Goal: Contribute content: Contribute content

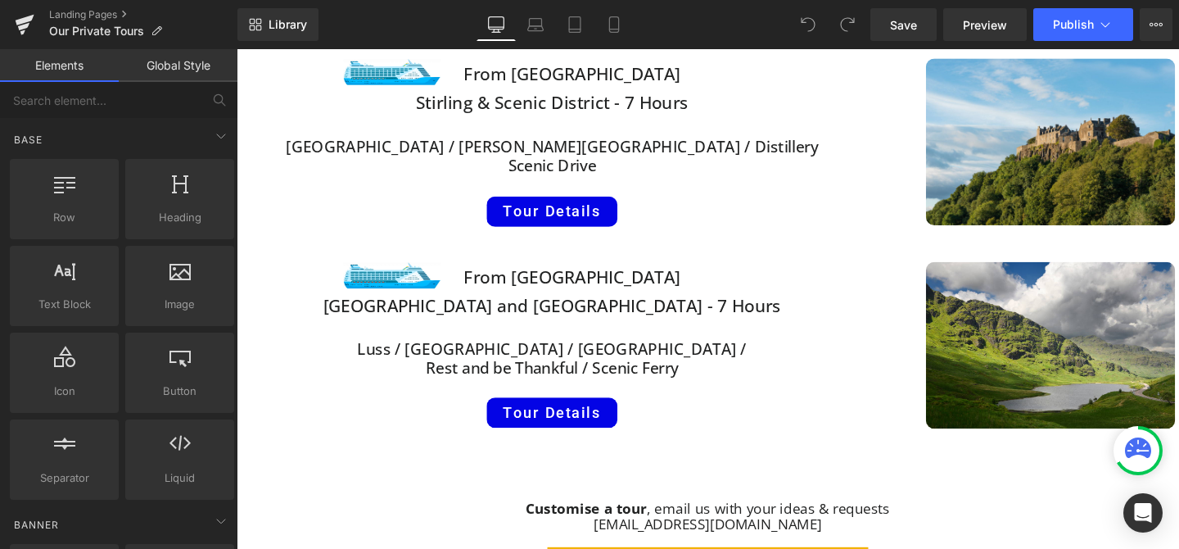
scroll to position [1006, 0]
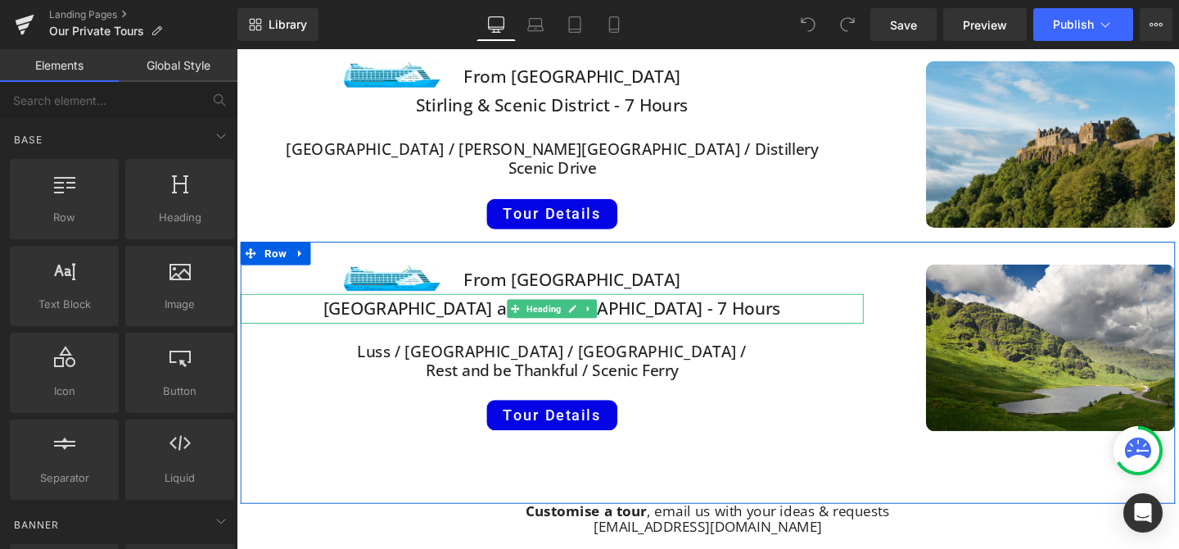
click at [620, 327] on span "[GEOGRAPHIC_DATA] and [GEOGRAPHIC_DATA] - 7 Hours" at bounding box center [569, 321] width 482 height 25
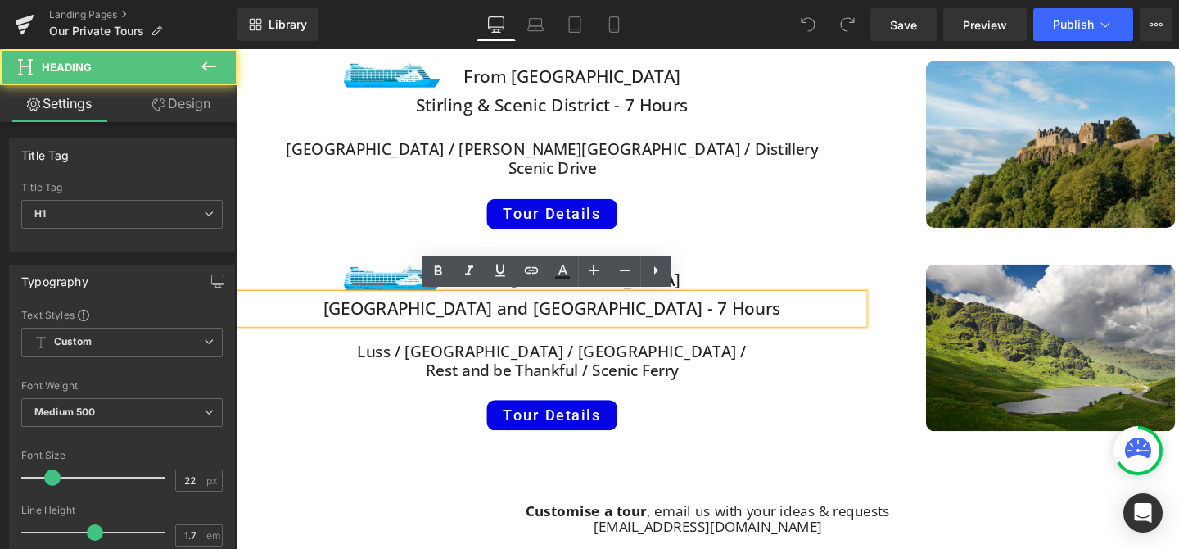
click at [432, 317] on span "[GEOGRAPHIC_DATA] and [GEOGRAPHIC_DATA] - 7 Hours" at bounding box center [569, 321] width 482 height 25
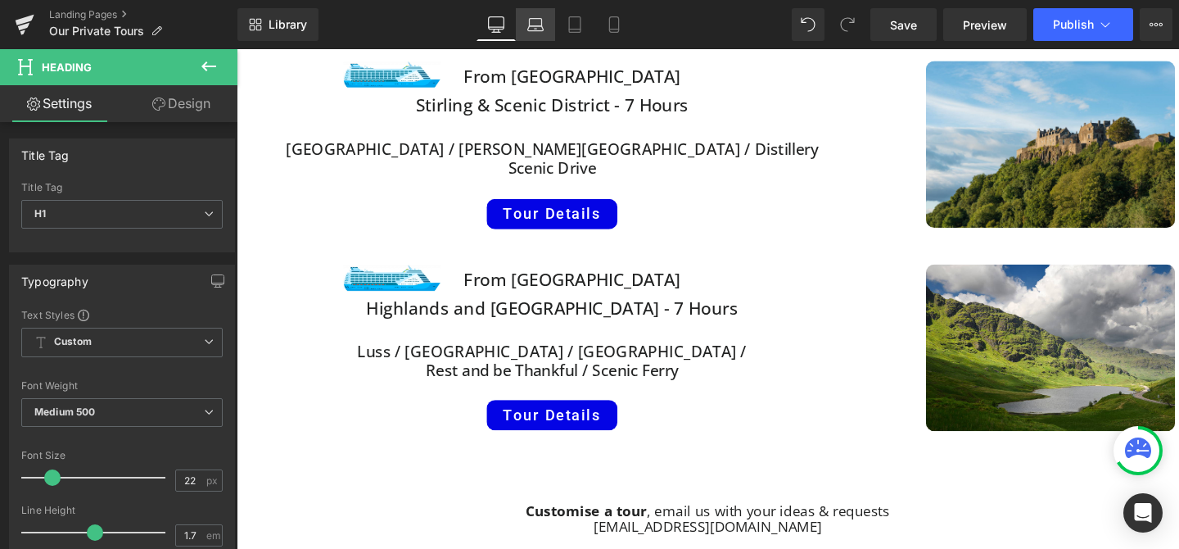
click at [531, 19] on icon at bounding box center [535, 24] width 16 height 16
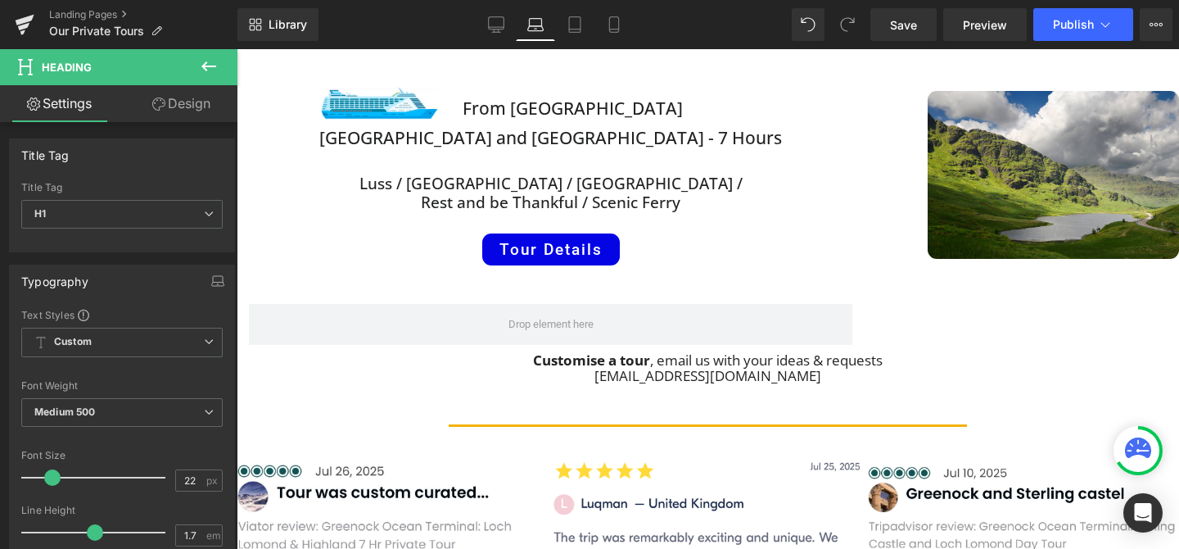
scroll to position [1157, 0]
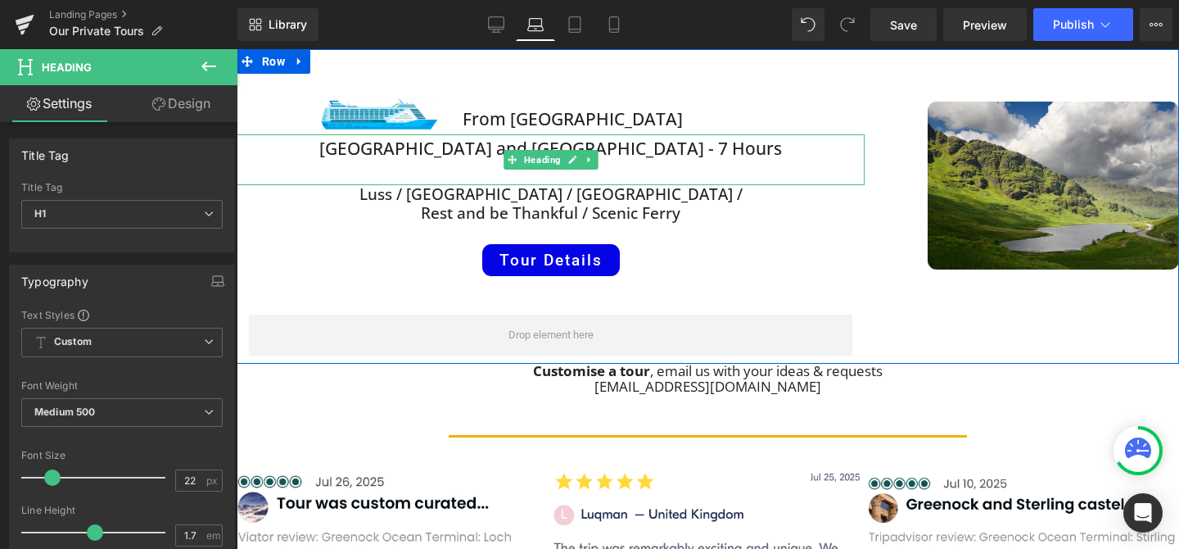
click at [420, 147] on span "[GEOGRAPHIC_DATA] and [GEOGRAPHIC_DATA] - 7 Hours" at bounding box center [550, 148] width 463 height 23
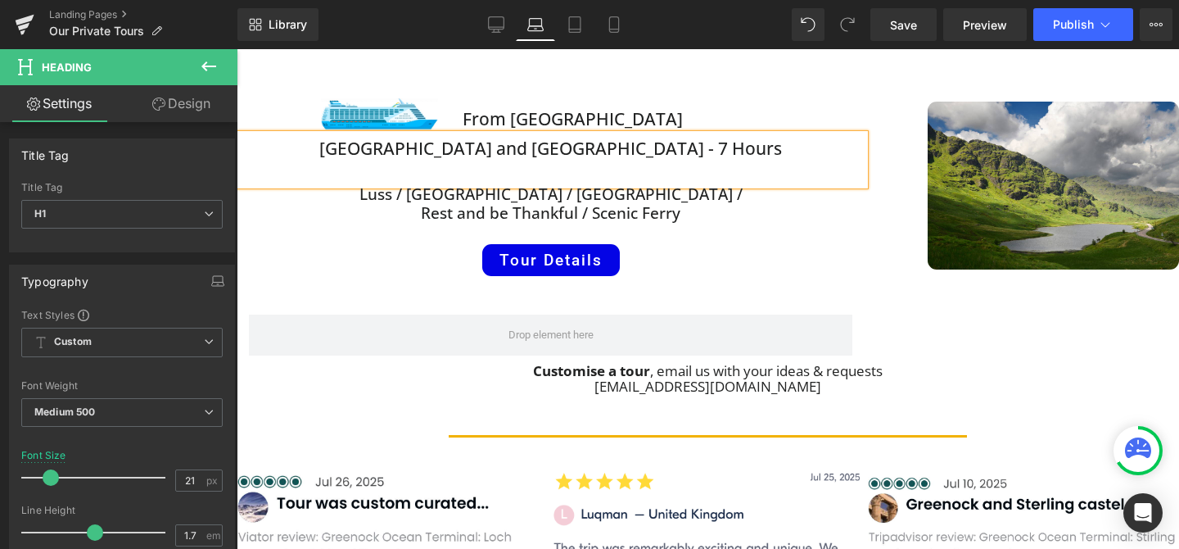
click at [420, 147] on span "[GEOGRAPHIC_DATA] and [GEOGRAPHIC_DATA] - 7 Hours" at bounding box center [550, 148] width 463 height 23
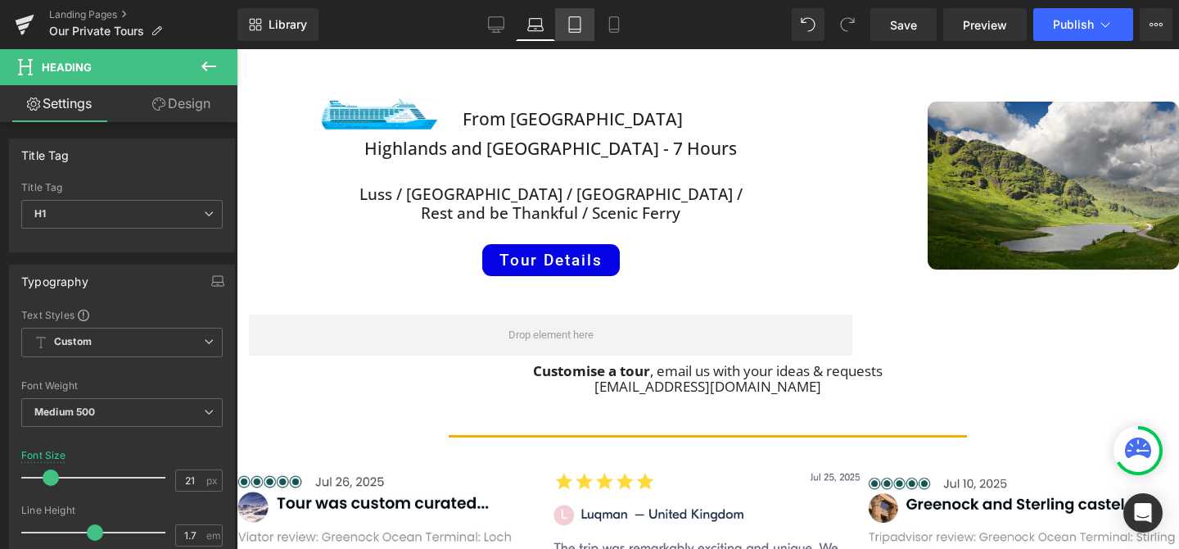
click at [580, 21] on icon at bounding box center [575, 24] width 16 height 16
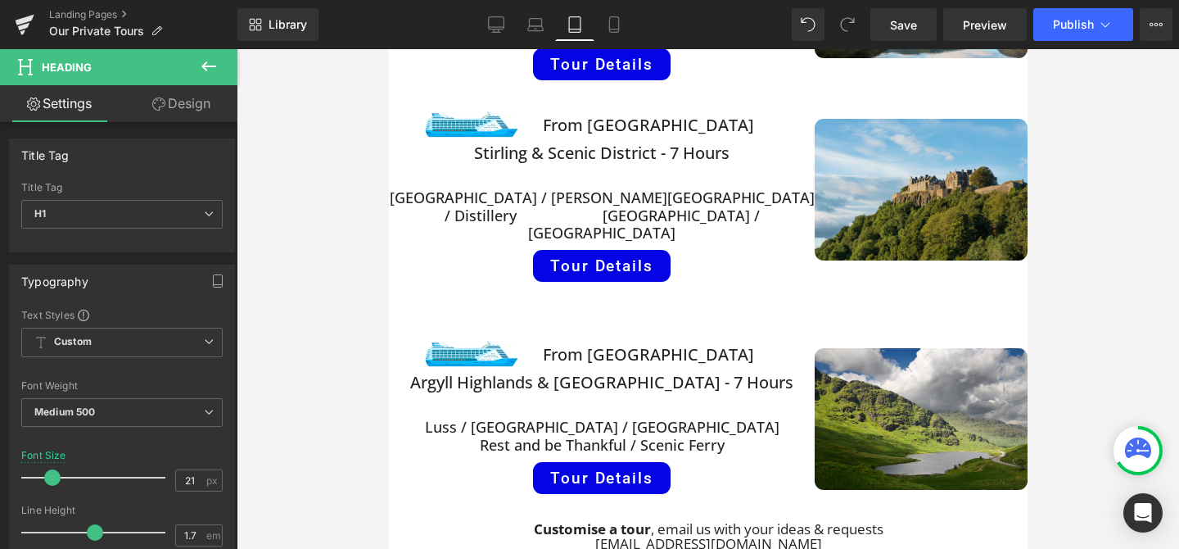
scroll to position [809, 0]
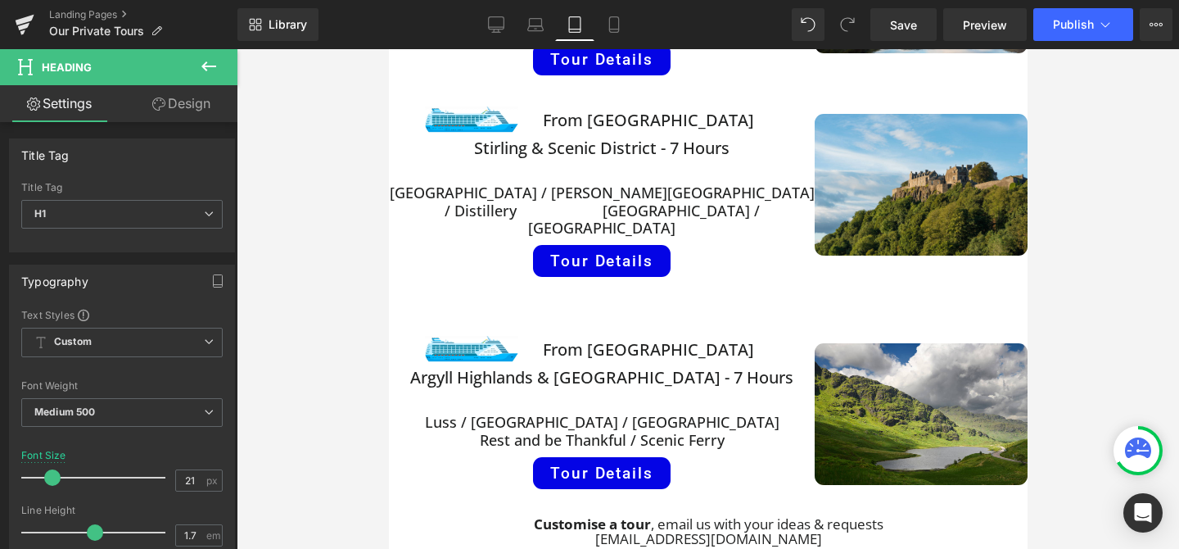
click at [486, 366] on span "Argyll Highlands & [GEOGRAPHIC_DATA] - 7 Hours" at bounding box center [600, 377] width 383 height 22
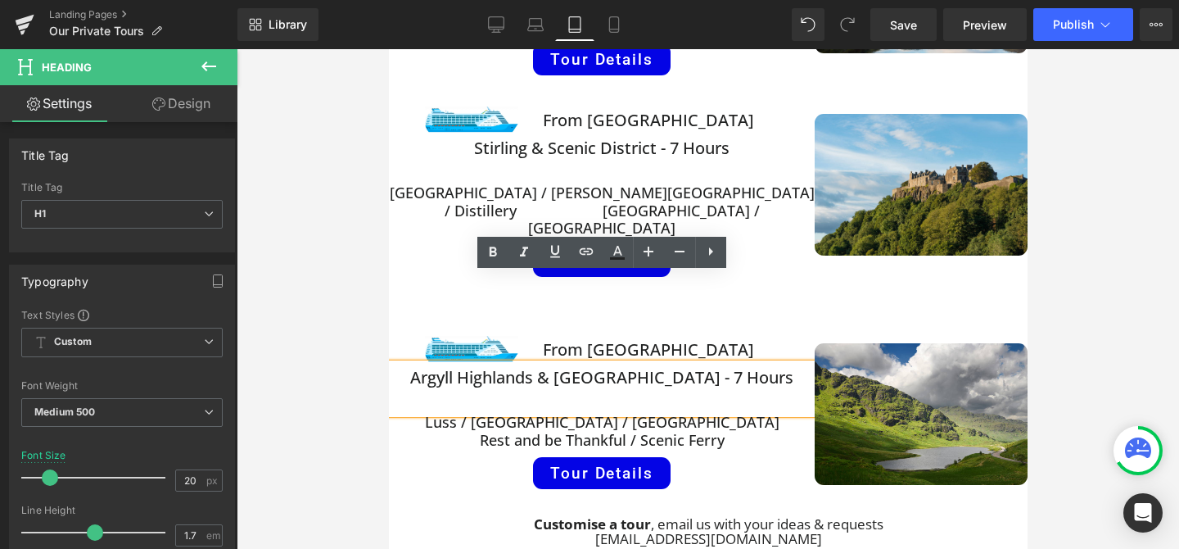
click at [486, 366] on span "Argyll Highlands & [GEOGRAPHIC_DATA] - 7 Hours" at bounding box center [600, 377] width 383 height 22
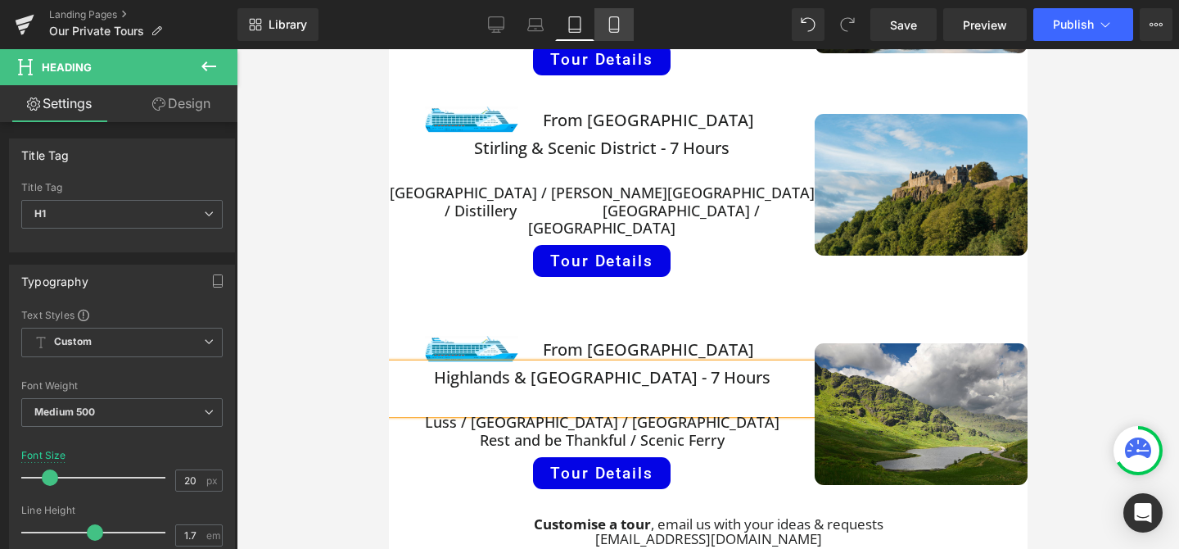
click at [617, 28] on icon at bounding box center [614, 24] width 16 height 16
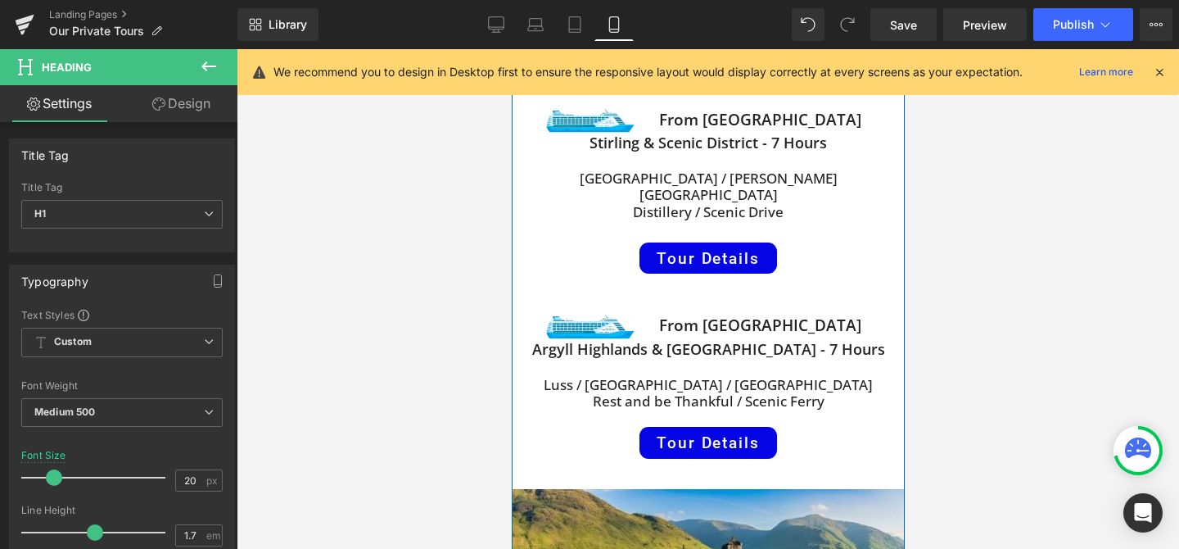
scroll to position [445, 0]
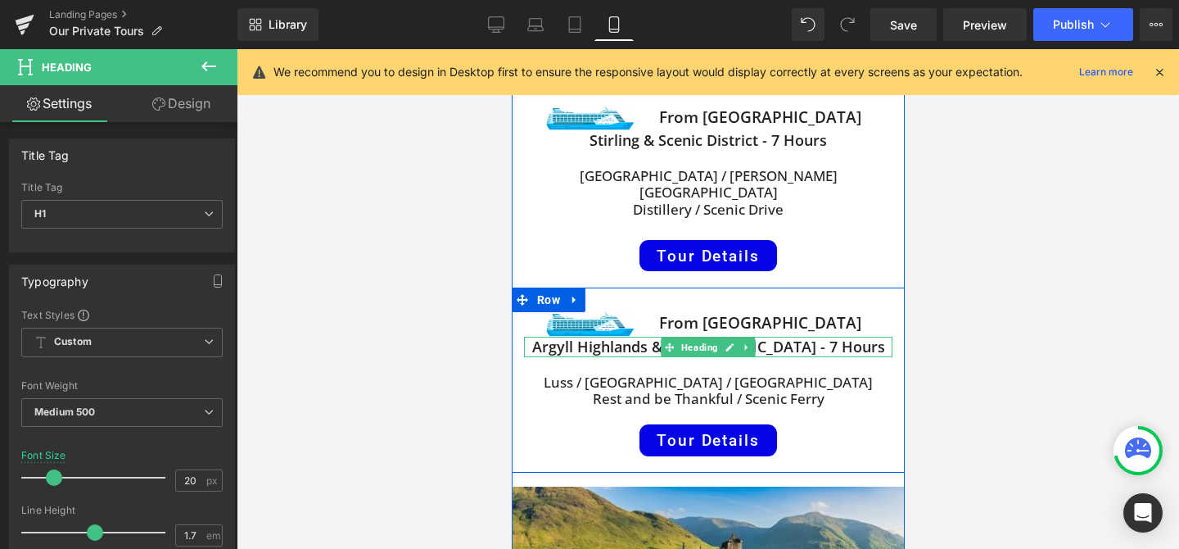
click at [606, 337] on h1 "Argyll Highlands & [GEOGRAPHIC_DATA] - 7 Hours" at bounding box center [707, 347] width 369 height 20
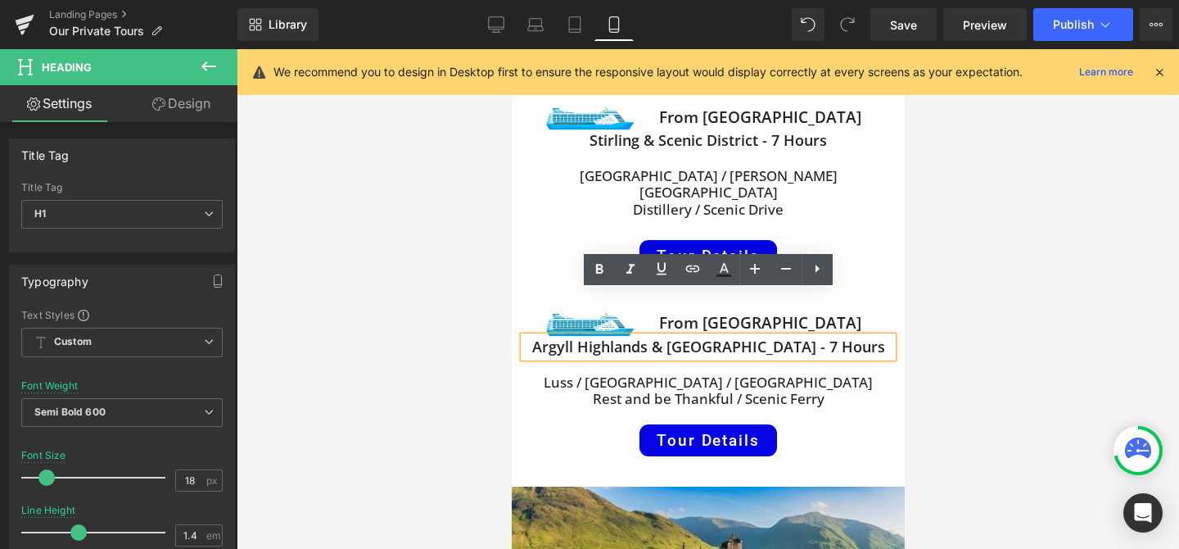
click at [604, 337] on h1 "Argyll Highlands & [GEOGRAPHIC_DATA] - 7 Hours" at bounding box center [707, 347] width 369 height 20
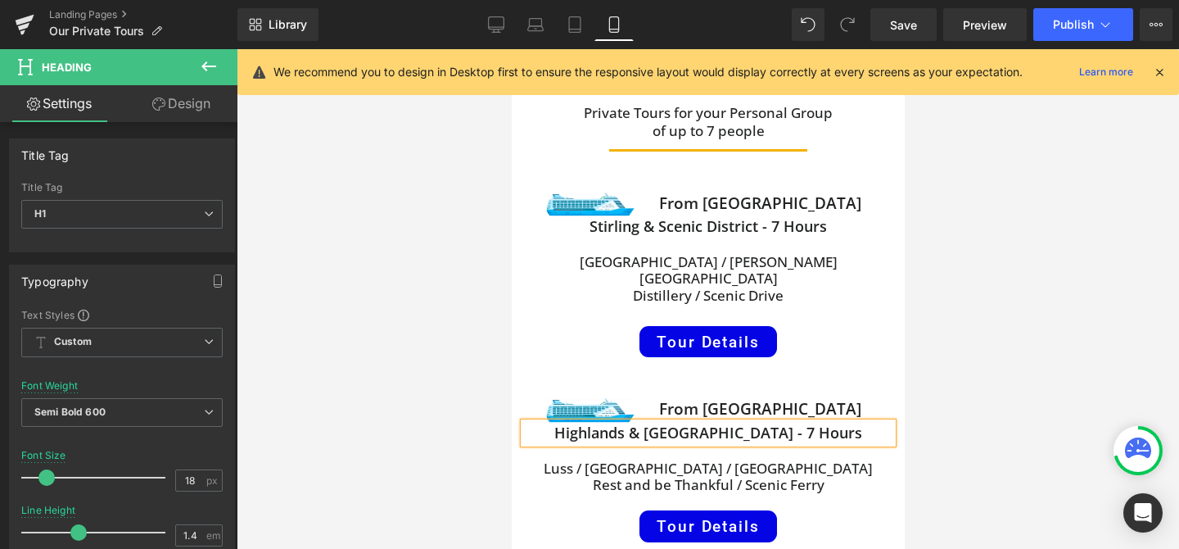
scroll to position [319, 0]
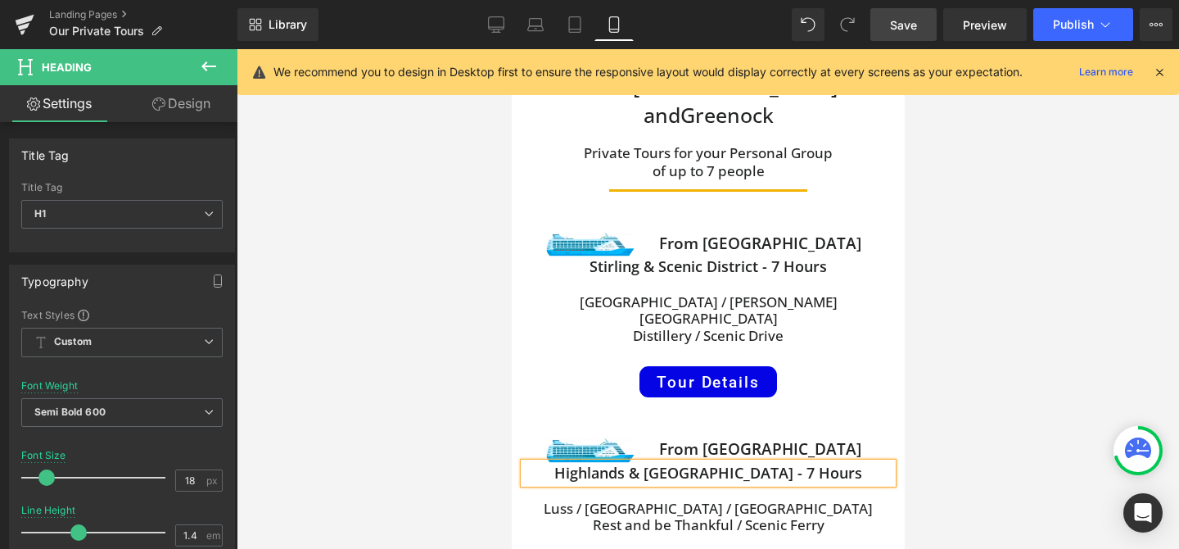
click at [910, 20] on span "Save" at bounding box center [903, 24] width 27 height 17
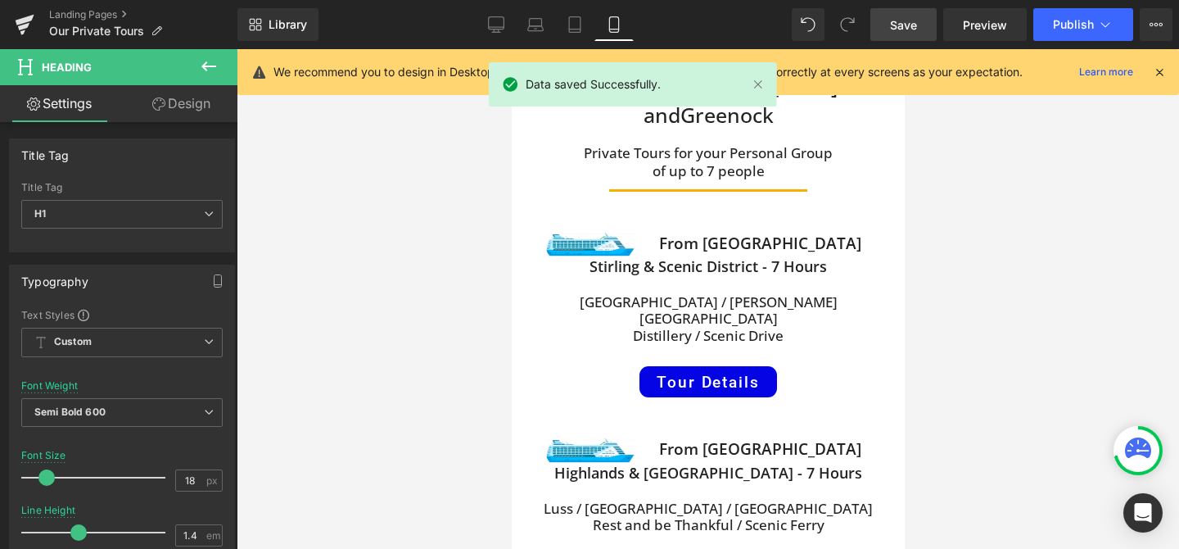
click at [1159, 70] on icon at bounding box center [1159, 72] width 15 height 15
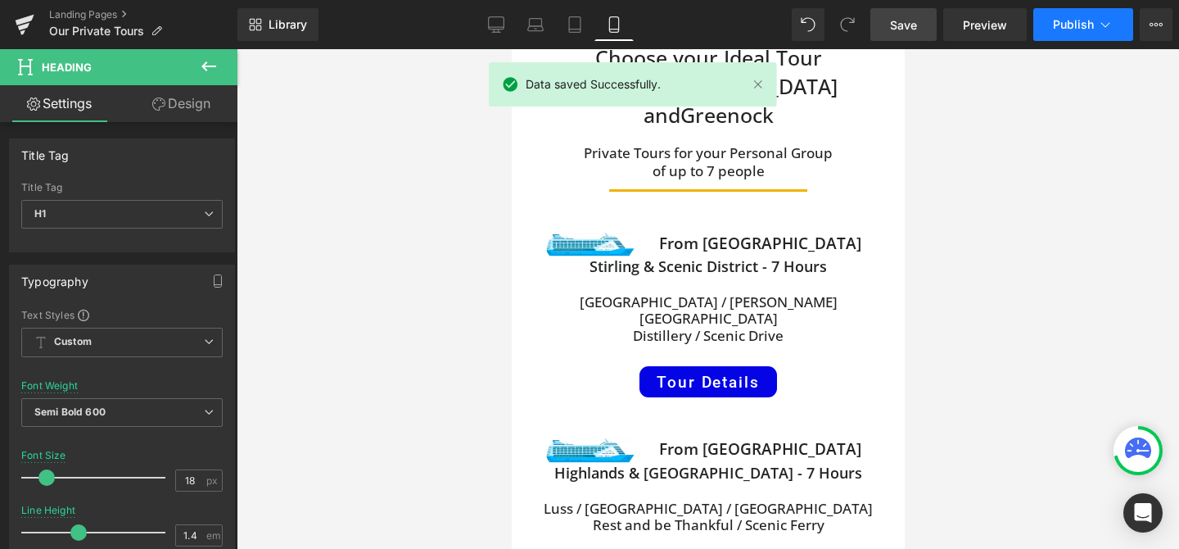
click at [1070, 23] on span "Publish" at bounding box center [1073, 24] width 41 height 13
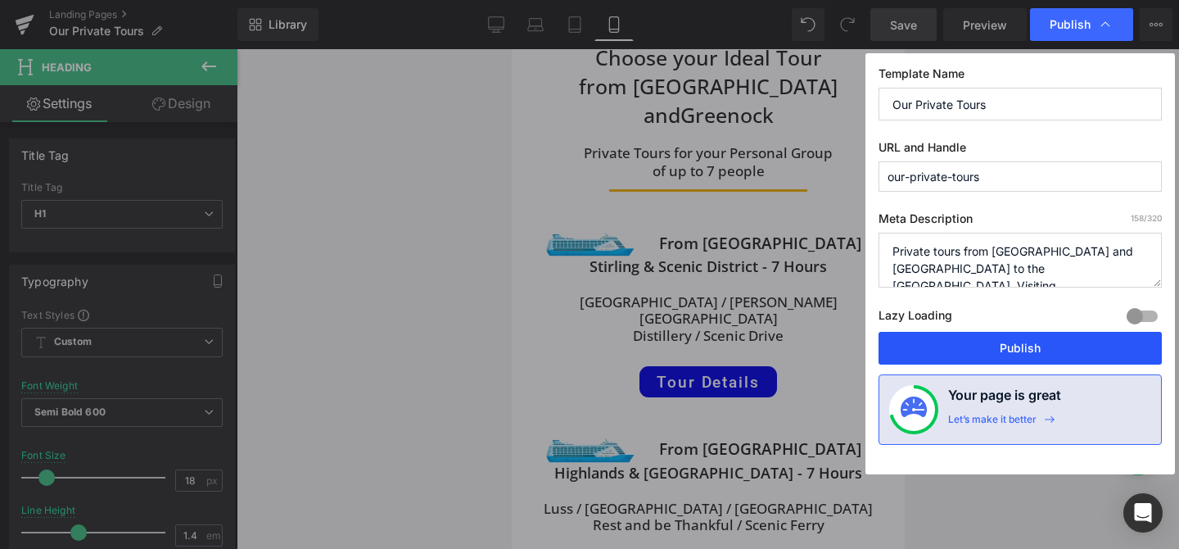
click at [986, 351] on button "Publish" at bounding box center [1020, 348] width 283 height 33
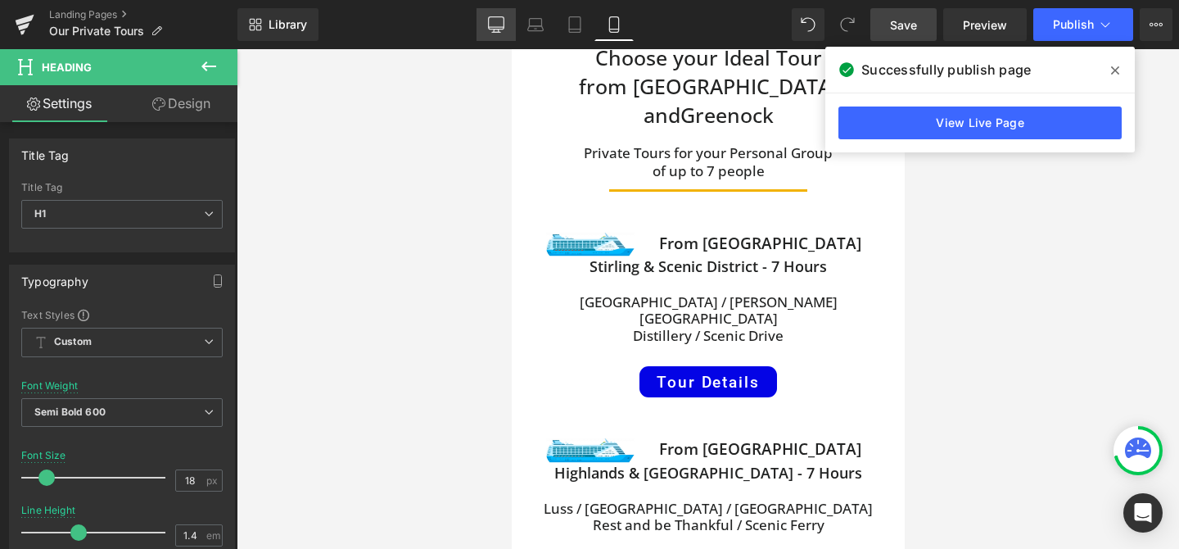
click at [498, 22] on icon at bounding box center [496, 24] width 16 height 16
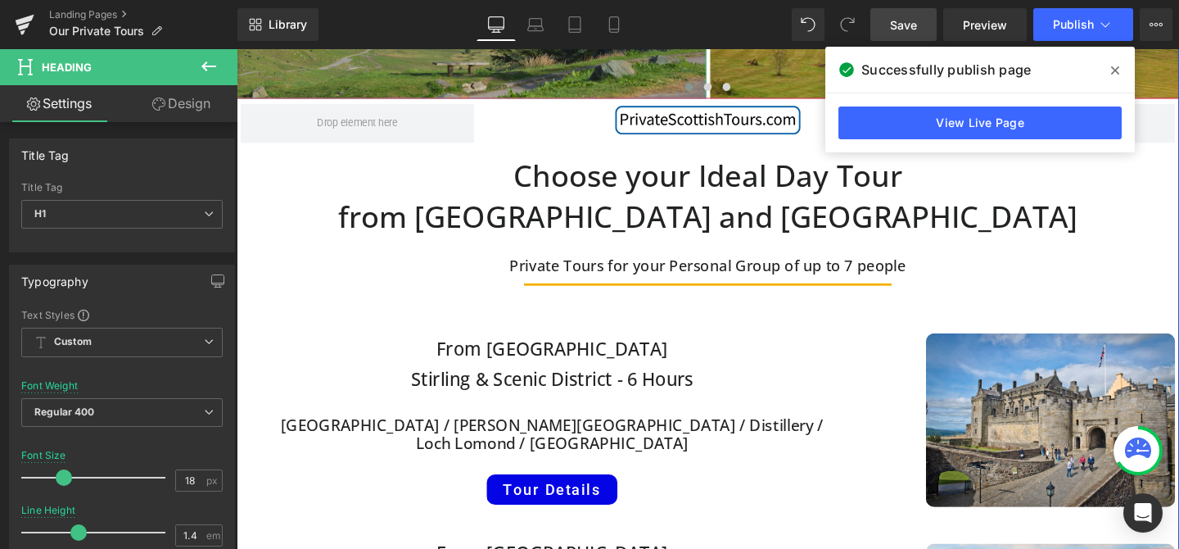
scroll to position [337, 0]
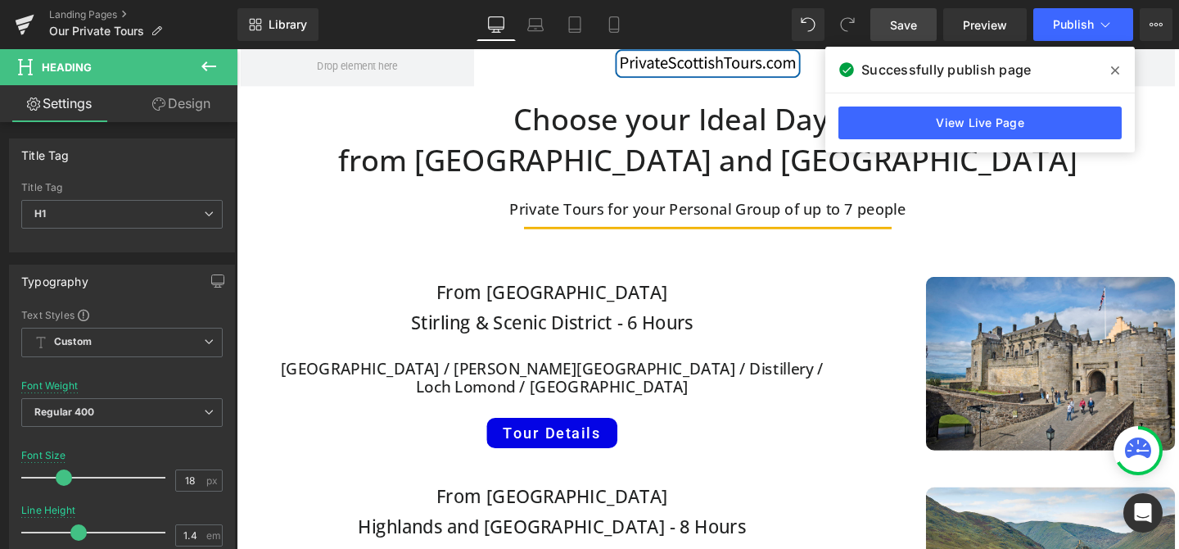
click at [1116, 65] on icon at bounding box center [1115, 70] width 8 height 13
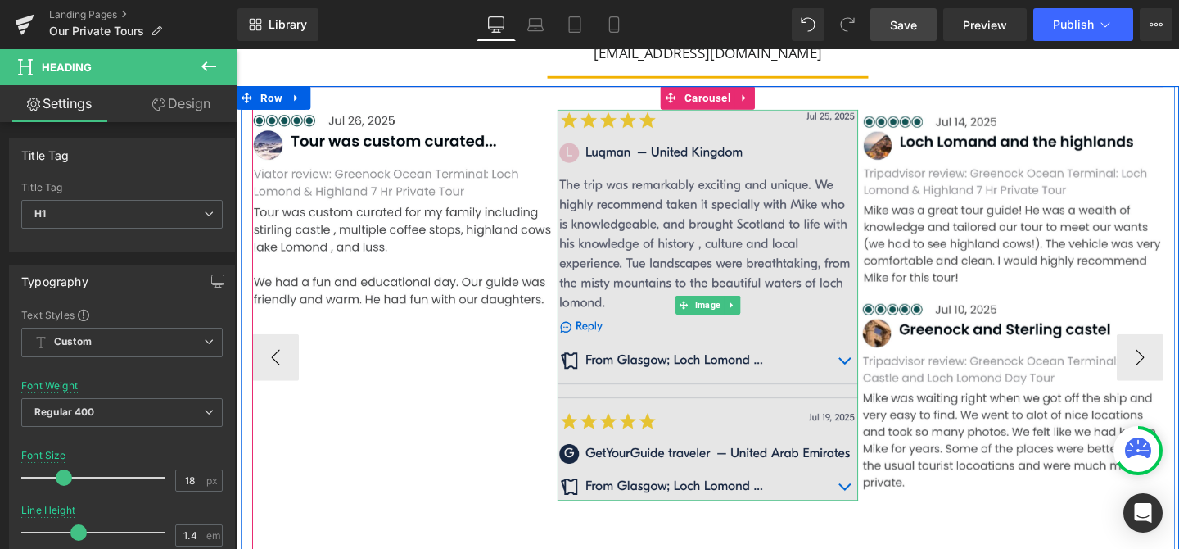
scroll to position [1513, 0]
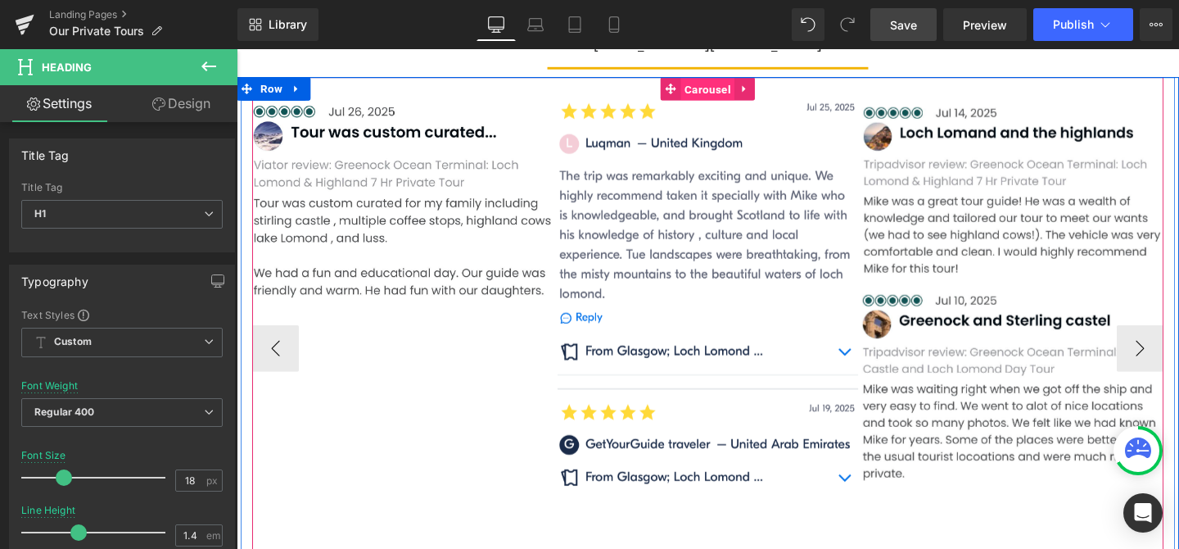
click at [735, 96] on span "Carousel" at bounding box center [731, 91] width 57 height 25
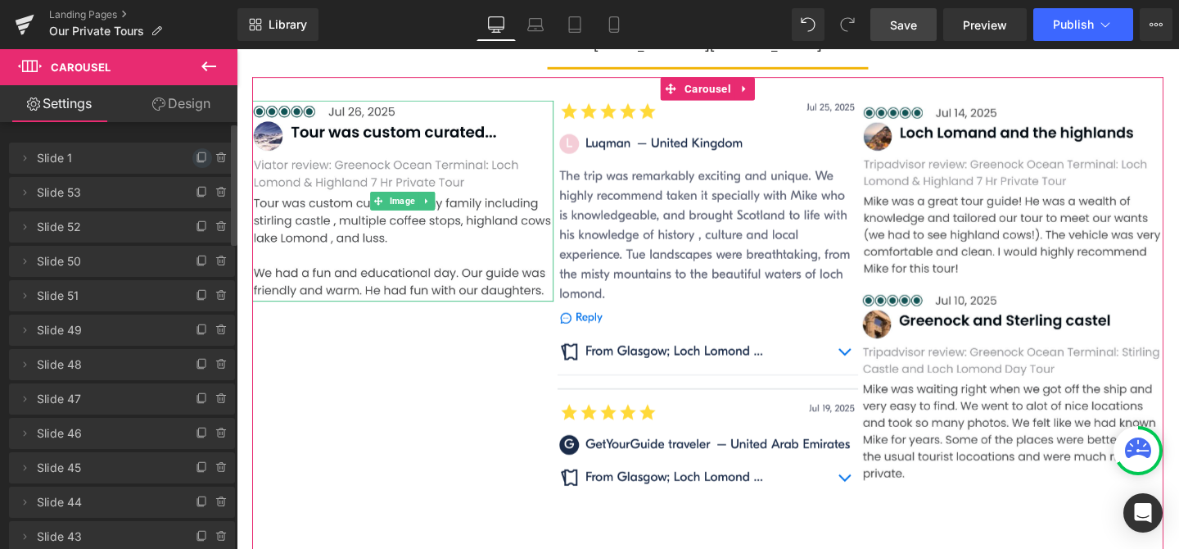
click at [196, 157] on icon at bounding box center [202, 158] width 13 height 13
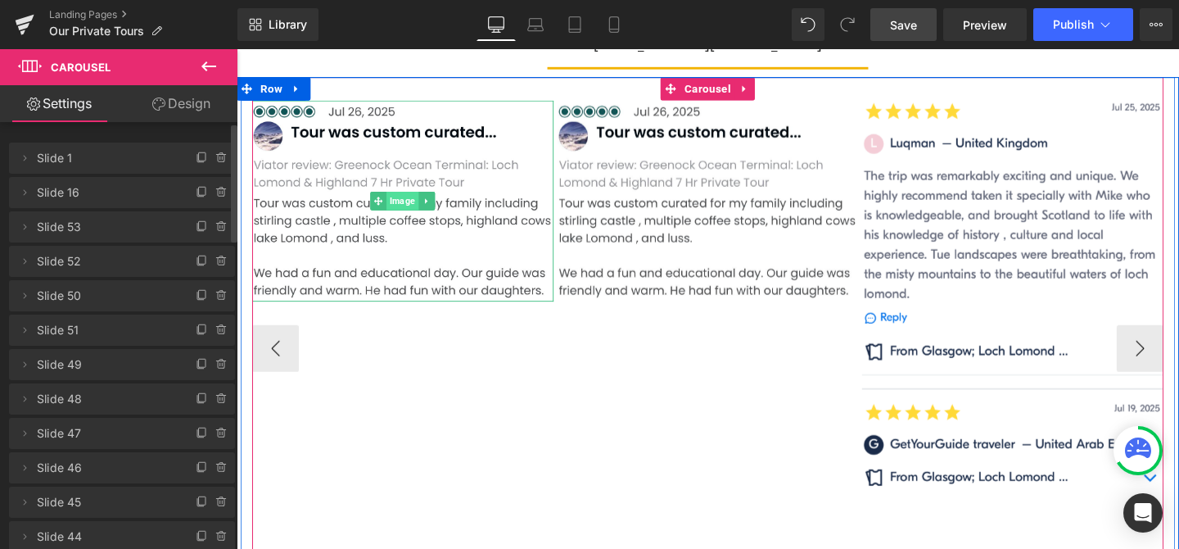
click at [412, 205] on span "Image" at bounding box center [412, 209] width 34 height 20
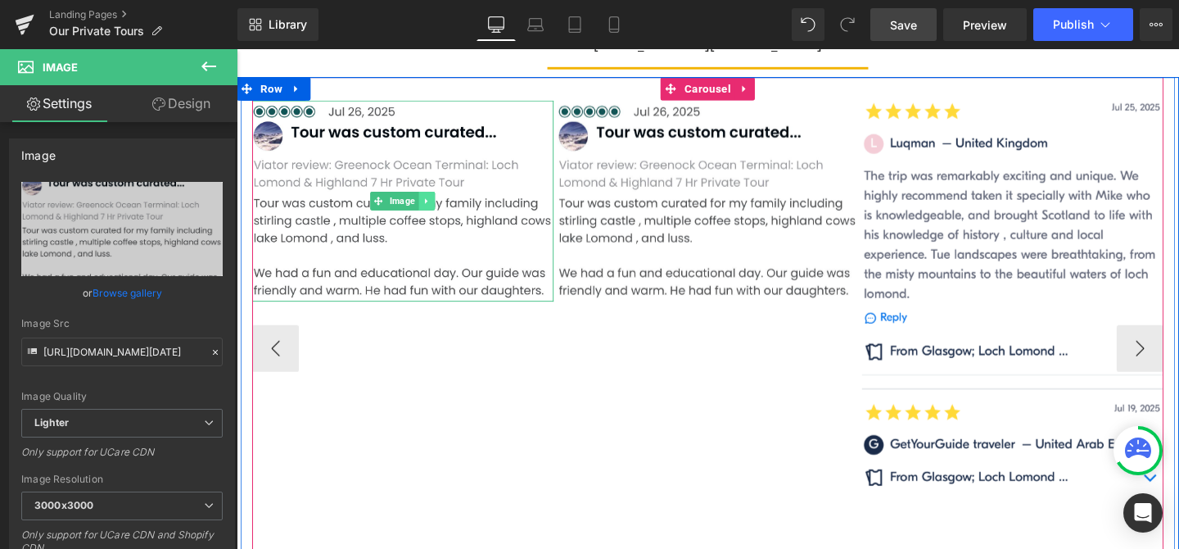
click at [439, 209] on icon at bounding box center [436, 209] width 9 height 10
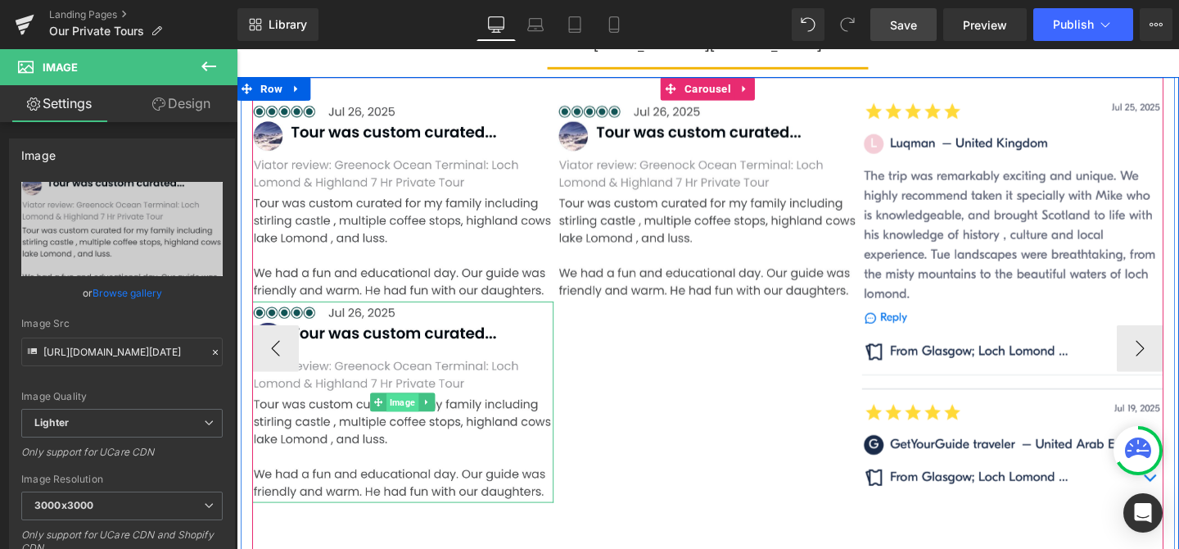
click at [409, 424] on span "Image" at bounding box center [412, 421] width 34 height 20
click at [391, 203] on link "Image" at bounding box center [377, 209] width 51 height 20
click at [410, 205] on span "Image" at bounding box center [412, 209] width 34 height 20
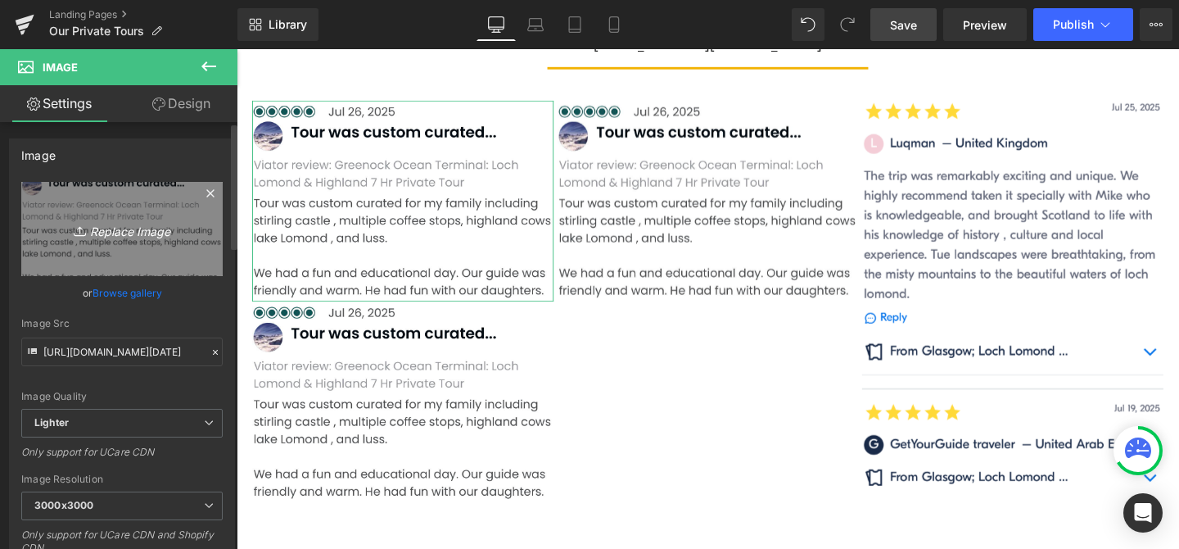
click at [145, 226] on icon "Replace Image" at bounding box center [122, 229] width 131 height 20
type input "C:\fakepath\2025Aug16.PNG"
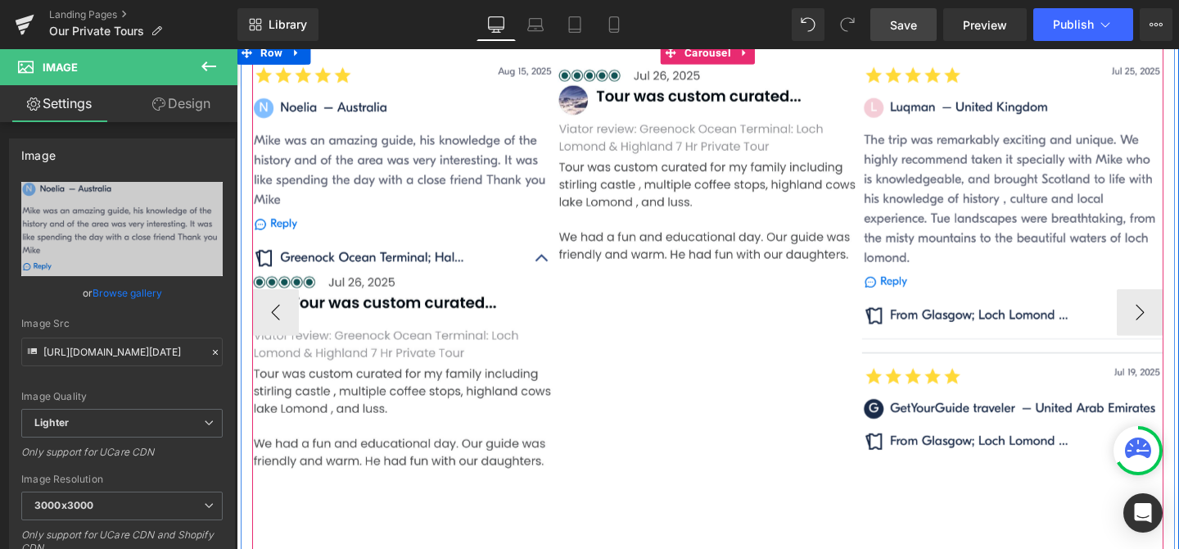
scroll to position [1570, 0]
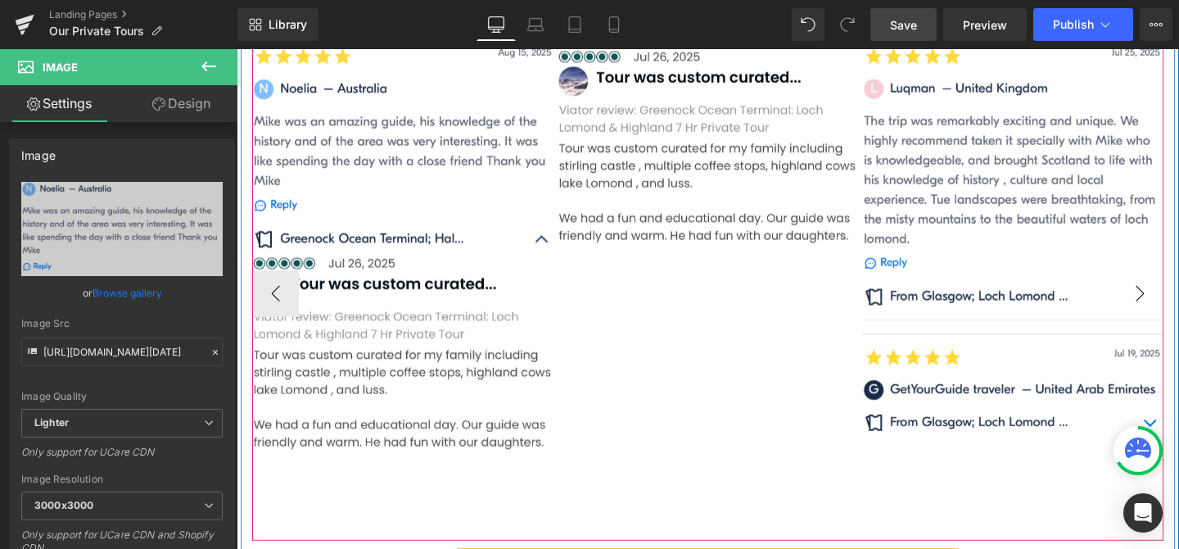
click at [1178, 307] on button "›" at bounding box center [1186, 306] width 49 height 49
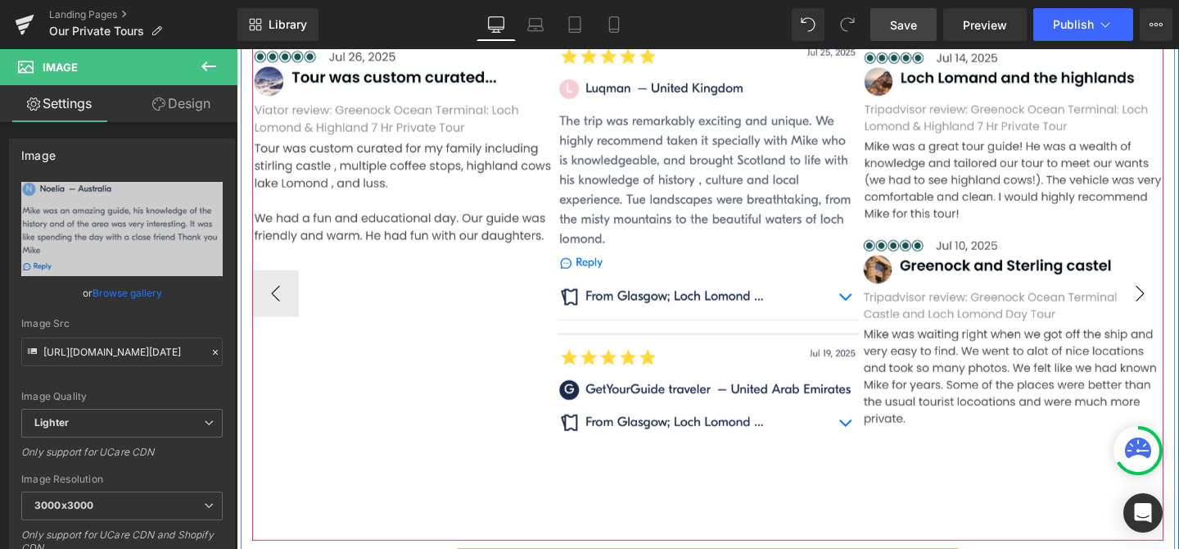
click at [1178, 307] on button "›" at bounding box center [1186, 306] width 49 height 49
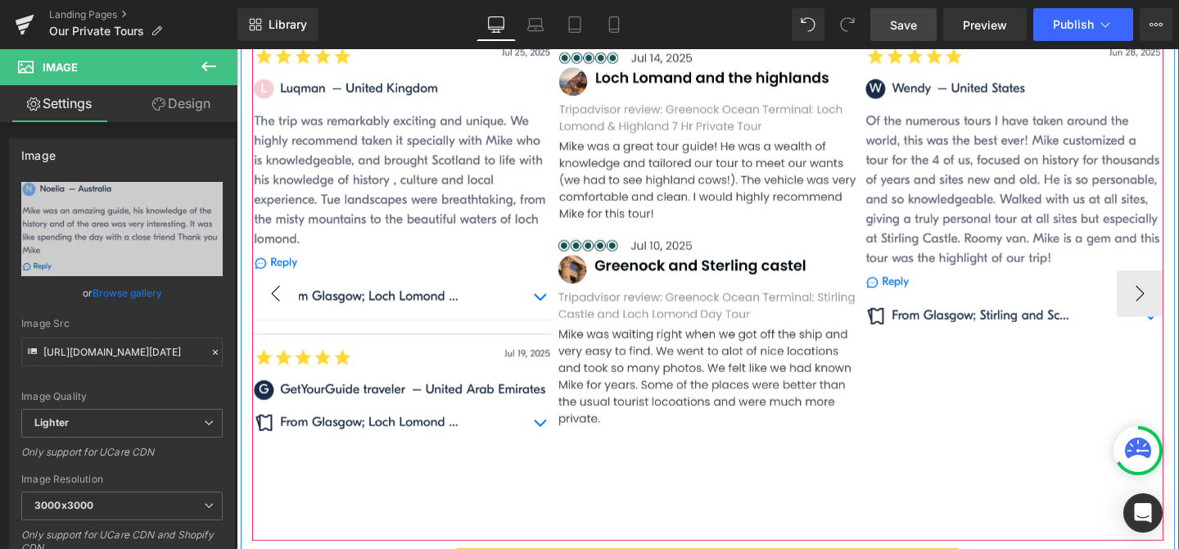
click at [283, 305] on button "‹" at bounding box center [277, 306] width 49 height 49
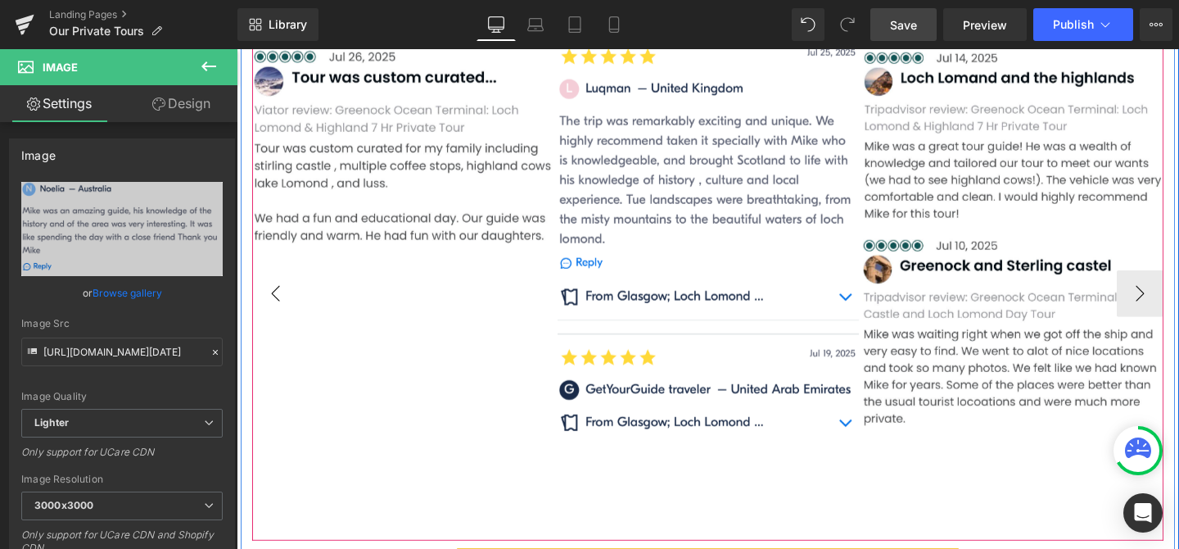
click at [283, 305] on button "‹" at bounding box center [277, 306] width 49 height 49
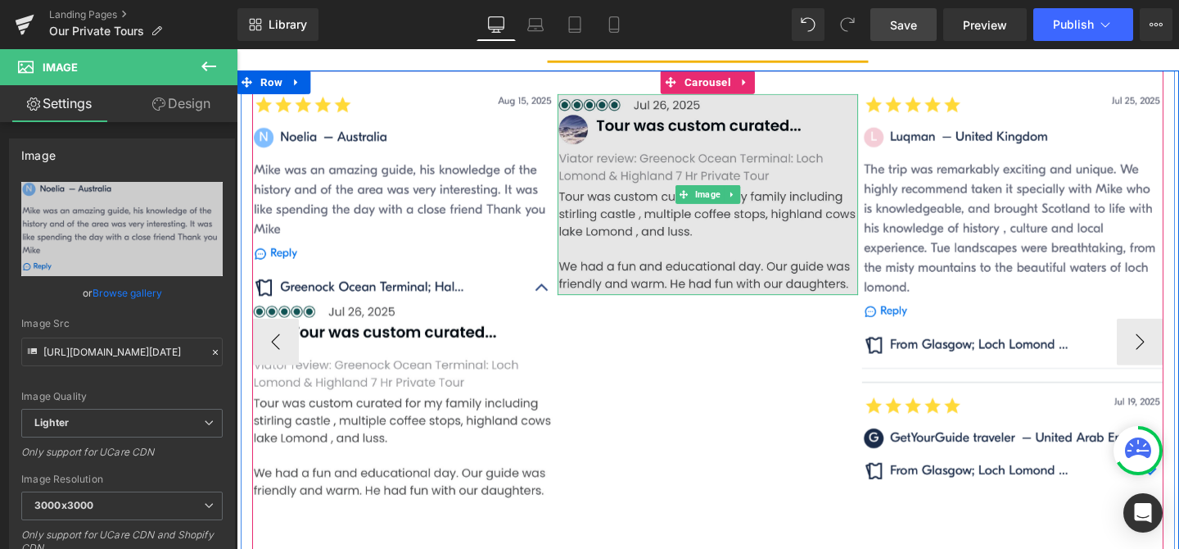
scroll to position [1504, 0]
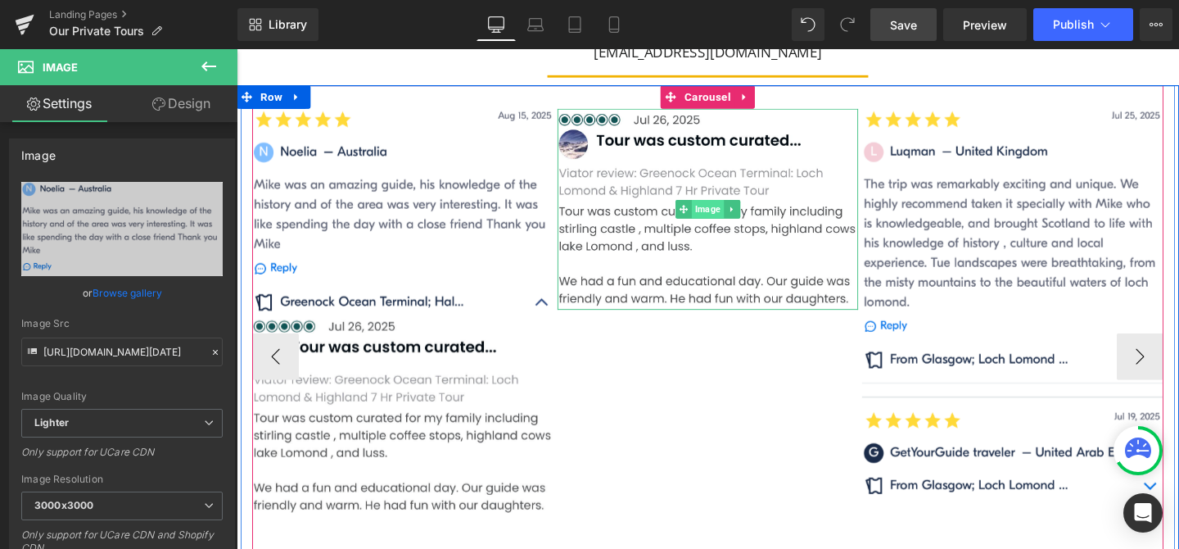
click at [732, 212] on span "Image" at bounding box center [732, 217] width 34 height 20
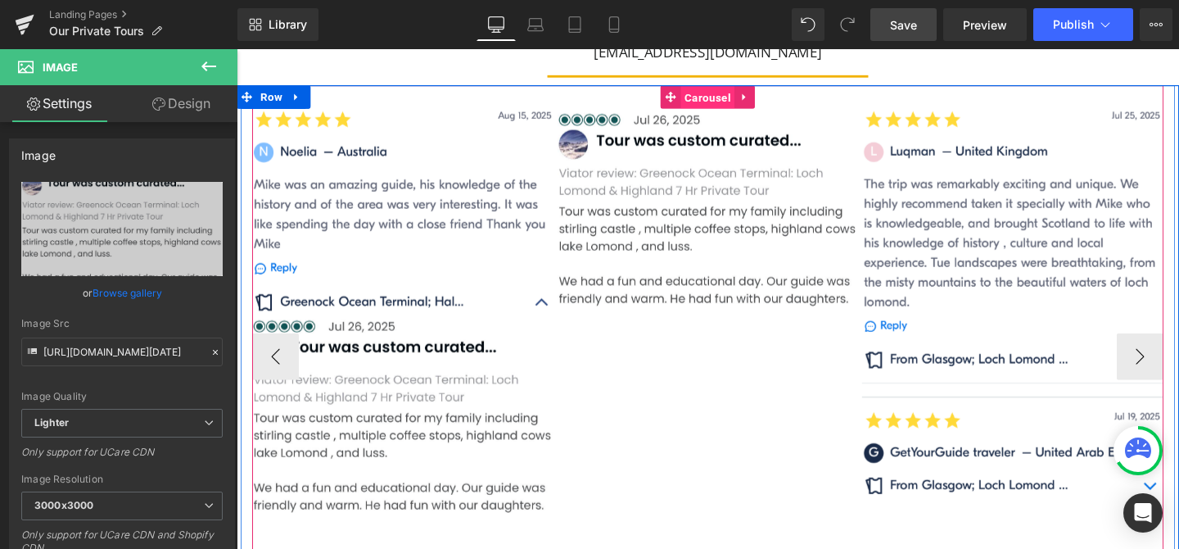
click at [737, 101] on span "Carousel" at bounding box center [731, 100] width 57 height 25
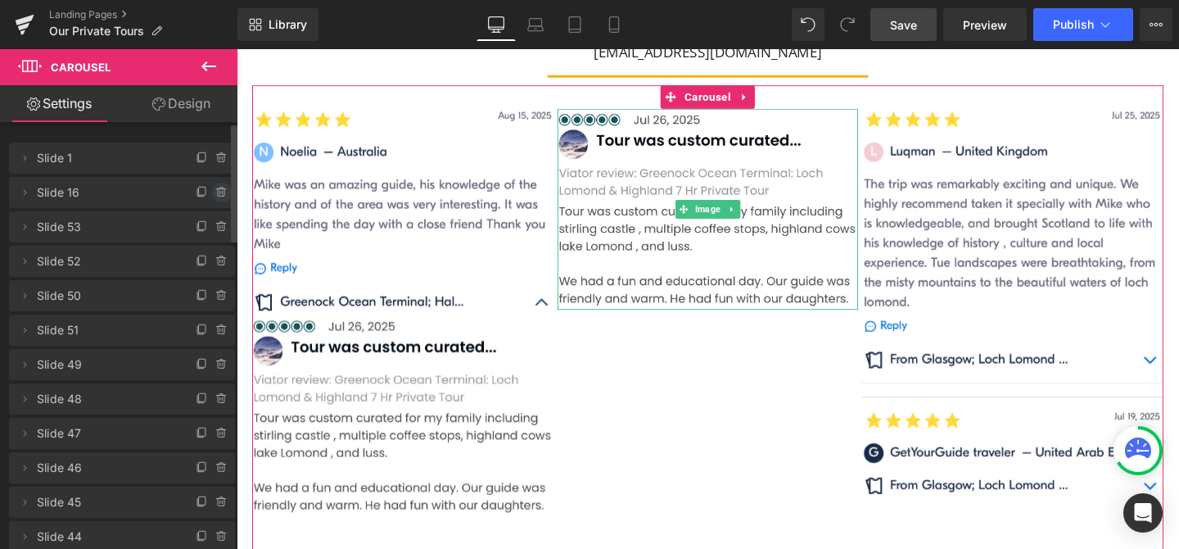
click at [215, 192] on icon at bounding box center [221, 192] width 13 height 13
click at [215, 192] on button "Delete" at bounding box center [205, 193] width 52 height 21
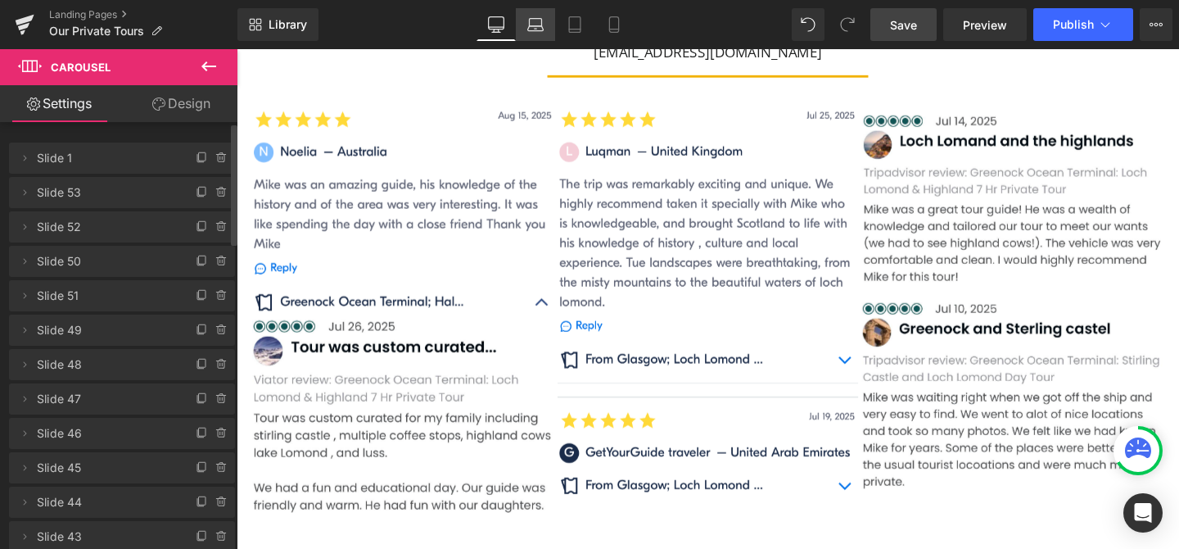
click at [534, 21] on icon at bounding box center [535, 24] width 16 height 16
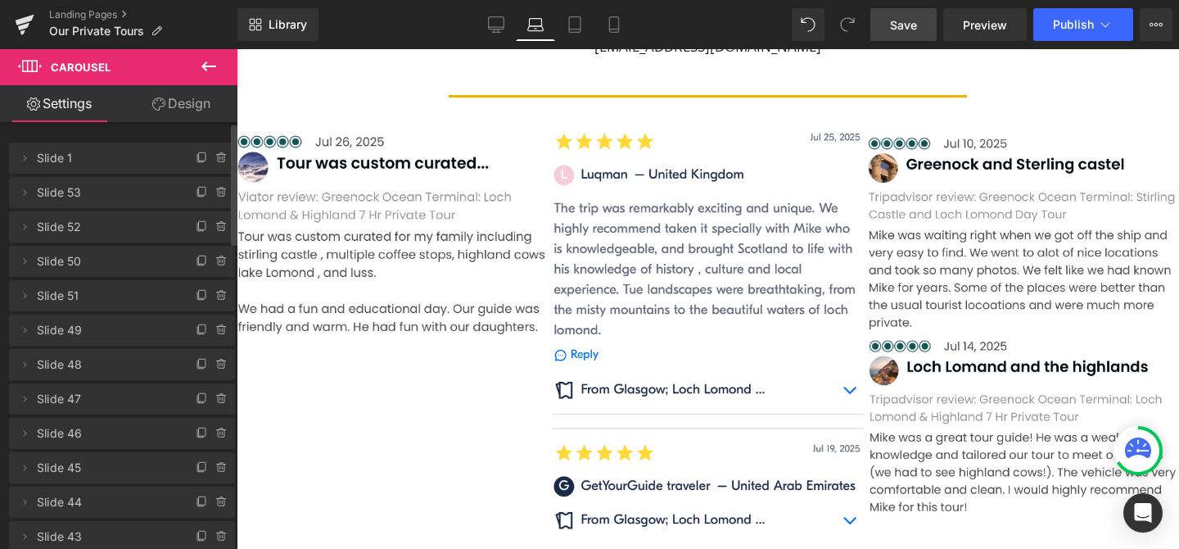
scroll to position [1516, 0]
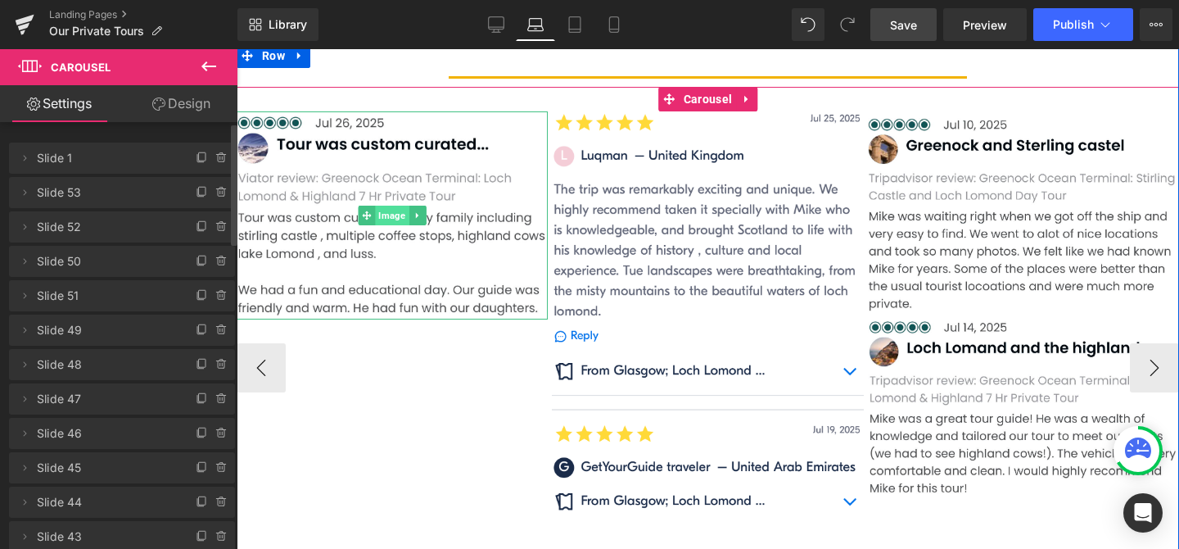
click at [391, 212] on span "Image" at bounding box center [393, 216] width 34 height 20
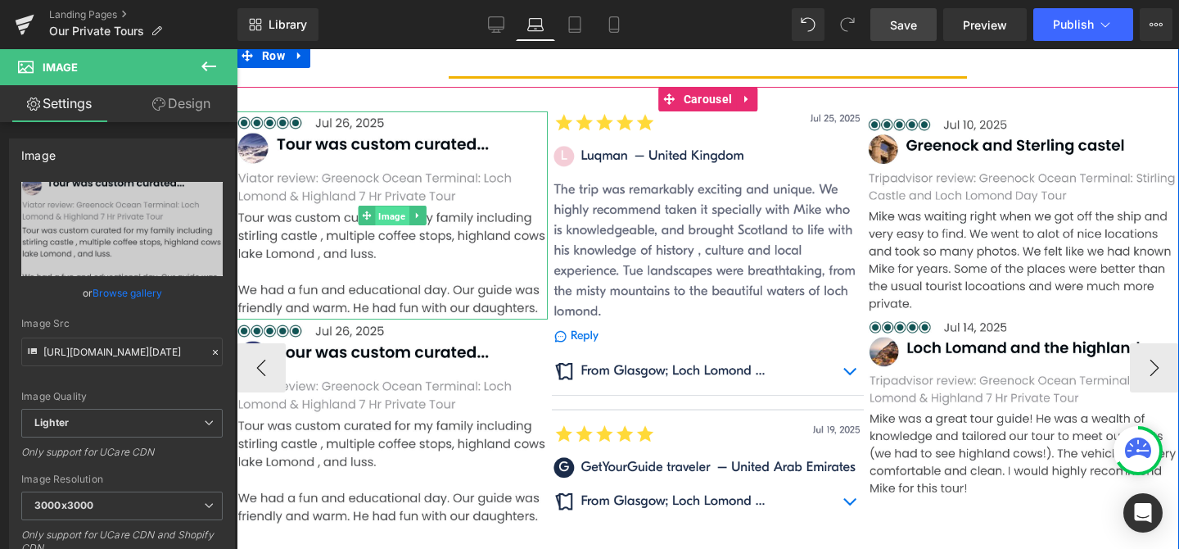
click at [394, 216] on span "Image" at bounding box center [393, 216] width 34 height 20
click at [712, 96] on span "Carousel" at bounding box center [708, 100] width 57 height 25
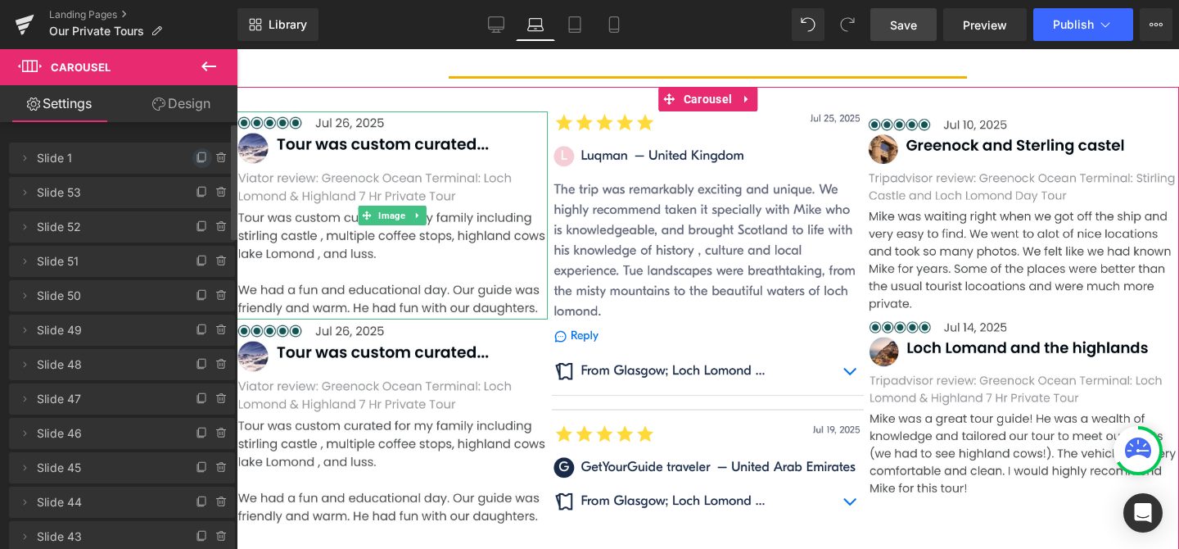
click at [199, 160] on icon at bounding box center [202, 156] width 7 height 8
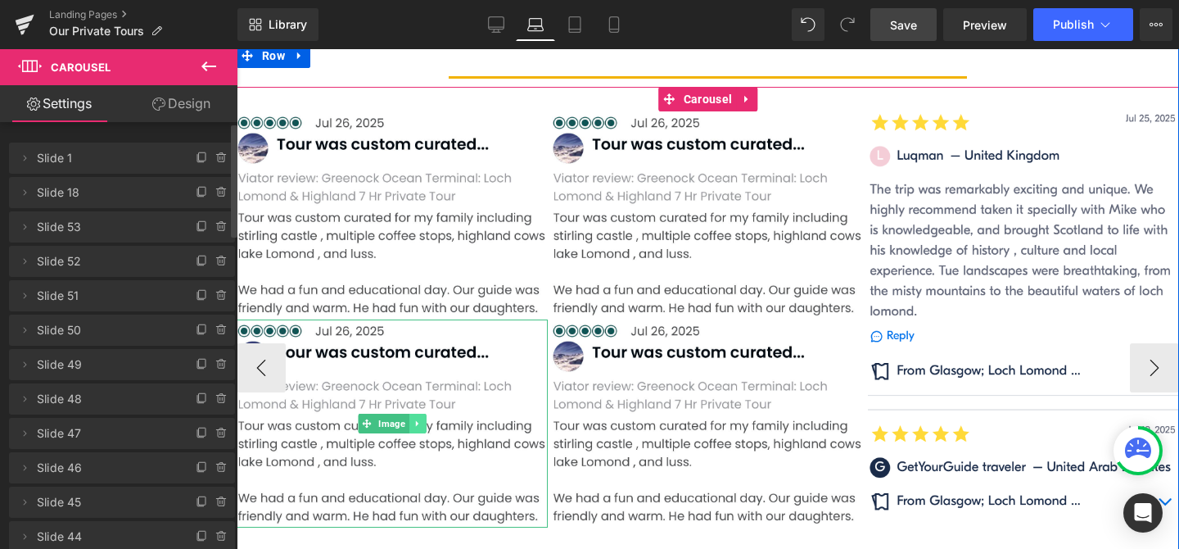
click at [420, 422] on icon at bounding box center [418, 423] width 9 height 10
click at [427, 421] on icon at bounding box center [426, 423] width 9 height 10
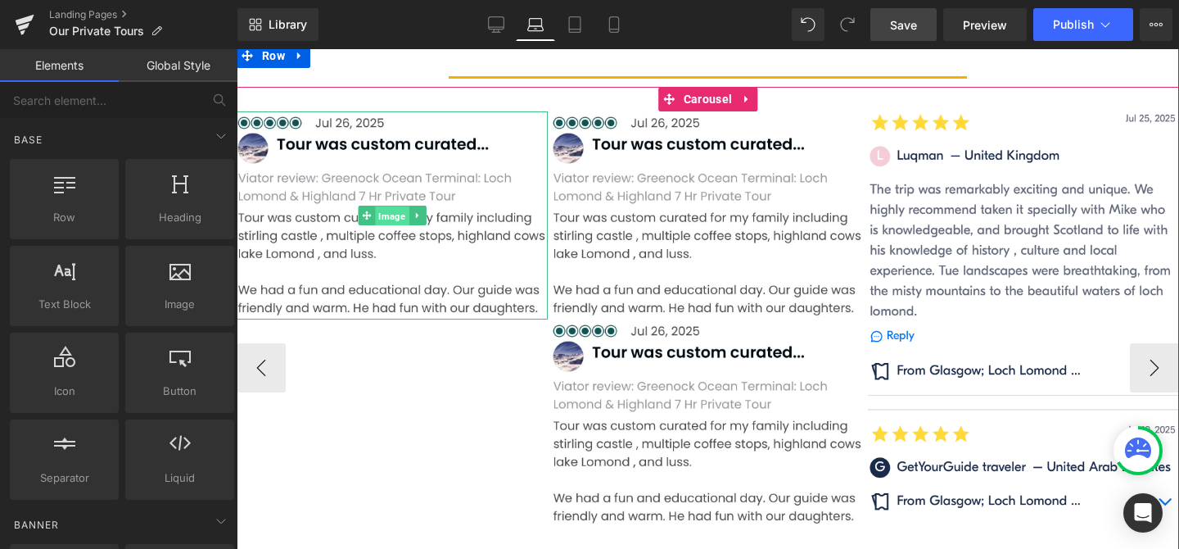
click at [387, 209] on span "Image" at bounding box center [393, 216] width 34 height 20
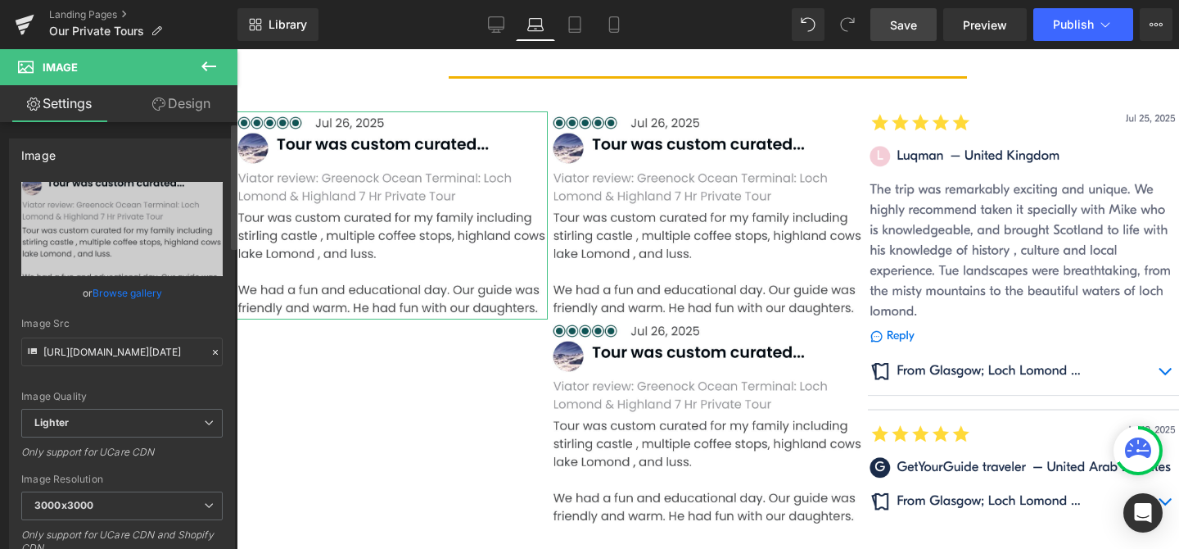
click at [132, 292] on link "Browse gallery" at bounding box center [128, 292] width 70 height 29
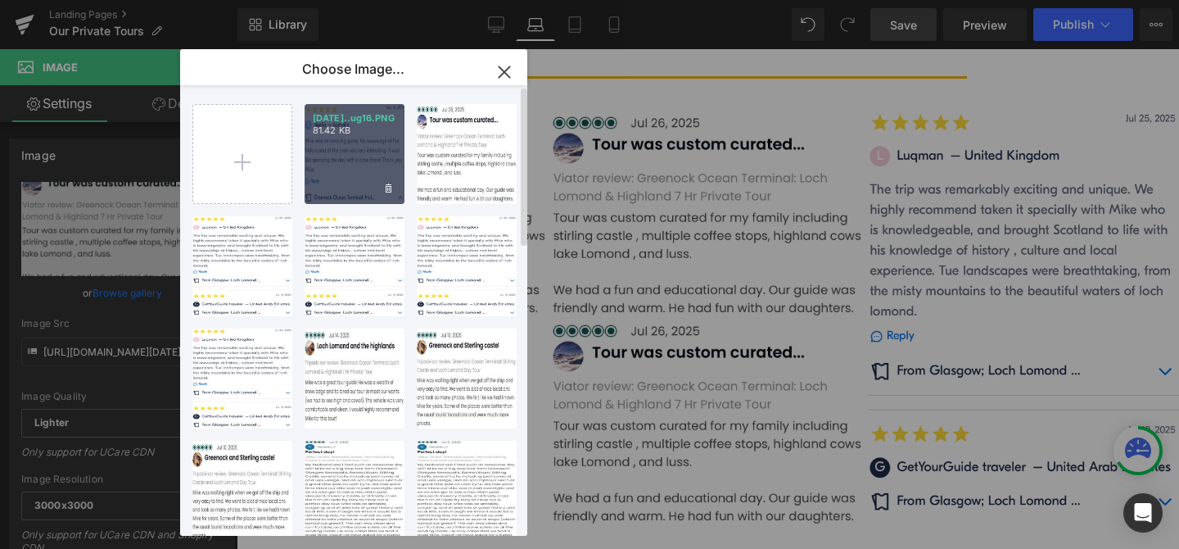
click at [357, 137] on div "[DATE]..ug16.PNG 81.42 KB" at bounding box center [355, 154] width 100 height 100
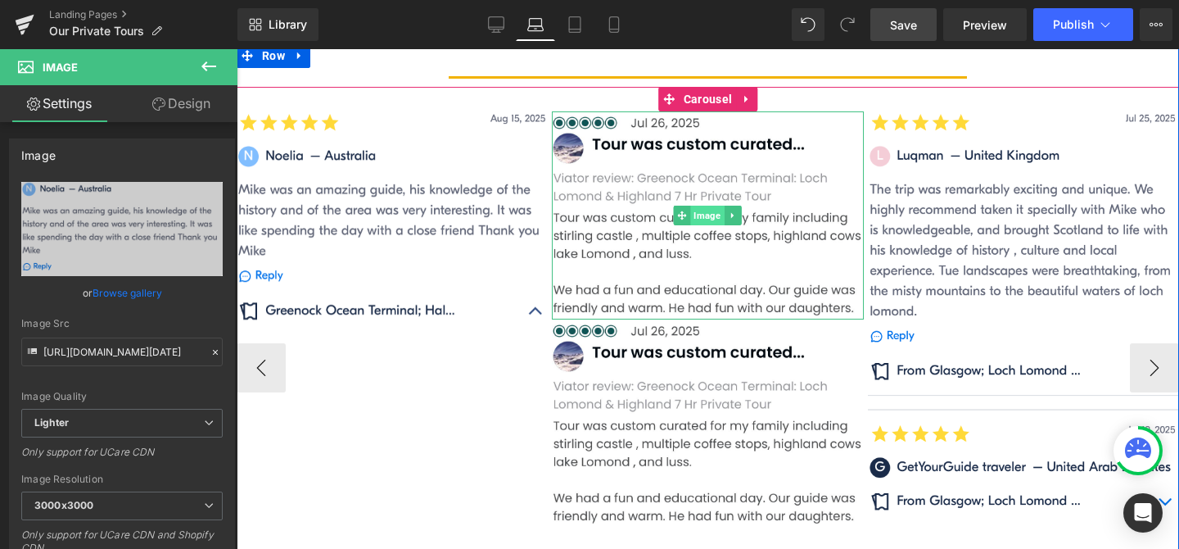
click at [709, 218] on span "Image" at bounding box center [708, 216] width 34 height 20
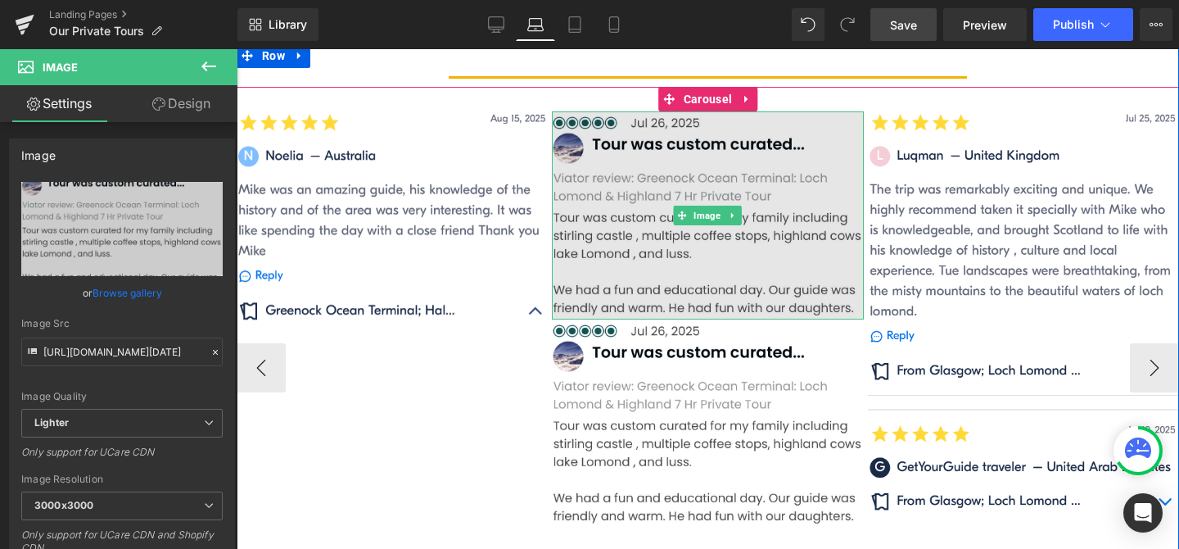
click at [702, 226] on img at bounding box center [707, 215] width 311 height 208
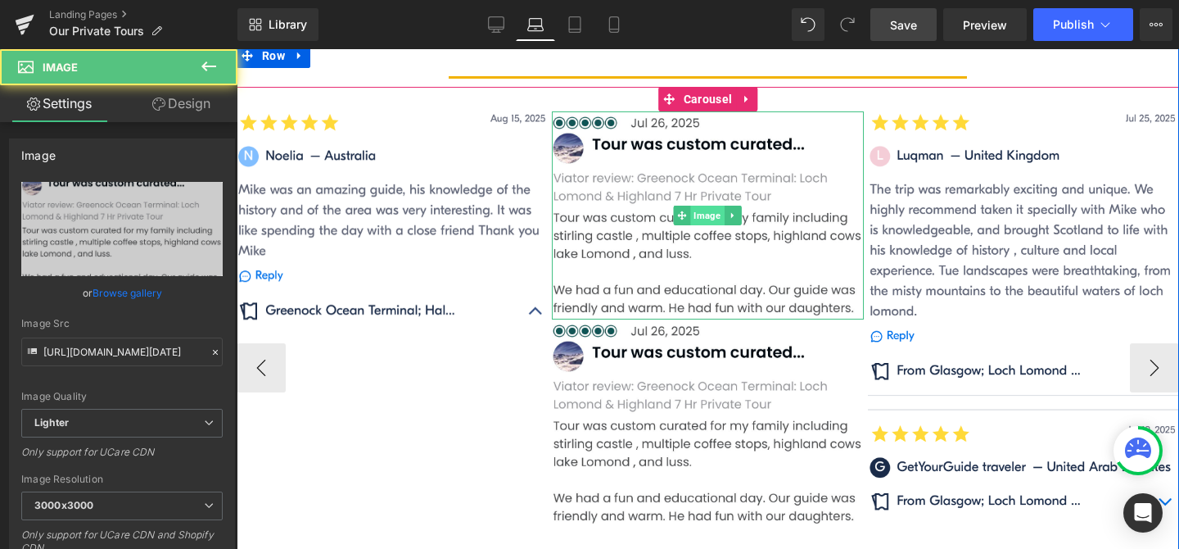
click at [708, 218] on span "Image" at bounding box center [708, 216] width 34 height 20
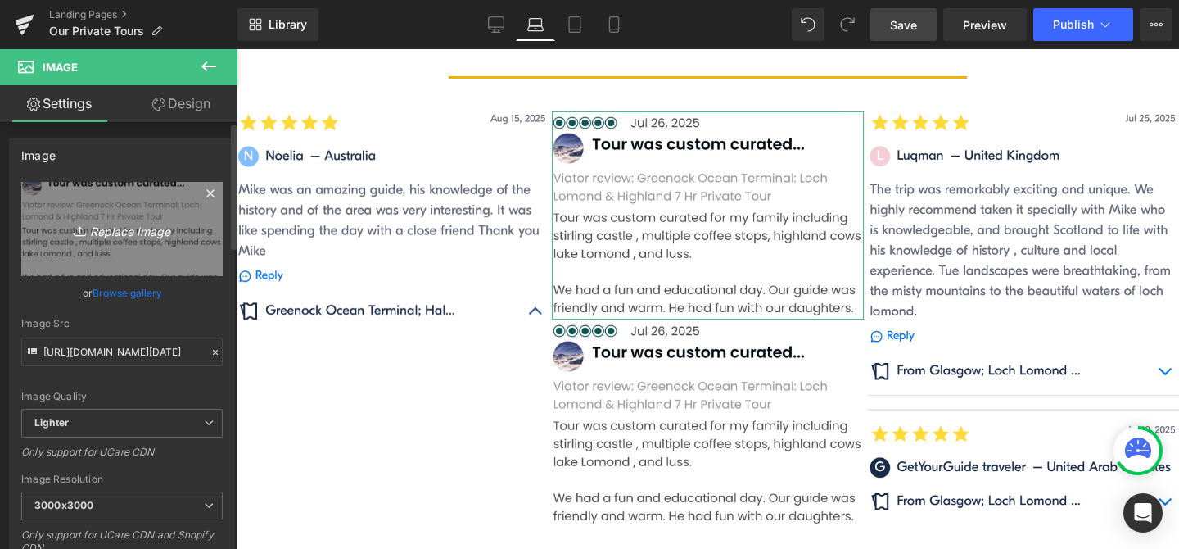
click at [133, 226] on icon "Replace Image" at bounding box center [122, 229] width 131 height 20
type input "C:\fakepath\2025July28 copy.PNG"
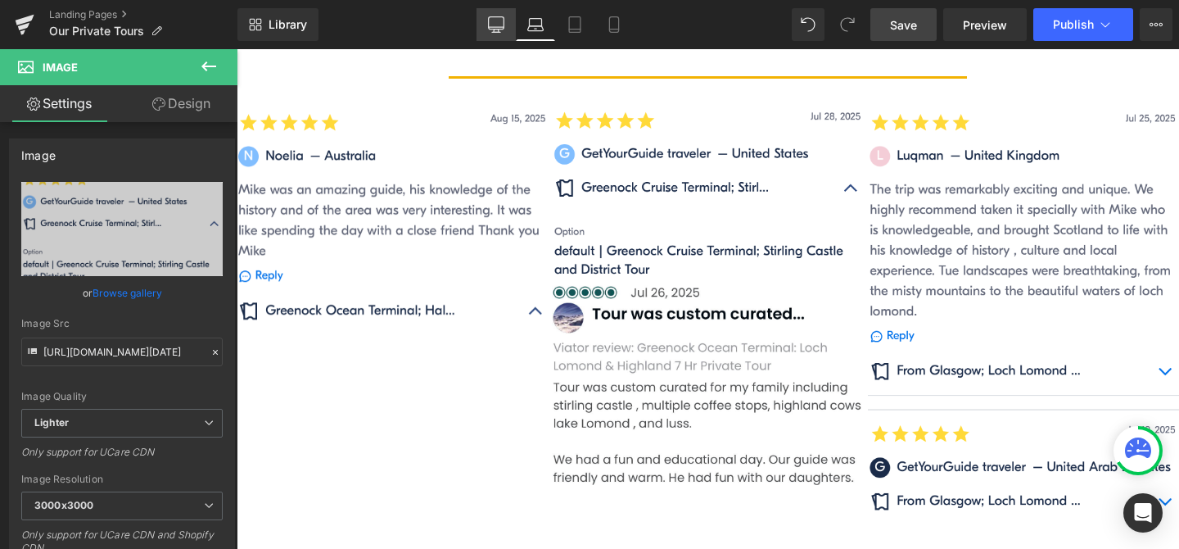
click at [491, 22] on icon at bounding box center [496, 24] width 16 height 16
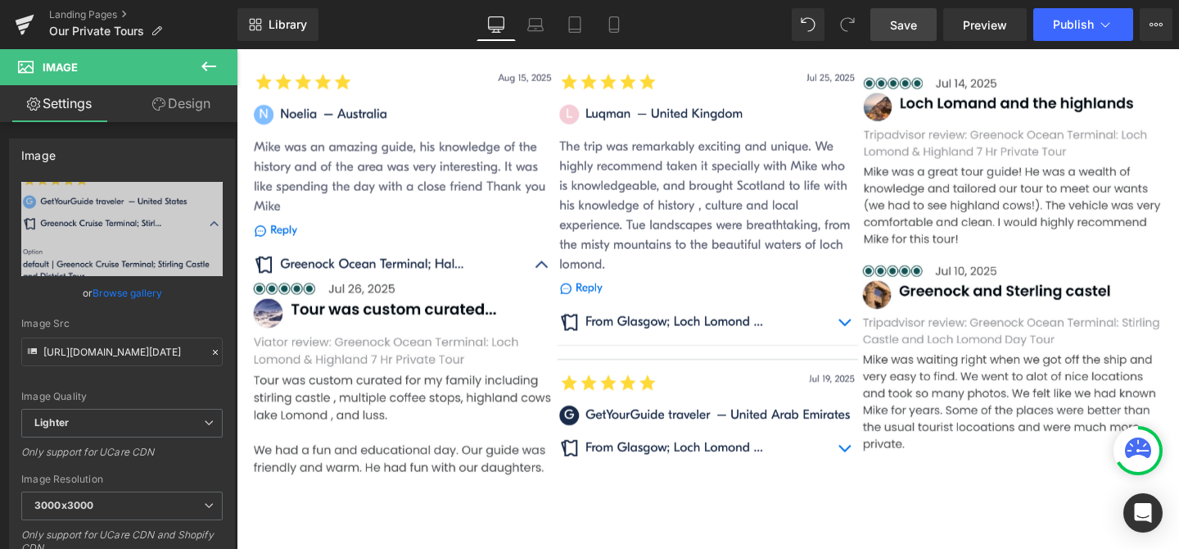
scroll to position [1545, 0]
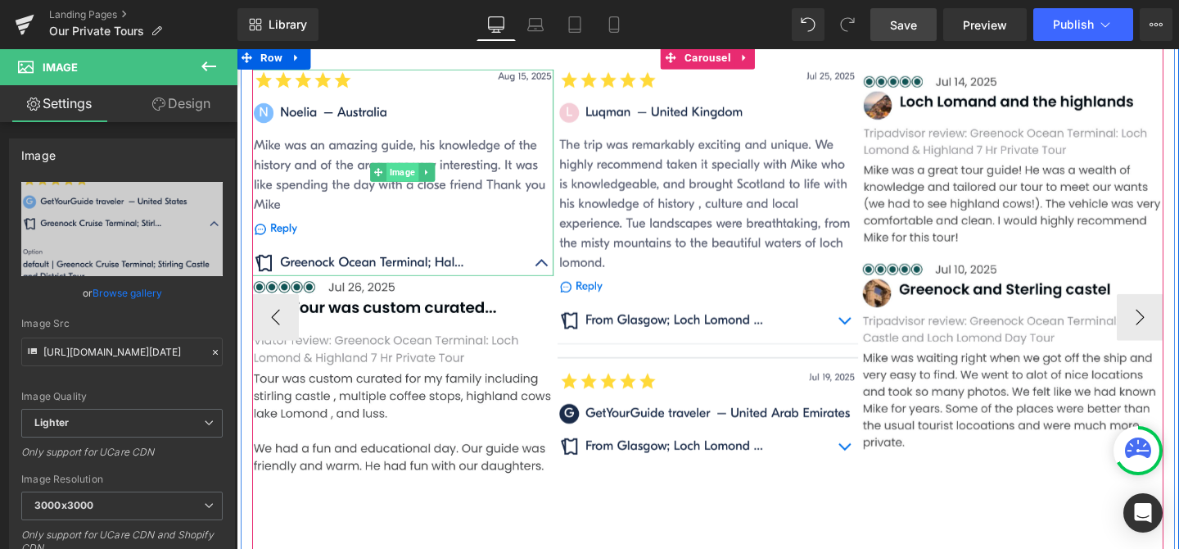
click at [417, 170] on span "Image" at bounding box center [412, 179] width 34 height 20
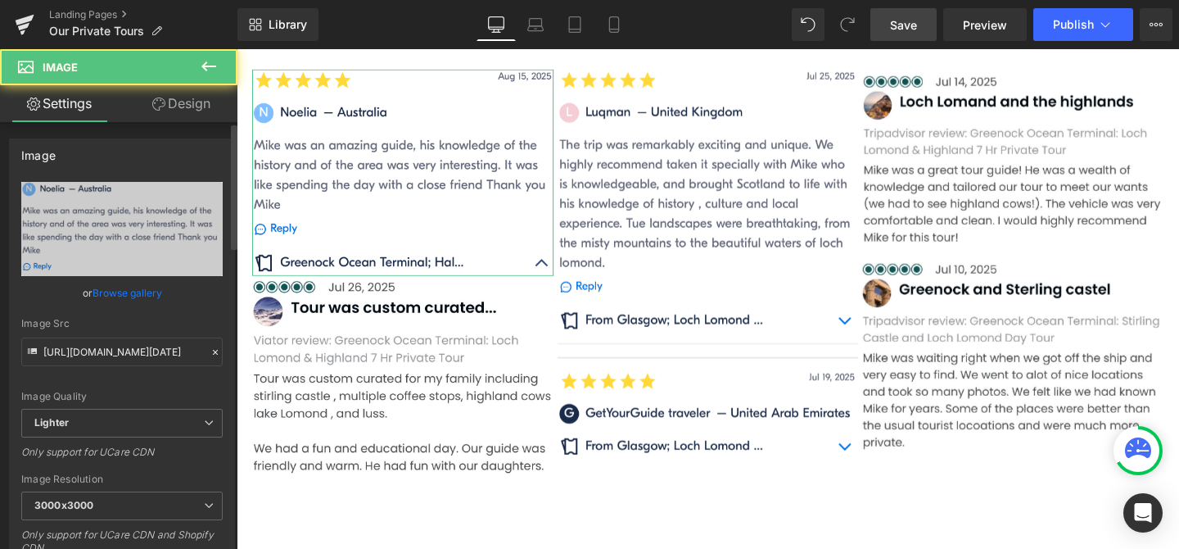
click at [111, 292] on link "Browse gallery" at bounding box center [128, 292] width 70 height 29
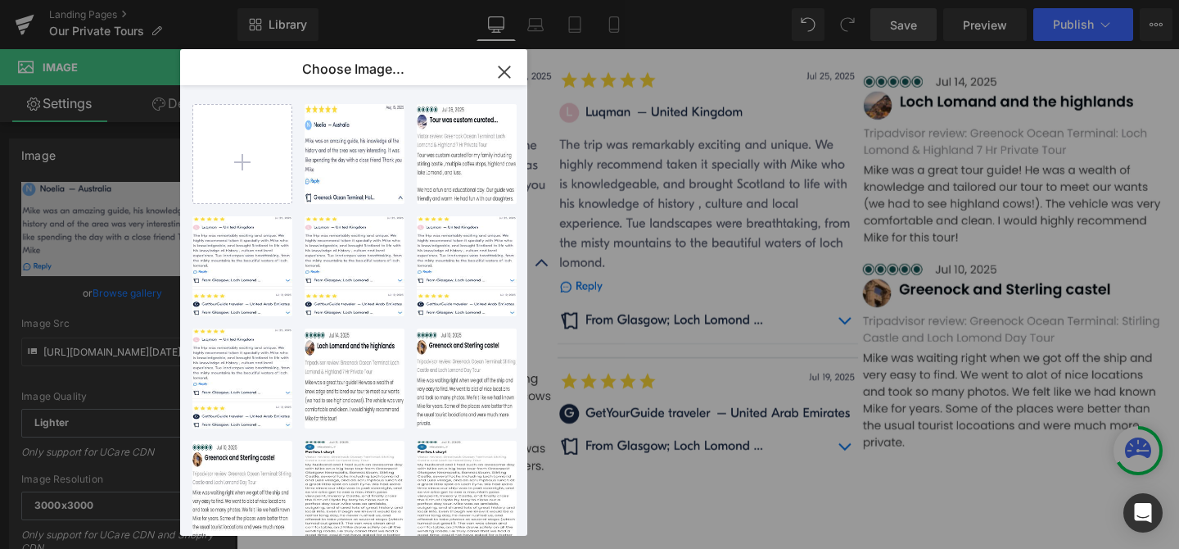
click at [506, 68] on icon "button" at bounding box center [504, 71] width 11 height 11
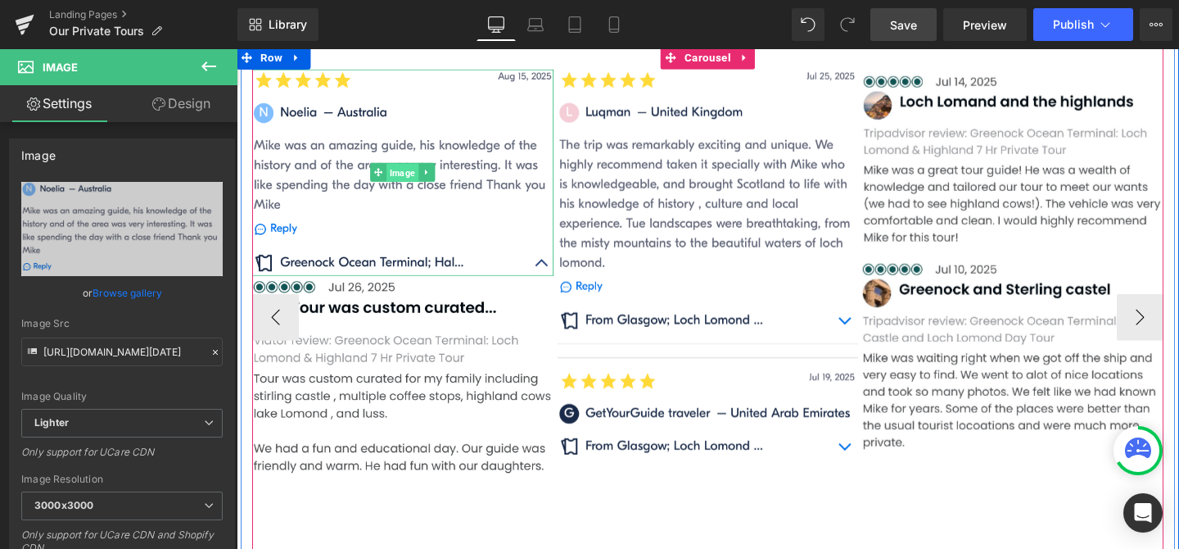
click at [418, 184] on span "Image" at bounding box center [412, 180] width 34 height 20
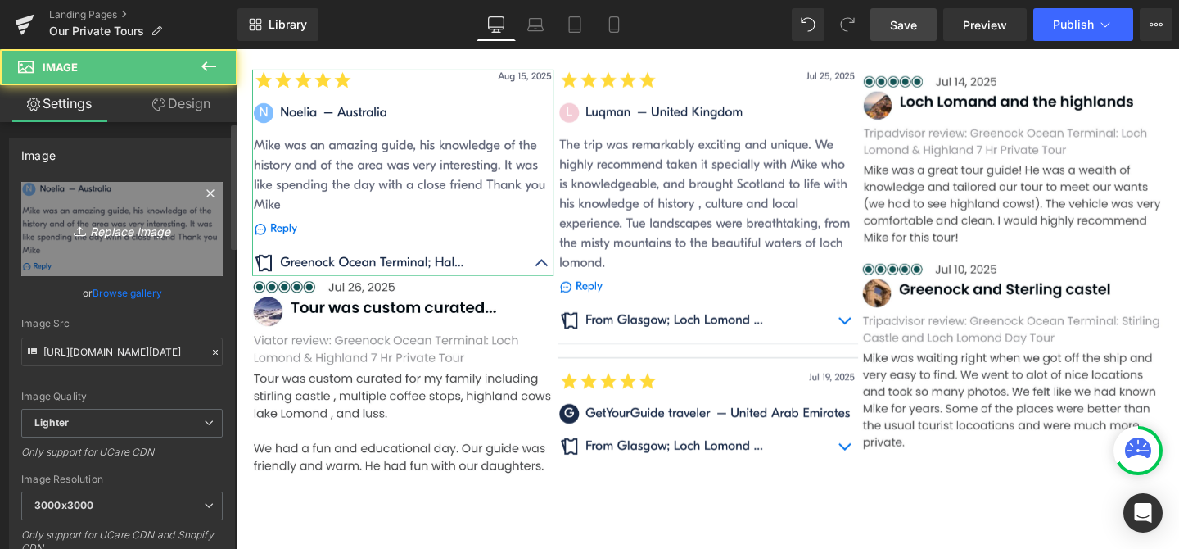
click at [111, 231] on icon "Replace Image" at bounding box center [122, 229] width 131 height 20
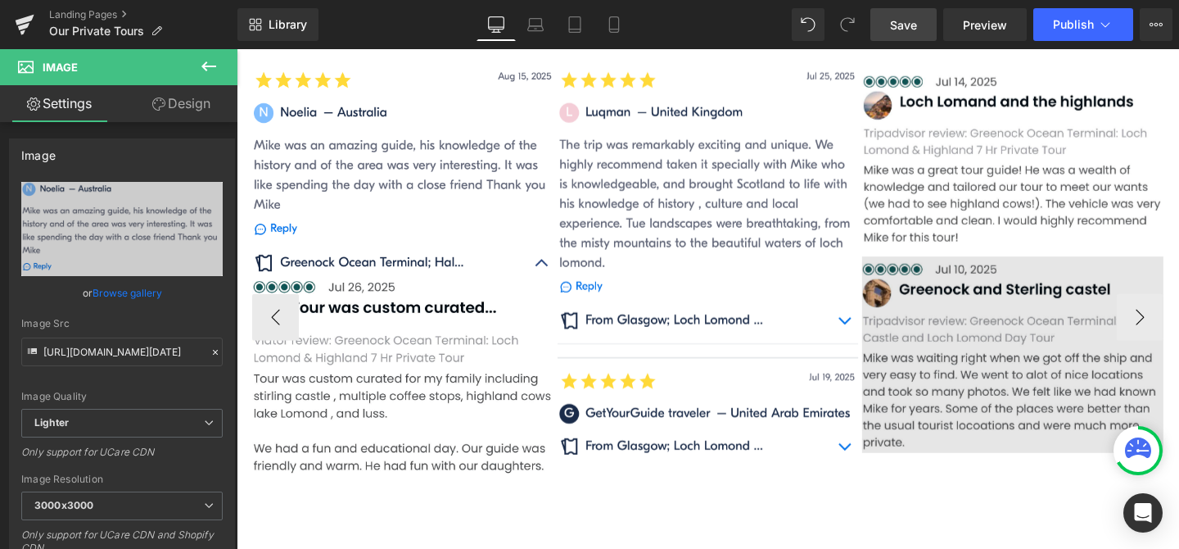
type input "C:\fakepath\2025July28 copy.PNG"
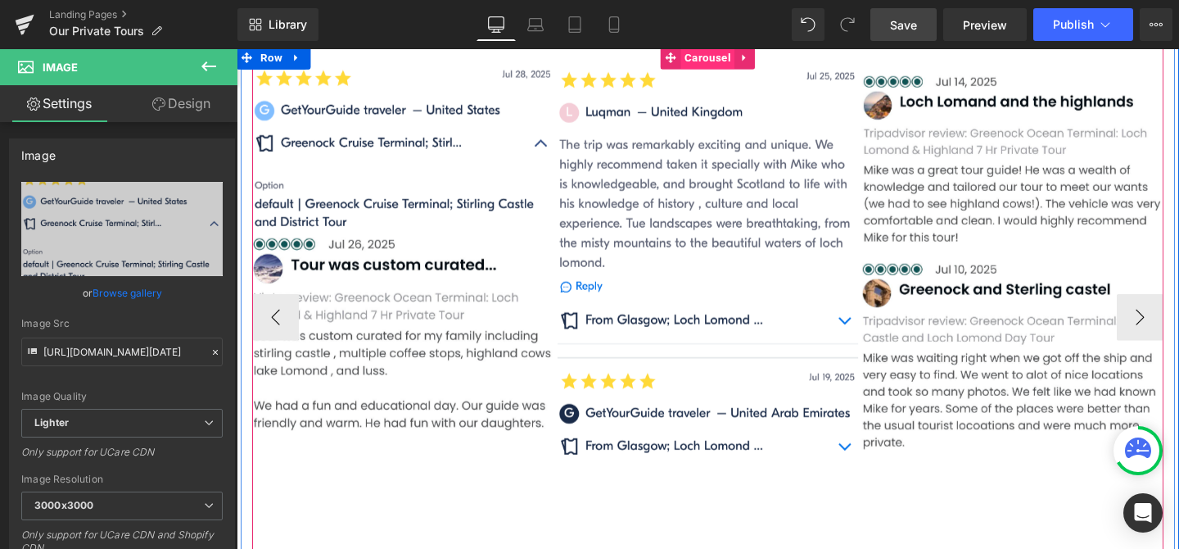
click at [737, 57] on span "Carousel" at bounding box center [731, 58] width 57 height 25
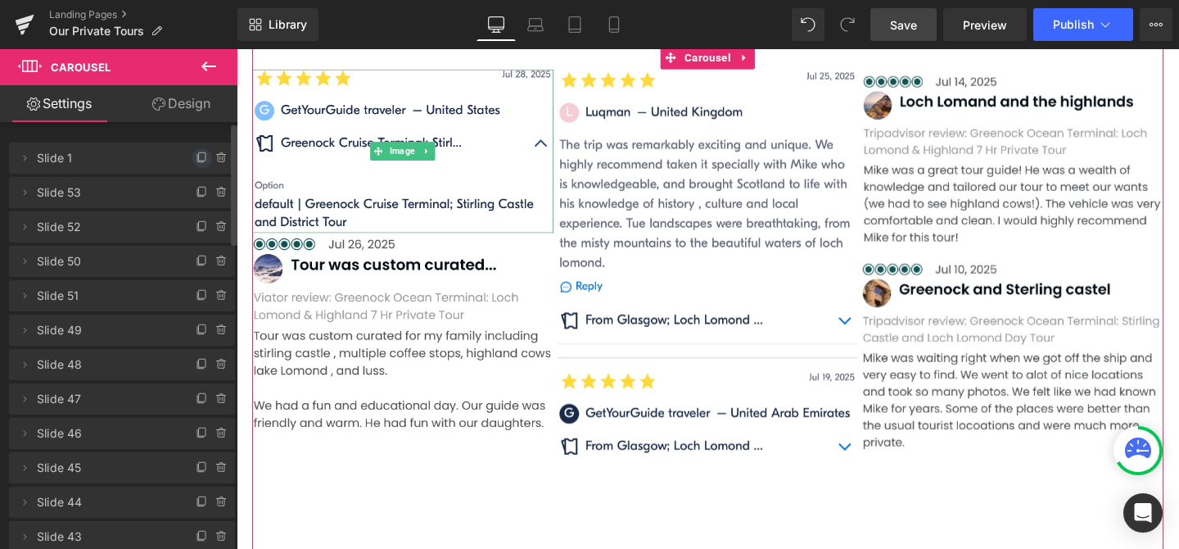
click at [196, 157] on icon at bounding box center [202, 158] width 13 height 13
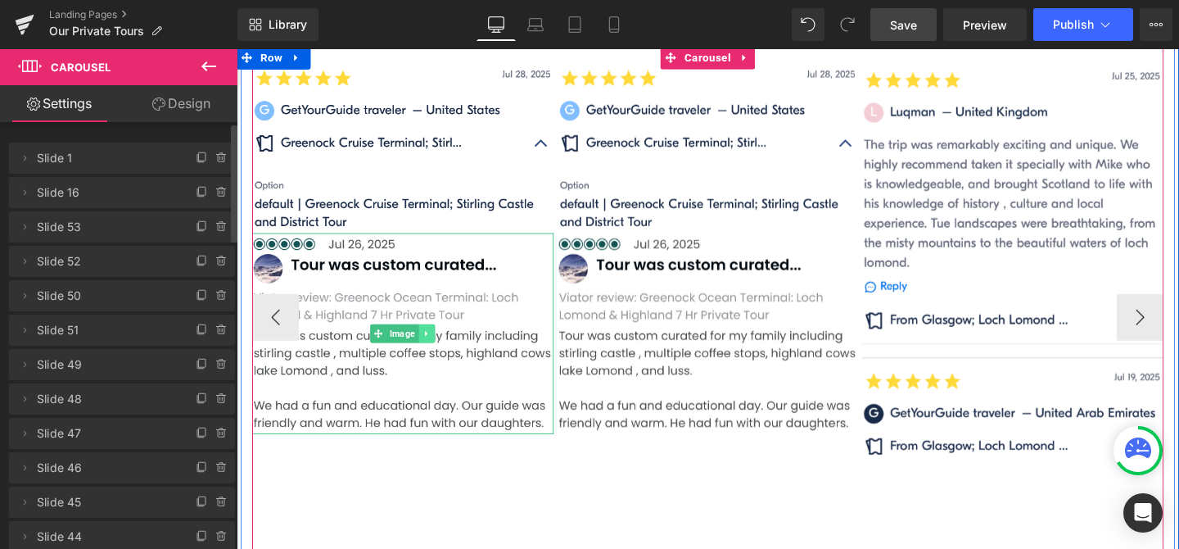
click at [441, 346] on link at bounding box center [436, 348] width 17 height 20
click at [449, 345] on icon at bounding box center [445, 348] width 9 height 10
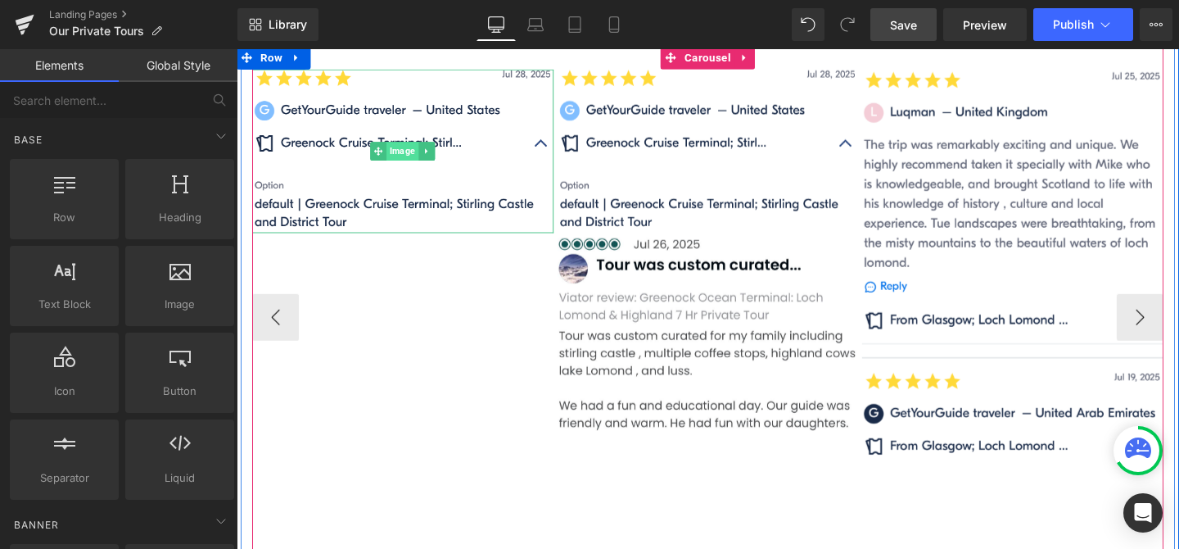
click at [414, 154] on span "Image" at bounding box center [412, 157] width 34 height 20
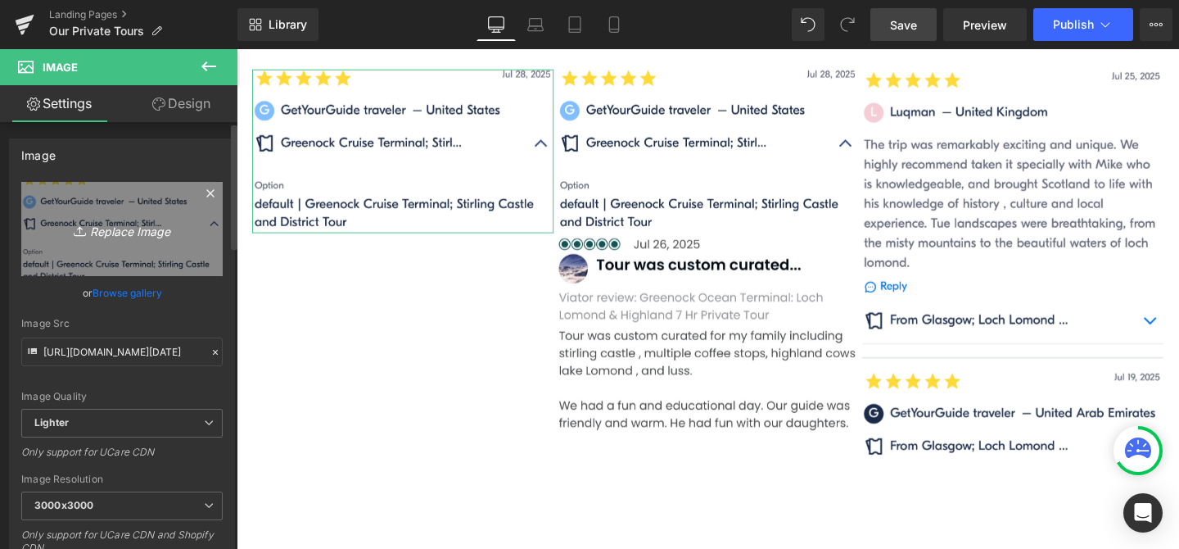
click at [138, 226] on icon "Replace Image" at bounding box center [122, 229] width 131 height 20
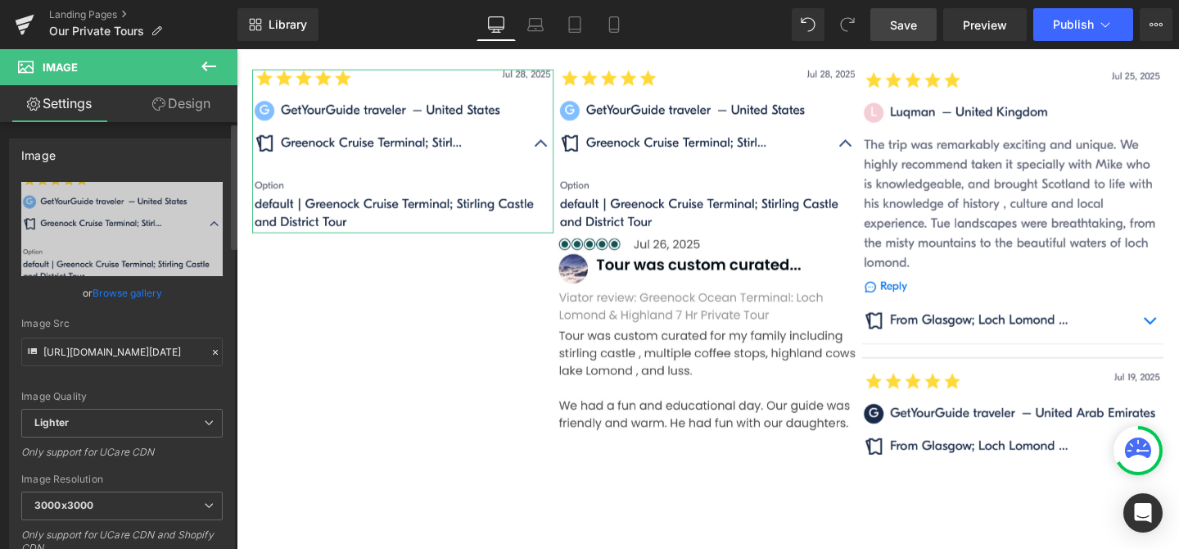
click at [147, 292] on link "Browse gallery" at bounding box center [128, 292] width 70 height 29
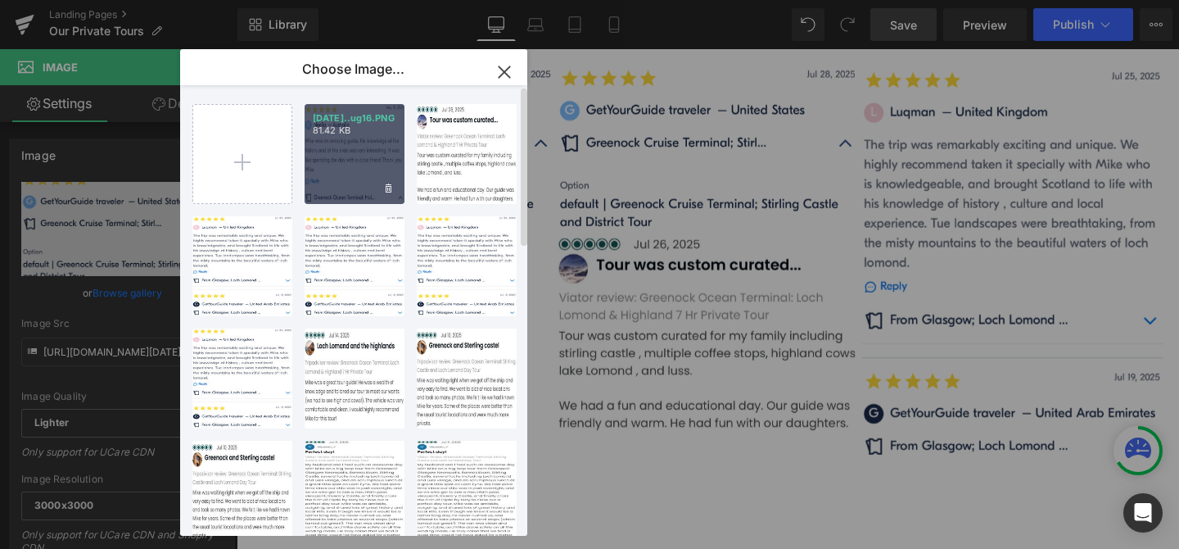
click at [370, 173] on div "[DATE]..ug16.PNG 81.42 KB" at bounding box center [355, 154] width 100 height 100
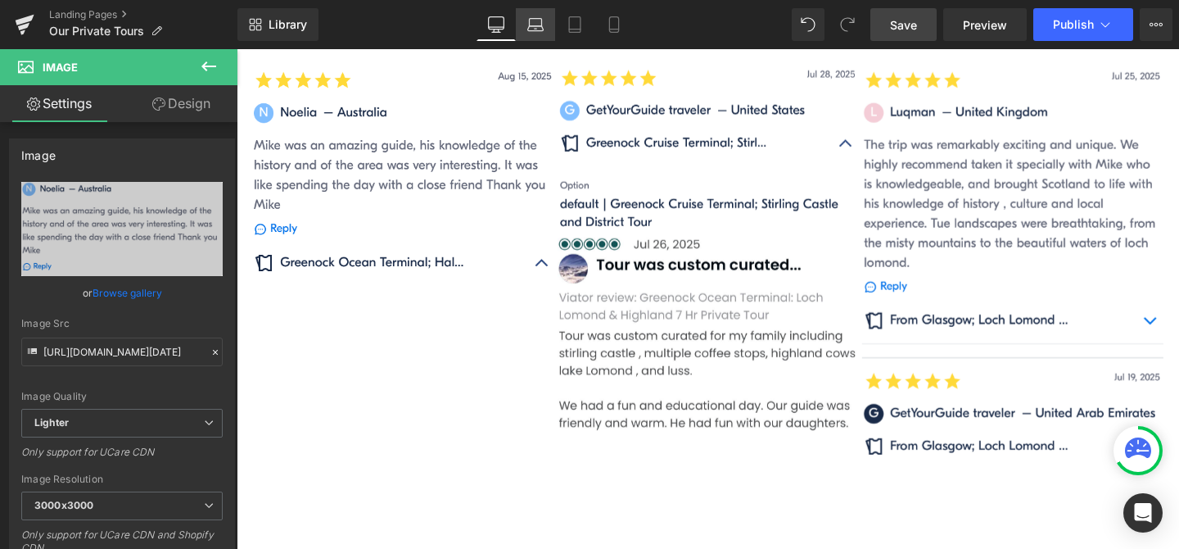
click at [536, 20] on icon at bounding box center [535, 24] width 16 height 16
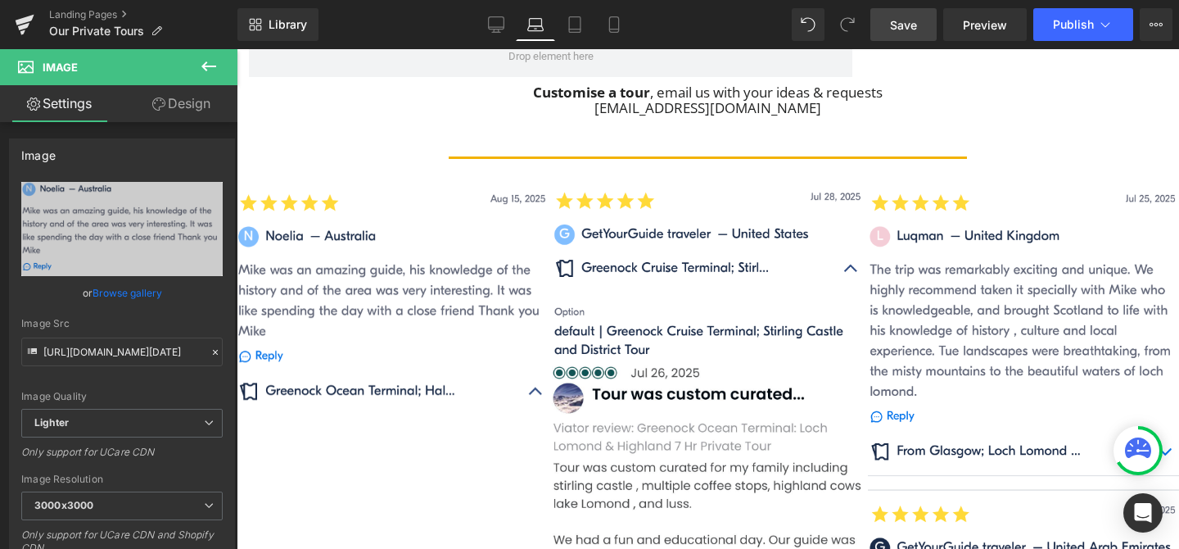
scroll to position [1436, 0]
click at [578, 25] on icon at bounding box center [575, 24] width 16 height 16
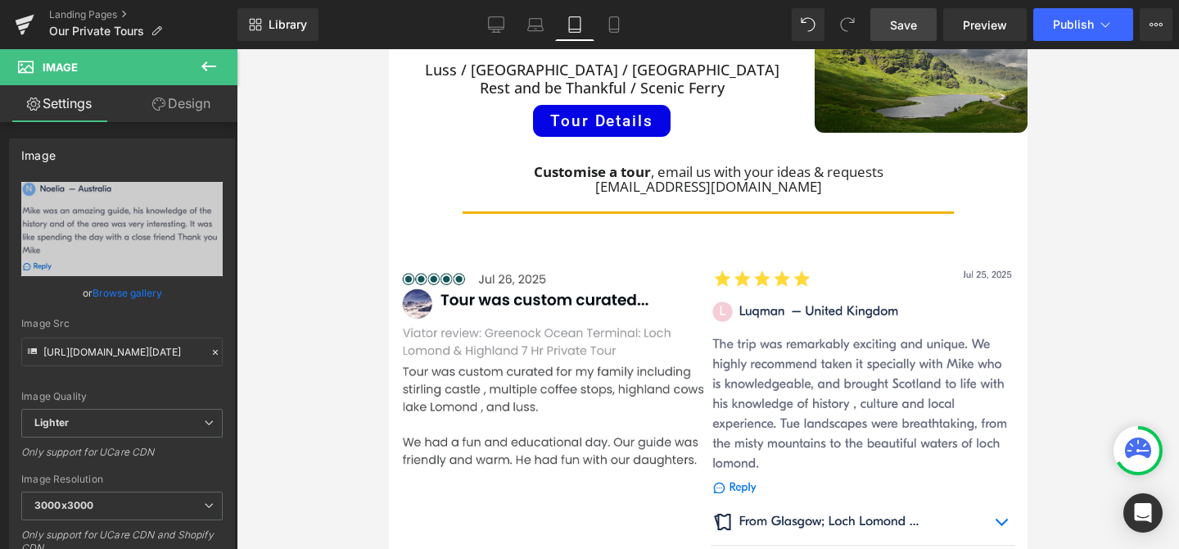
scroll to position [1162, 0]
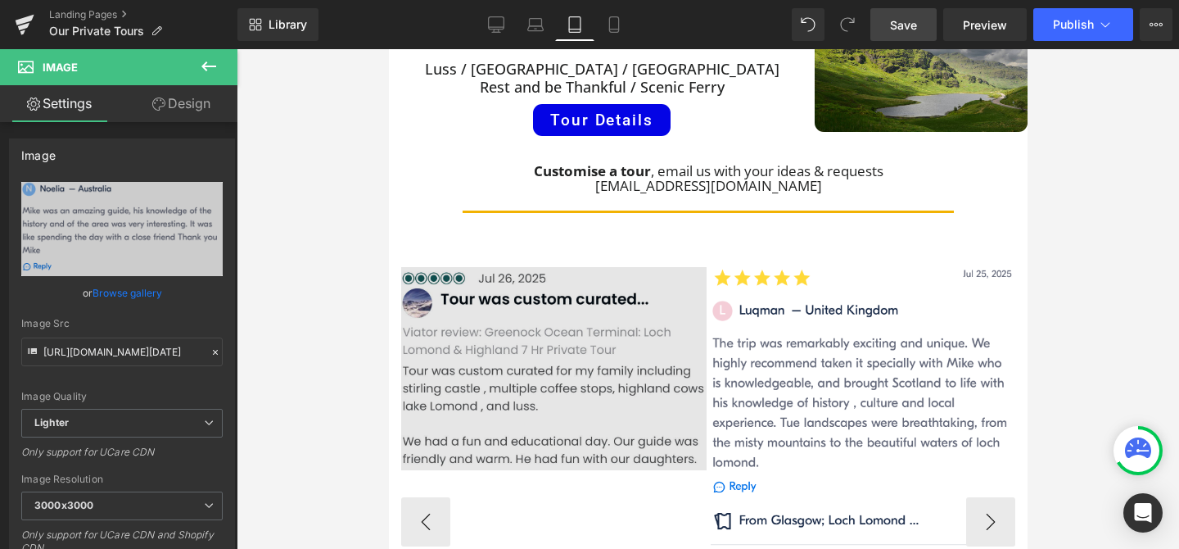
click at [534, 267] on img at bounding box center [552, 369] width 305 height 204
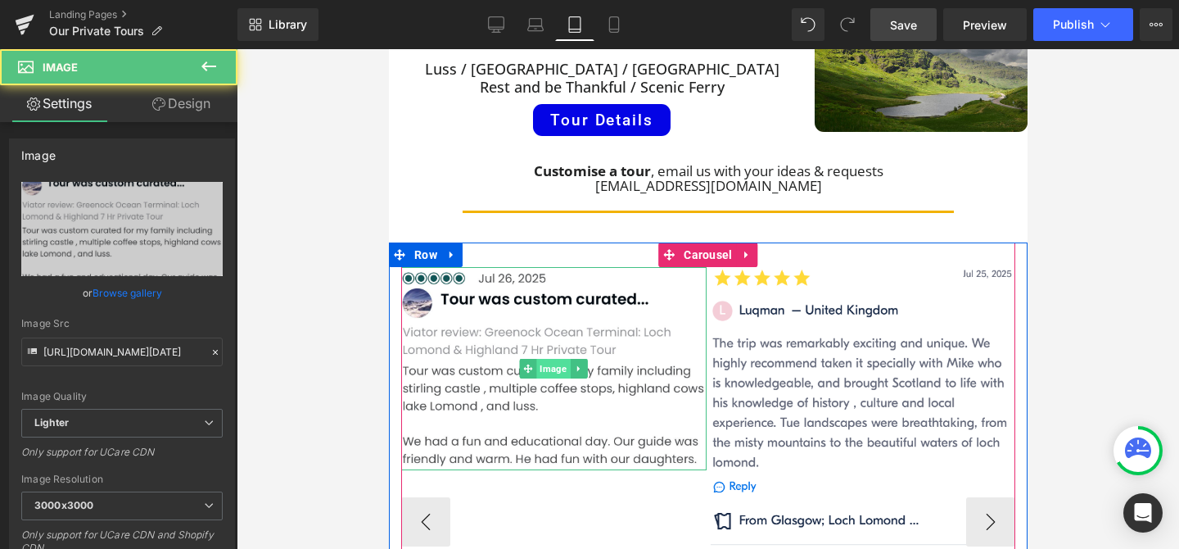
click at [552, 359] on span "Image" at bounding box center [553, 369] width 34 height 20
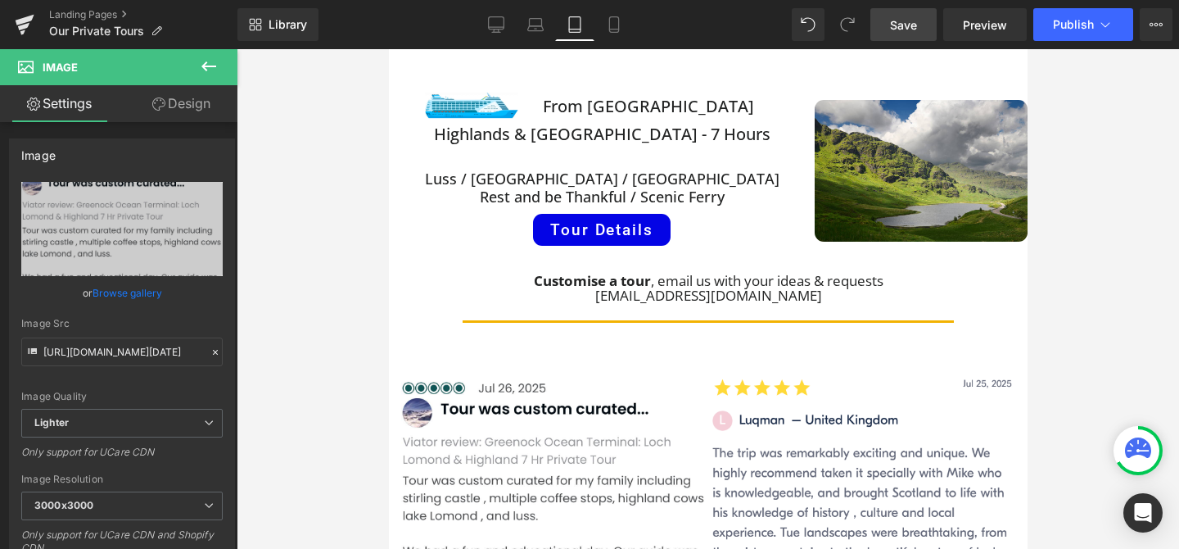
scroll to position [1043, 0]
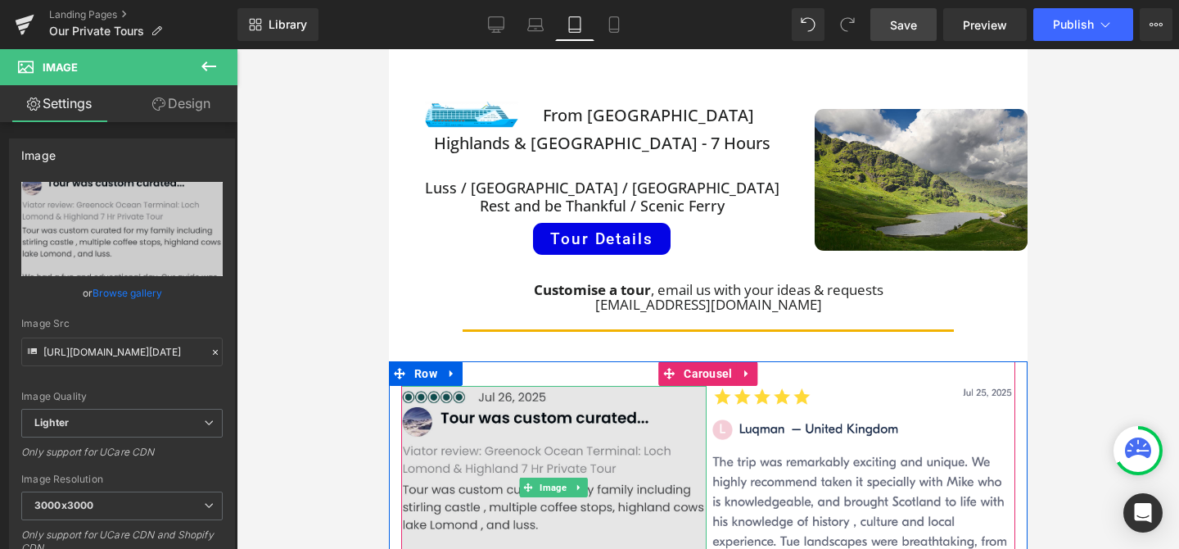
click at [533, 386] on img at bounding box center [552, 488] width 305 height 204
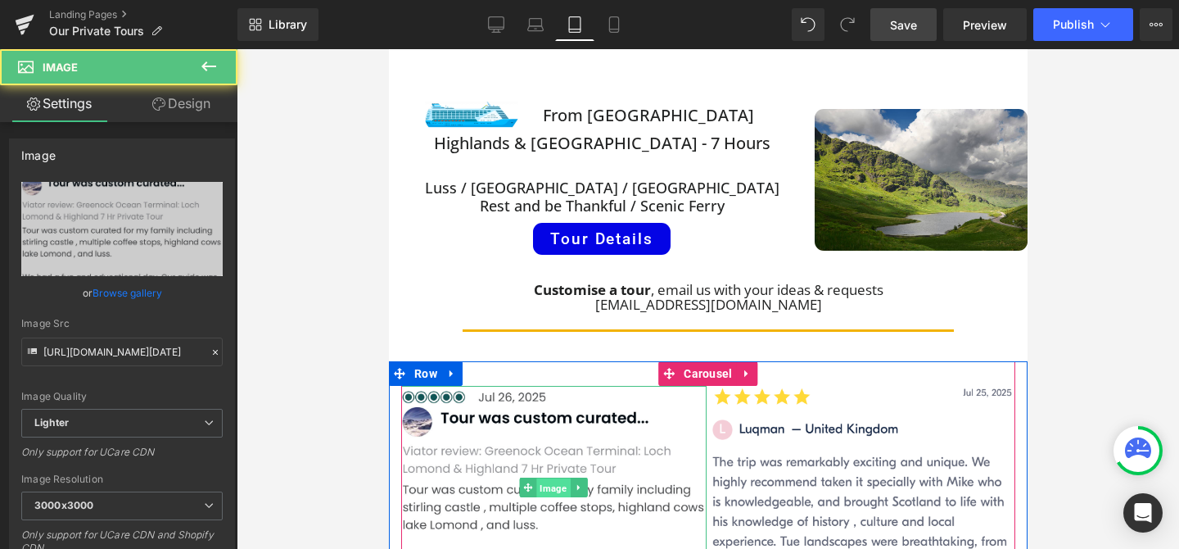
click at [553, 478] on span "Image" at bounding box center [553, 488] width 34 height 20
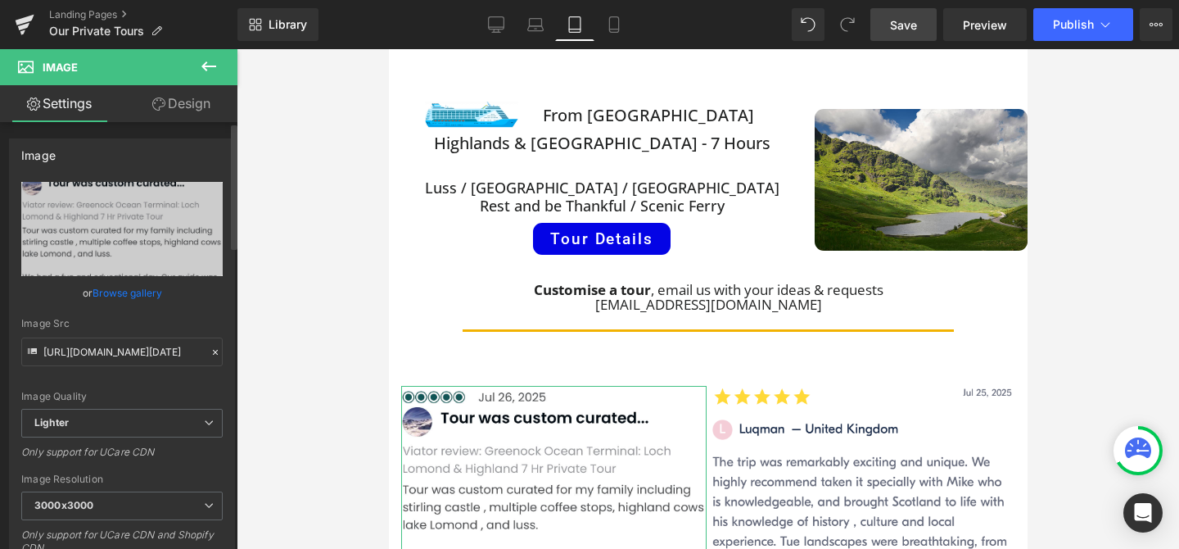
click at [148, 292] on link "Browse gallery" at bounding box center [128, 292] width 70 height 29
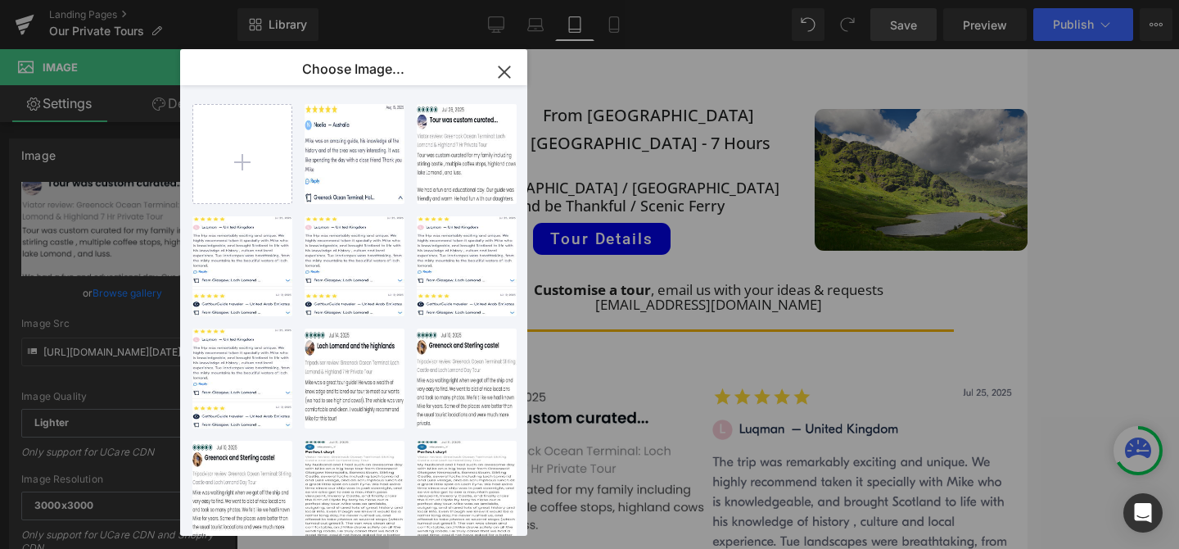
click at [503, 69] on icon "button" at bounding box center [504, 72] width 26 height 26
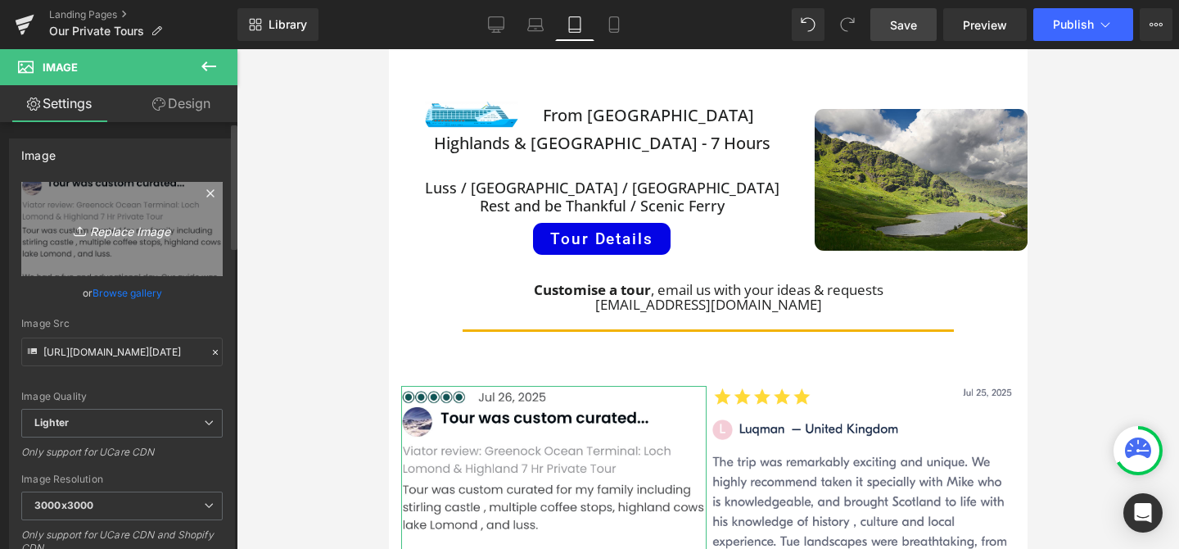
click at [156, 234] on icon "Replace Image" at bounding box center [122, 229] width 131 height 20
type input "C:\fakepath\2025July28 copy.PNG"
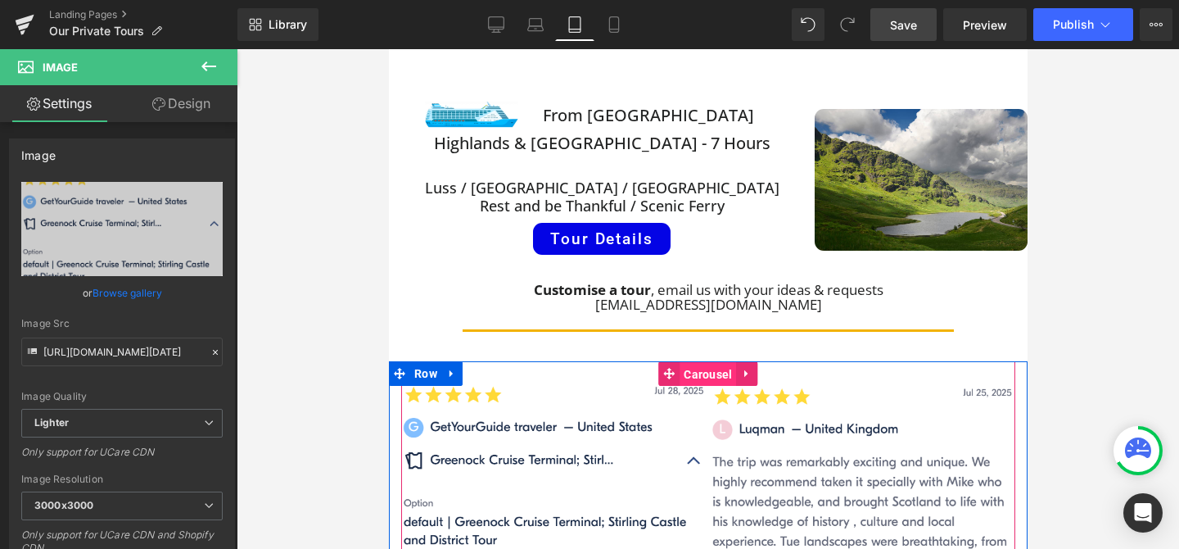
click at [712, 362] on span "Carousel" at bounding box center [707, 374] width 57 height 25
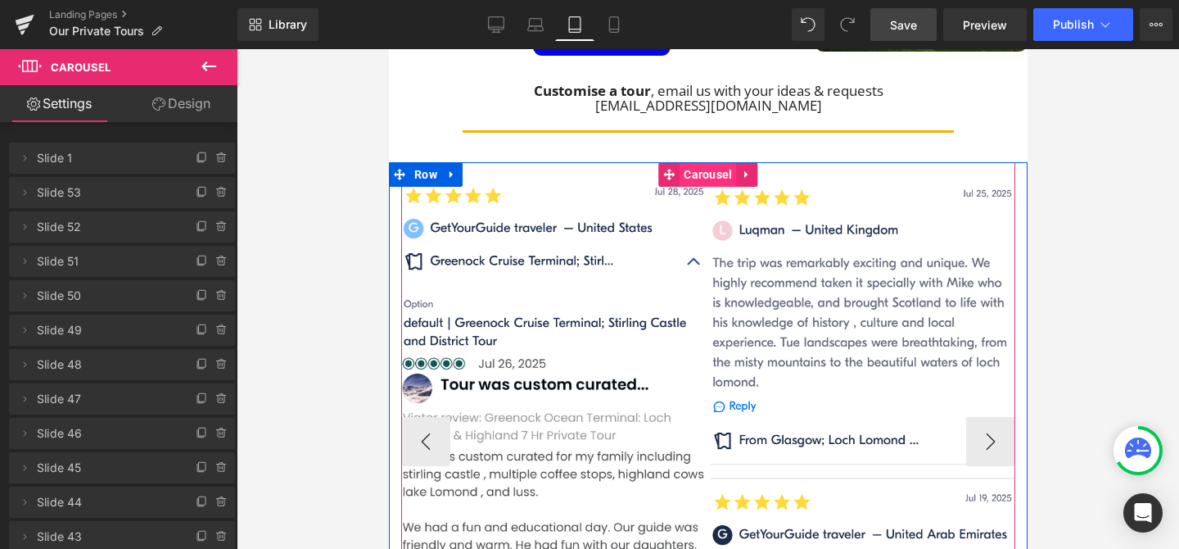
scroll to position [1255, 0]
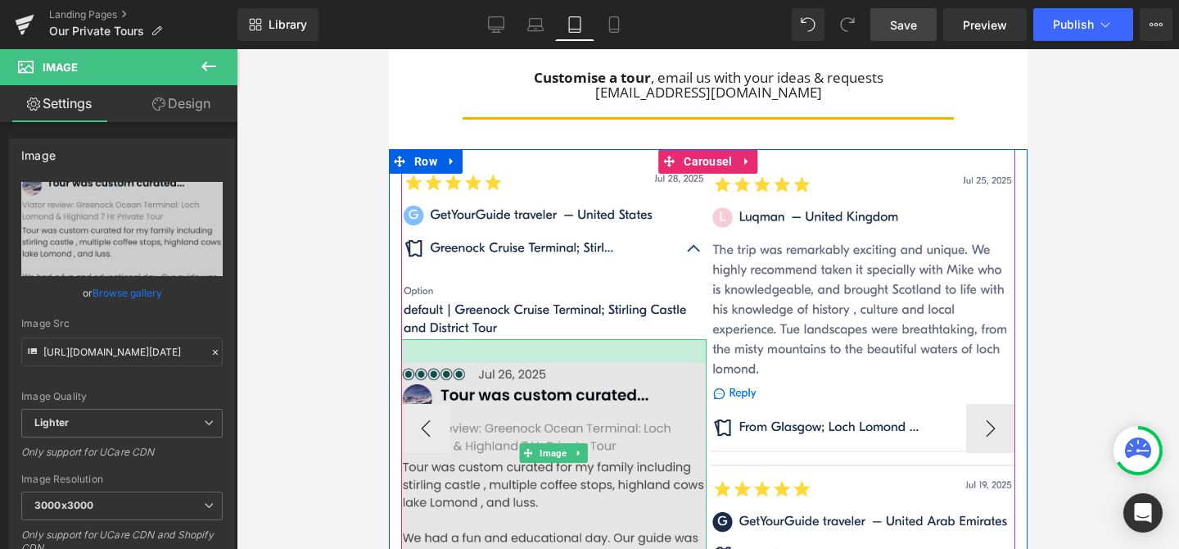
drag, startPoint x: 663, startPoint y: 250, endPoint x: 665, endPoint y: 274, distance: 23.8
click at [665, 339] on div "Image" at bounding box center [552, 453] width 305 height 228
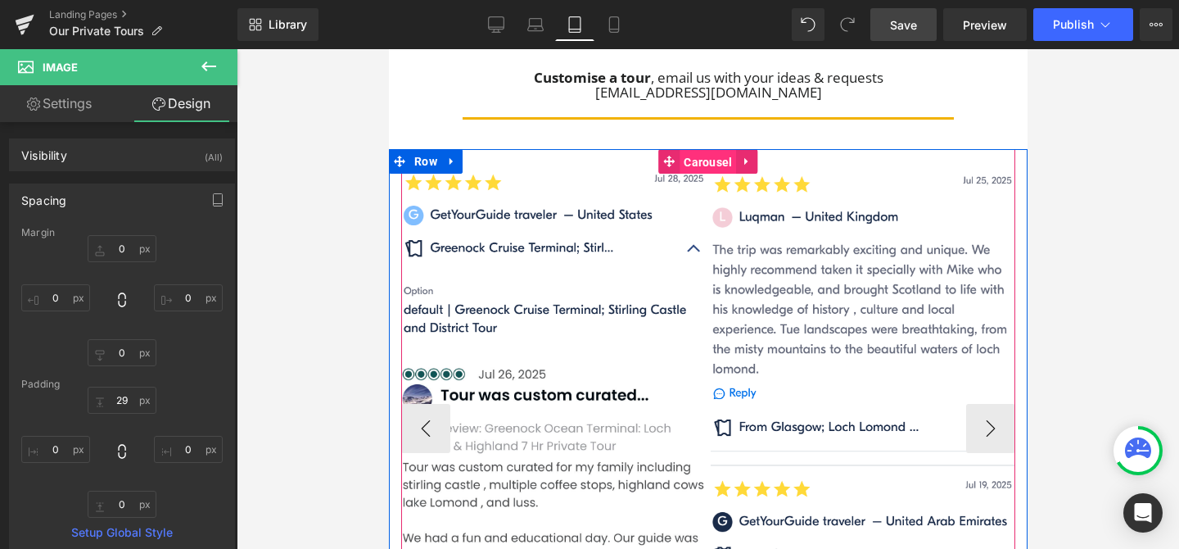
click at [710, 150] on span "Carousel" at bounding box center [707, 162] width 57 height 25
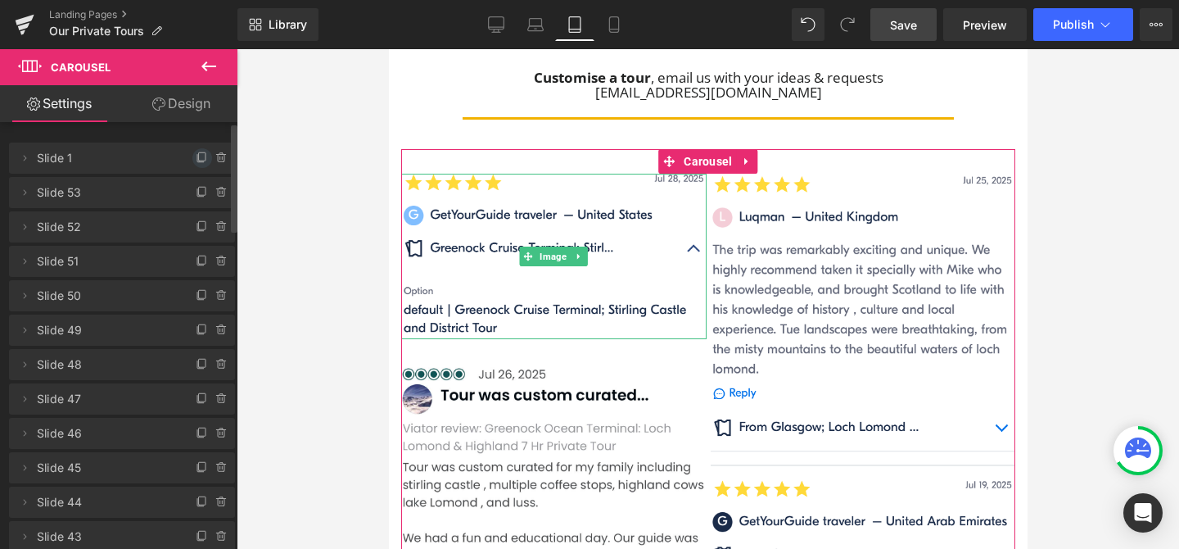
click at [196, 159] on icon at bounding box center [202, 158] width 13 height 13
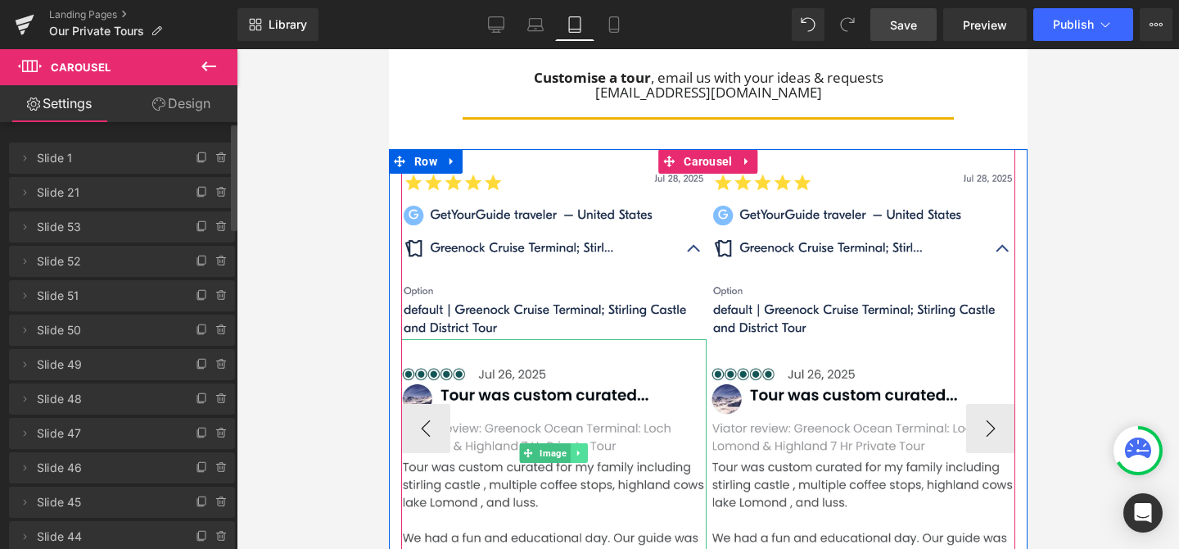
click at [577, 448] on icon at bounding box center [578, 453] width 9 height 10
click at [590, 448] on icon at bounding box center [586, 452] width 9 height 9
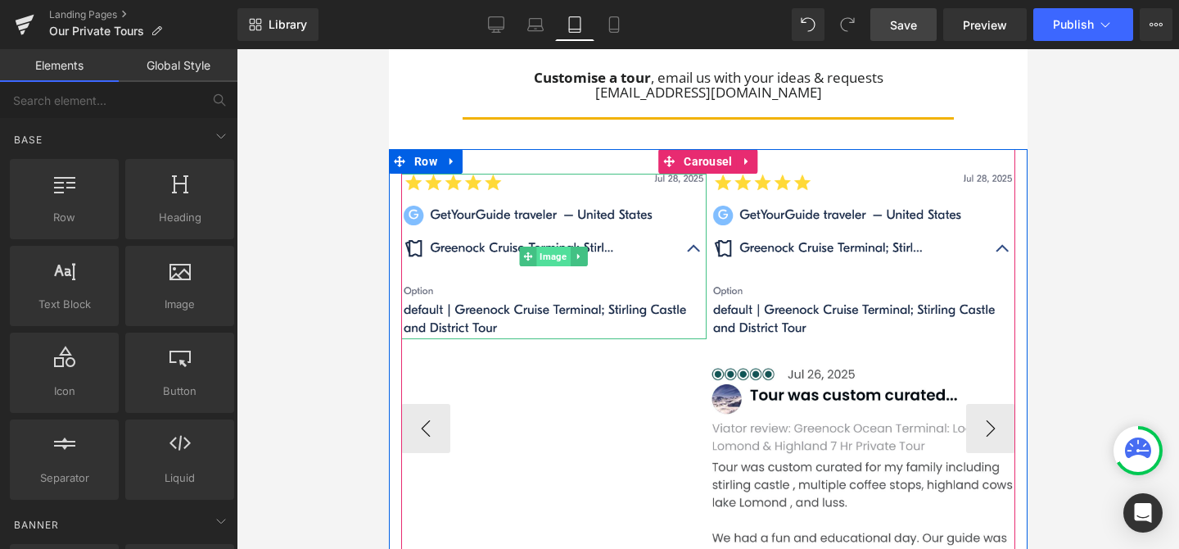
click at [547, 247] on span "Image" at bounding box center [553, 257] width 34 height 20
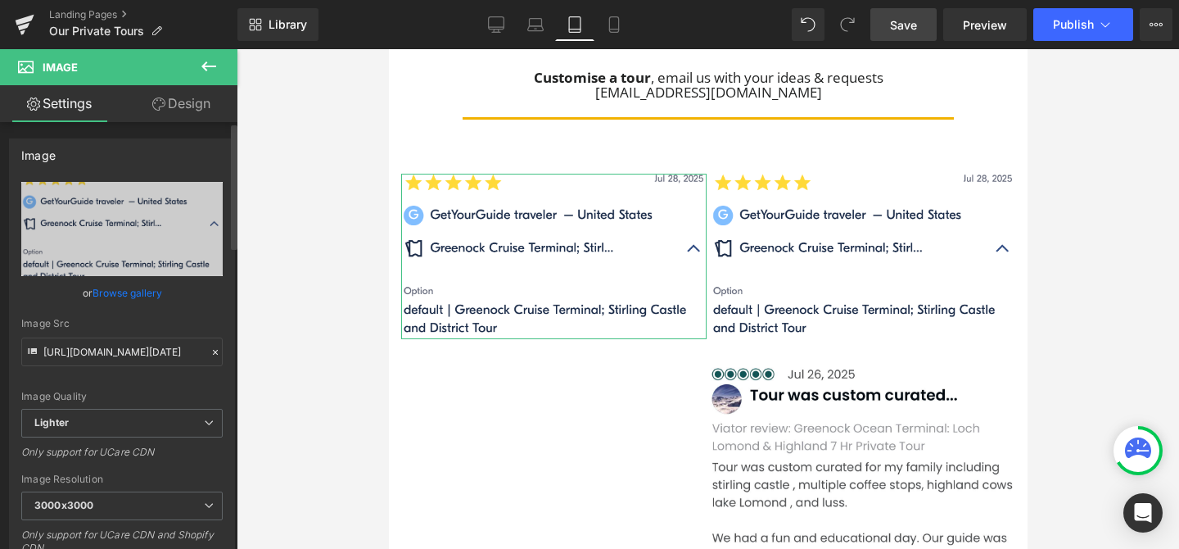
click at [129, 291] on link "Browse gallery" at bounding box center [128, 292] width 70 height 29
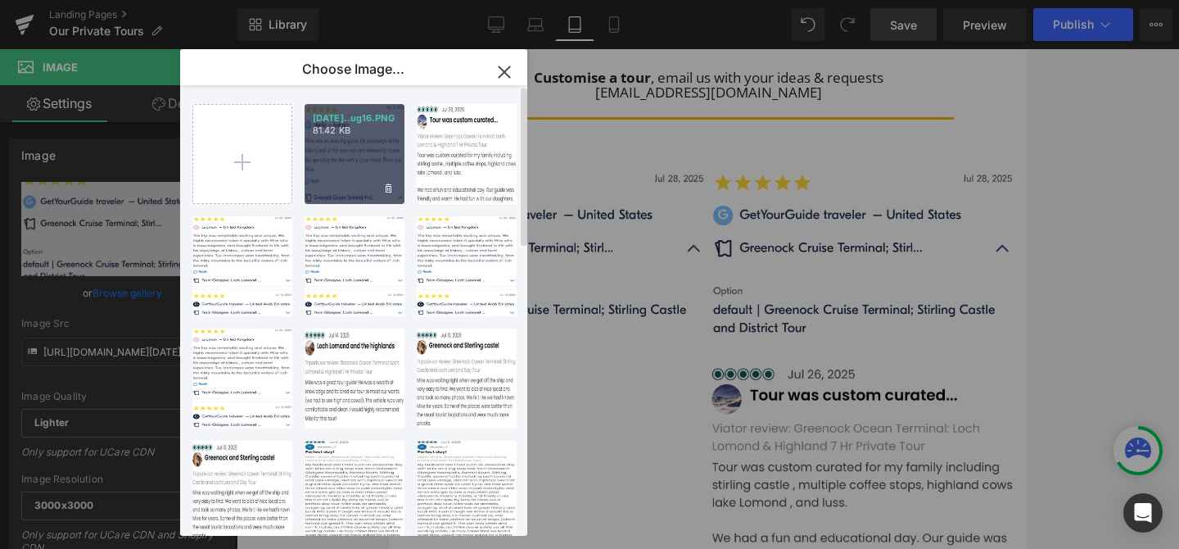
click at [361, 162] on div "[DATE]..ug16.PNG 81.42 KB" at bounding box center [355, 154] width 100 height 100
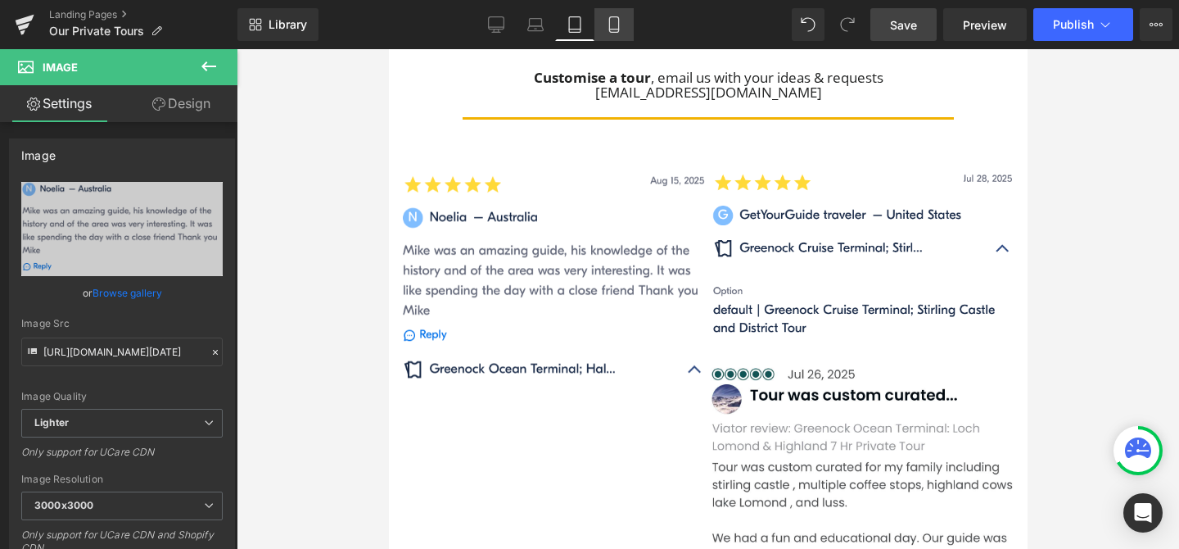
click at [622, 29] on icon at bounding box center [614, 24] width 16 height 16
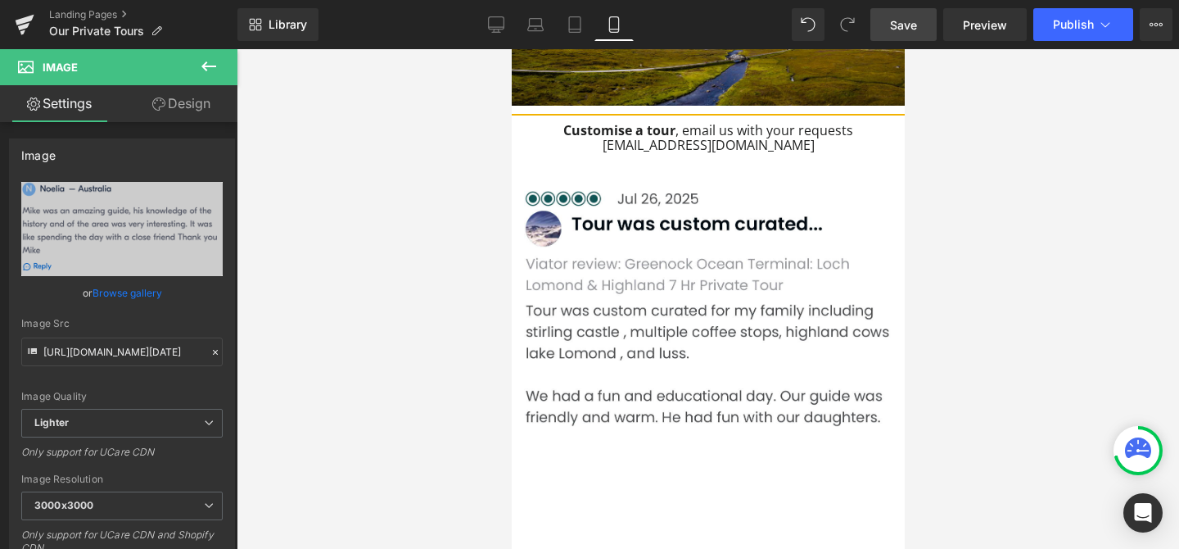
scroll to position [1554, 0]
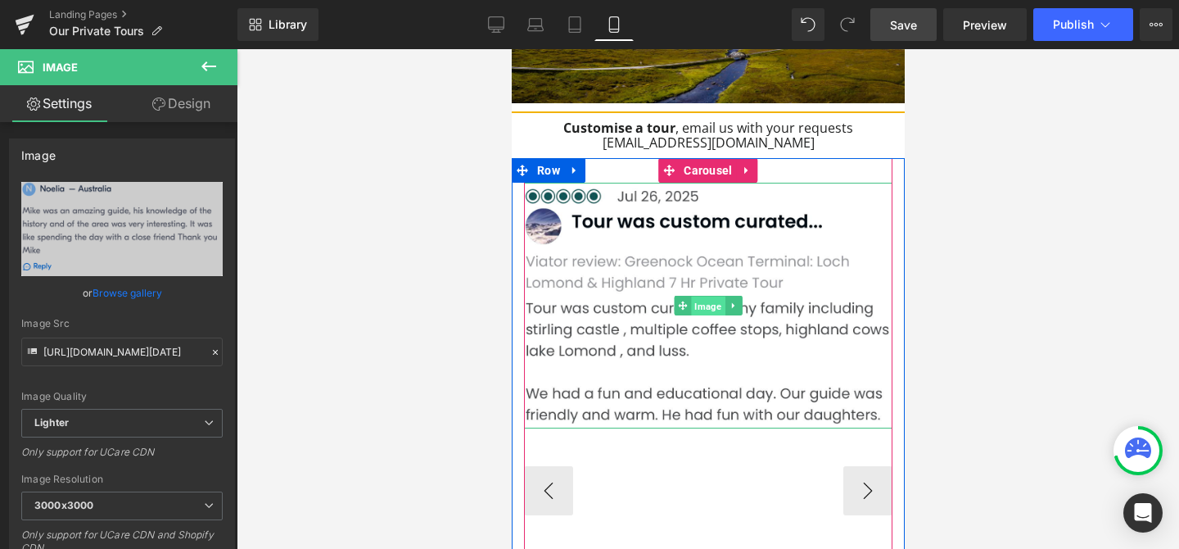
click at [703, 296] on span "Image" at bounding box center [707, 306] width 34 height 20
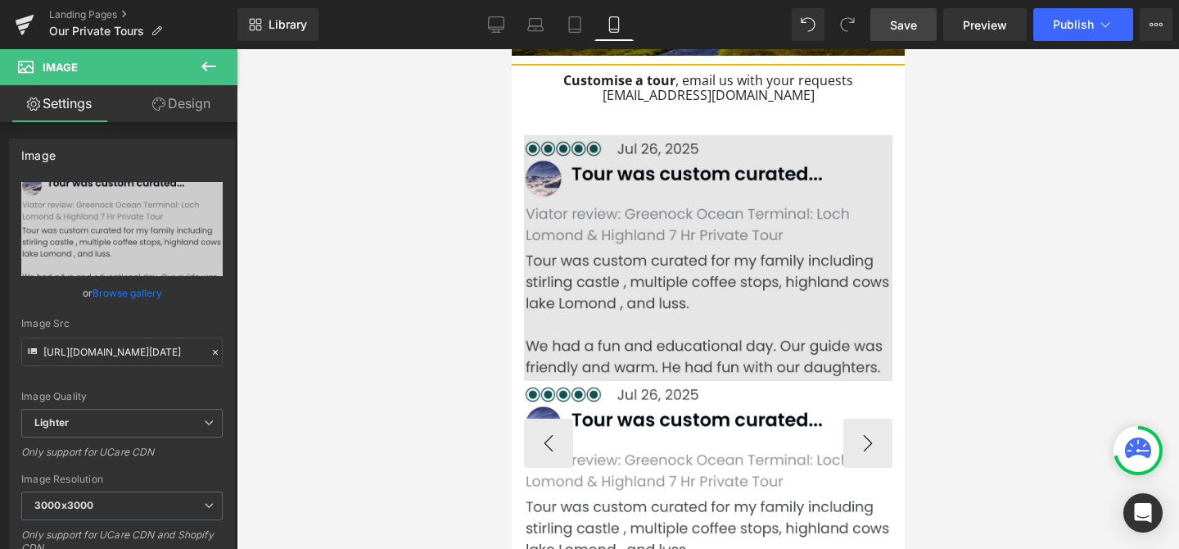
scroll to position [1594, 0]
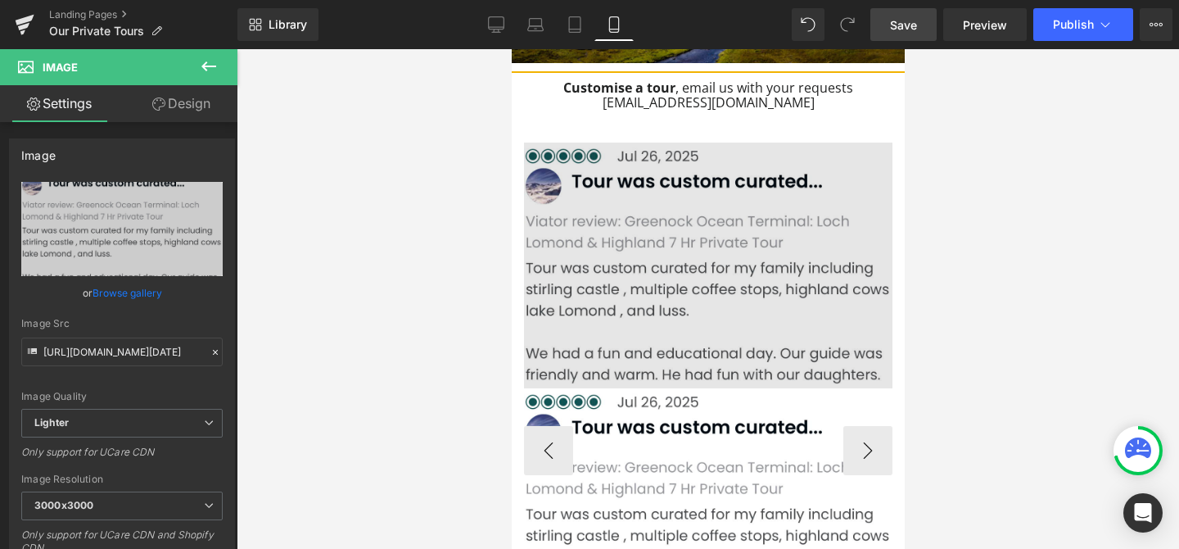
click at [699, 178] on img at bounding box center [707, 265] width 369 height 246
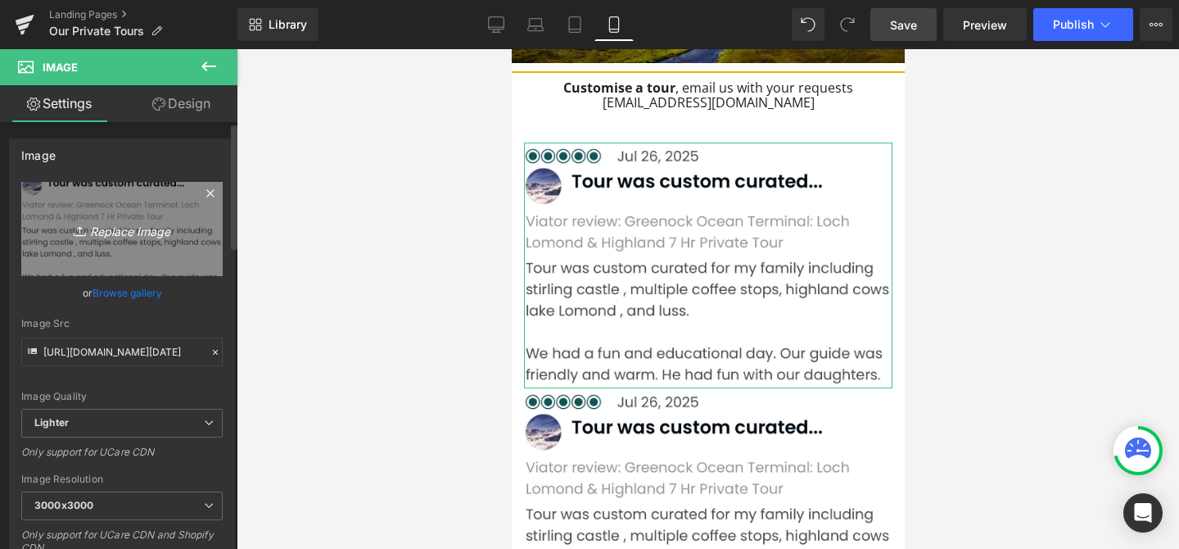
click at [152, 229] on icon "Replace Image" at bounding box center [122, 229] width 131 height 20
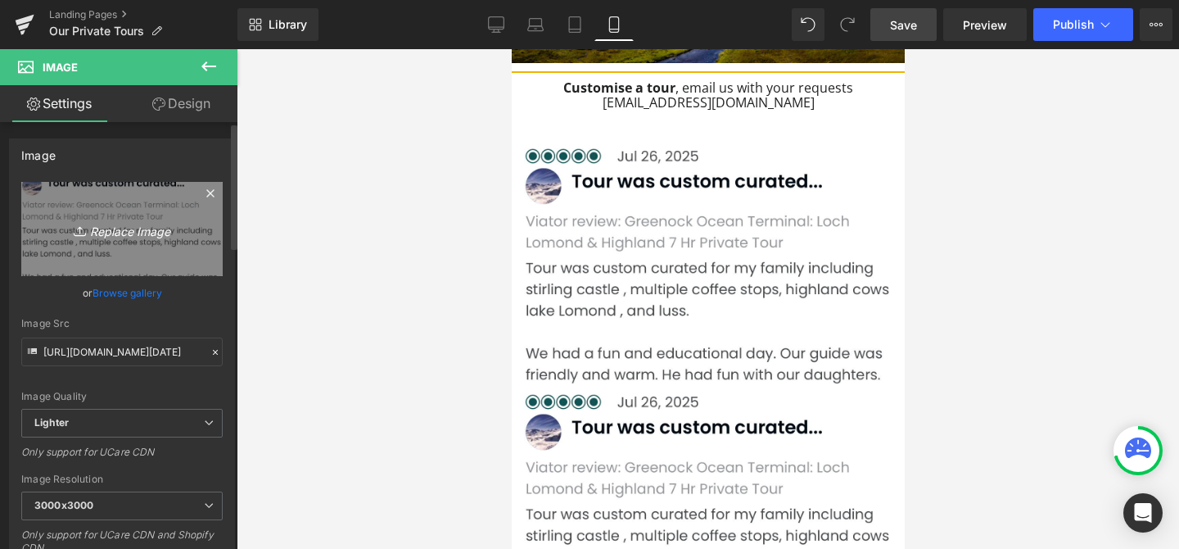
type input "C:\fakepath\2025July28 copy.PNG"
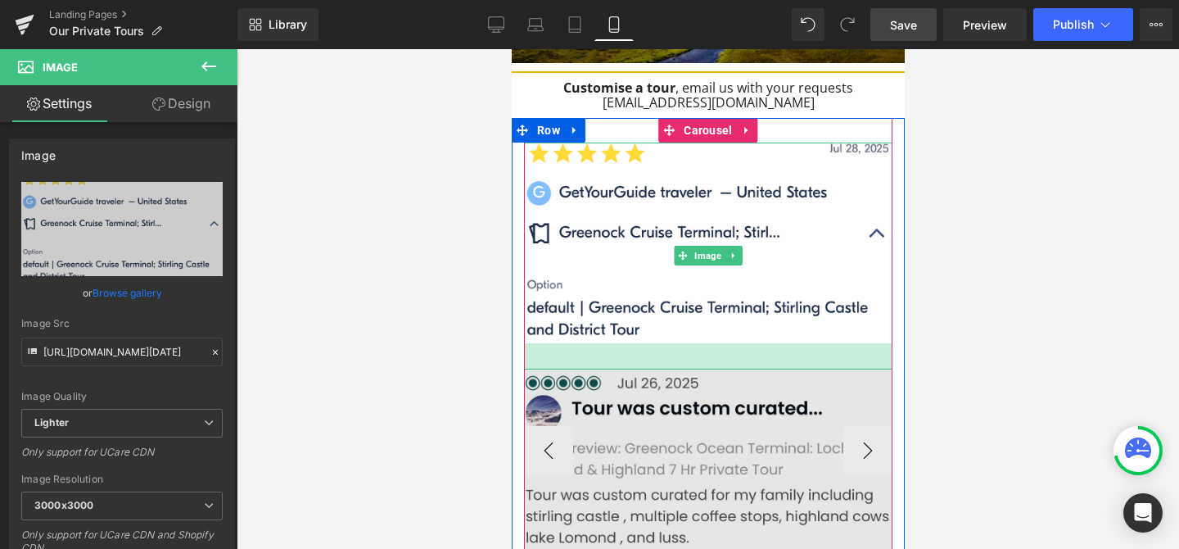
drag, startPoint x: 728, startPoint y: 278, endPoint x: 729, endPoint y: 304, distance: 25.4
click at [729, 343] on div "32px" at bounding box center [707, 356] width 369 height 26
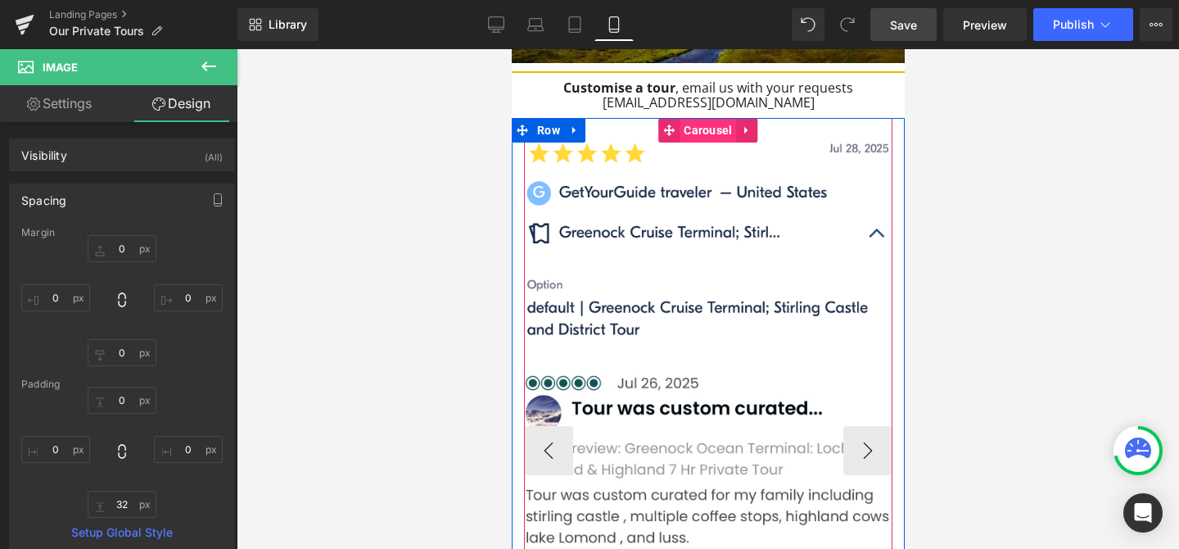
click at [708, 118] on span "Carousel" at bounding box center [707, 130] width 57 height 25
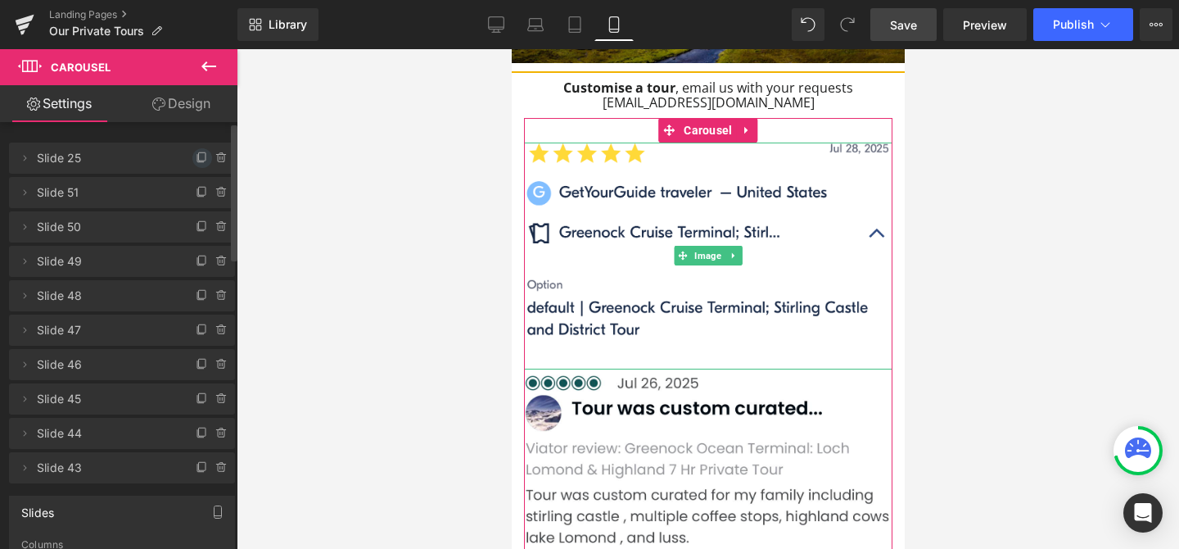
click at [199, 161] on icon at bounding box center [202, 156] width 7 height 8
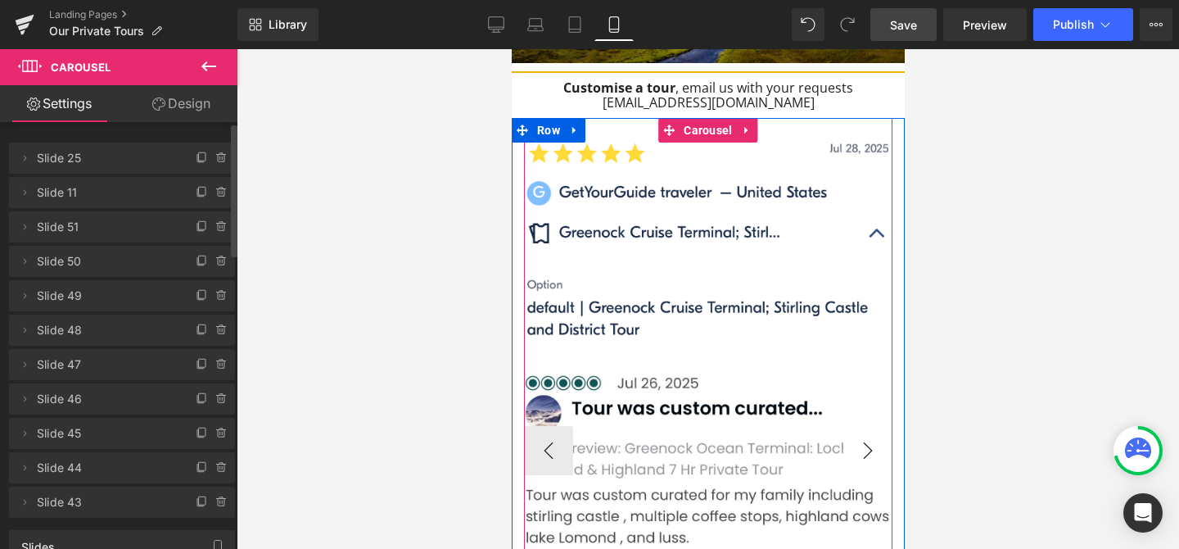
click at [868, 426] on button "›" at bounding box center [867, 450] width 49 height 49
click at [549, 426] on button "‹" at bounding box center [547, 450] width 49 height 49
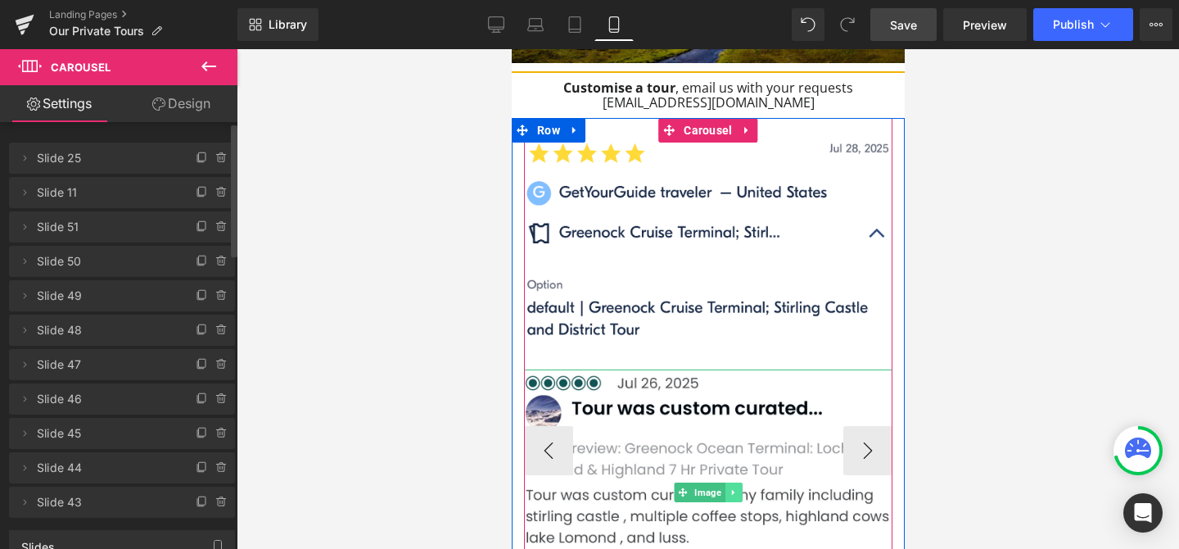
click at [735, 487] on icon at bounding box center [732, 492] width 9 height 10
click at [739, 487] on icon at bounding box center [741, 491] width 9 height 9
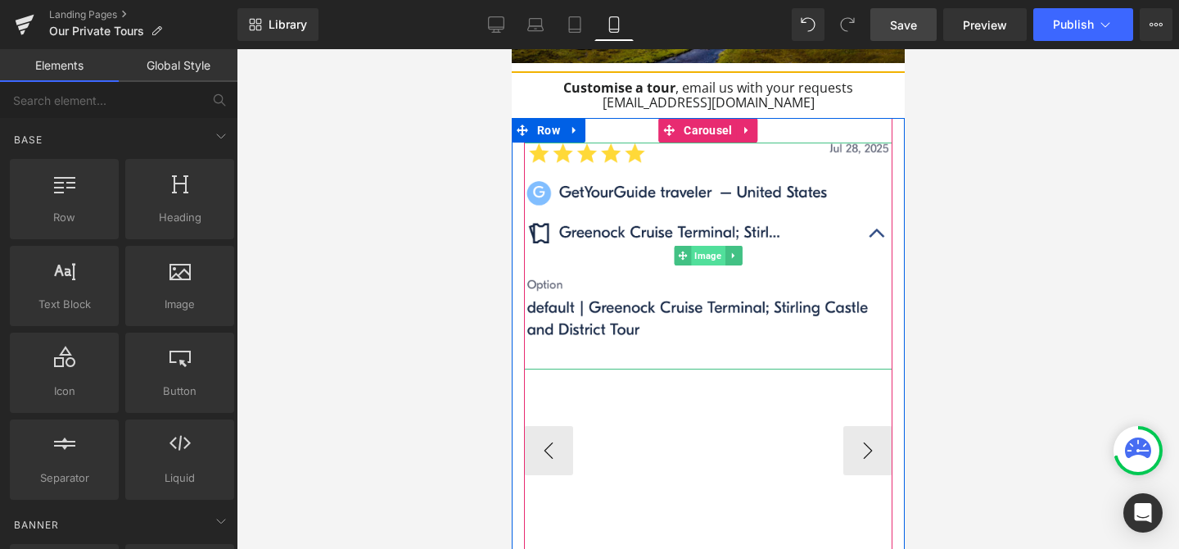
click at [707, 246] on span "Image" at bounding box center [707, 256] width 34 height 20
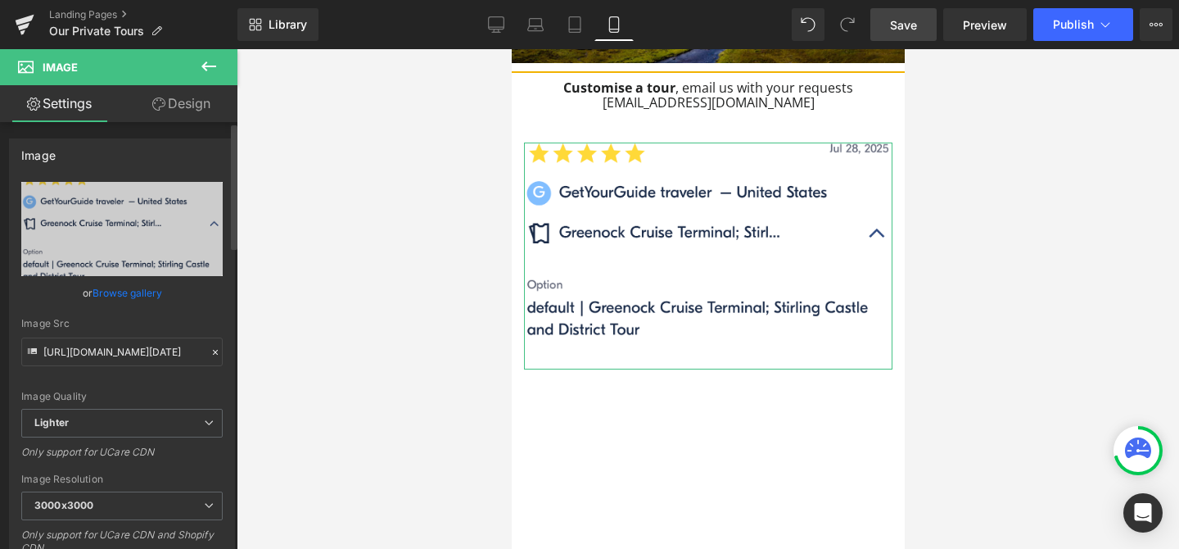
click at [142, 283] on link "Browse gallery" at bounding box center [128, 292] width 70 height 29
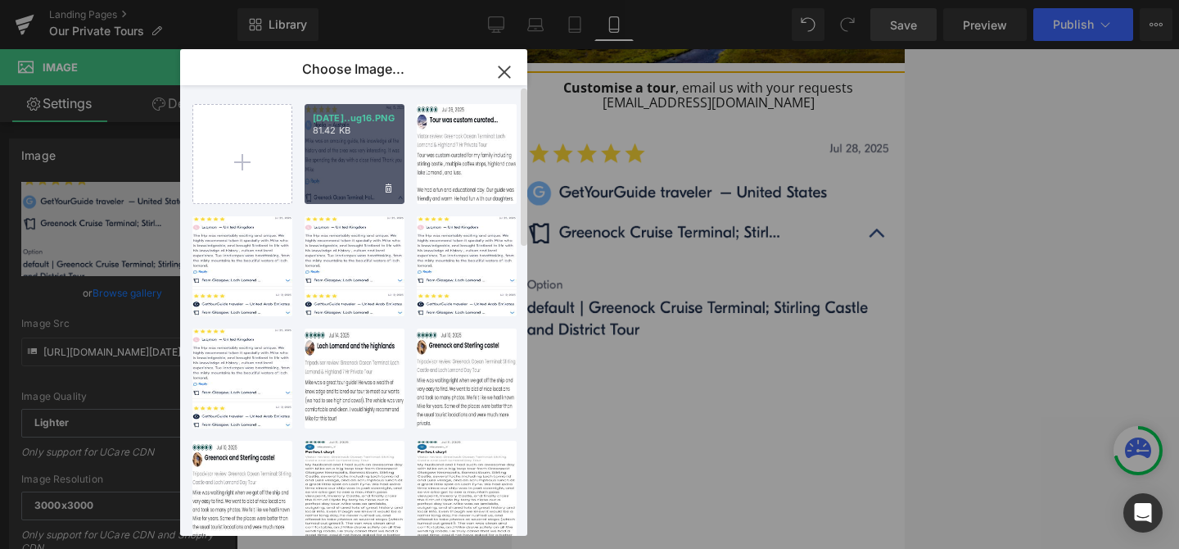
click at [325, 148] on div "[DATE]..ug16.PNG 81.42 KB" at bounding box center [355, 154] width 100 height 100
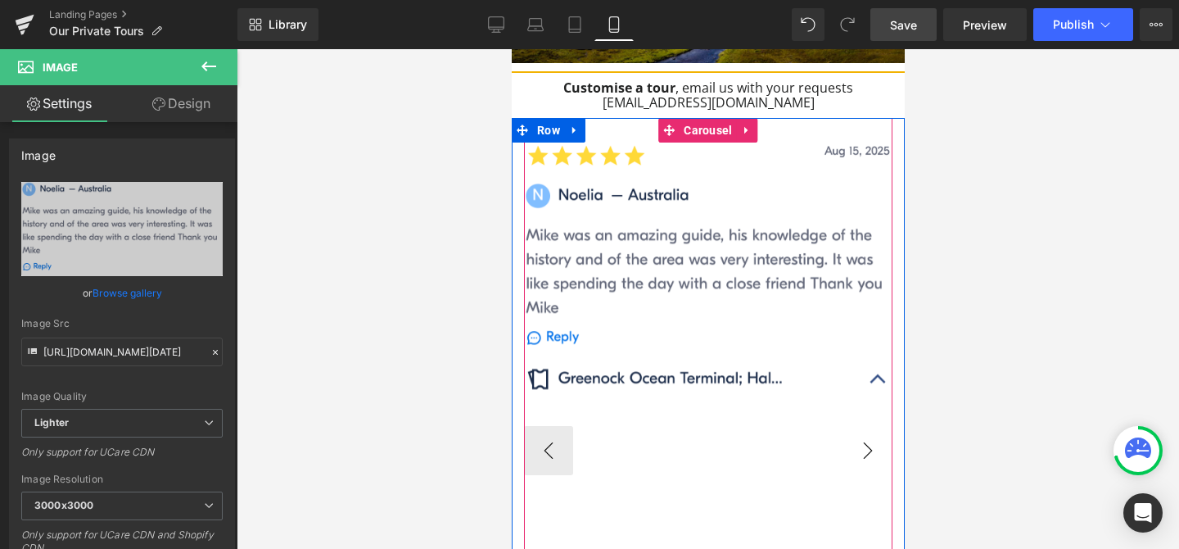
click at [873, 426] on button "›" at bounding box center [867, 450] width 49 height 49
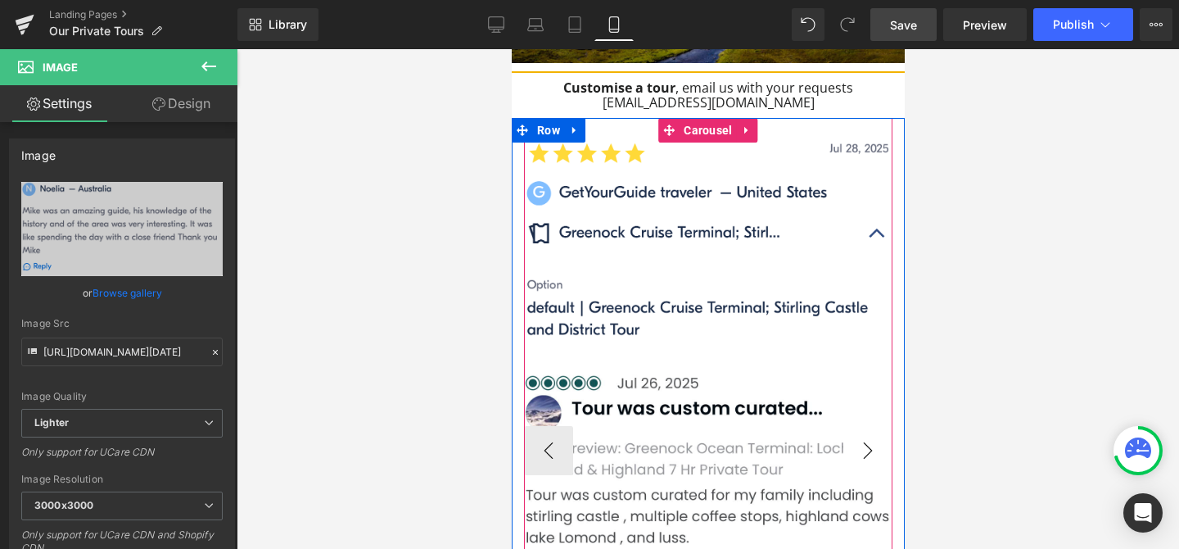
click at [873, 426] on button "›" at bounding box center [867, 450] width 49 height 49
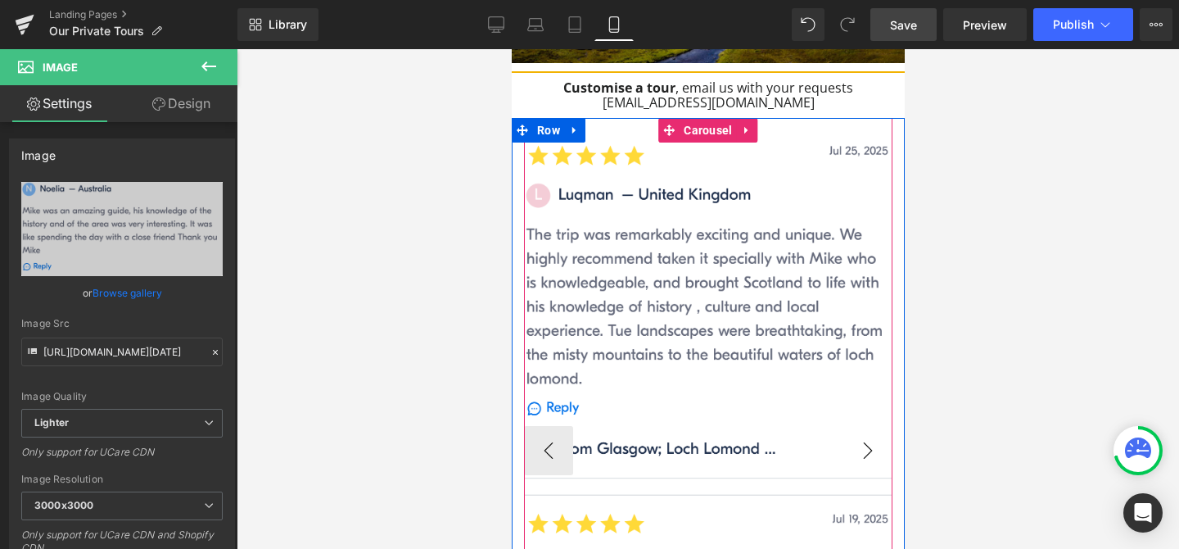
click at [873, 426] on button "›" at bounding box center [867, 450] width 49 height 49
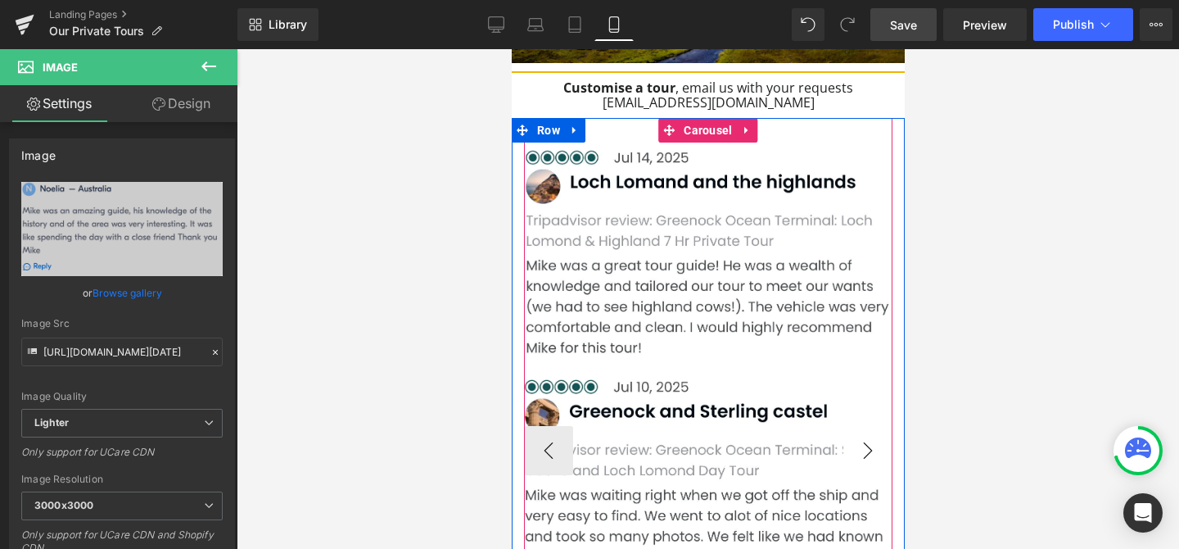
click at [873, 426] on button "›" at bounding box center [867, 450] width 49 height 49
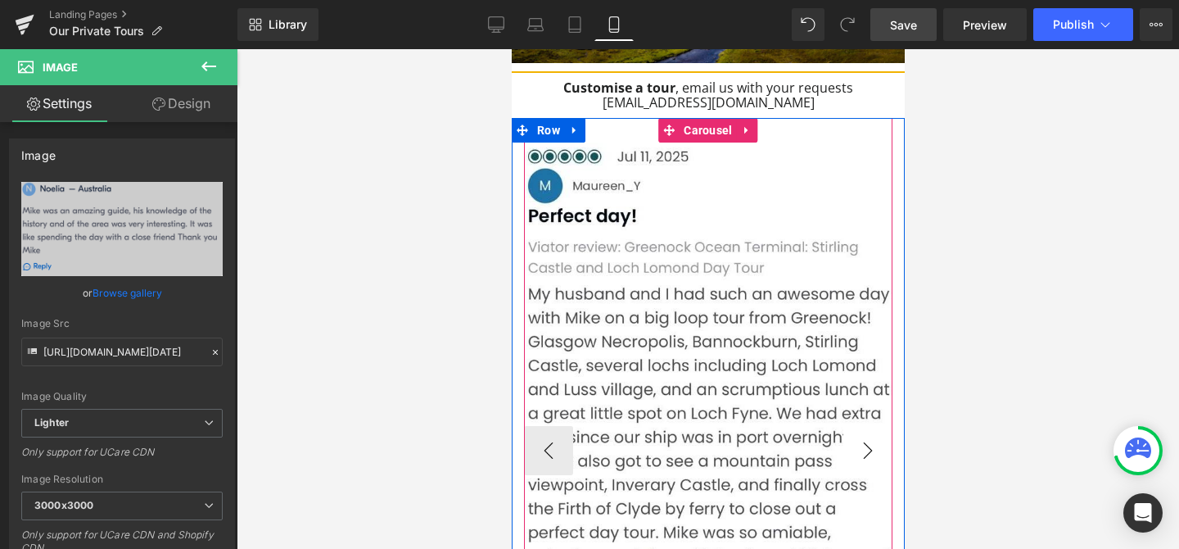
click at [873, 426] on button "›" at bounding box center [867, 450] width 49 height 49
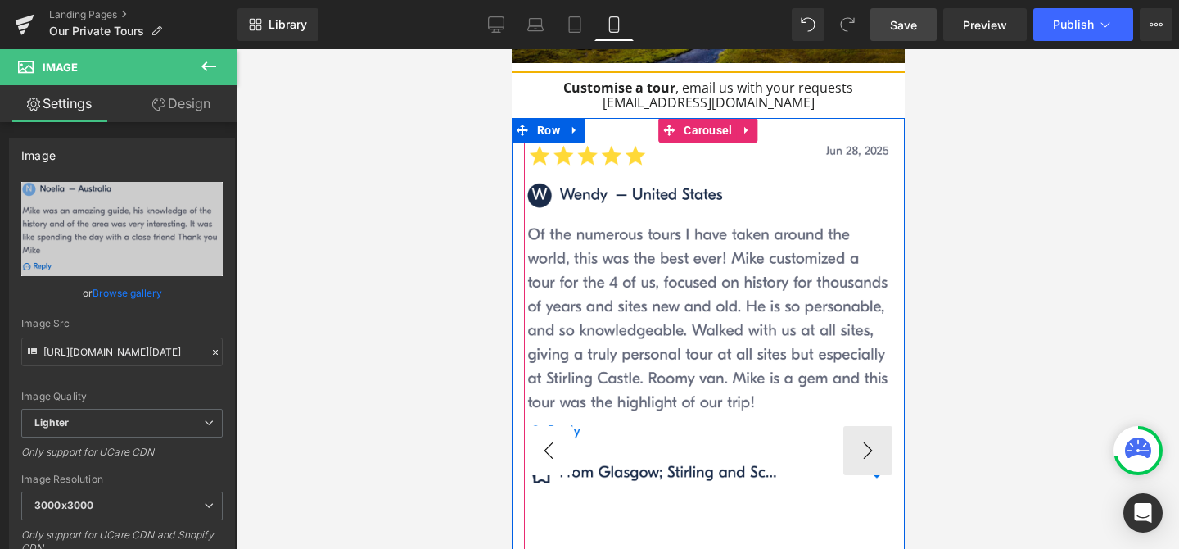
click at [556, 426] on button "‹" at bounding box center [547, 450] width 49 height 49
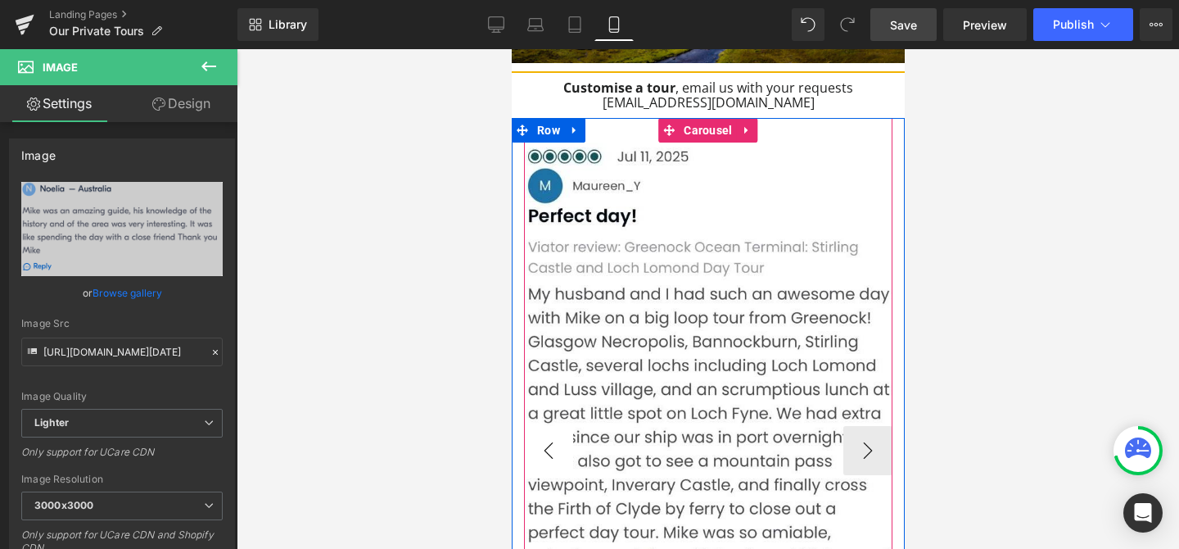
click at [556, 426] on button "‹" at bounding box center [547, 450] width 49 height 49
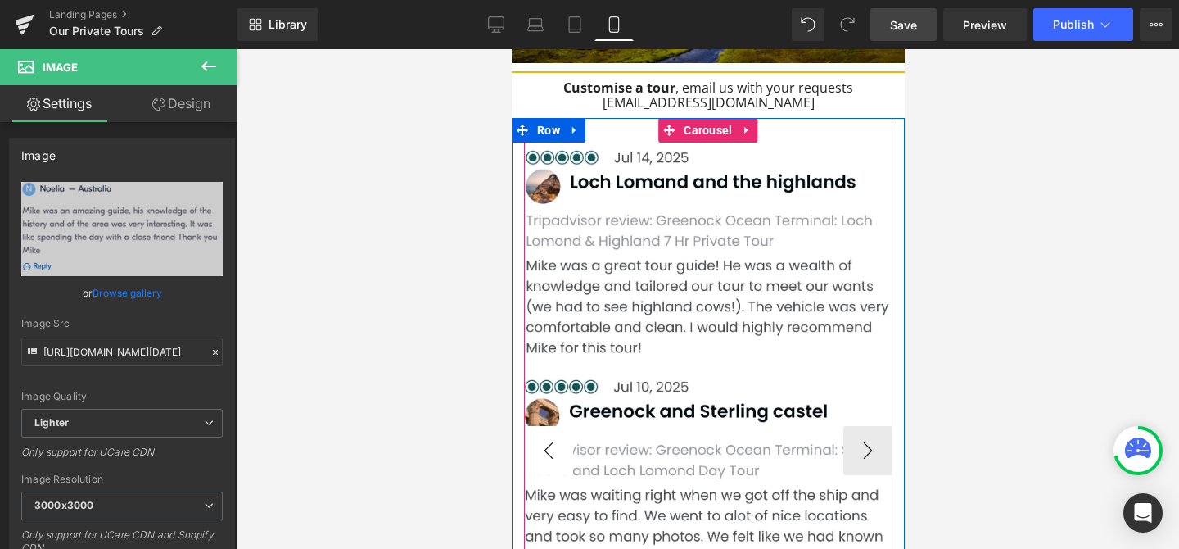
click at [556, 426] on button "‹" at bounding box center [547, 450] width 49 height 49
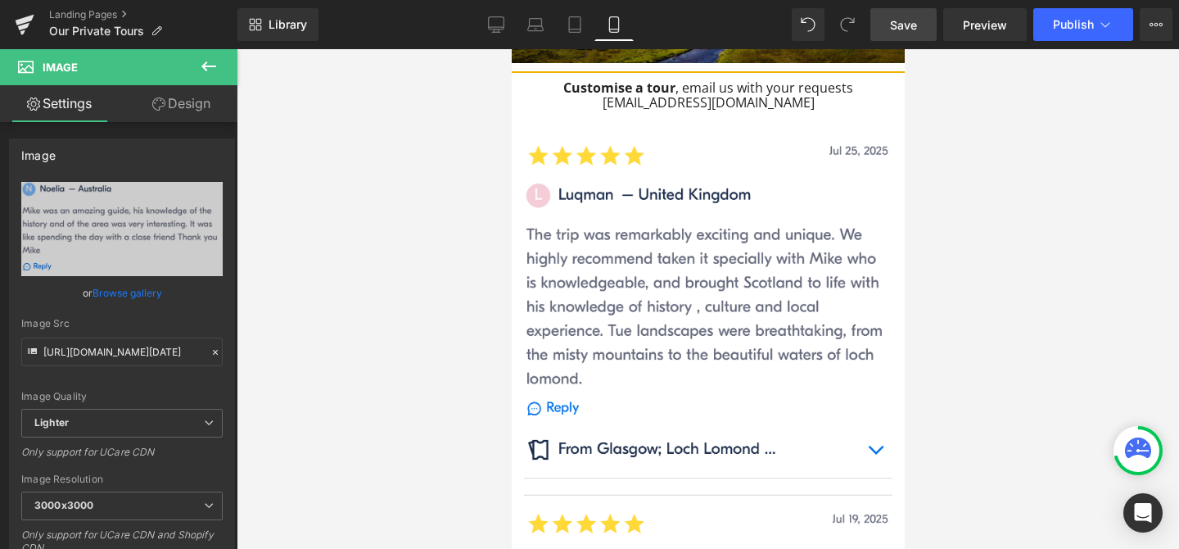
click at [911, 31] on span "Save" at bounding box center [903, 24] width 27 height 17
click at [1078, 20] on span "Publish" at bounding box center [1073, 24] width 41 height 13
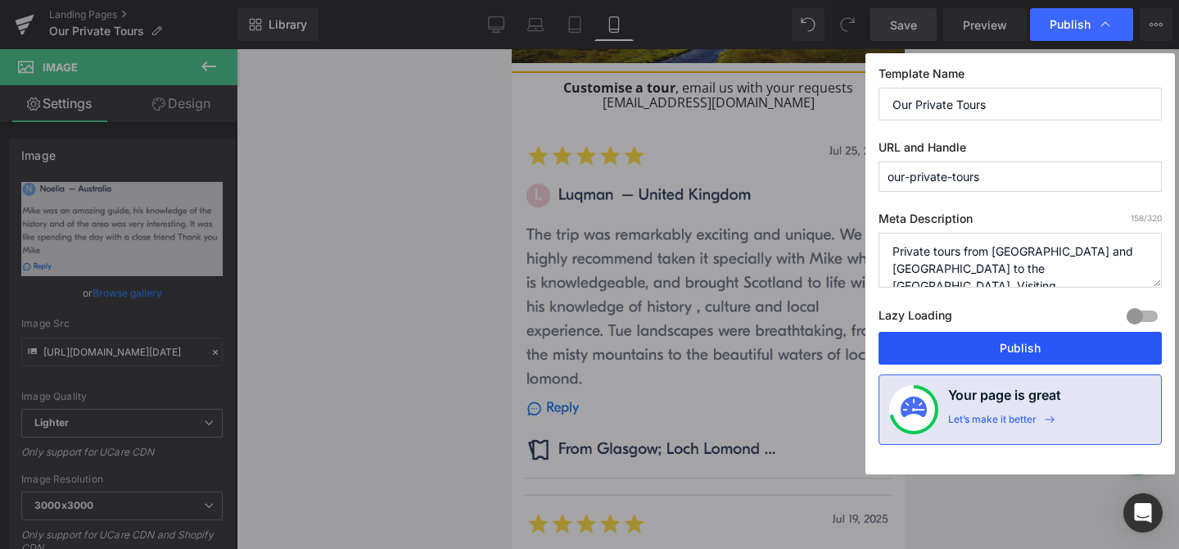
click at [1011, 347] on button "Publish" at bounding box center [1020, 348] width 283 height 33
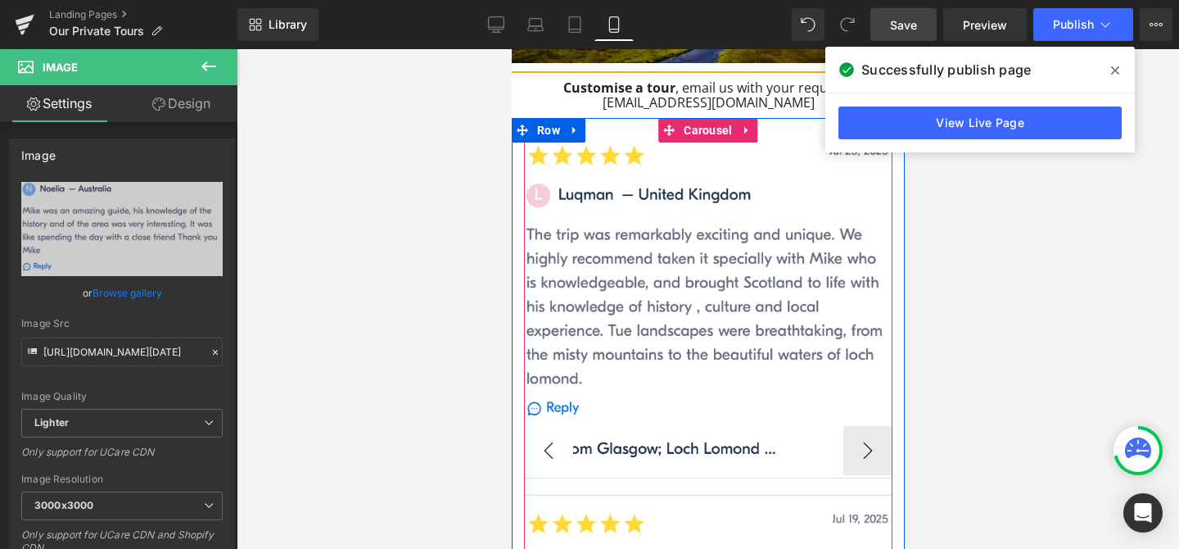
click at [553, 426] on button "‹" at bounding box center [547, 450] width 49 height 49
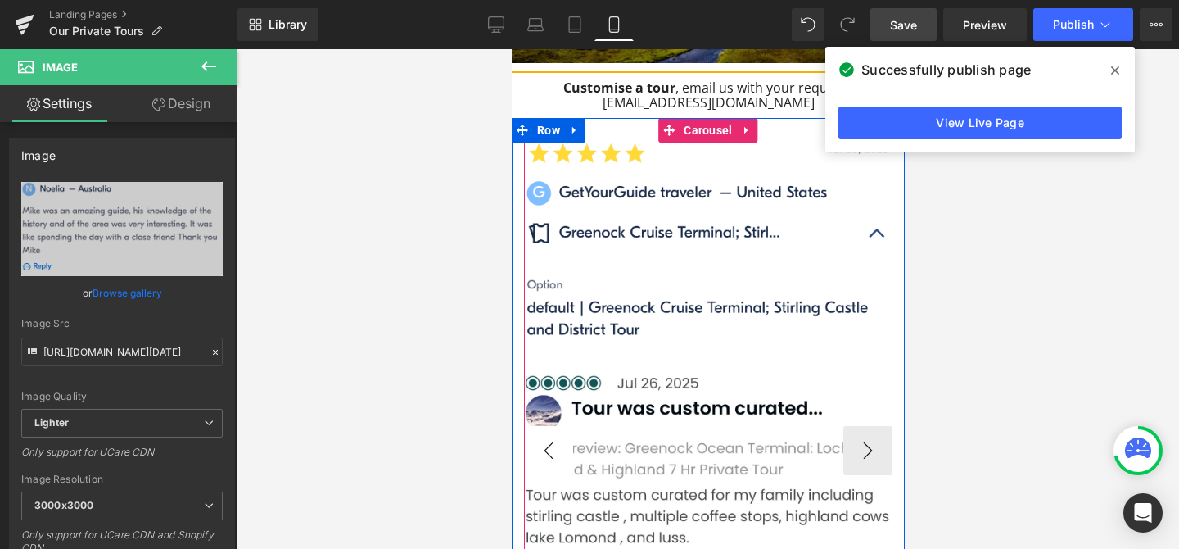
click at [549, 426] on button "‹" at bounding box center [547, 450] width 49 height 49
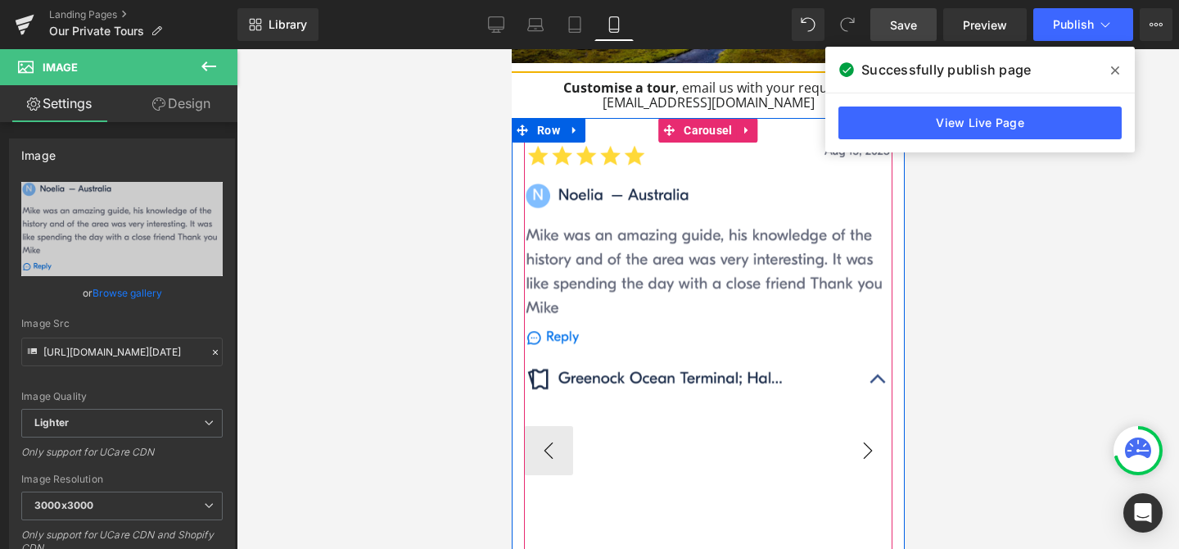
click at [875, 426] on button "›" at bounding box center [867, 450] width 49 height 49
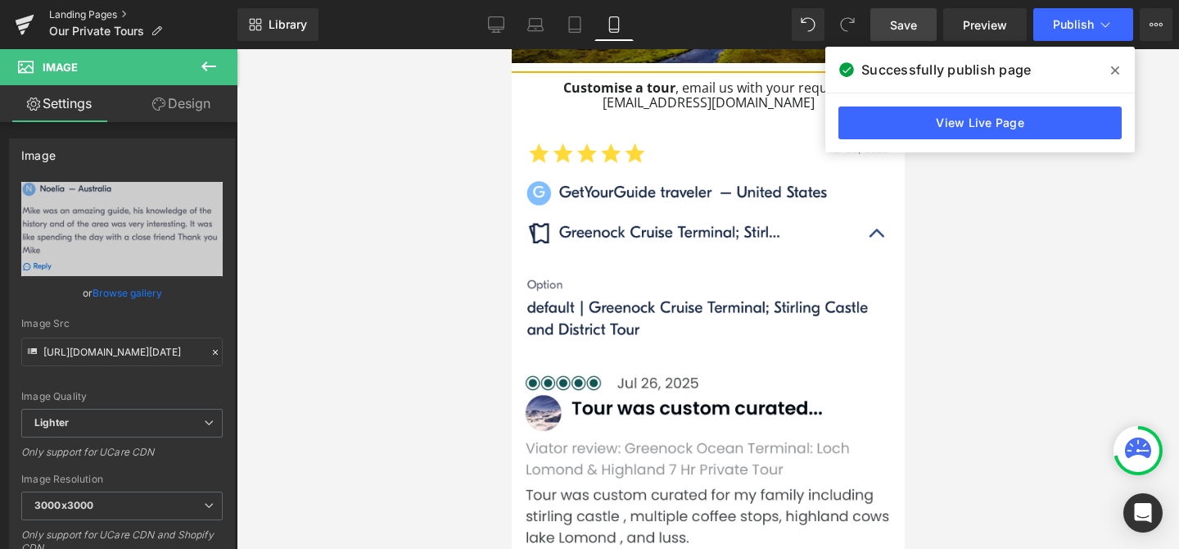
click at [100, 18] on link "Landing Pages" at bounding box center [143, 14] width 188 height 13
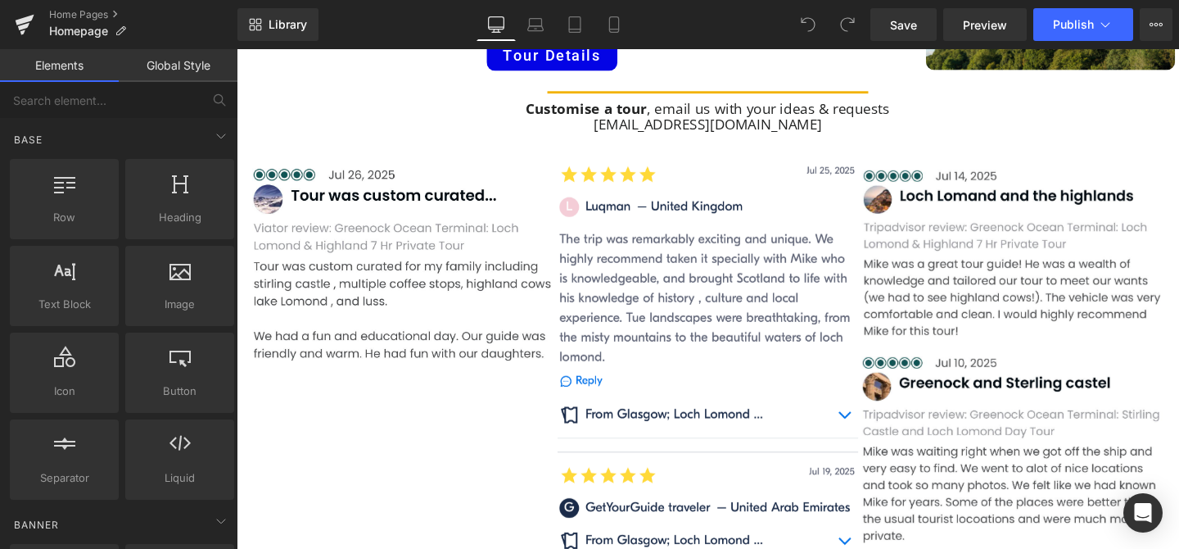
scroll to position [1373, 0]
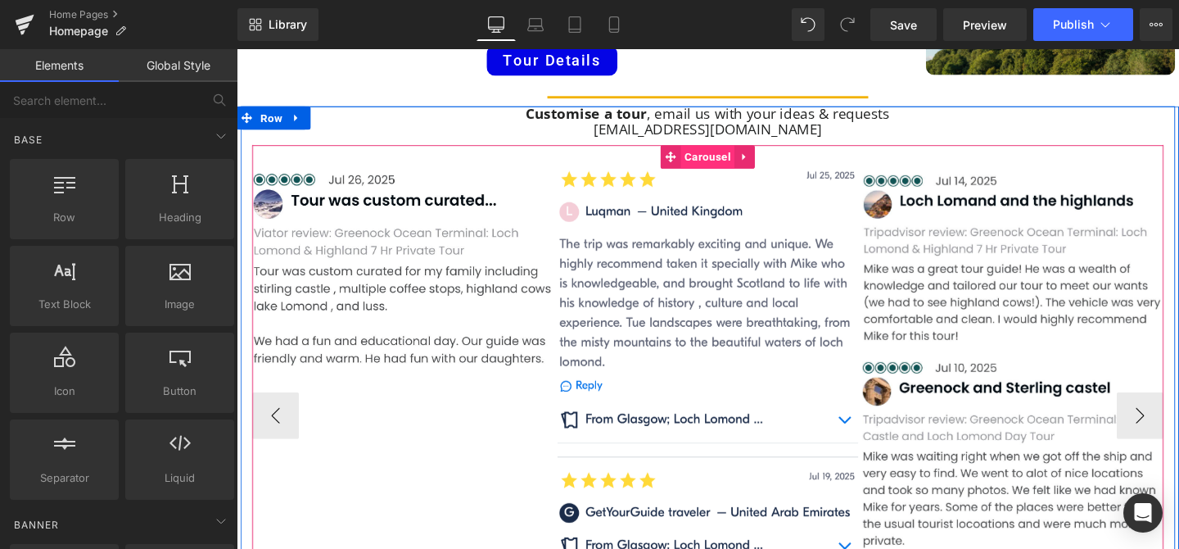
click at [737, 156] on span "Carousel" at bounding box center [731, 162] width 57 height 25
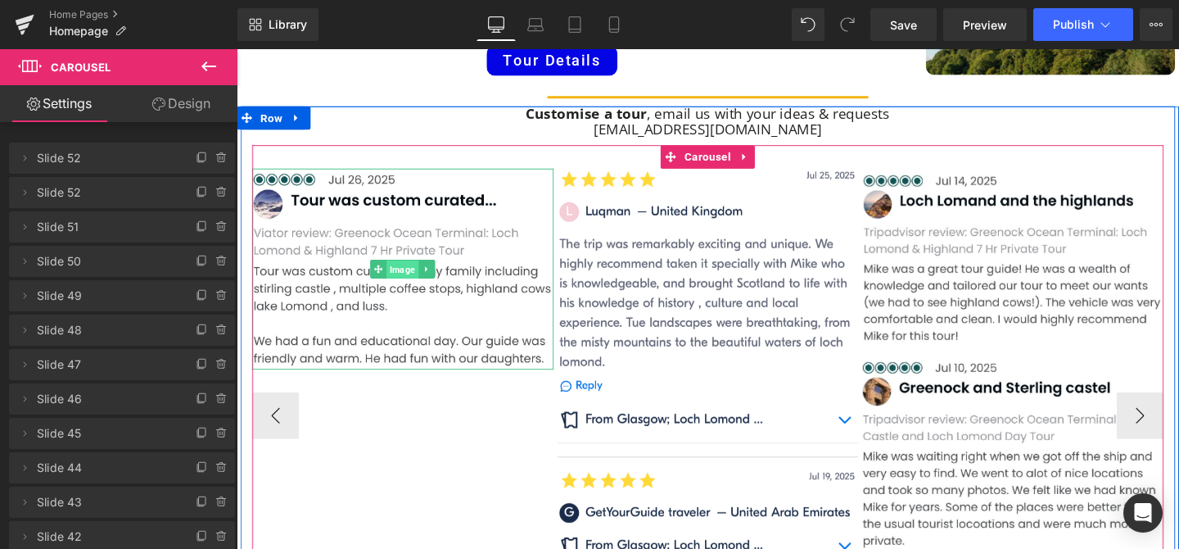
click at [414, 278] on span "Image" at bounding box center [412, 281] width 34 height 20
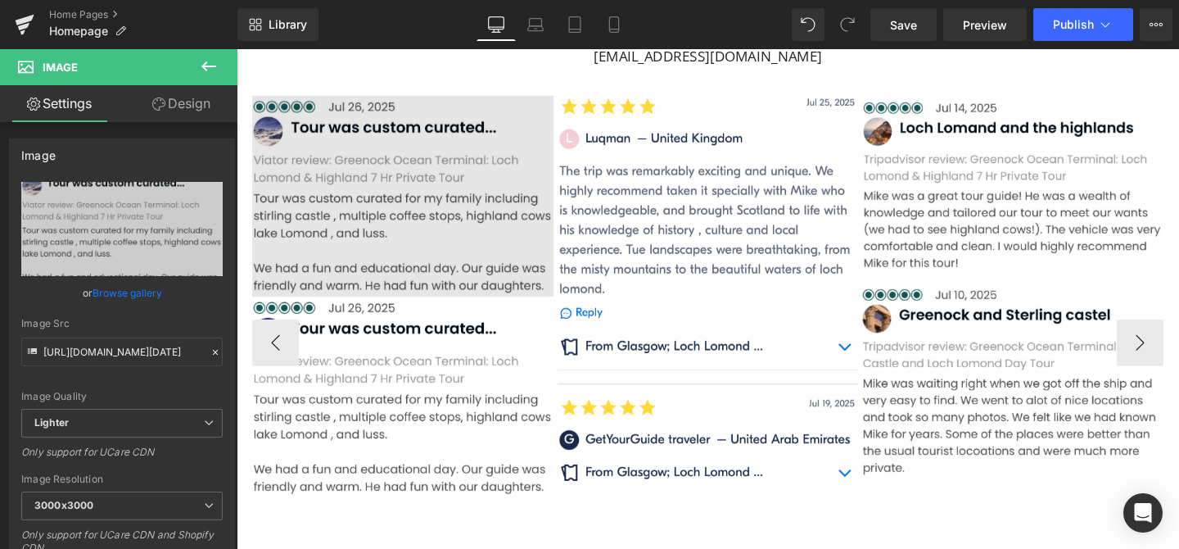
scroll to position [1421, 0]
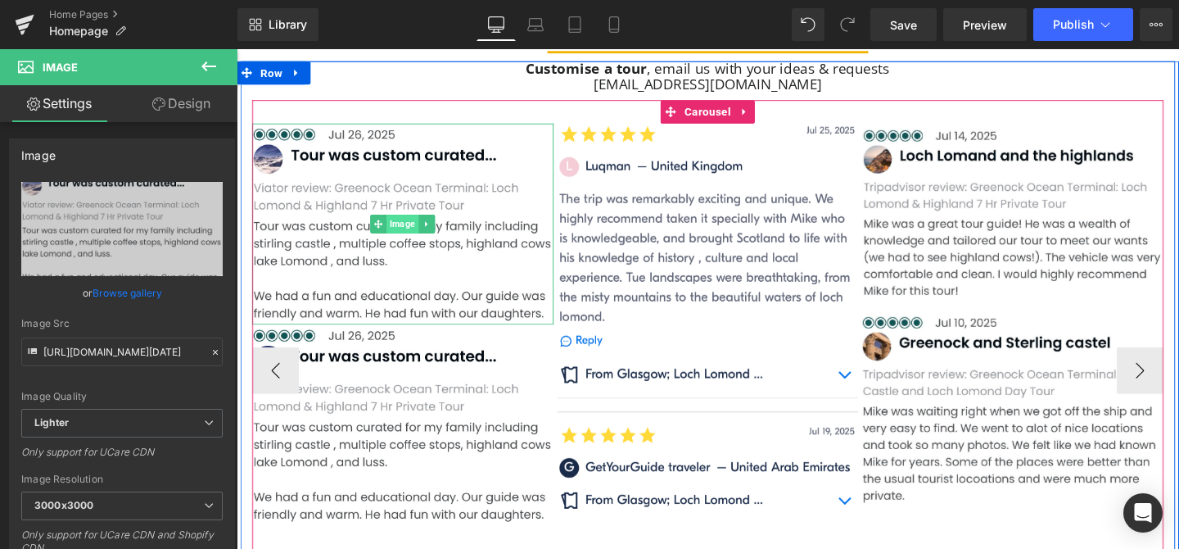
click at [411, 233] on span "Image" at bounding box center [412, 233] width 34 height 20
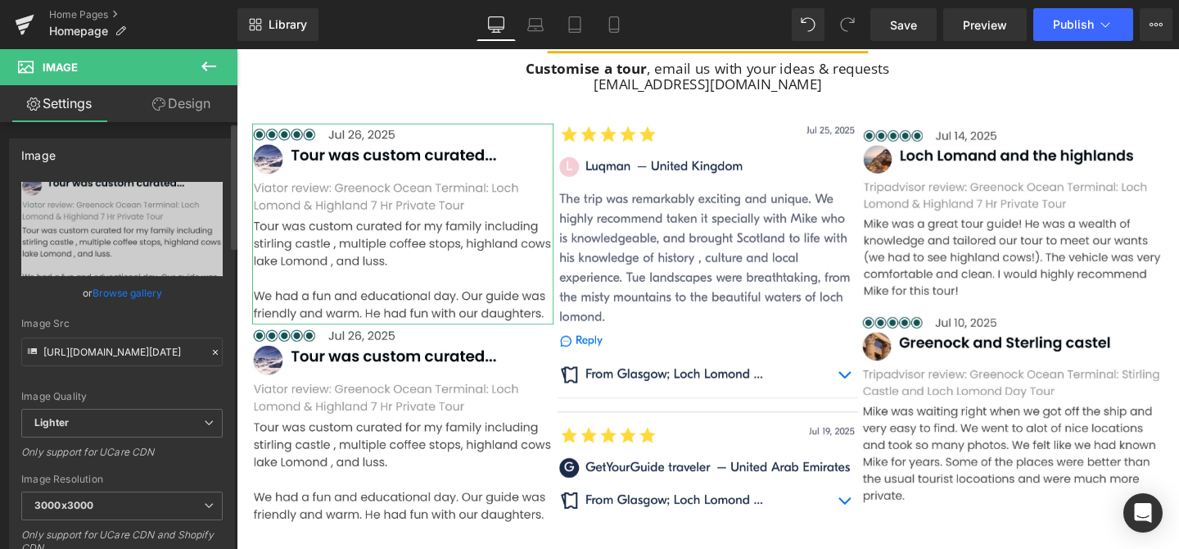
click at [134, 301] on link "Browse gallery" at bounding box center [128, 292] width 70 height 29
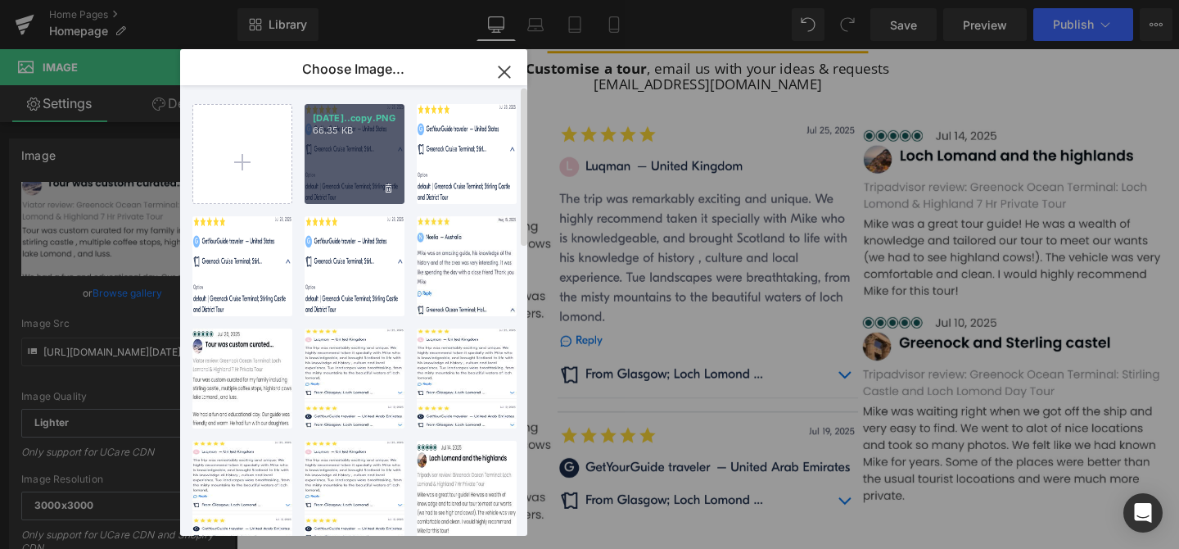
click at [349, 136] on p "66.35 KB" at bounding box center [355, 130] width 84 height 12
type input "[URL][DOMAIN_NAME][DATE]"
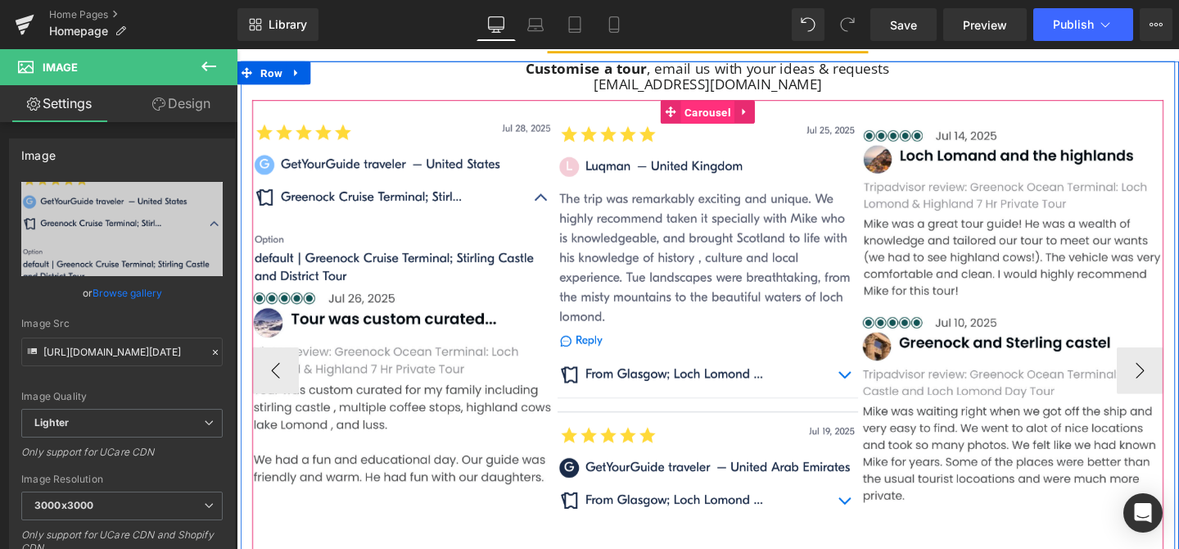
click at [732, 115] on span "Carousel" at bounding box center [731, 115] width 57 height 25
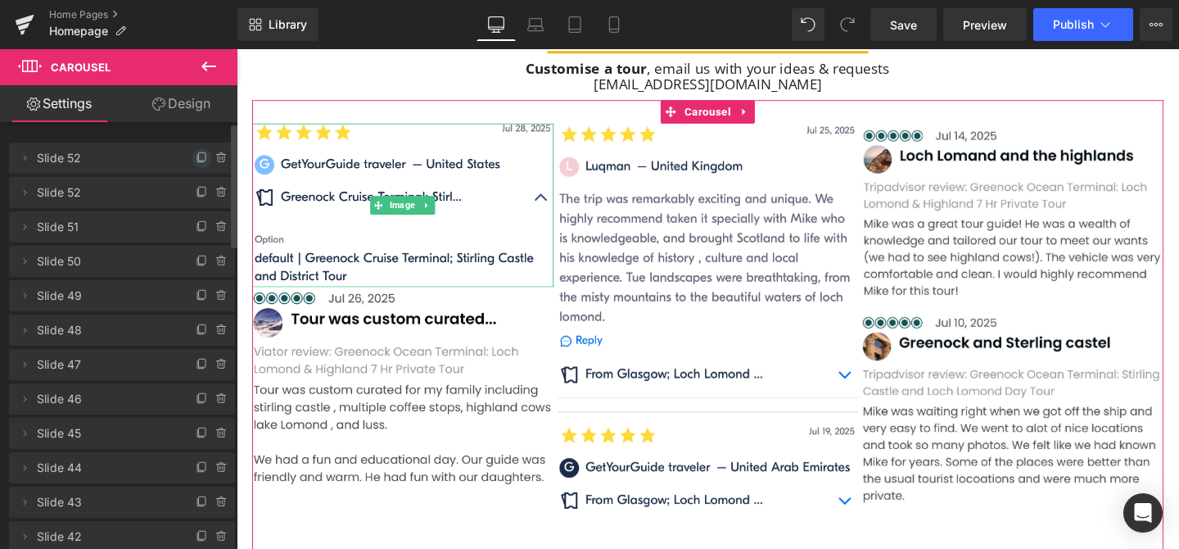
click at [196, 157] on icon at bounding box center [202, 158] width 13 height 13
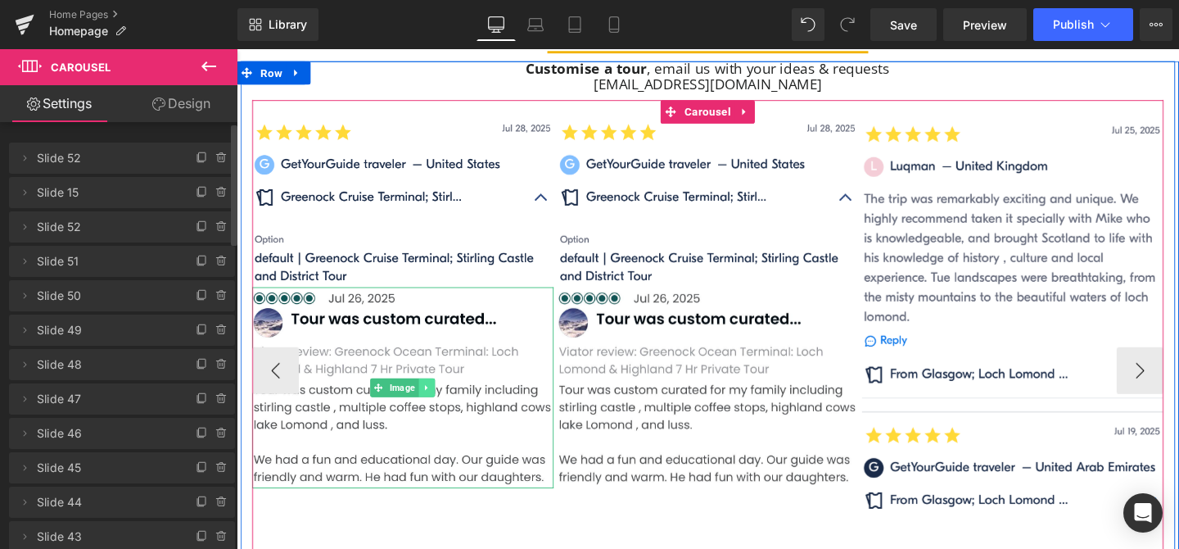
click at [440, 404] on icon at bounding box center [436, 405] width 9 height 10
click at [448, 402] on icon at bounding box center [445, 404] width 9 height 9
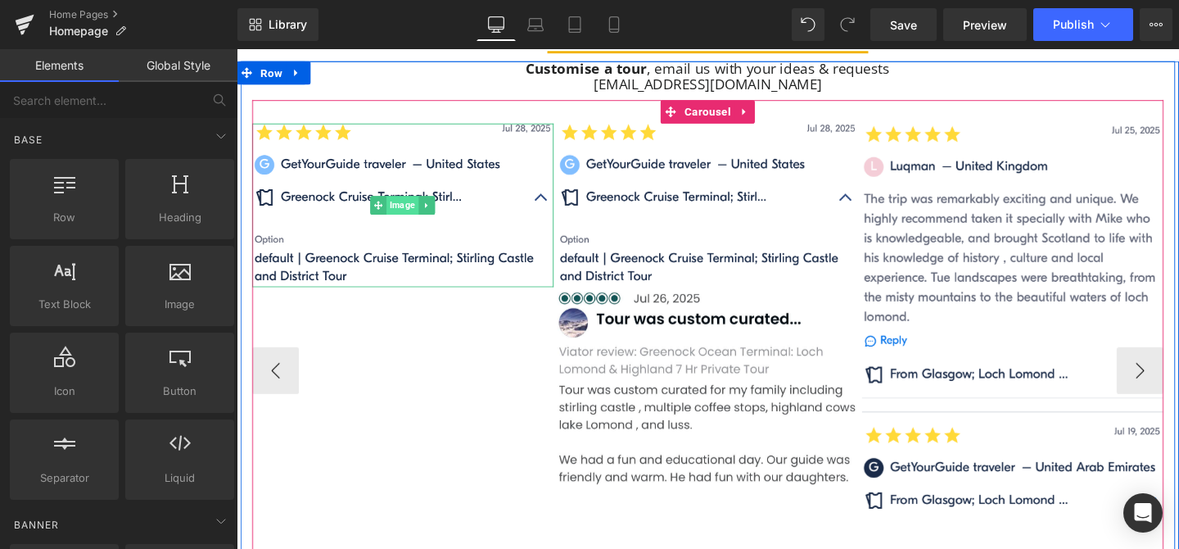
click at [409, 214] on span "Image" at bounding box center [412, 213] width 34 height 20
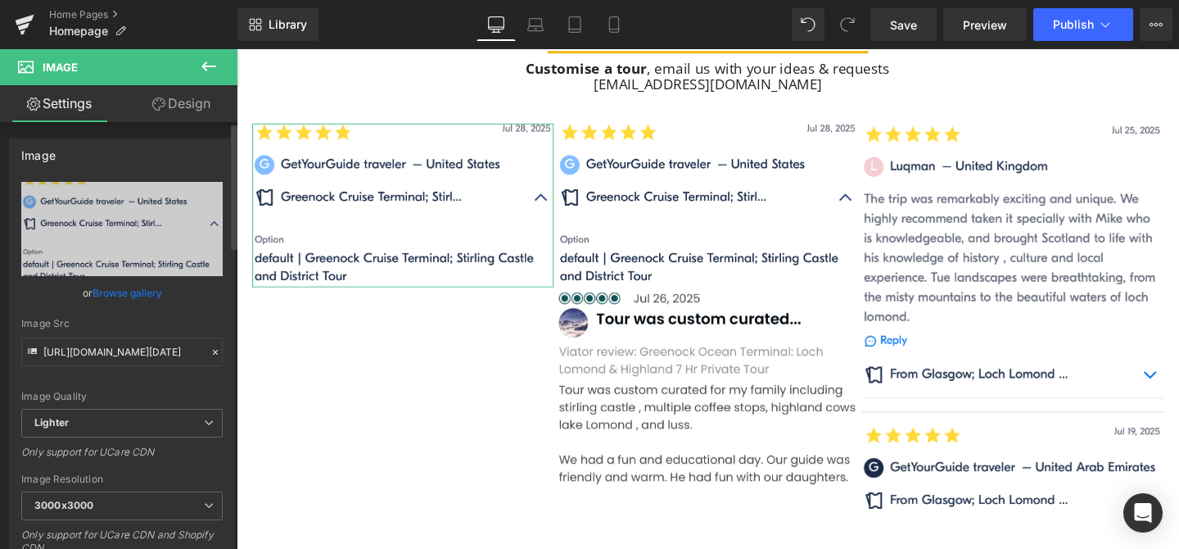
click at [115, 291] on link "Browse gallery" at bounding box center [128, 292] width 70 height 29
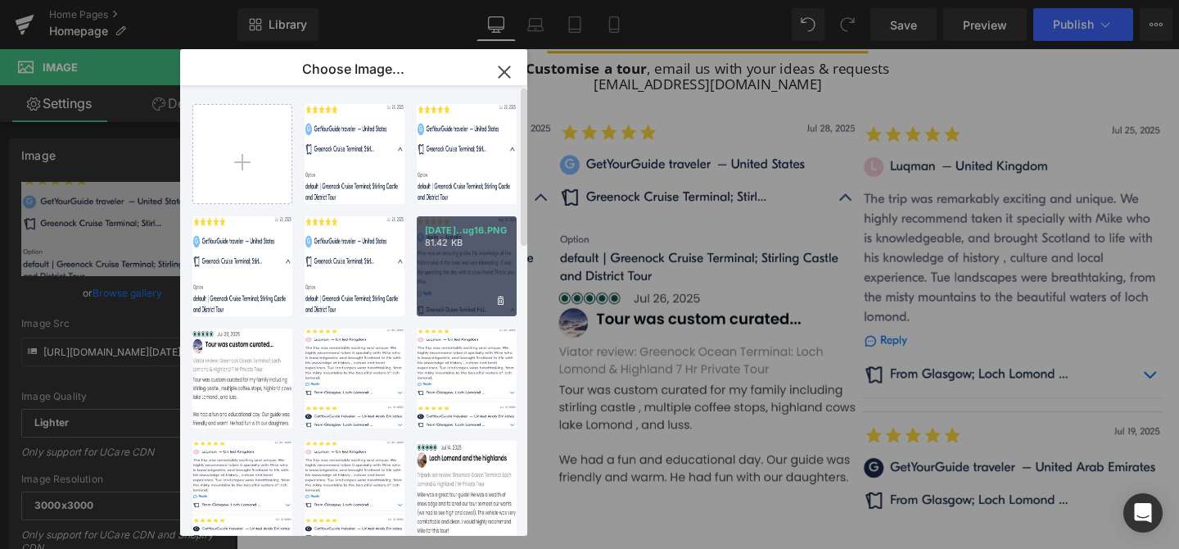
click at [452, 267] on div "[DATE]..ug16.PNG 81.42 KB" at bounding box center [467, 266] width 100 height 100
type input "[URL][DOMAIN_NAME][DATE]"
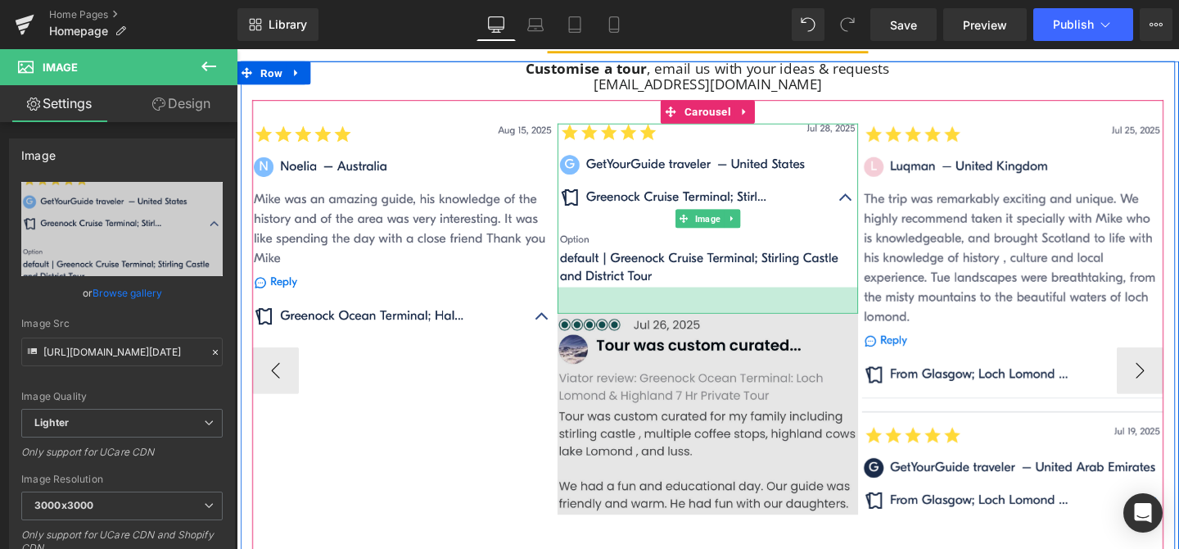
drag, startPoint x: 767, startPoint y: 296, endPoint x: 767, endPoint y: 323, distance: 27.8
click at [767, 323] on div "34px" at bounding box center [732, 313] width 317 height 28
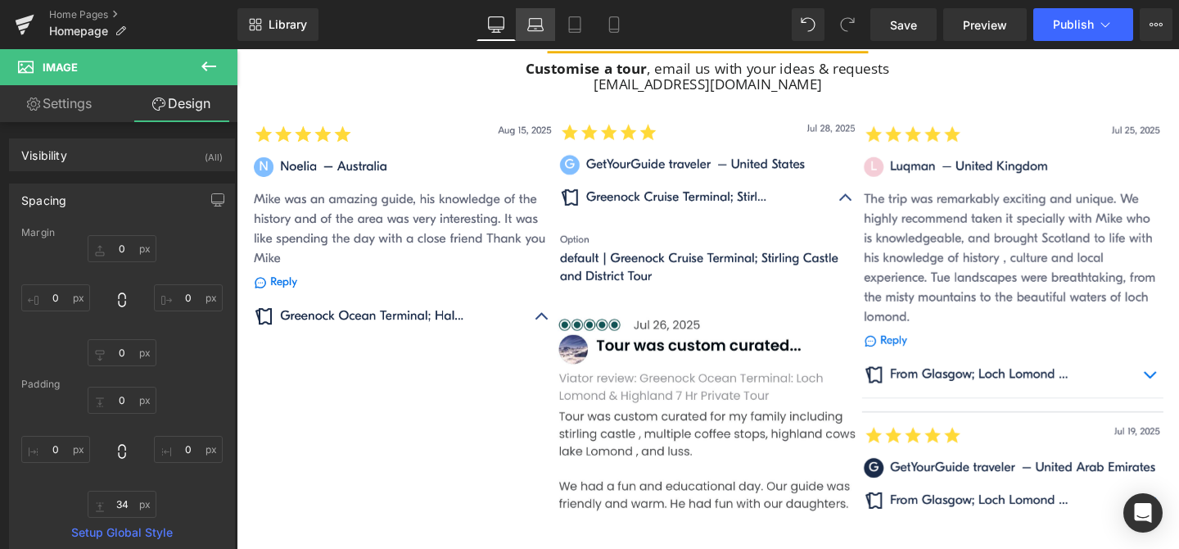
click at [534, 20] on icon at bounding box center [535, 24] width 16 height 16
type input "0"
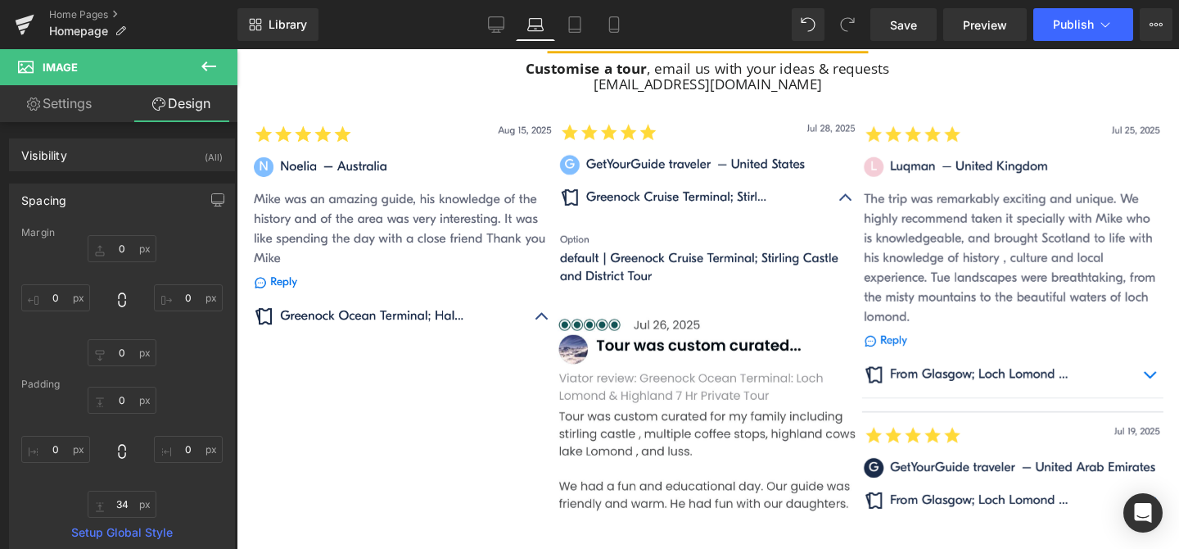
type input "0"
type input "34"
type input "0"
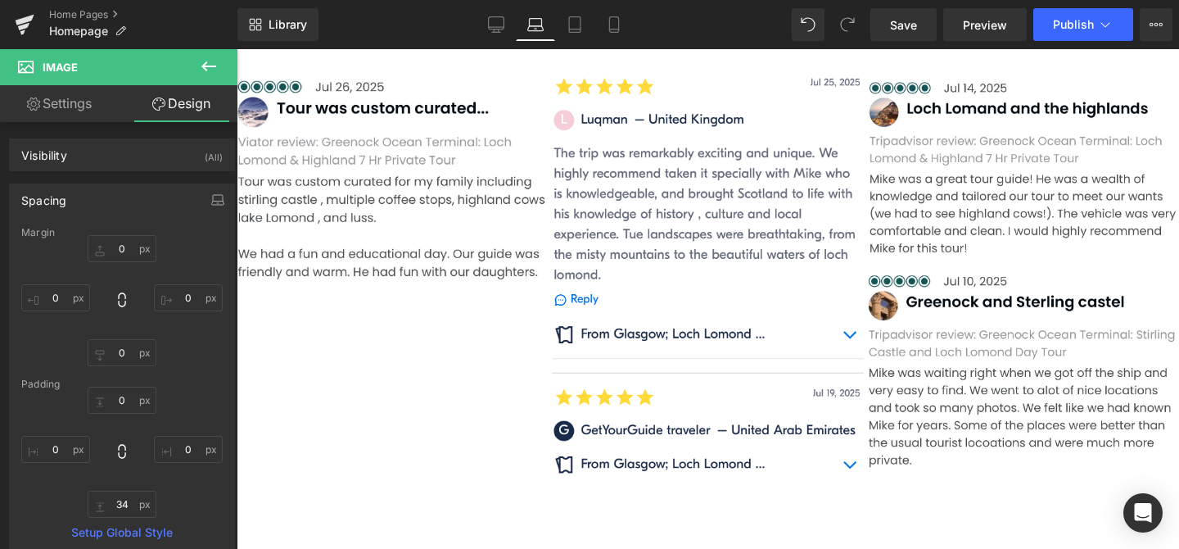
scroll to position [1525, 0]
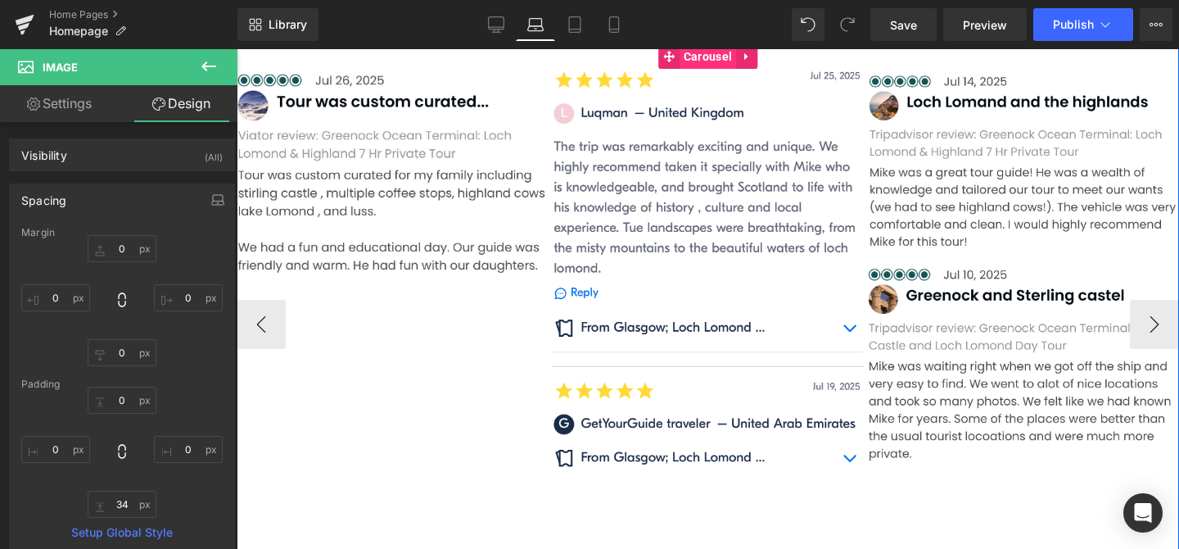
click at [711, 59] on span "Carousel" at bounding box center [708, 56] width 57 height 25
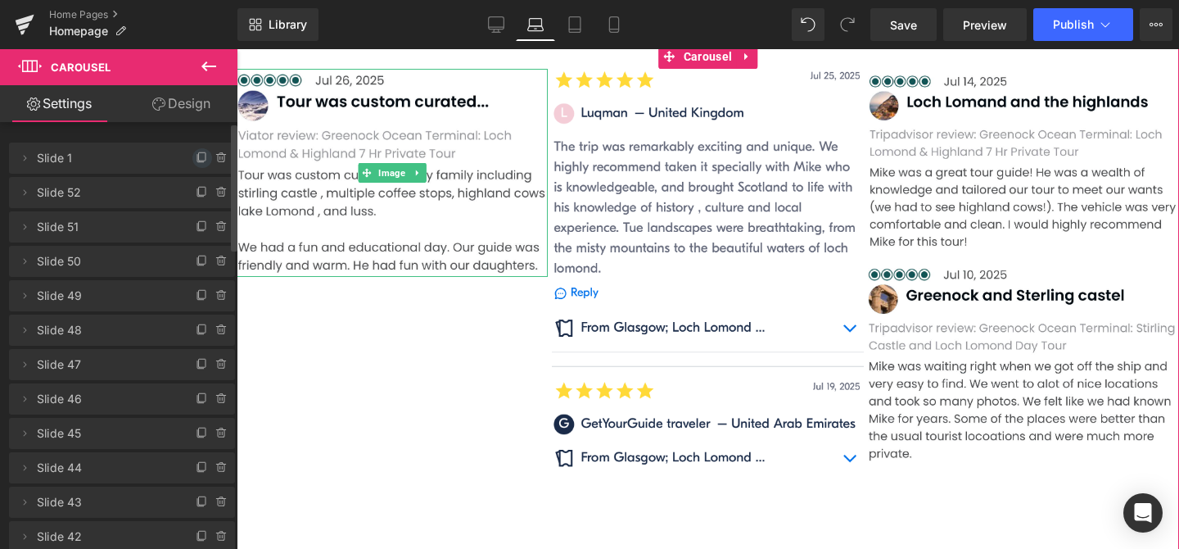
click at [199, 161] on icon at bounding box center [202, 156] width 7 height 8
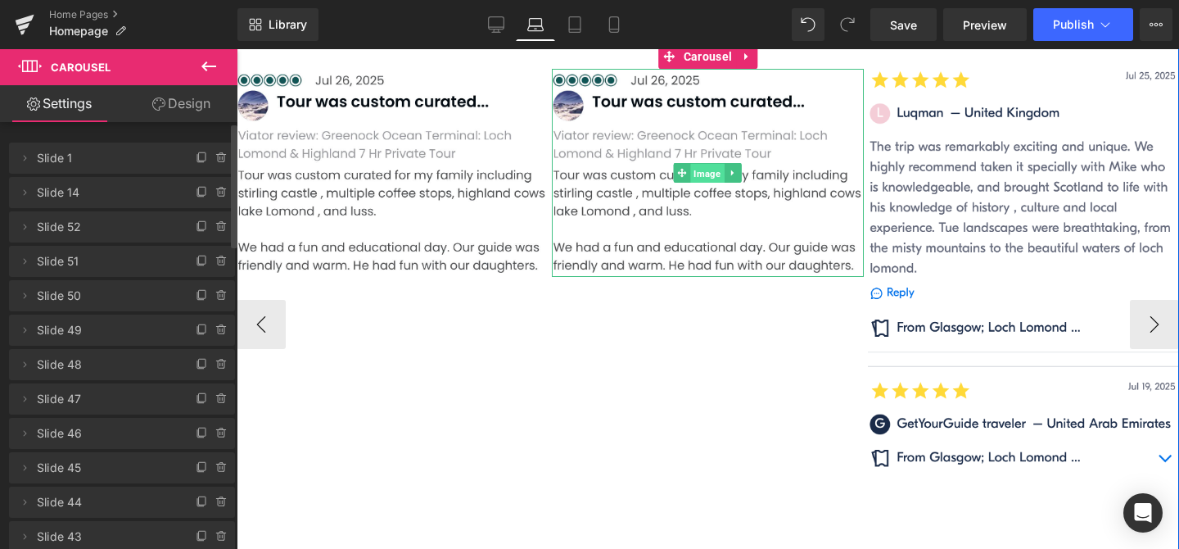
click at [710, 174] on span "Image" at bounding box center [708, 174] width 34 height 20
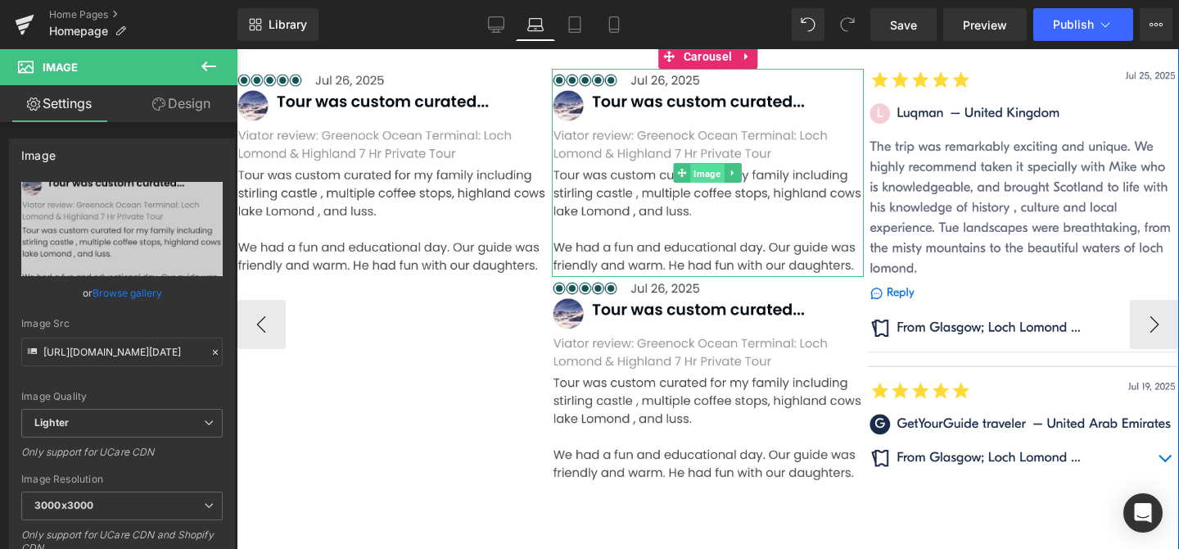
click at [705, 165] on span "Image" at bounding box center [708, 174] width 34 height 20
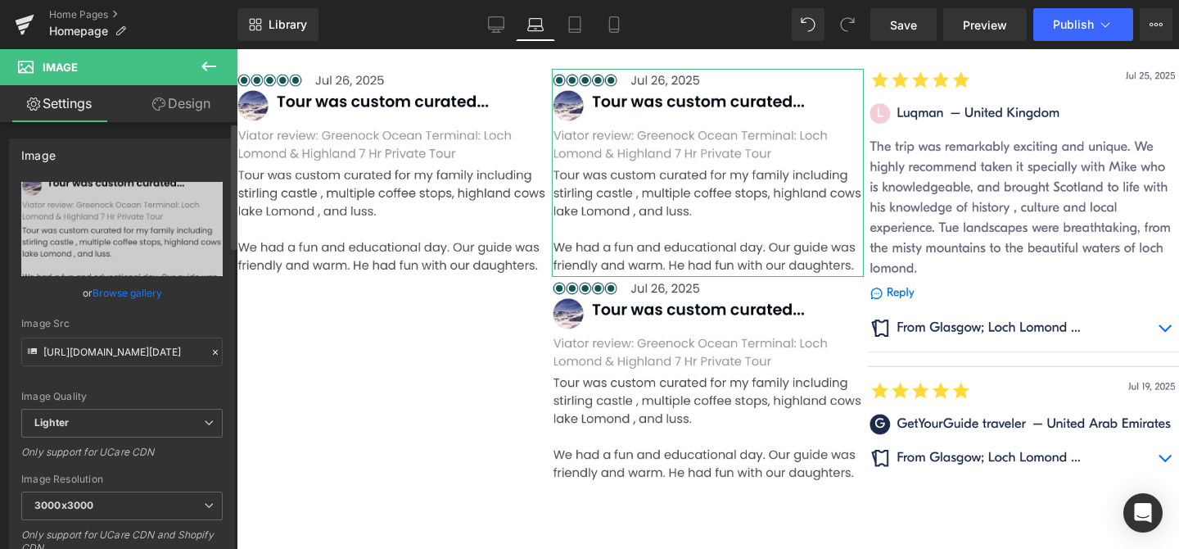
click at [101, 296] on link "Browse gallery" at bounding box center [128, 292] width 70 height 29
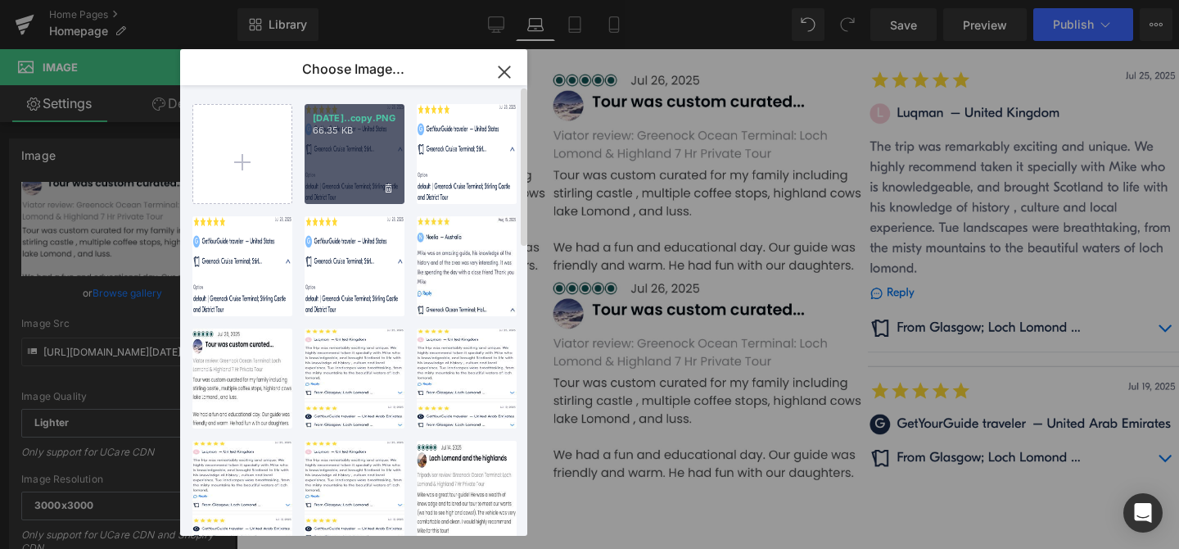
click at [347, 165] on div "[DATE]..copy.PNG 66.35 KB" at bounding box center [355, 154] width 100 height 100
type input "[URL][DOMAIN_NAME][DATE]"
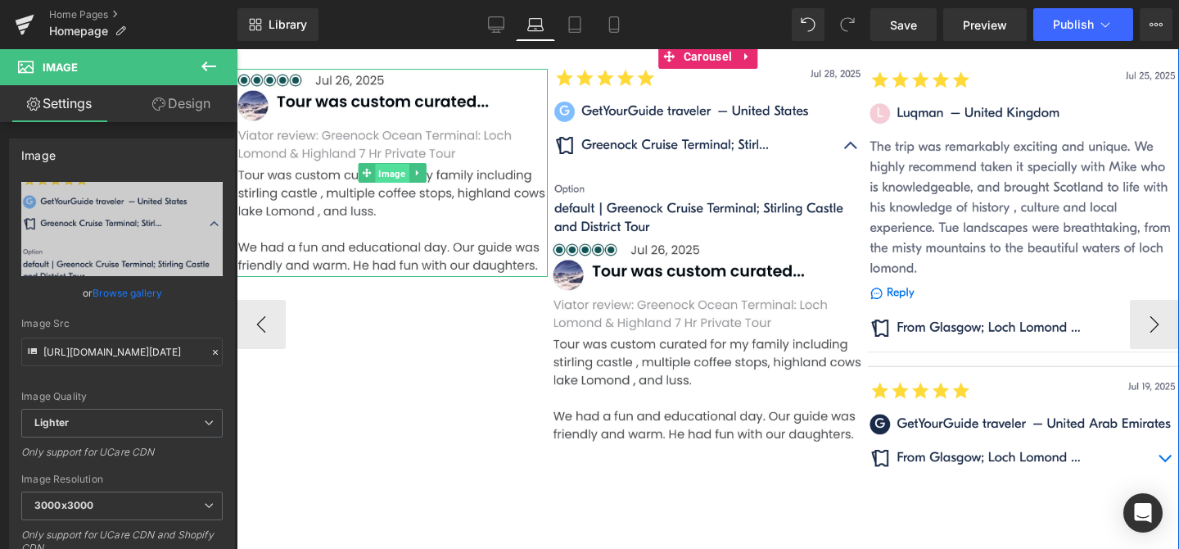
click at [395, 173] on span "Image" at bounding box center [393, 174] width 34 height 20
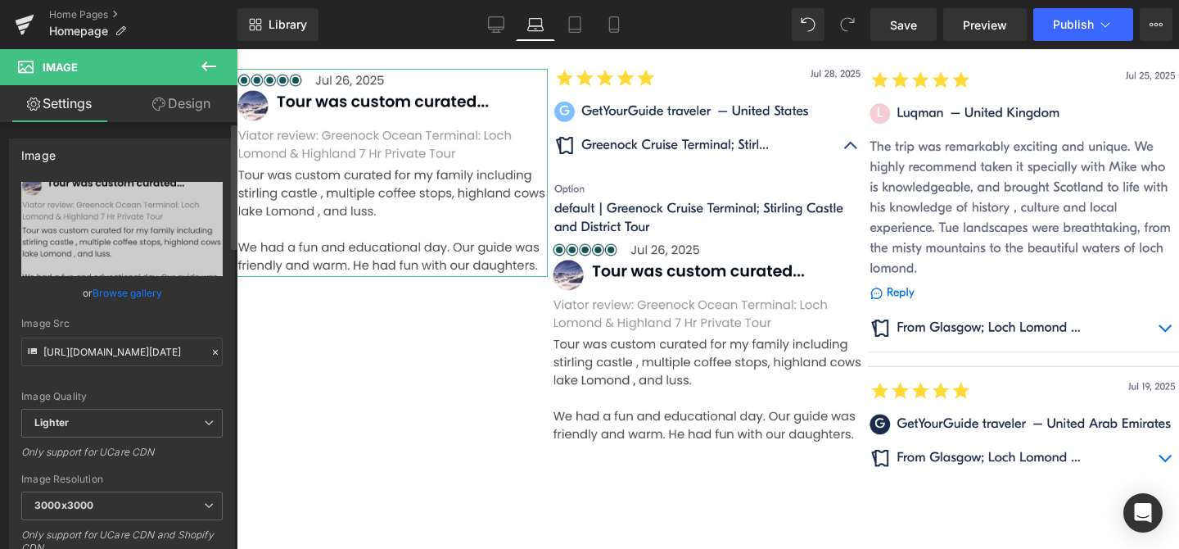
click at [95, 296] on link "Browse gallery" at bounding box center [128, 292] width 70 height 29
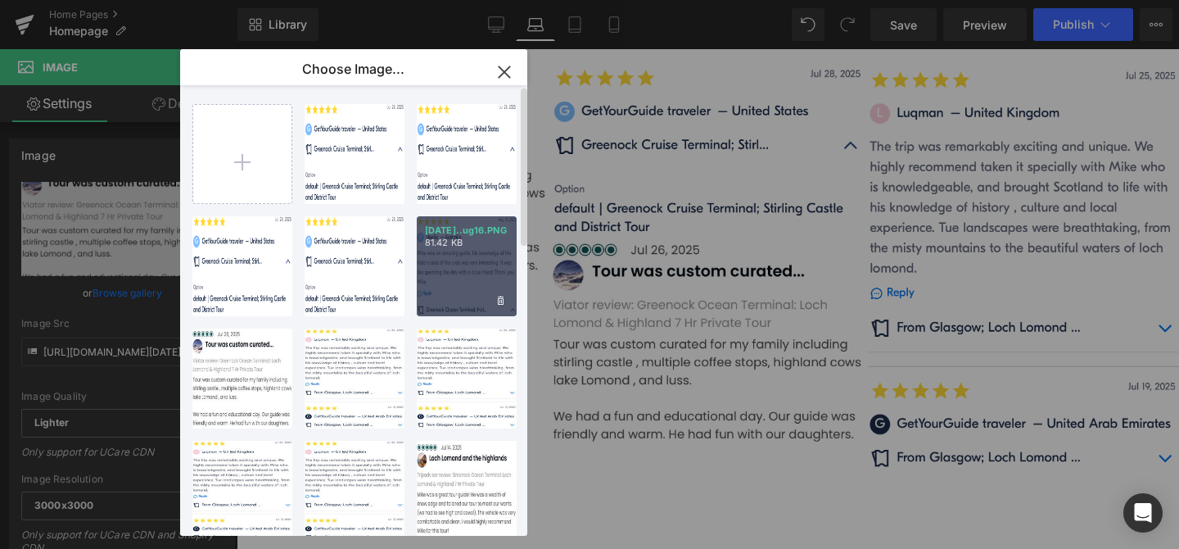
click at [434, 246] on p "81.42 KB" at bounding box center [467, 243] width 84 height 12
type input "[URL][DOMAIN_NAME][DATE]"
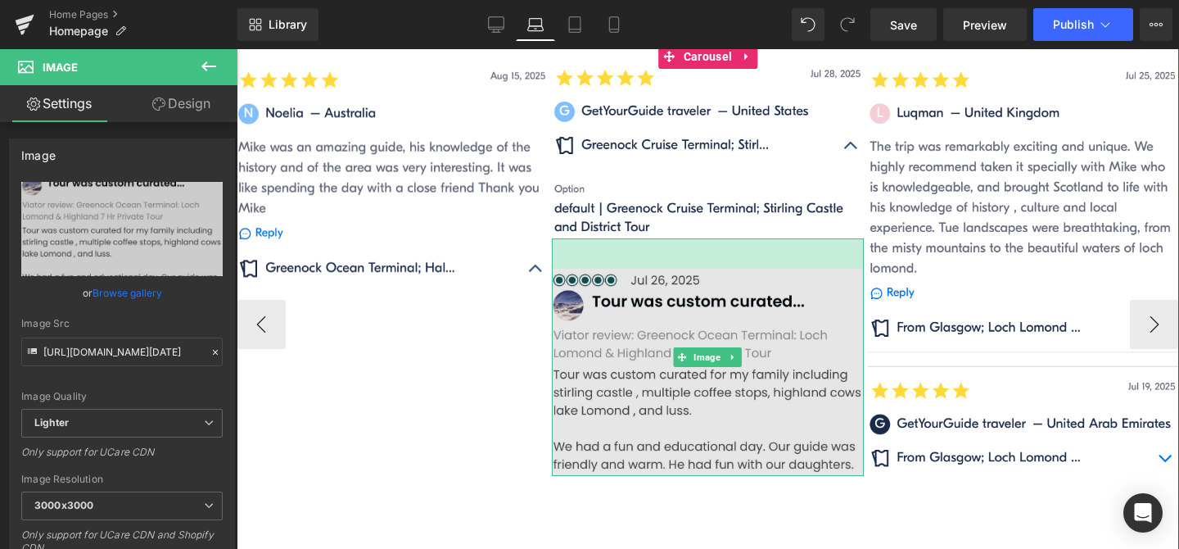
drag, startPoint x: 756, startPoint y: 239, endPoint x: 757, endPoint y: 269, distance: 30.3
click at [757, 269] on div "Image 37px" at bounding box center [707, 357] width 311 height 238
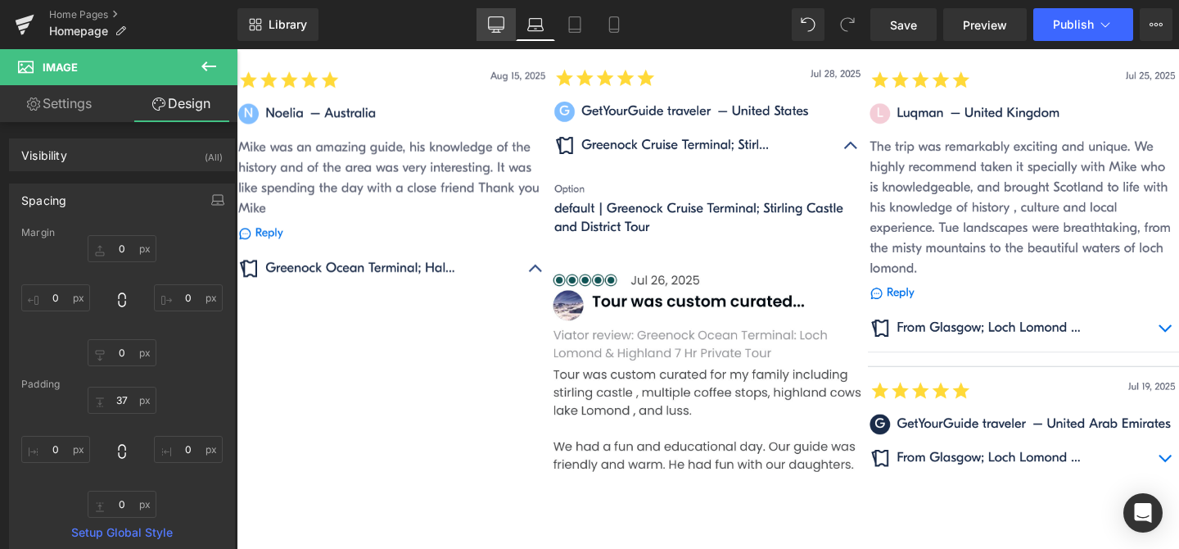
click at [499, 22] on icon at bounding box center [496, 24] width 16 height 16
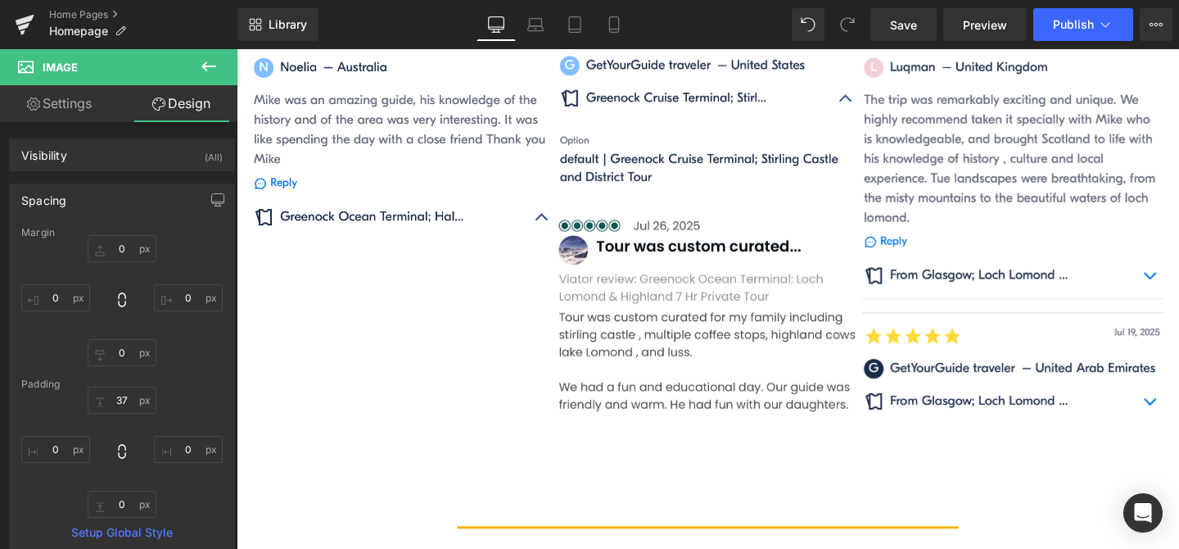
type input "0"
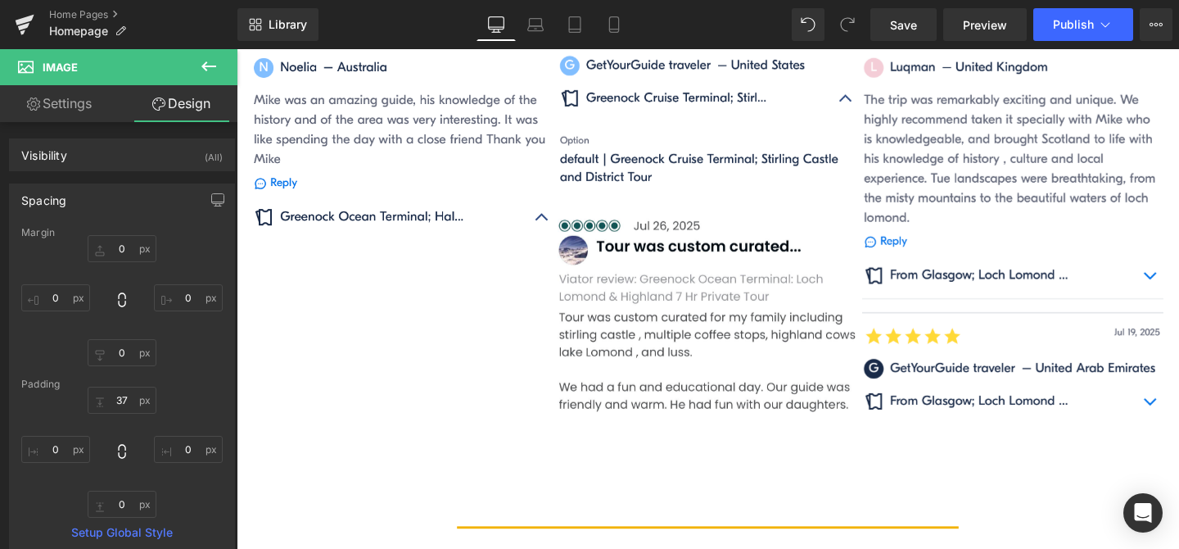
type input "0"
type input "20"
type input "0"
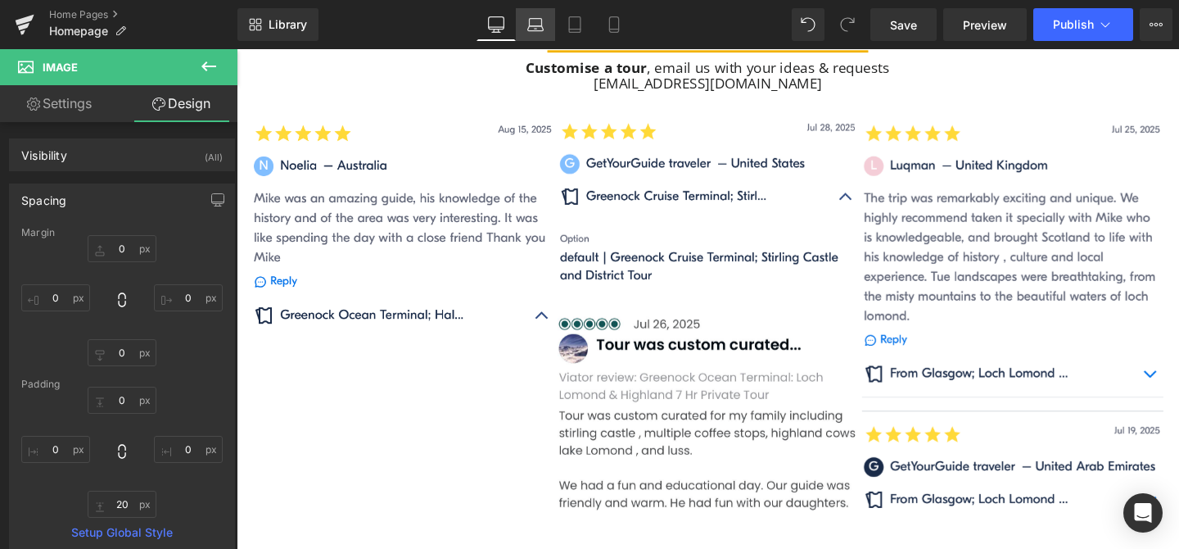
click at [541, 19] on icon at bounding box center [536, 22] width 12 height 7
type input "0"
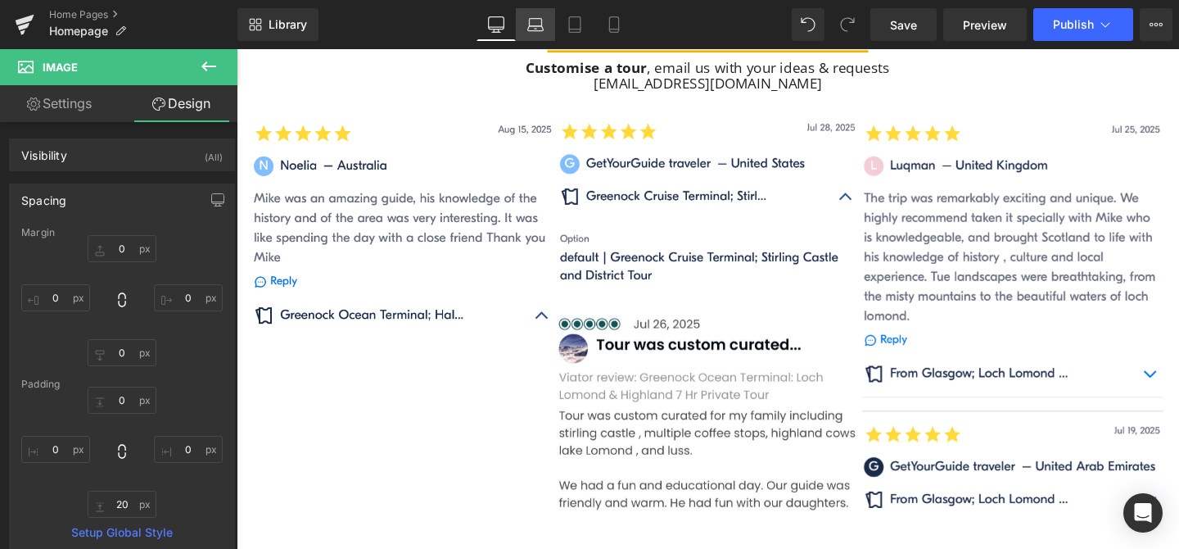
type input "37"
type input "0"
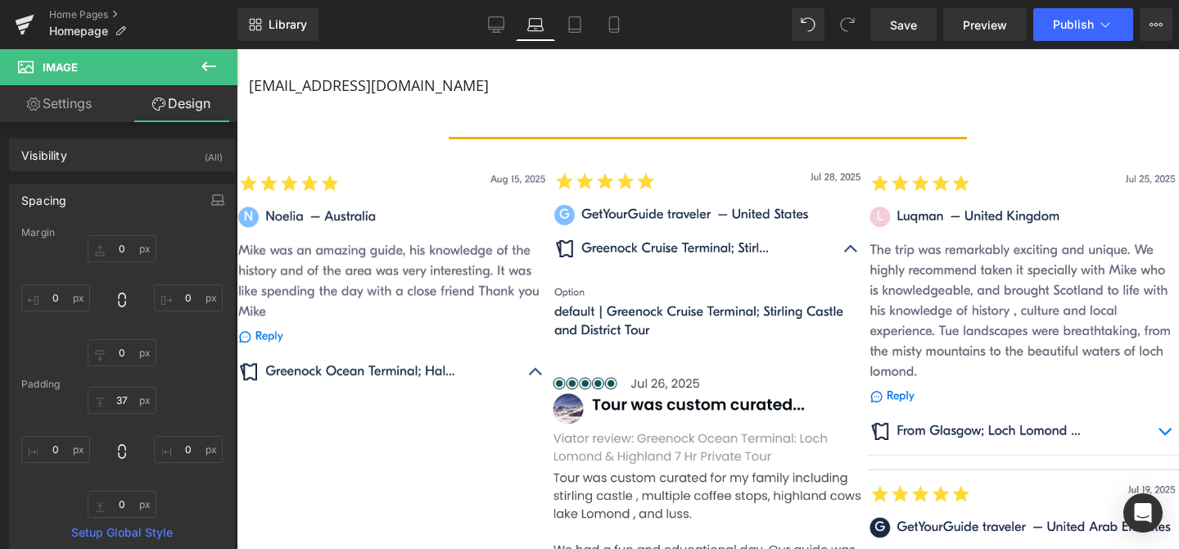
scroll to position [1545, 0]
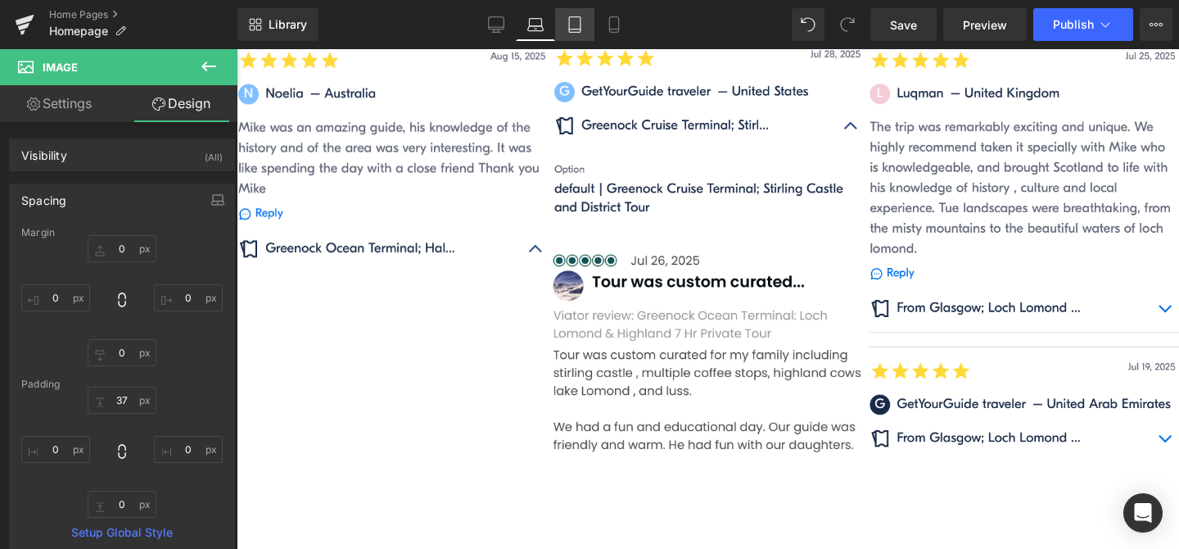
click at [579, 29] on icon at bounding box center [575, 24] width 16 height 16
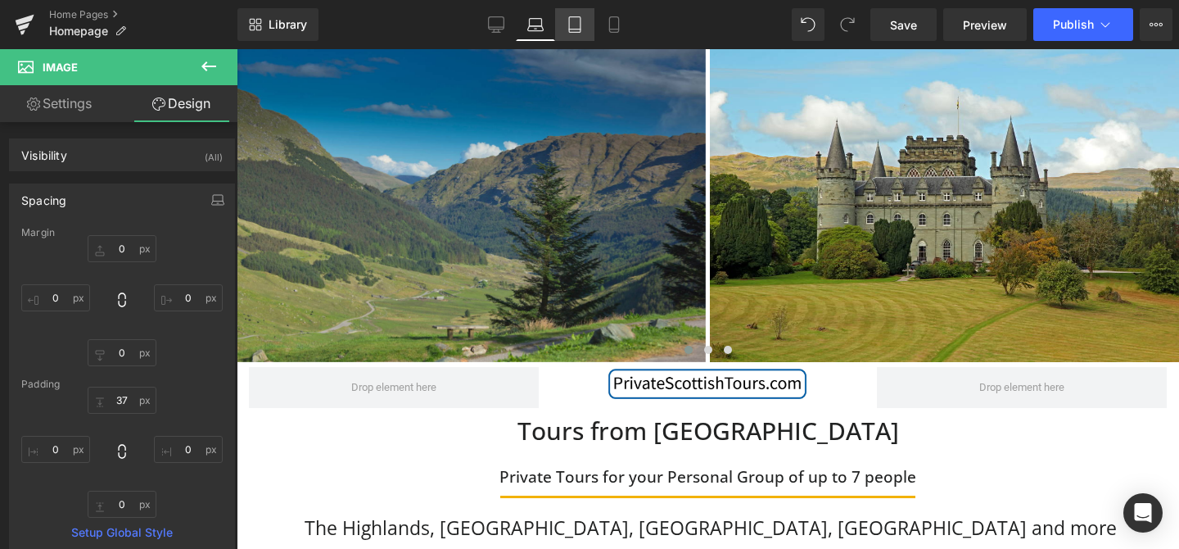
type input "0"
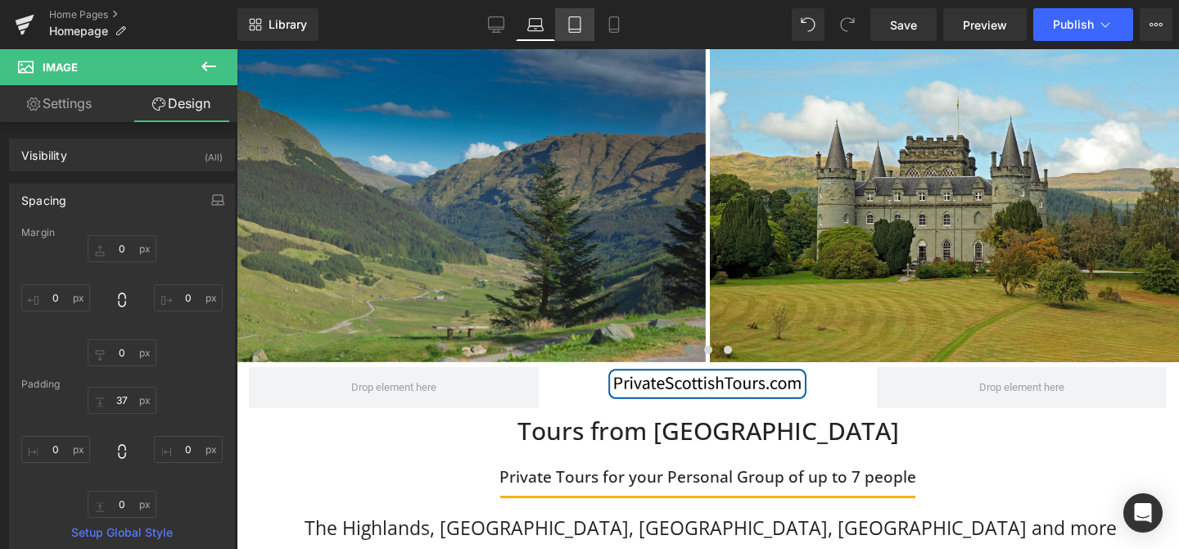
type input "0"
type input "20"
type input "0"
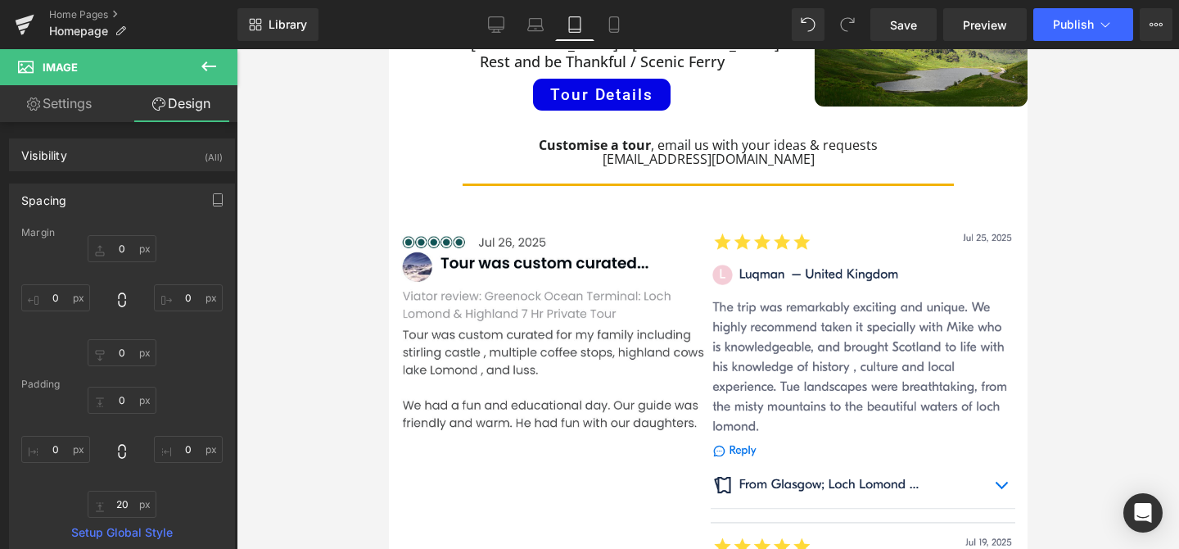
scroll to position [1191, 0]
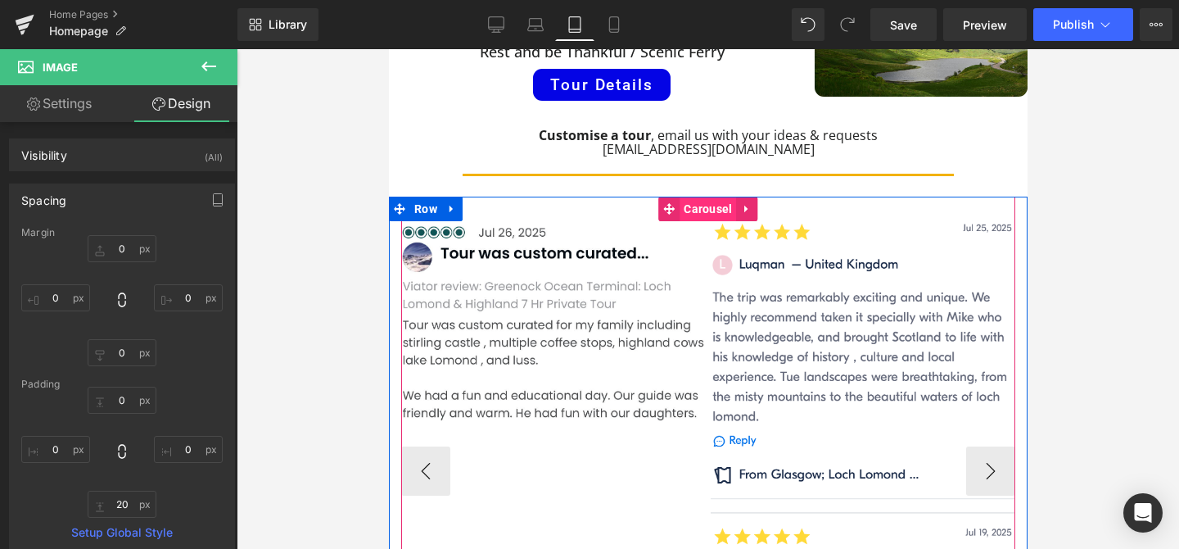
click at [717, 197] on span "Carousel" at bounding box center [707, 209] width 57 height 25
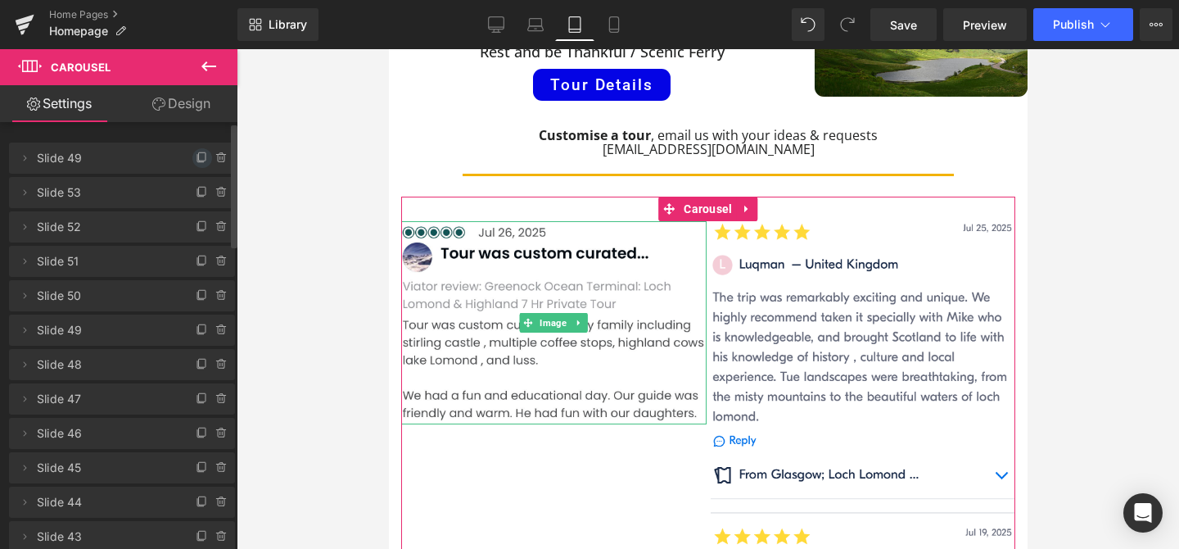
click at [199, 161] on icon at bounding box center [202, 156] width 7 height 8
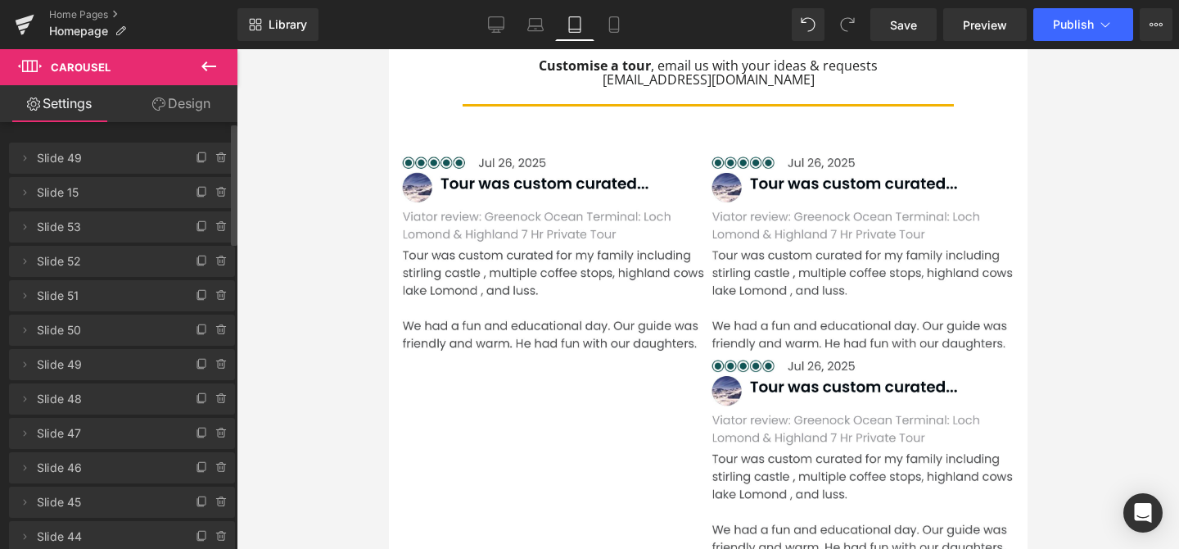
scroll to position [1249, 0]
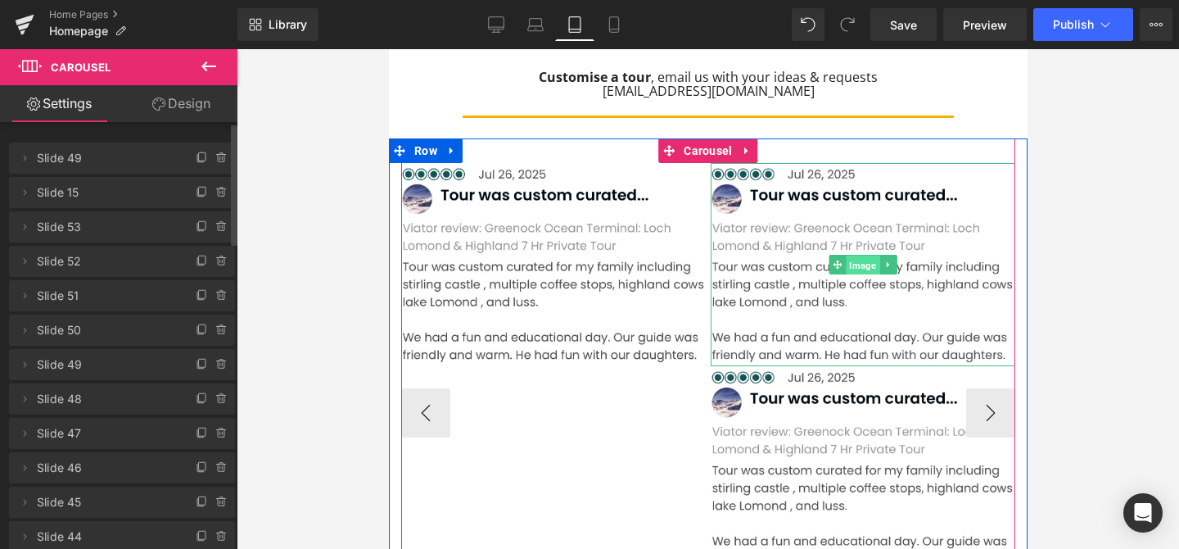
click at [862, 256] on span "Image" at bounding box center [862, 266] width 34 height 20
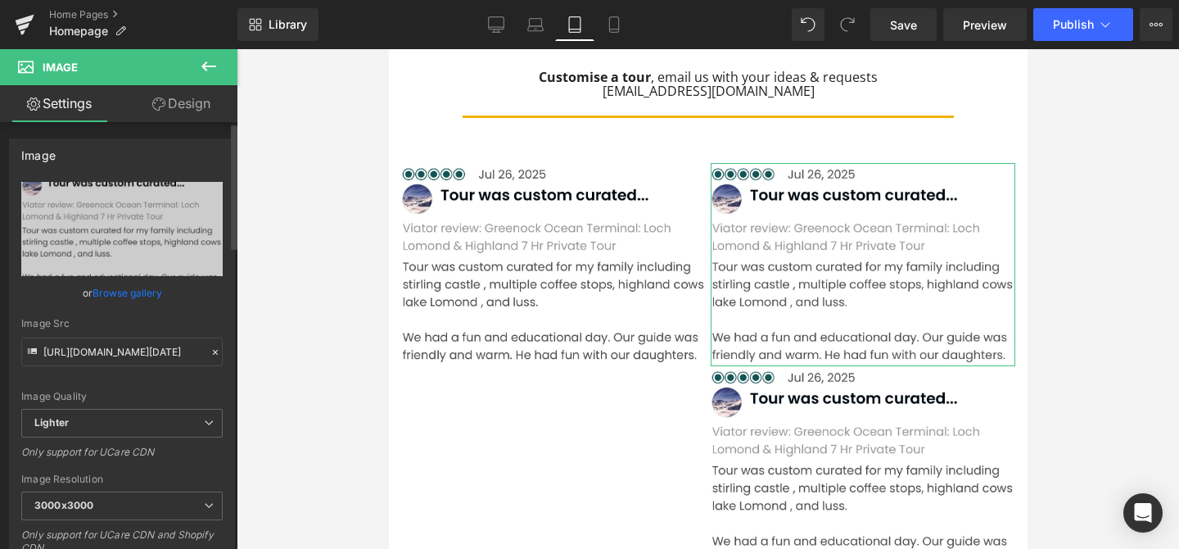
click at [125, 289] on link "Browse gallery" at bounding box center [128, 292] width 70 height 29
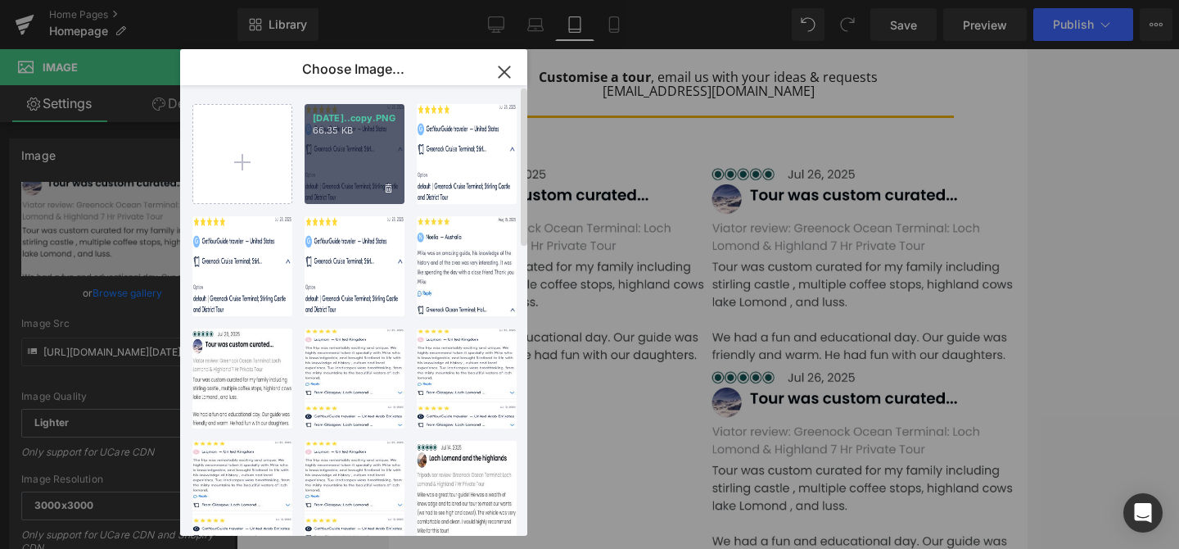
click at [374, 170] on div "[DATE]..copy.PNG 66.35 KB" at bounding box center [355, 154] width 100 height 100
type input "[URL][DOMAIN_NAME][DATE]"
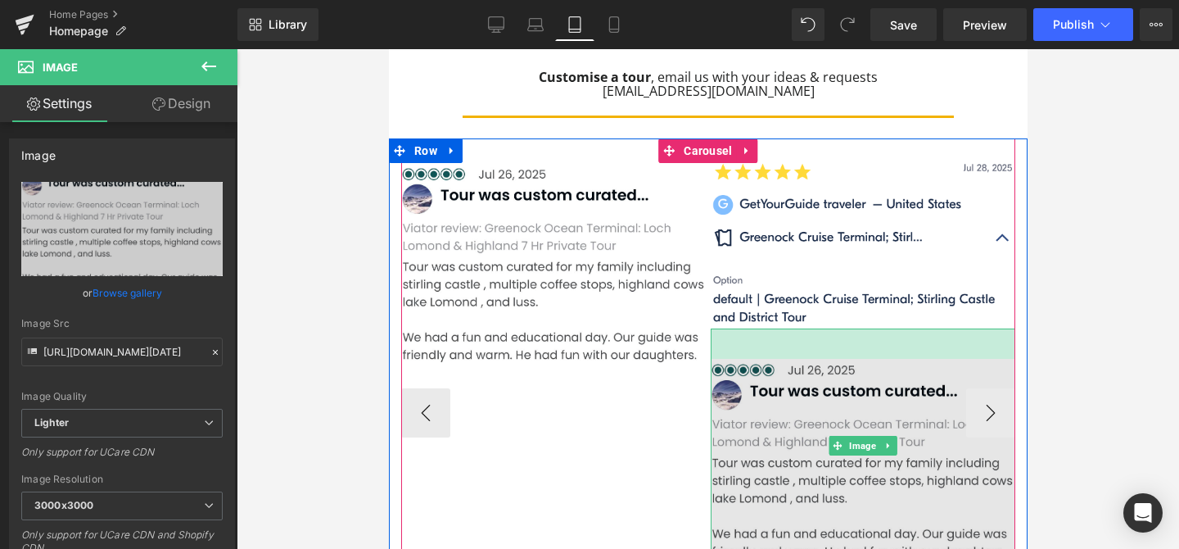
drag, startPoint x: 893, startPoint y: 255, endPoint x: 891, endPoint y: 286, distance: 31.2
click at [891, 328] on div "Image 37px" at bounding box center [862, 445] width 305 height 234
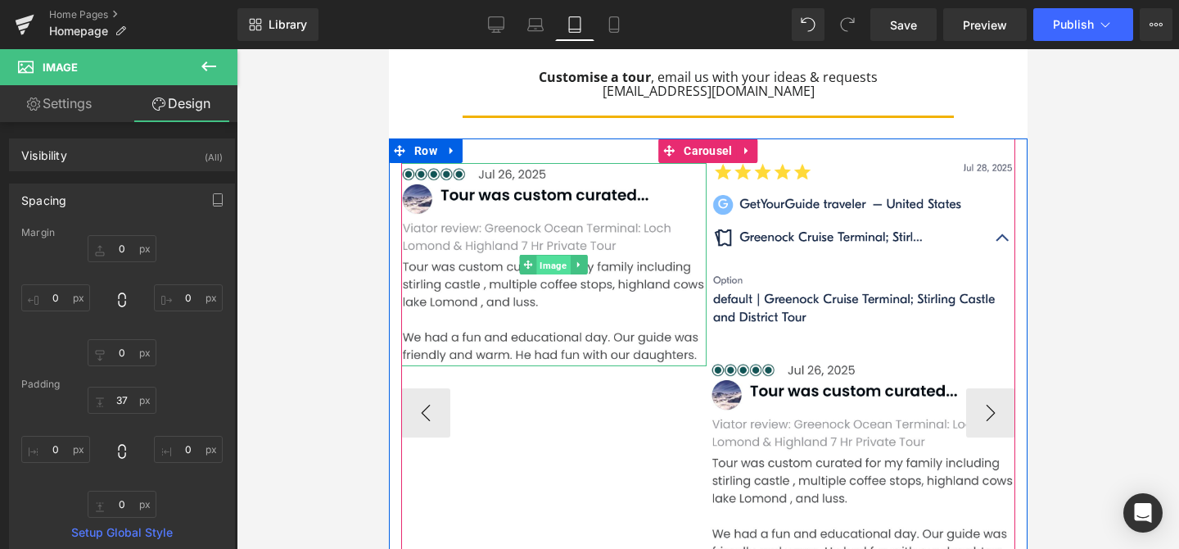
click at [546, 256] on span "Image" at bounding box center [553, 266] width 34 height 20
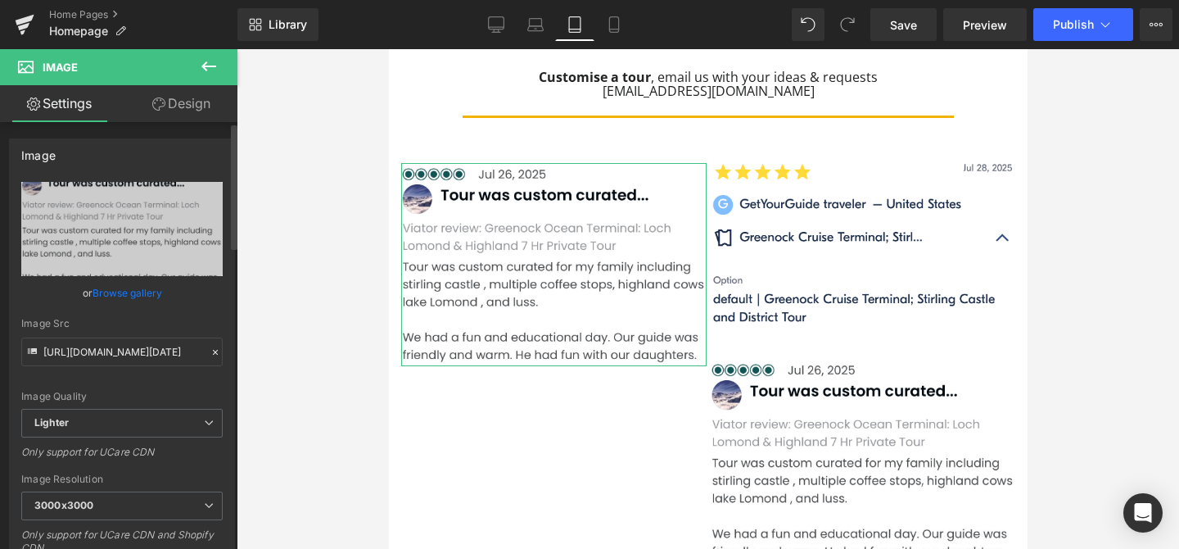
click at [124, 287] on link "Browse gallery" at bounding box center [128, 292] width 70 height 29
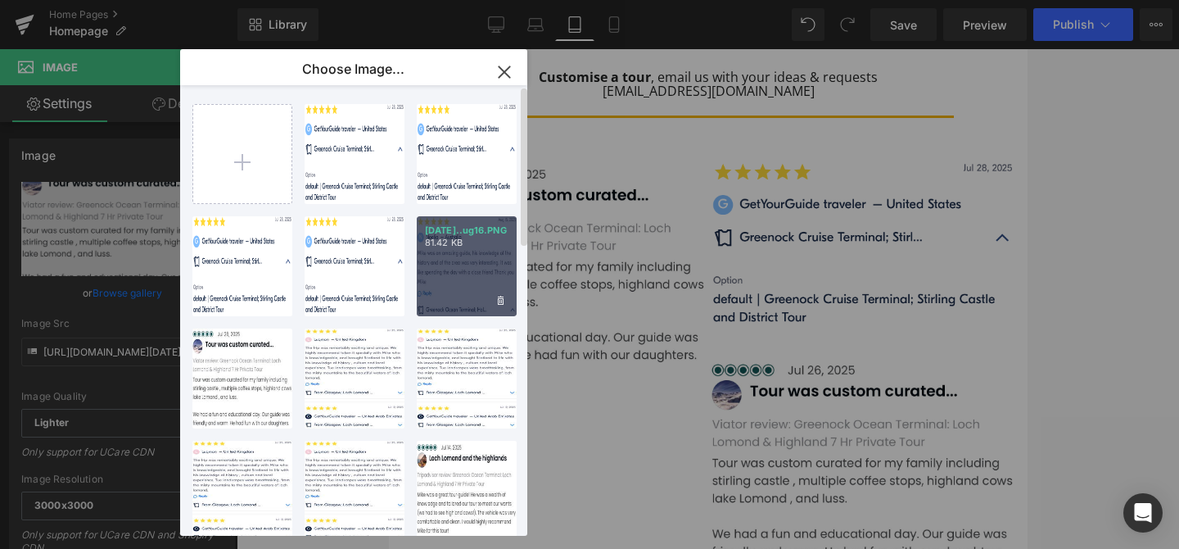
click at [440, 267] on div "[DATE]..ug16.PNG 81.42 KB" at bounding box center [467, 266] width 100 height 100
type input "[URL][DOMAIN_NAME][DATE]"
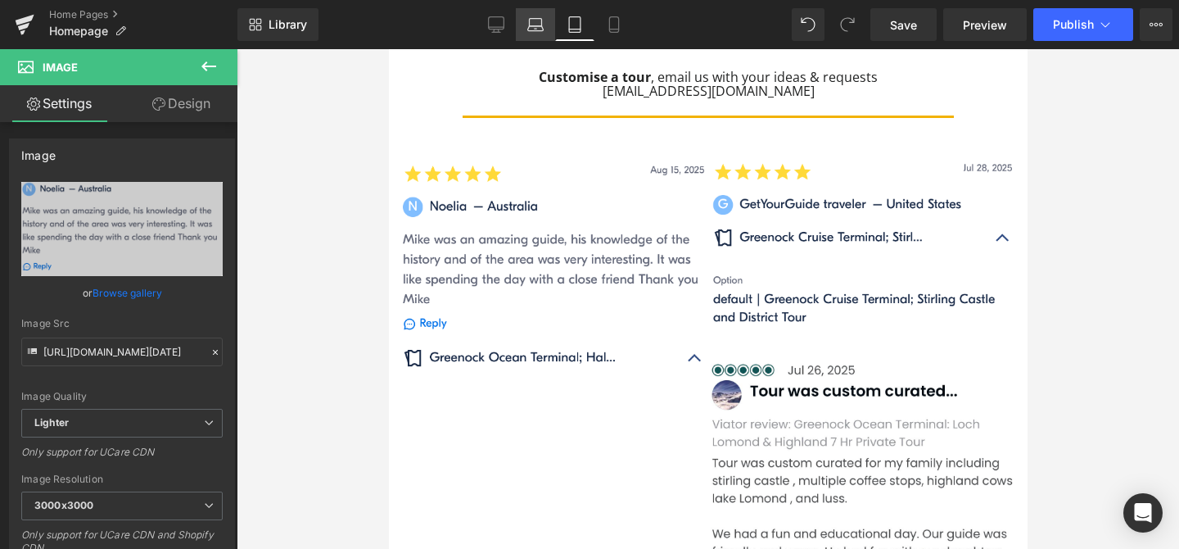
click at [541, 28] on icon at bounding box center [535, 24] width 16 height 16
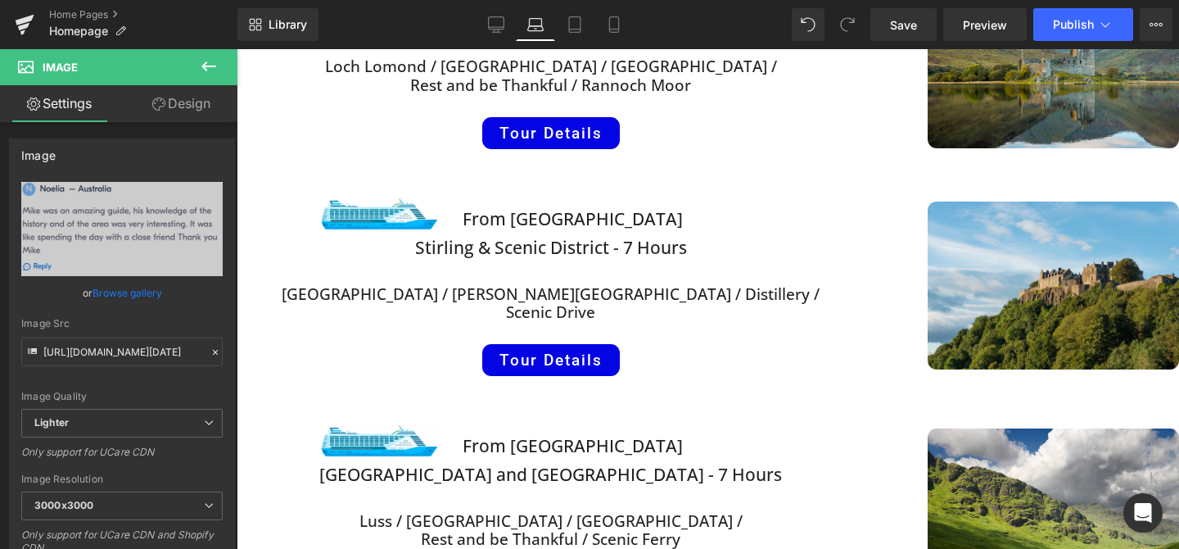
scroll to position [814, 0]
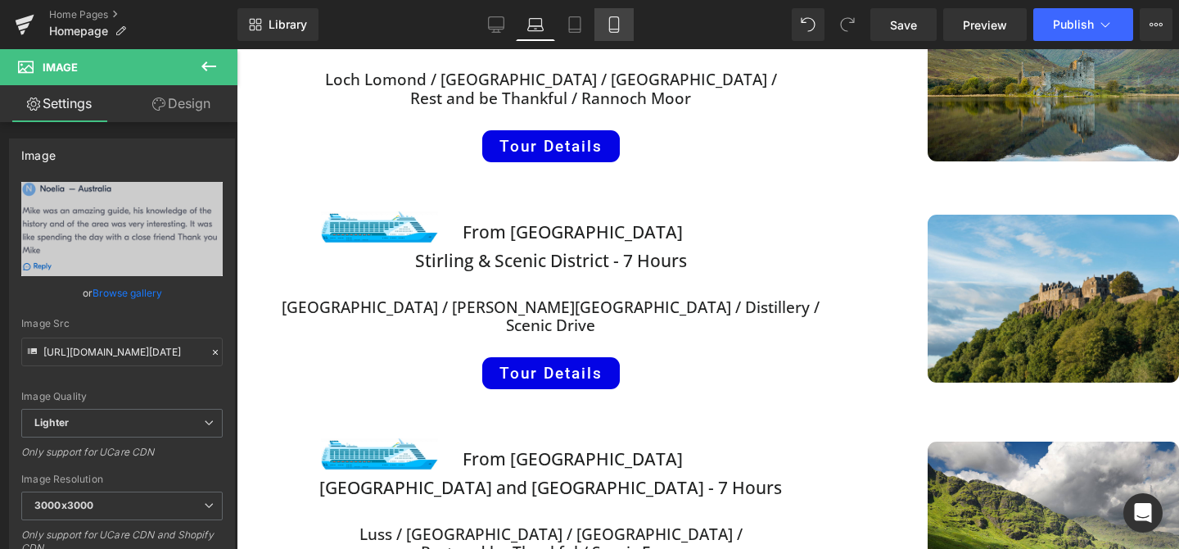
click at [613, 20] on icon at bounding box center [614, 24] width 16 height 16
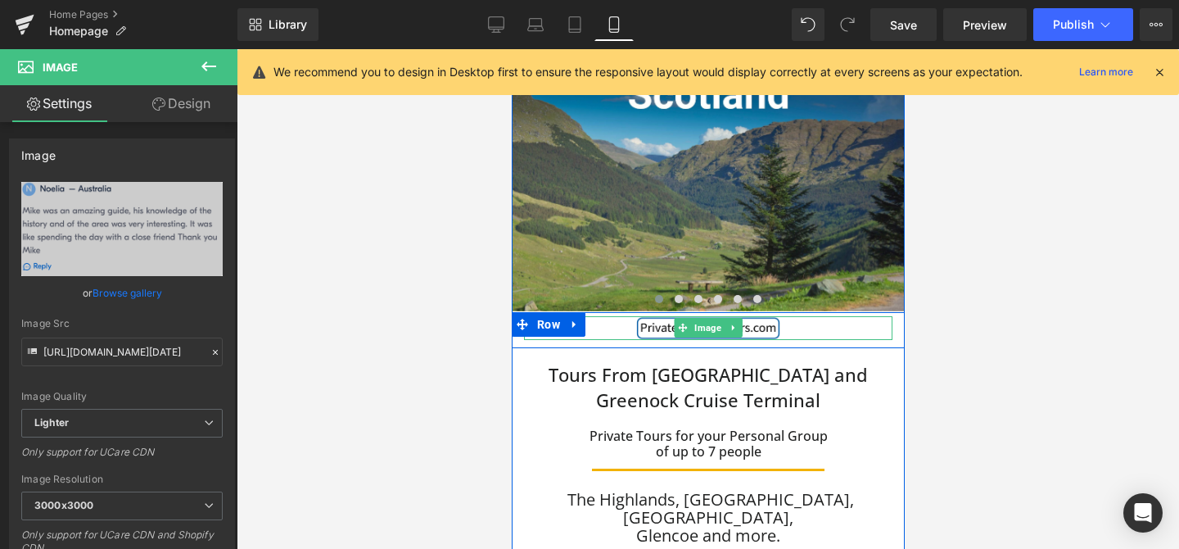
scroll to position [9, 0]
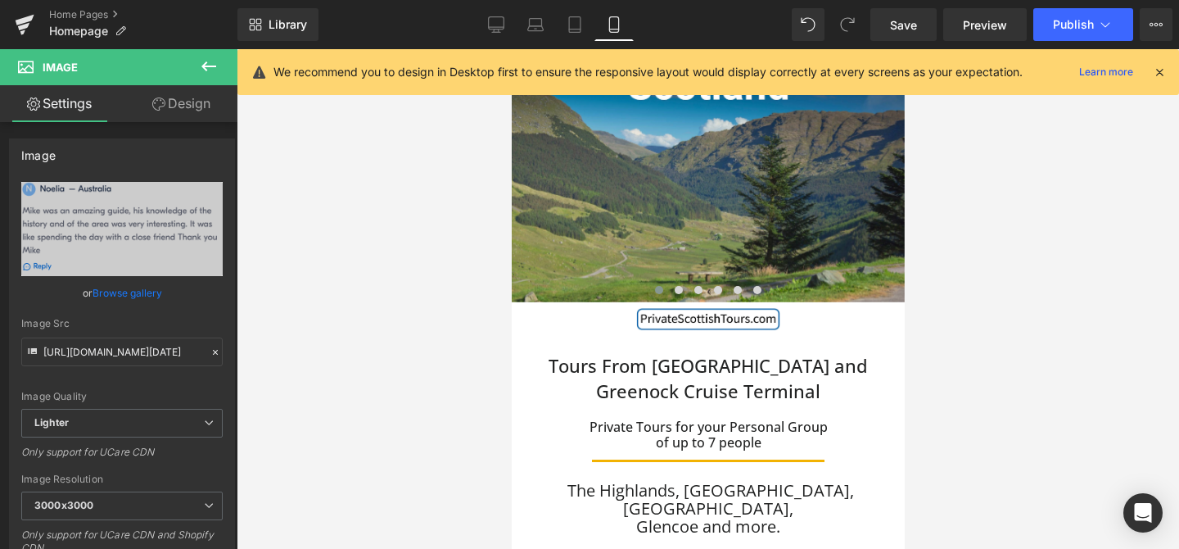
click at [1156, 67] on icon at bounding box center [1159, 72] width 15 height 15
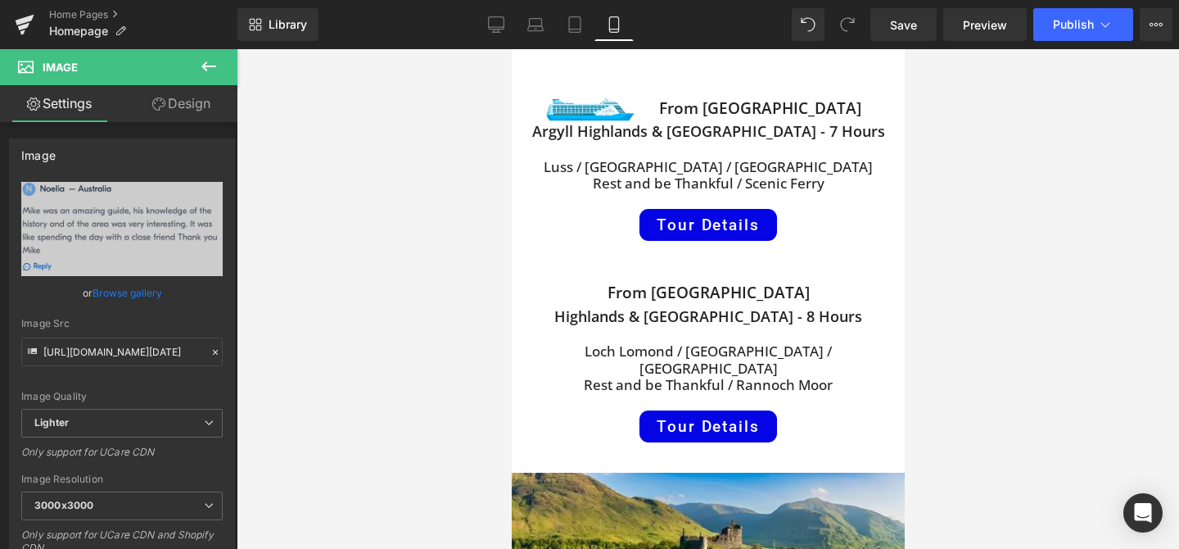
scroll to position [502, 0]
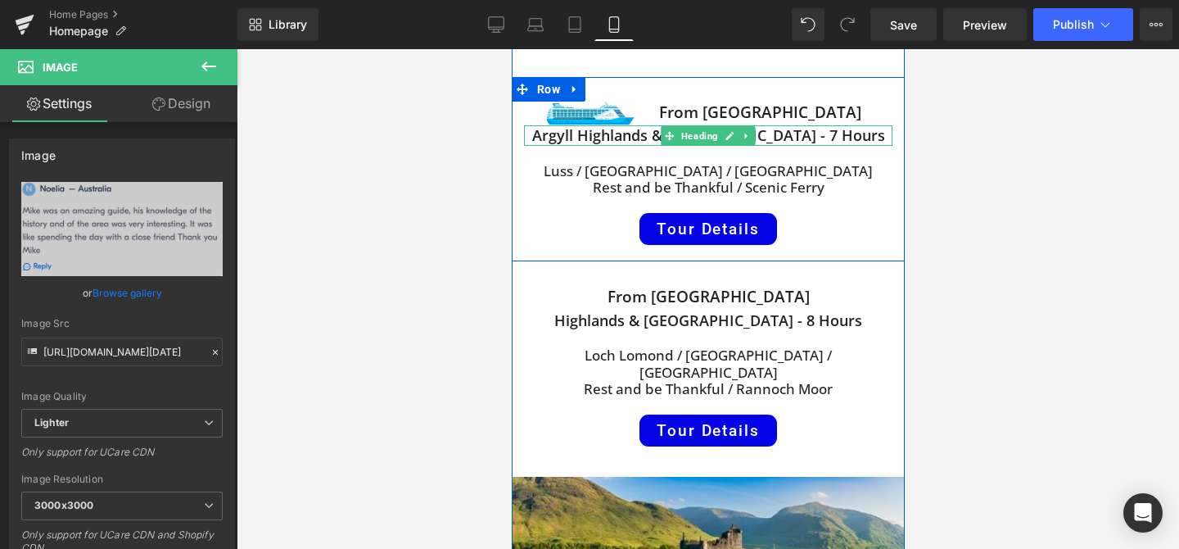
click at [605, 125] on h1 "Argyll Highlands & [GEOGRAPHIC_DATA] - 7 Hours" at bounding box center [707, 135] width 369 height 20
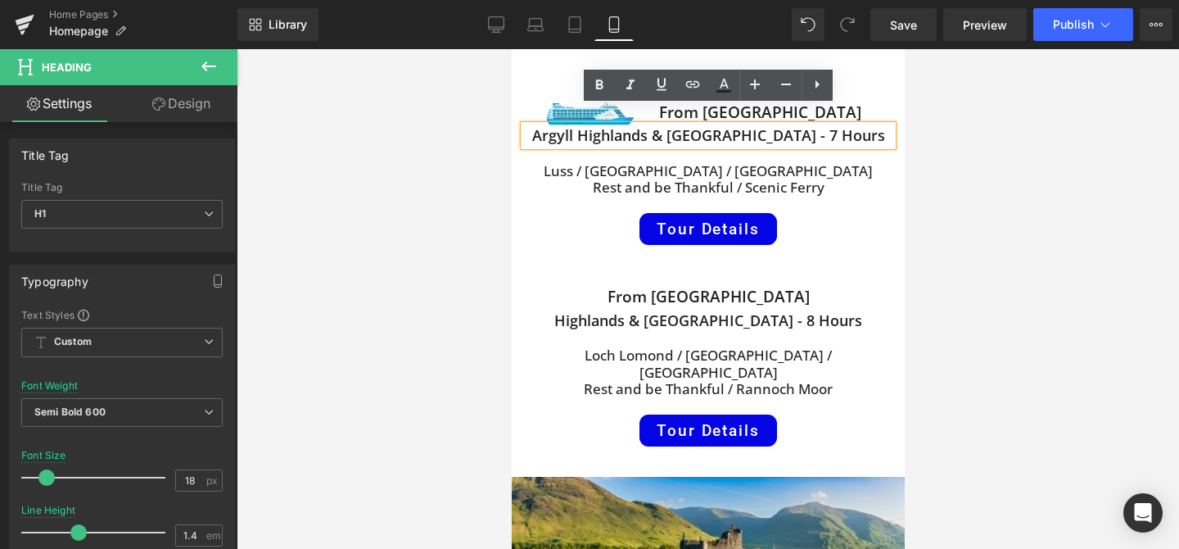
click at [604, 125] on h1 "Argyll Highlands & [GEOGRAPHIC_DATA] - 7 Hours" at bounding box center [707, 135] width 369 height 20
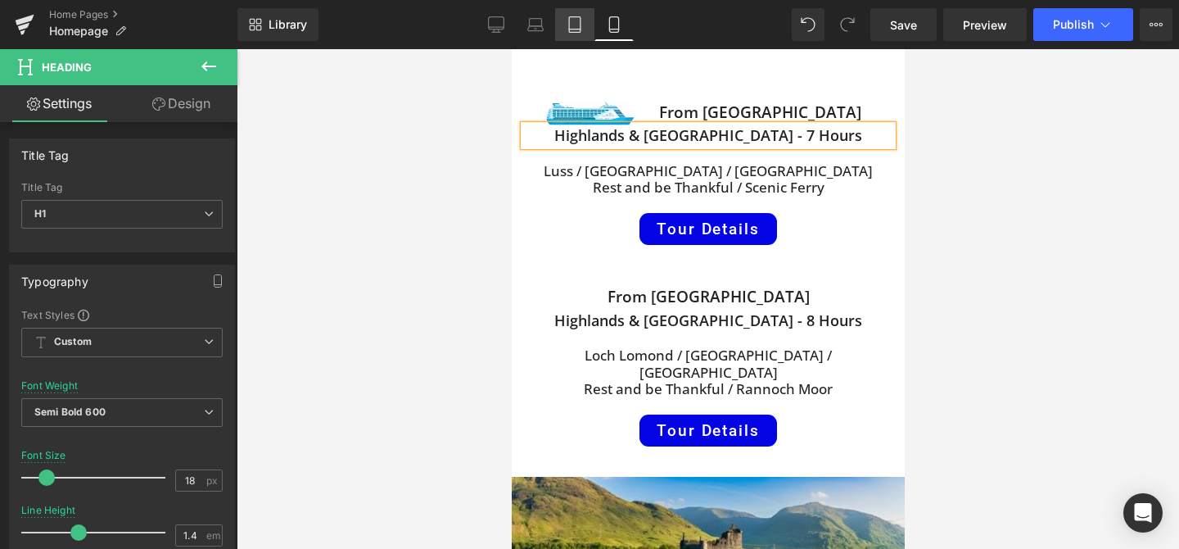
click at [580, 25] on icon at bounding box center [575, 24] width 16 height 16
type input "30"
type input "100"
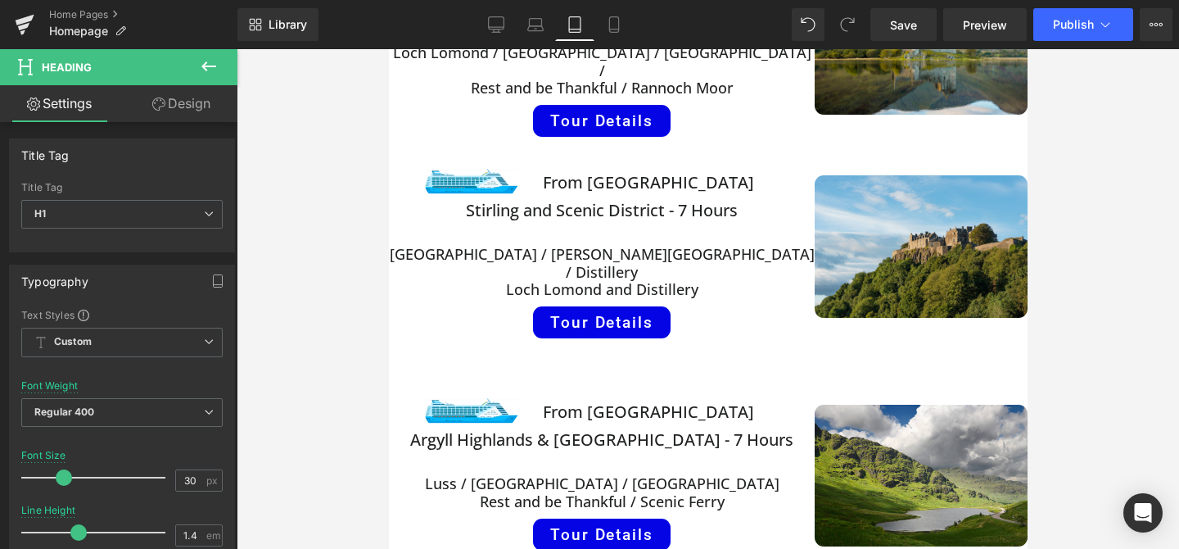
scroll to position [745, 0]
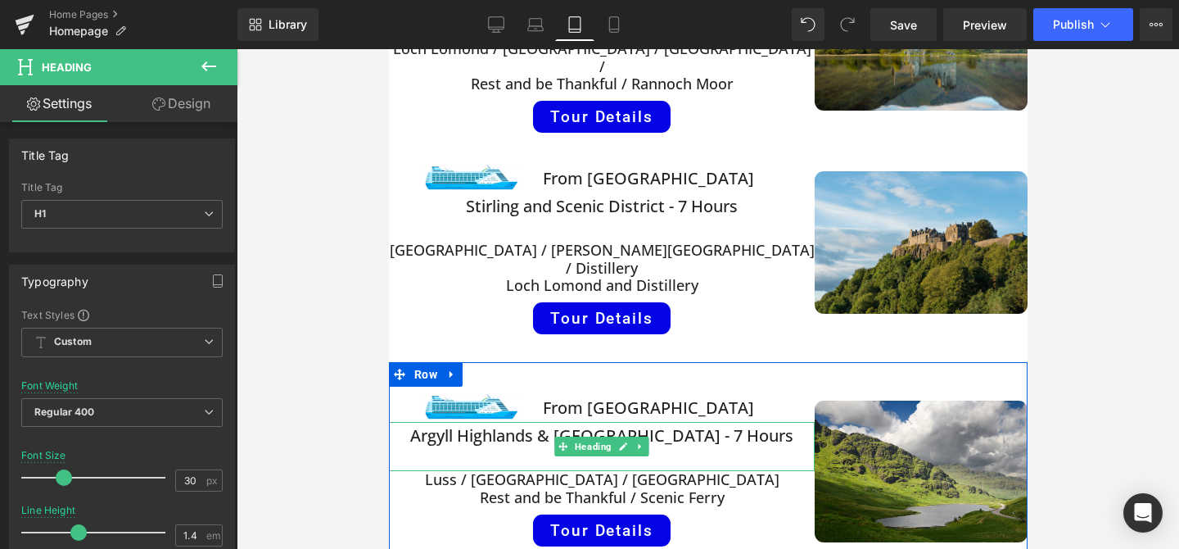
click at [487, 424] on span "Argyll Highlands & [GEOGRAPHIC_DATA] - 7 Hours" at bounding box center [600, 435] width 383 height 22
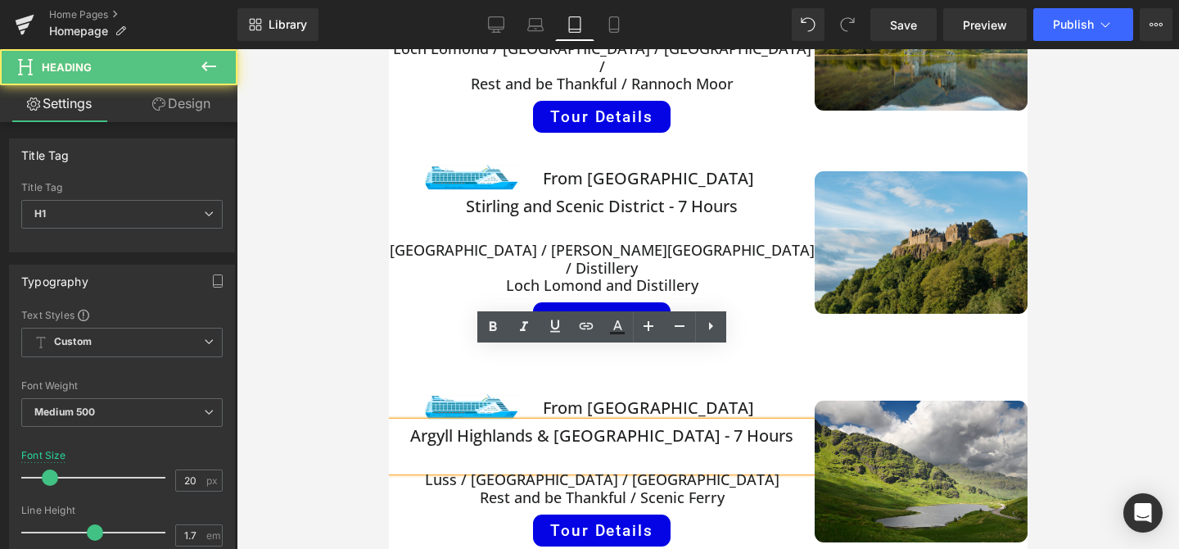
click at [487, 424] on span "Argyll Highlands & [GEOGRAPHIC_DATA] - 7 Hours" at bounding box center [600, 435] width 383 height 22
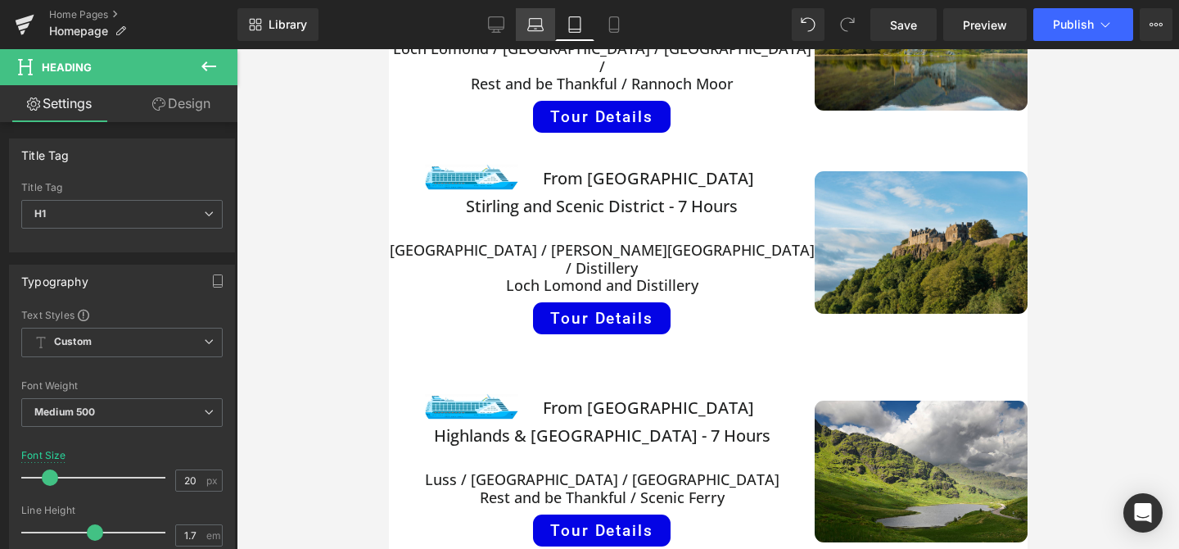
click at [542, 23] on icon at bounding box center [536, 22] width 12 height 7
type input "23"
type input "100"
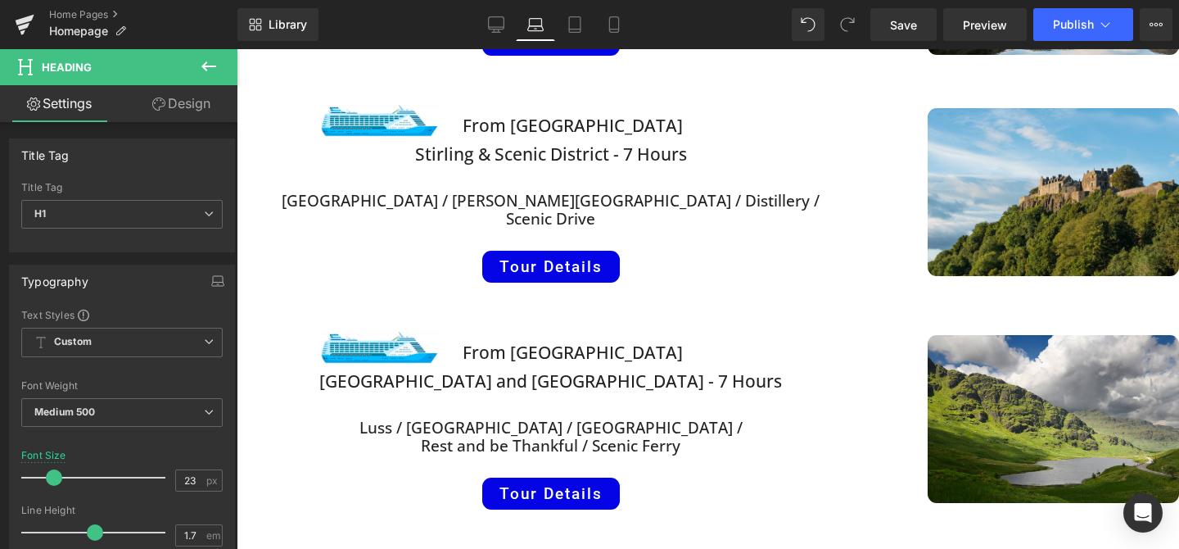
scroll to position [1029, 0]
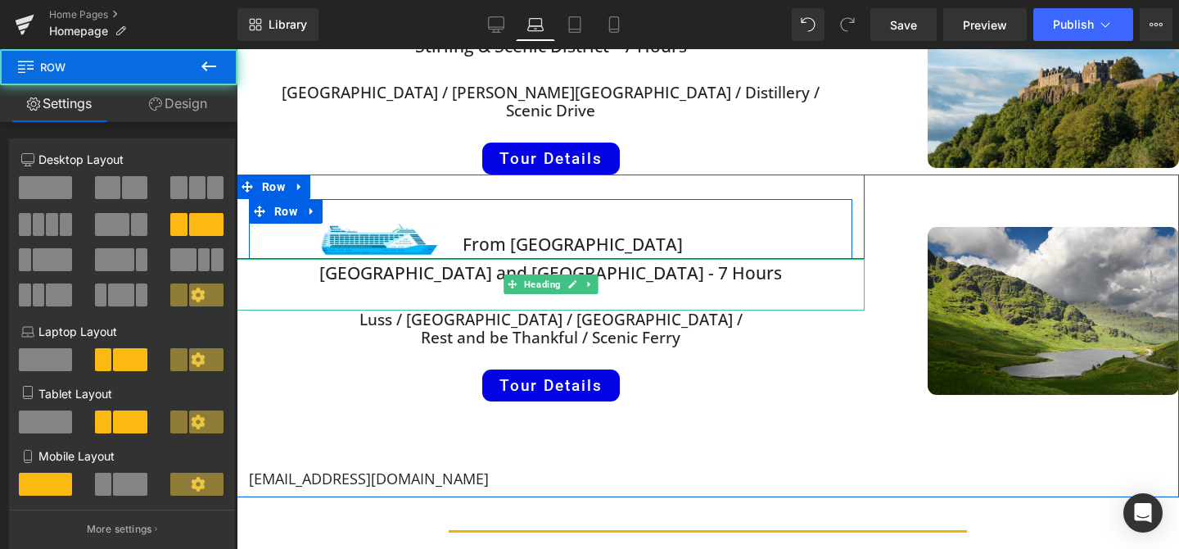
click at [540, 214] on div "Image From Greenock Cruise Terminal Heading Row" at bounding box center [551, 229] width 604 height 61
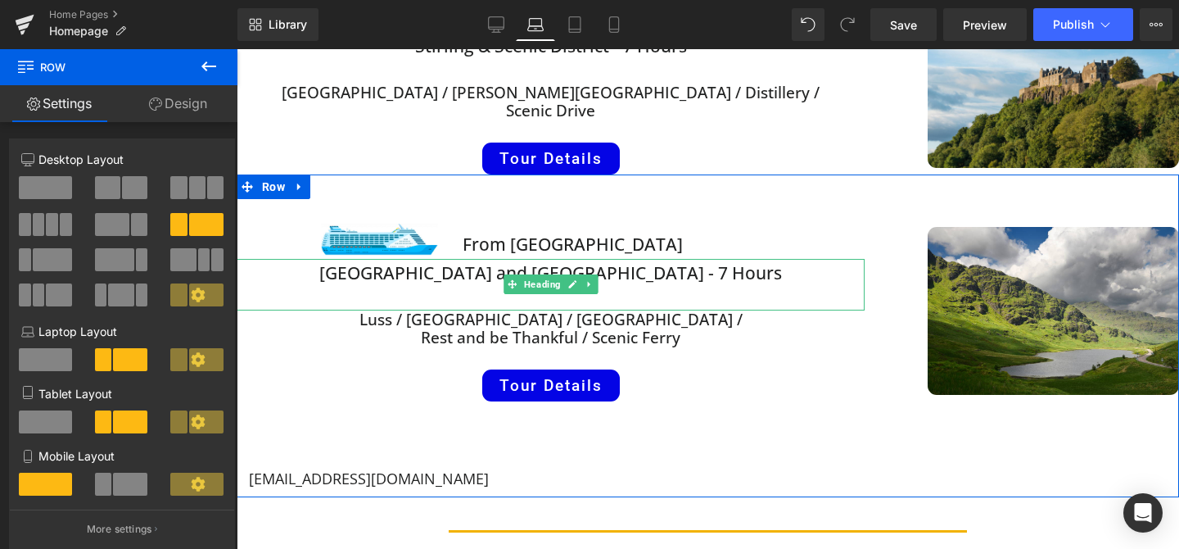
click at [420, 272] on span "[GEOGRAPHIC_DATA] and [GEOGRAPHIC_DATA] - 7 Hours" at bounding box center [550, 272] width 463 height 23
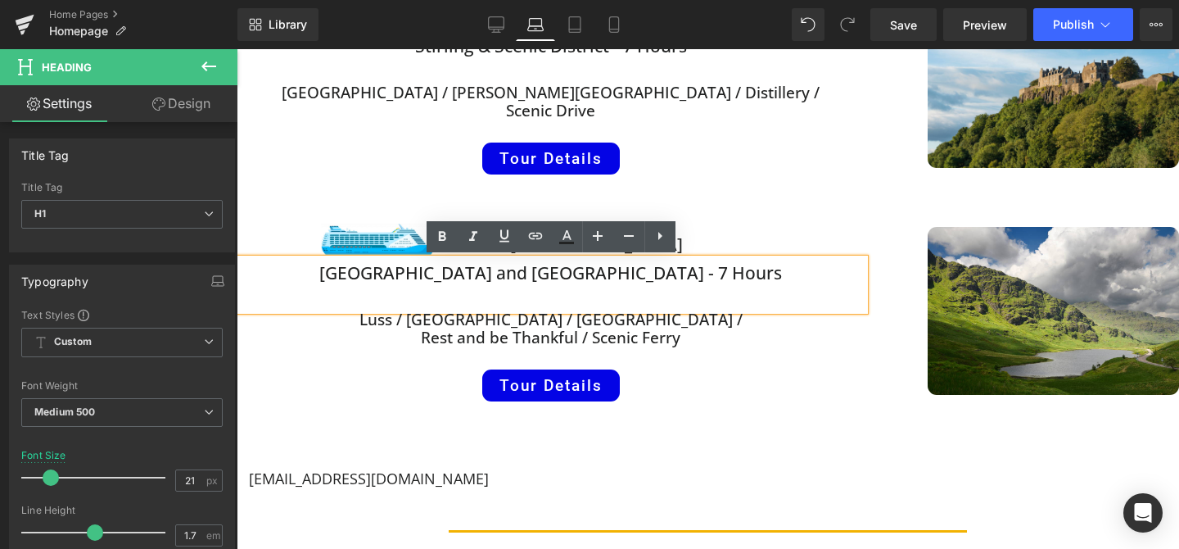
click at [420, 273] on span "[GEOGRAPHIC_DATA] and [GEOGRAPHIC_DATA] - 7 Hours" at bounding box center [550, 272] width 463 height 23
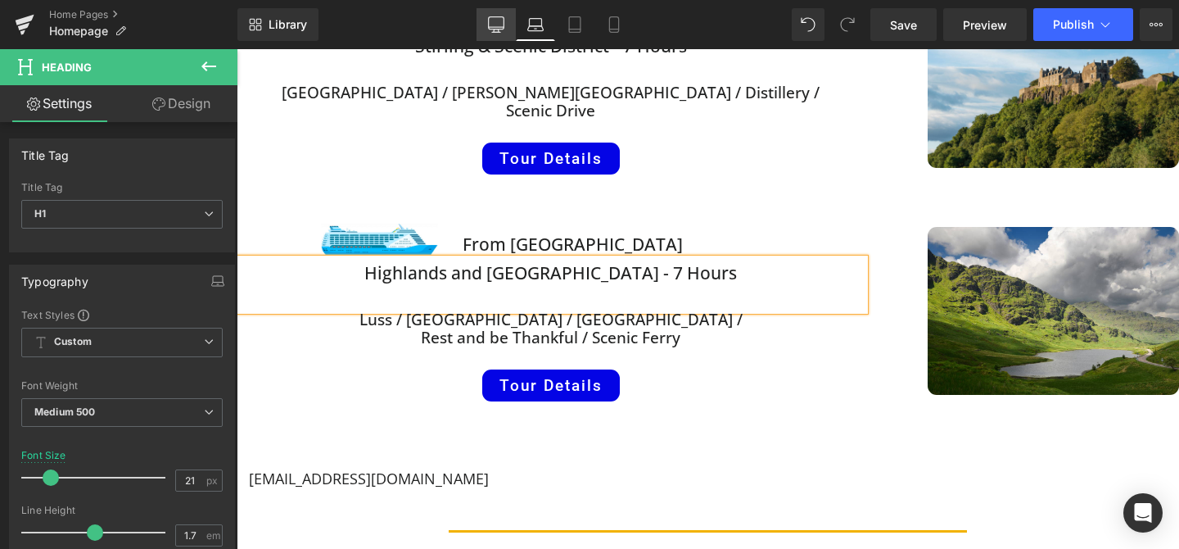
click at [494, 25] on icon at bounding box center [496, 24] width 16 height 16
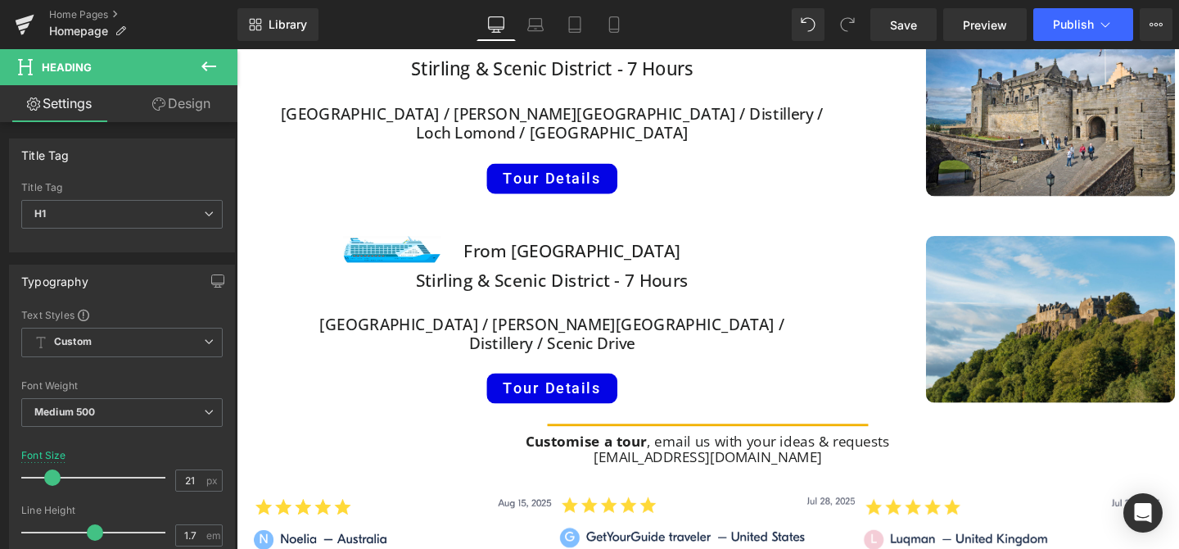
type input "22"
type input "100"
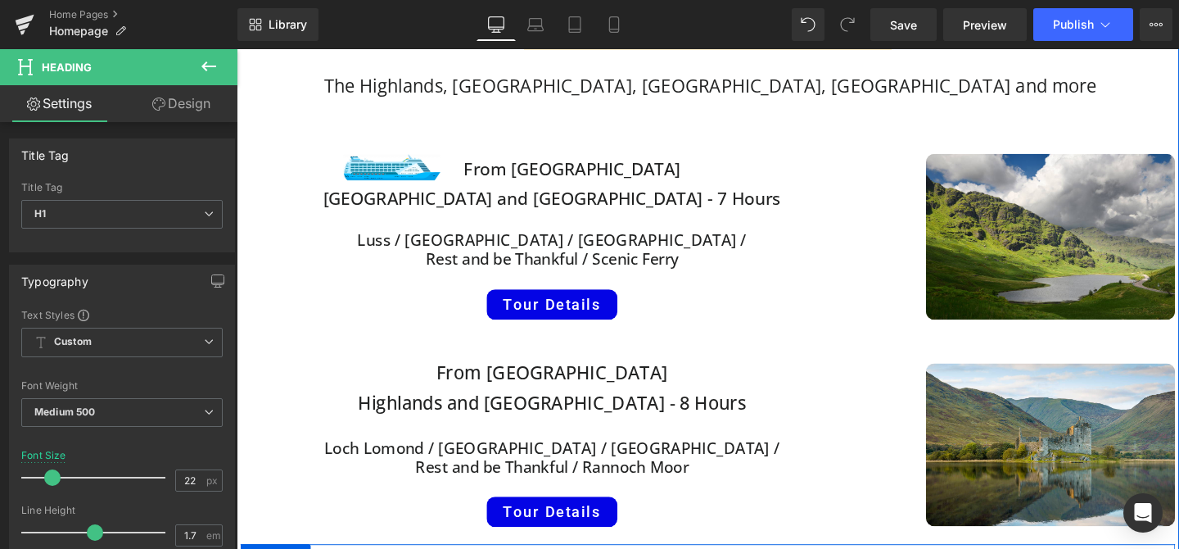
scroll to position [459, 0]
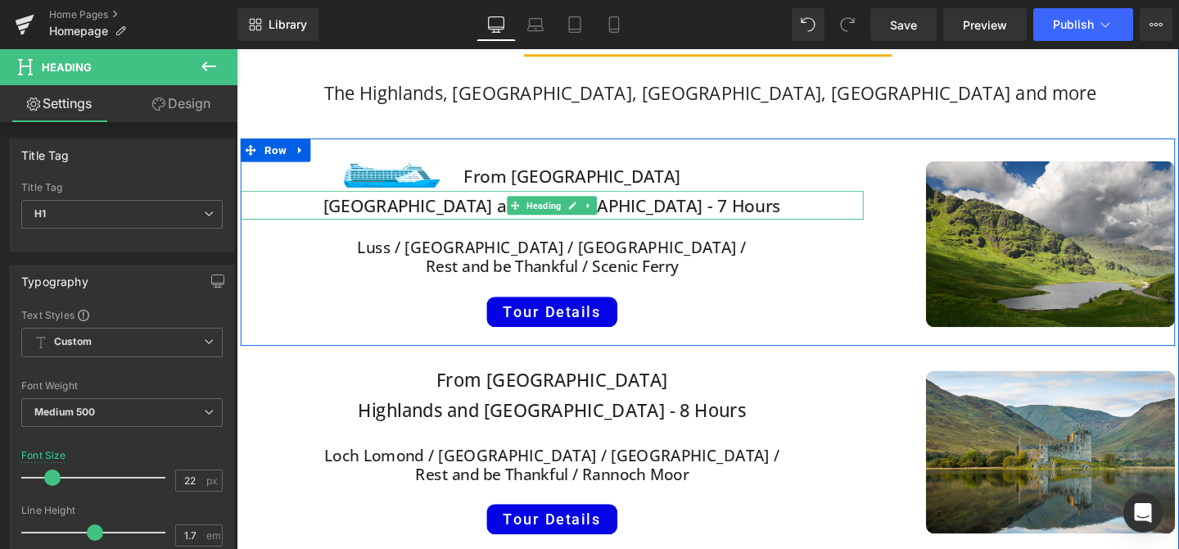
click at [433, 212] on span "[GEOGRAPHIC_DATA] and [GEOGRAPHIC_DATA] - 7 Hours" at bounding box center [569, 213] width 482 height 25
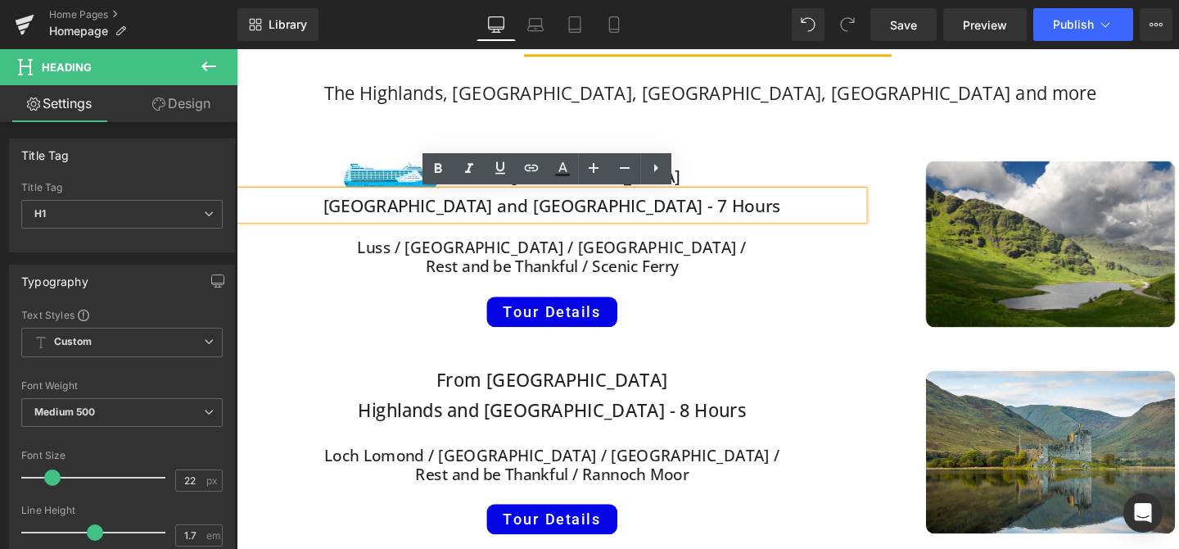
click at [432, 212] on span "[GEOGRAPHIC_DATA] and [GEOGRAPHIC_DATA] - 7 Hours" at bounding box center [569, 213] width 482 height 25
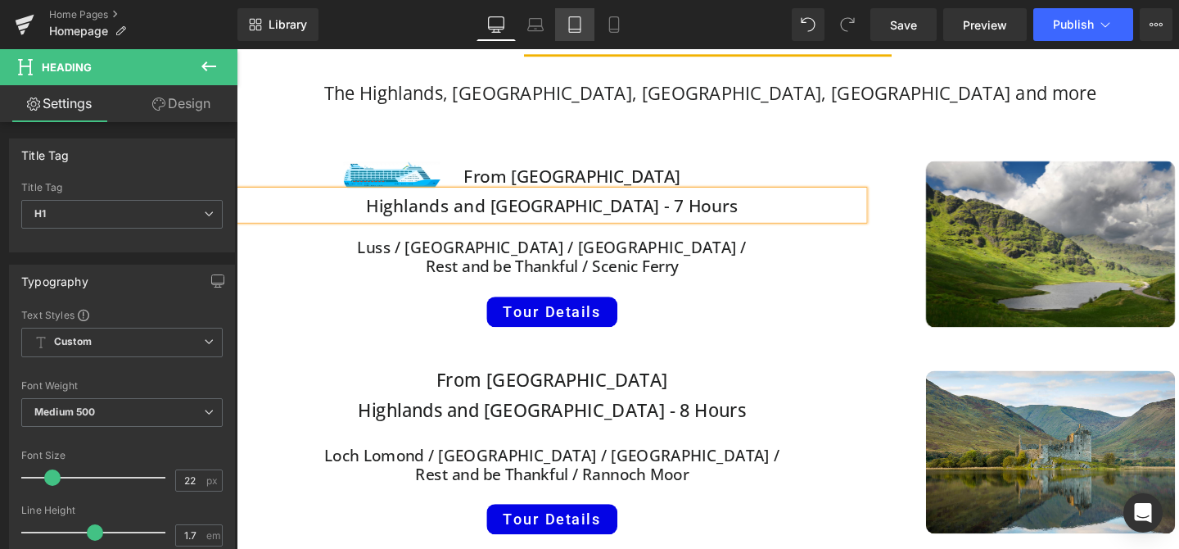
click at [577, 25] on icon at bounding box center [575, 24] width 16 height 16
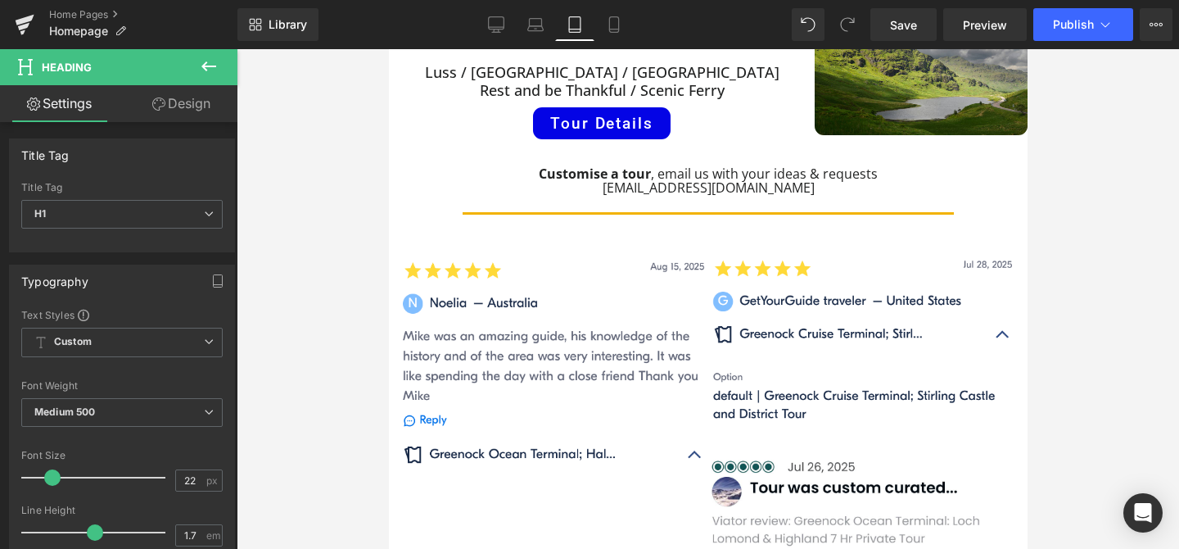
scroll to position [1153, 0]
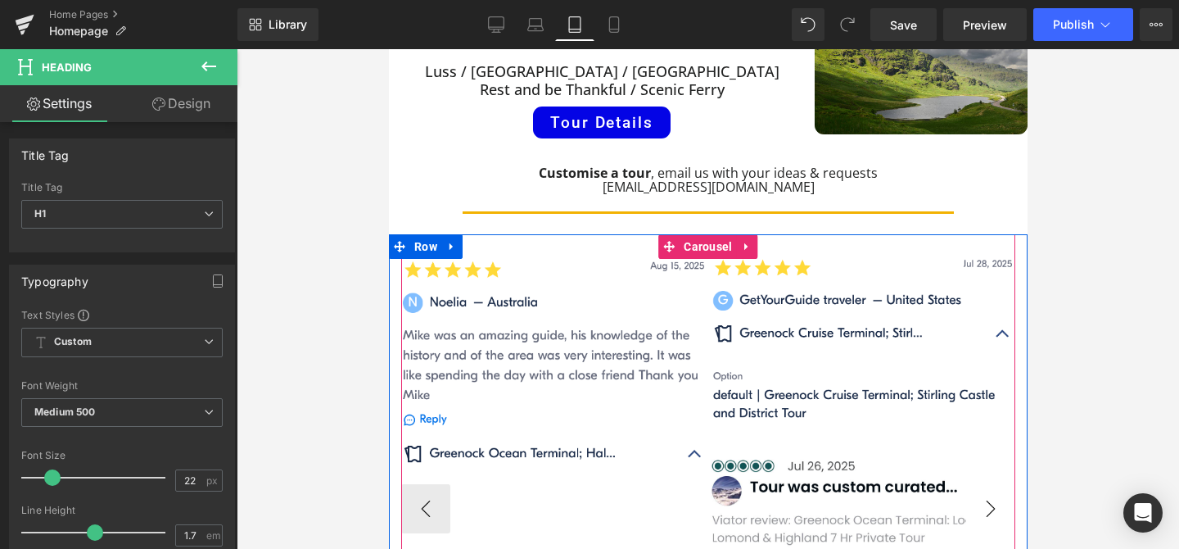
click at [993, 484] on button "›" at bounding box center [990, 508] width 49 height 49
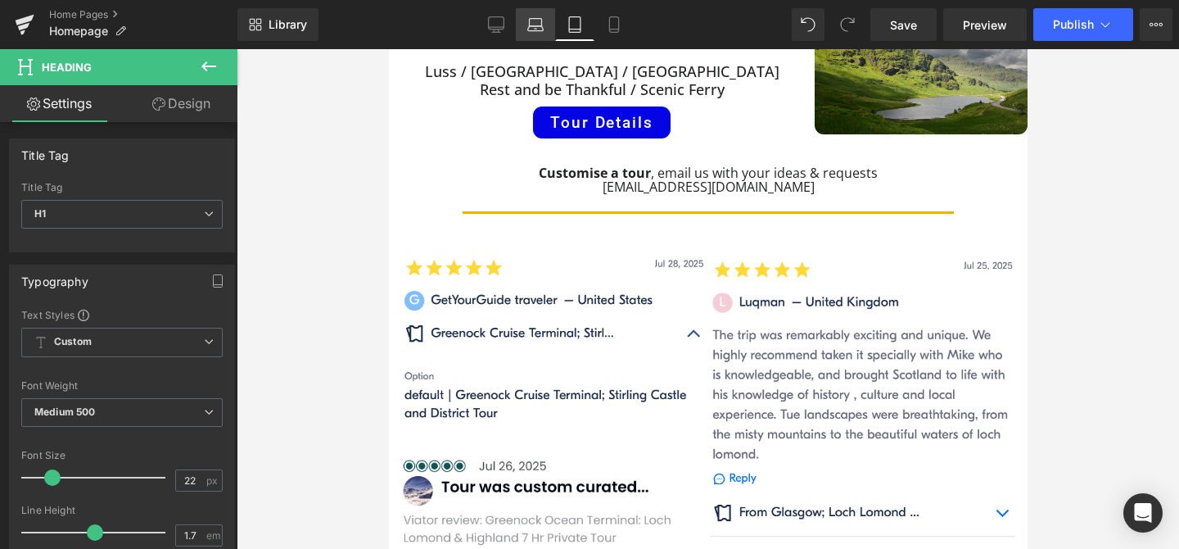
click at [530, 25] on icon at bounding box center [536, 22] width 12 height 7
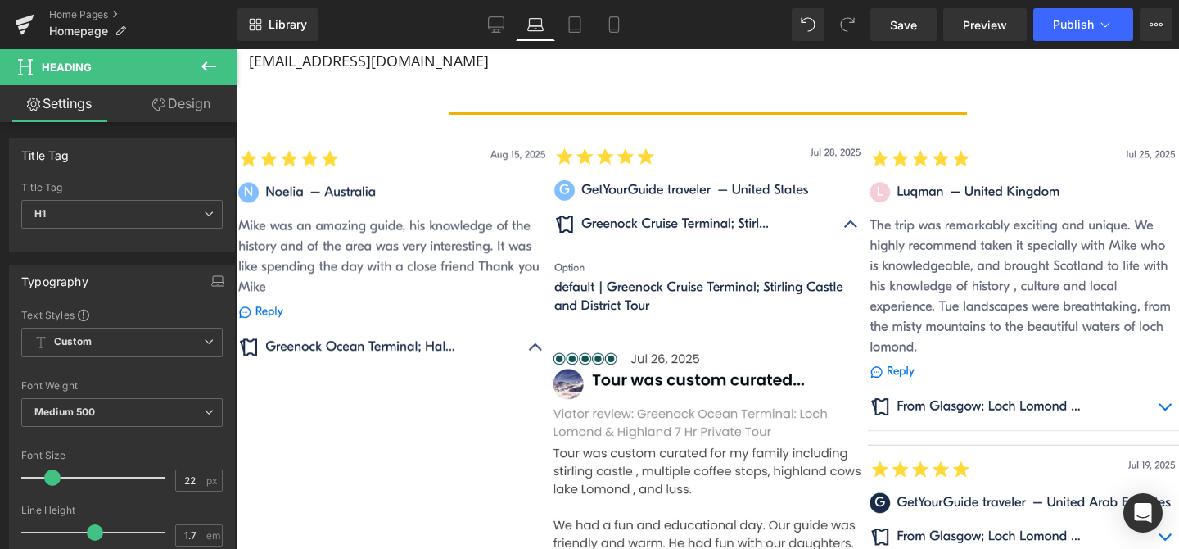
scroll to position [1425, 0]
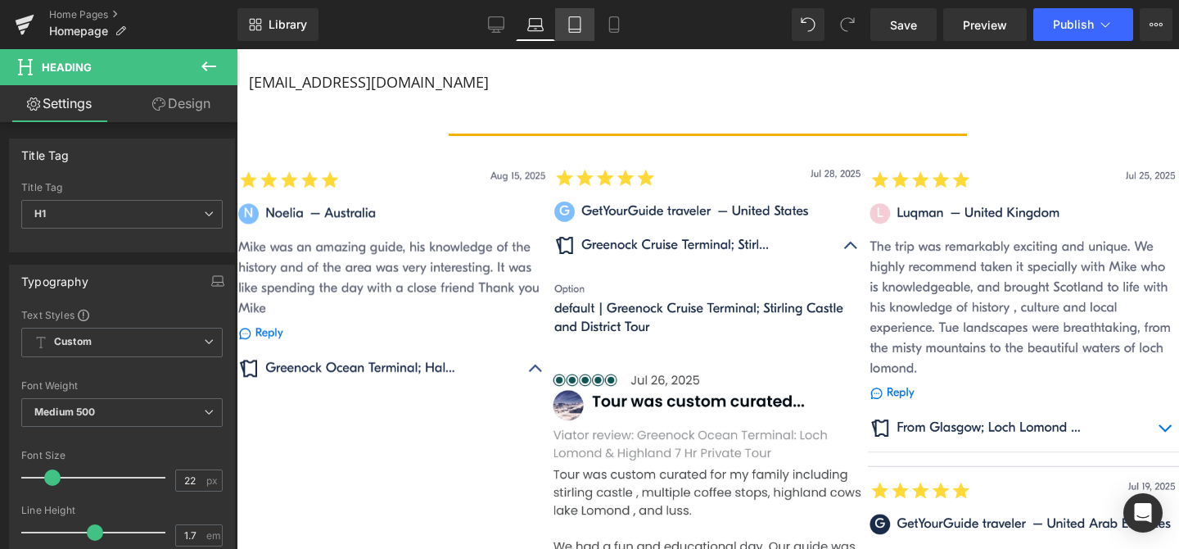
click at [570, 21] on icon at bounding box center [574, 25] width 11 height 16
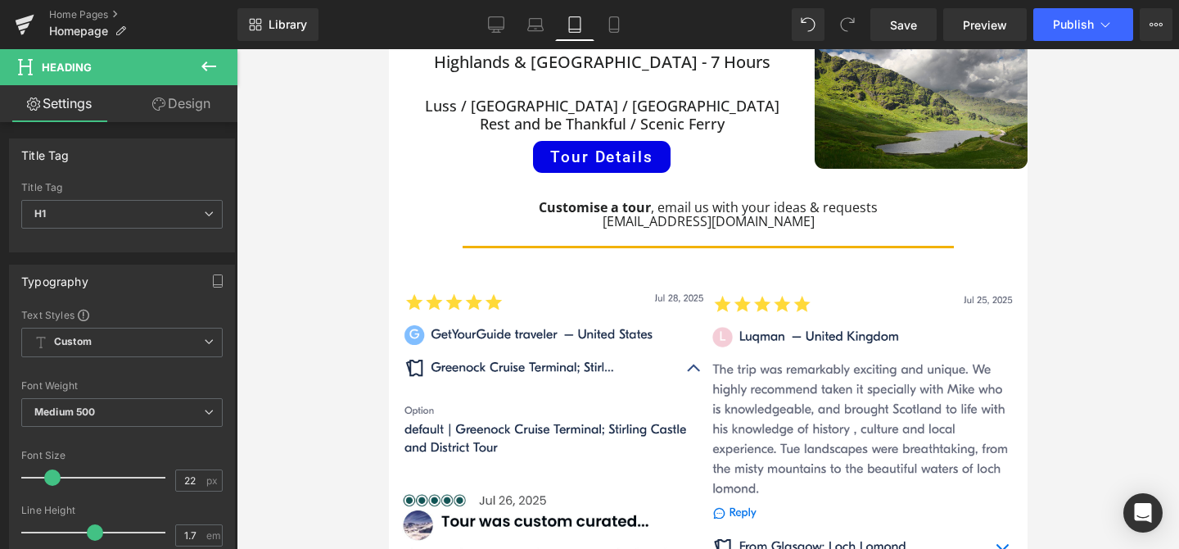
scroll to position [1160, 0]
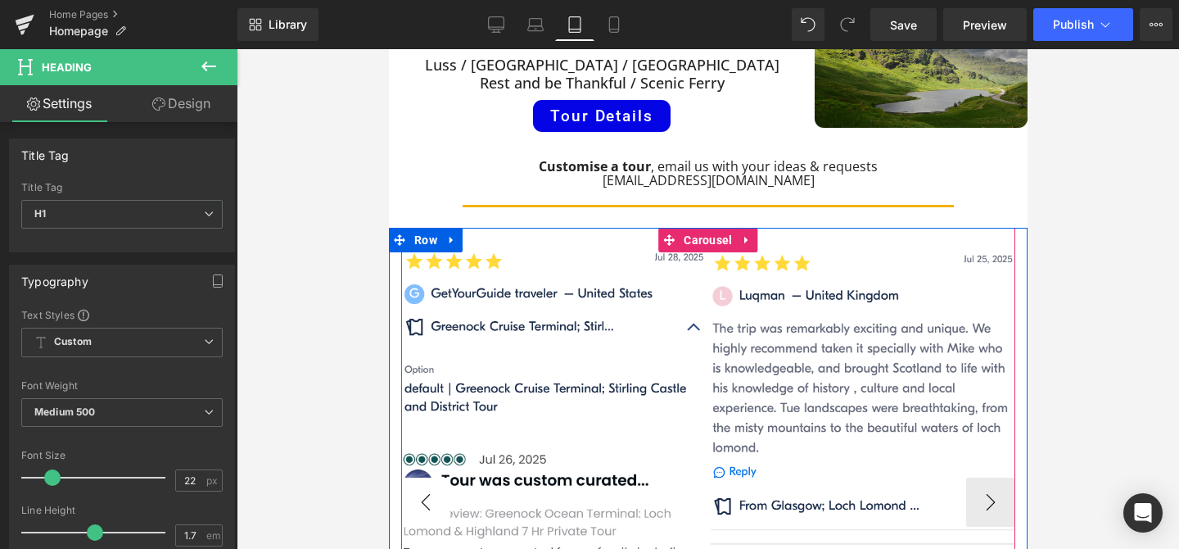
click at [427, 477] on button "‹" at bounding box center [424, 501] width 49 height 49
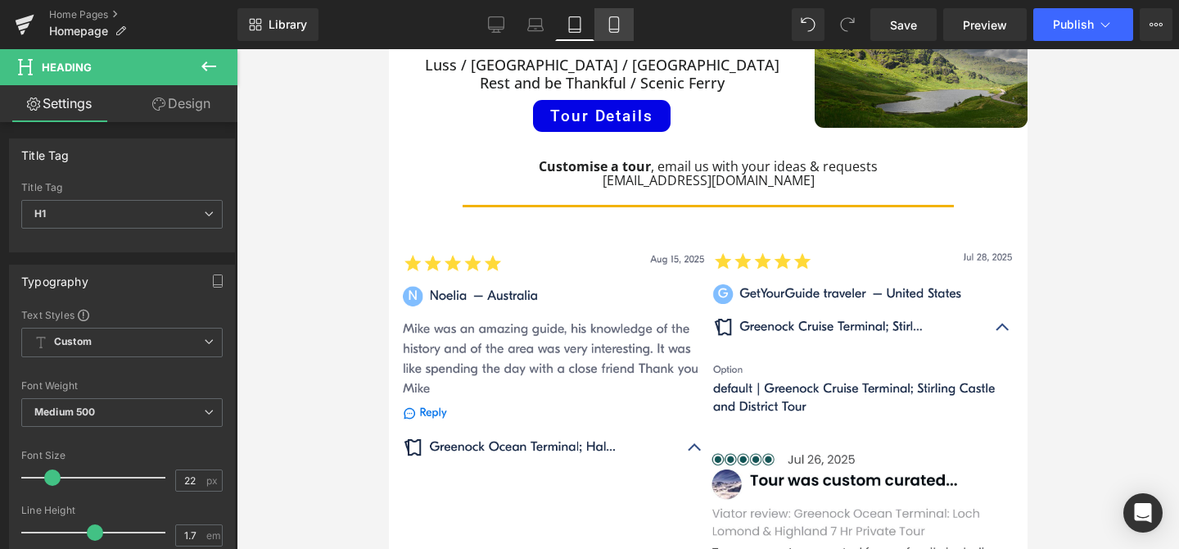
click at [610, 21] on icon at bounding box center [613, 25] width 9 height 16
type input "100"
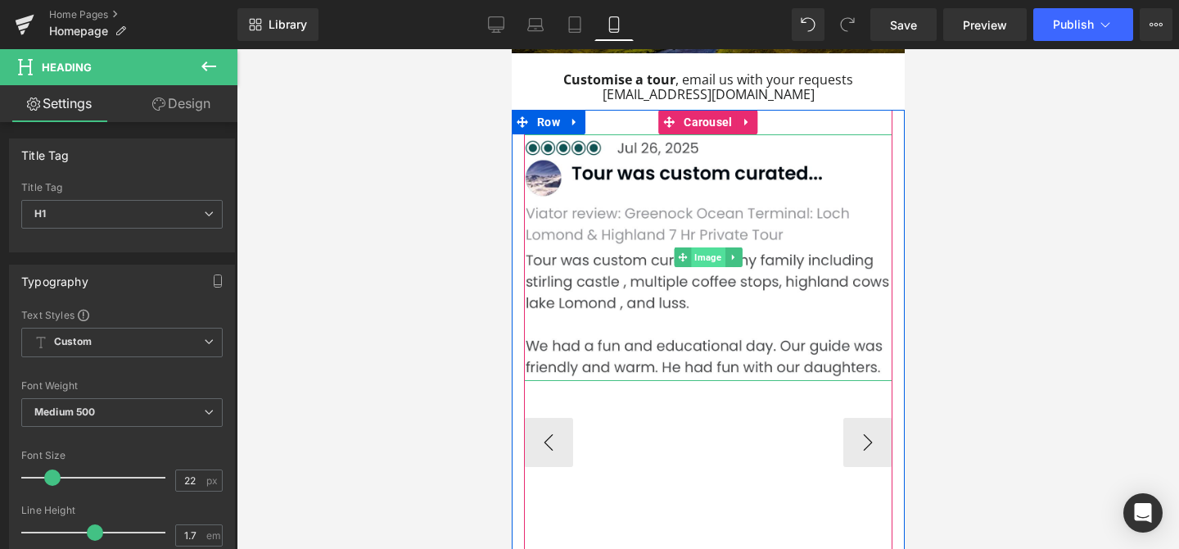
scroll to position [1630, 0]
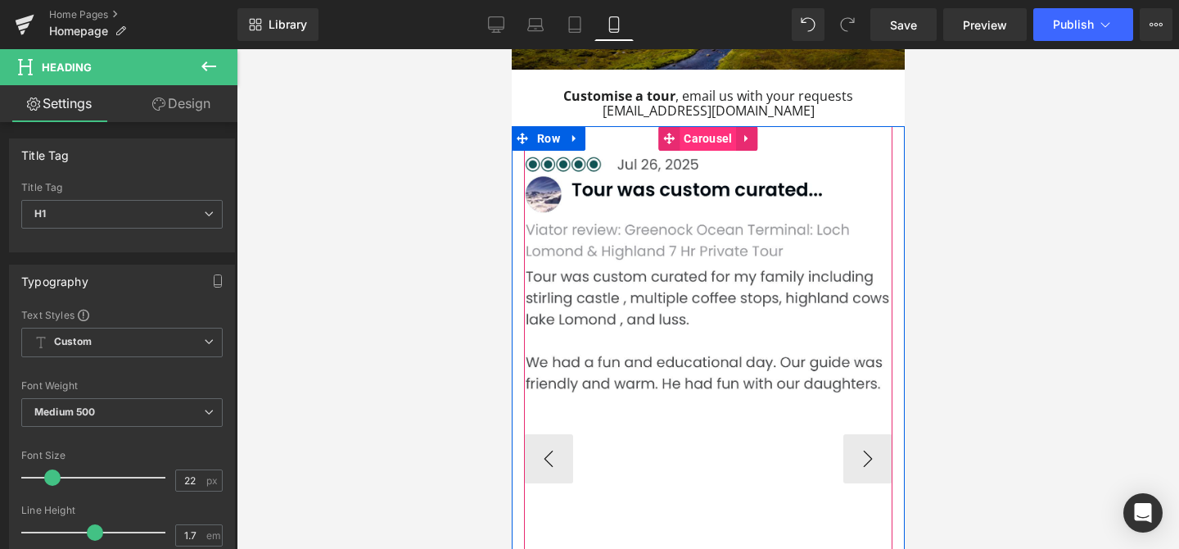
click at [710, 126] on span "Carousel" at bounding box center [707, 138] width 57 height 25
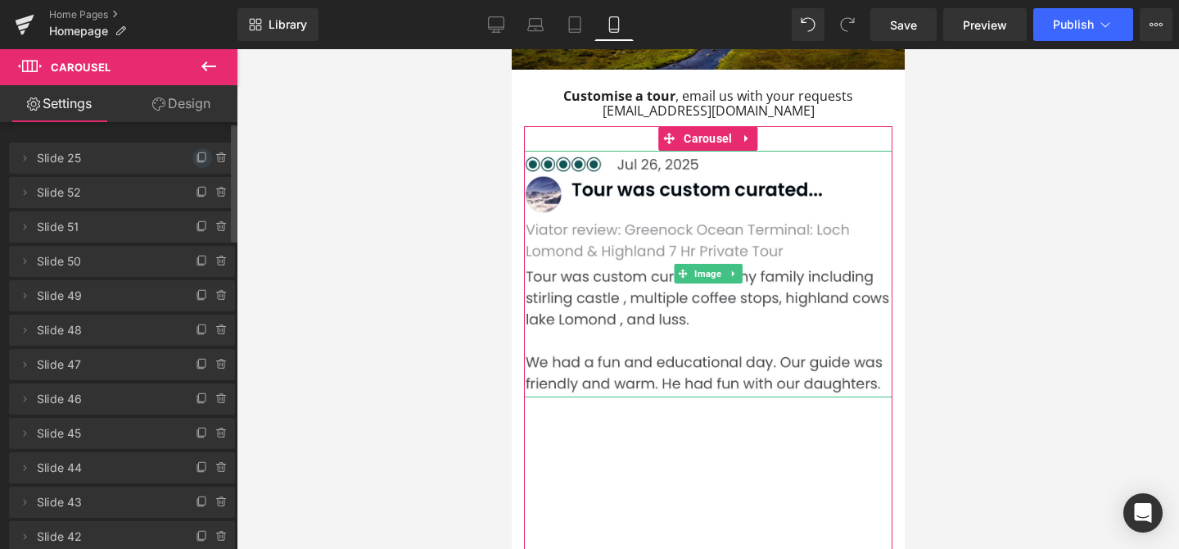
click at [196, 155] on icon at bounding box center [202, 158] width 13 height 13
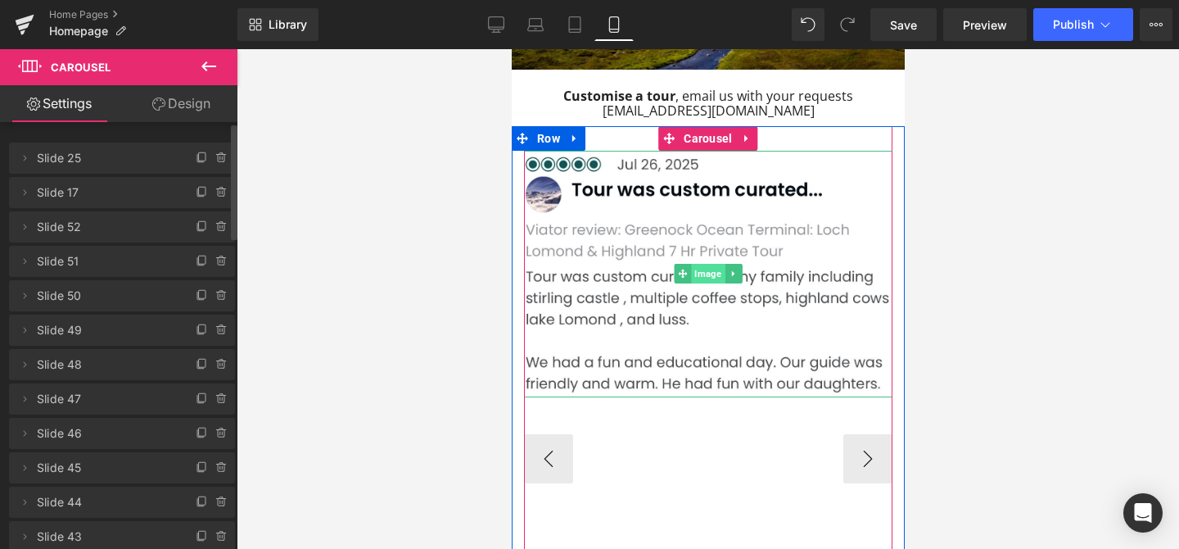
click at [704, 264] on span "Image" at bounding box center [707, 274] width 34 height 20
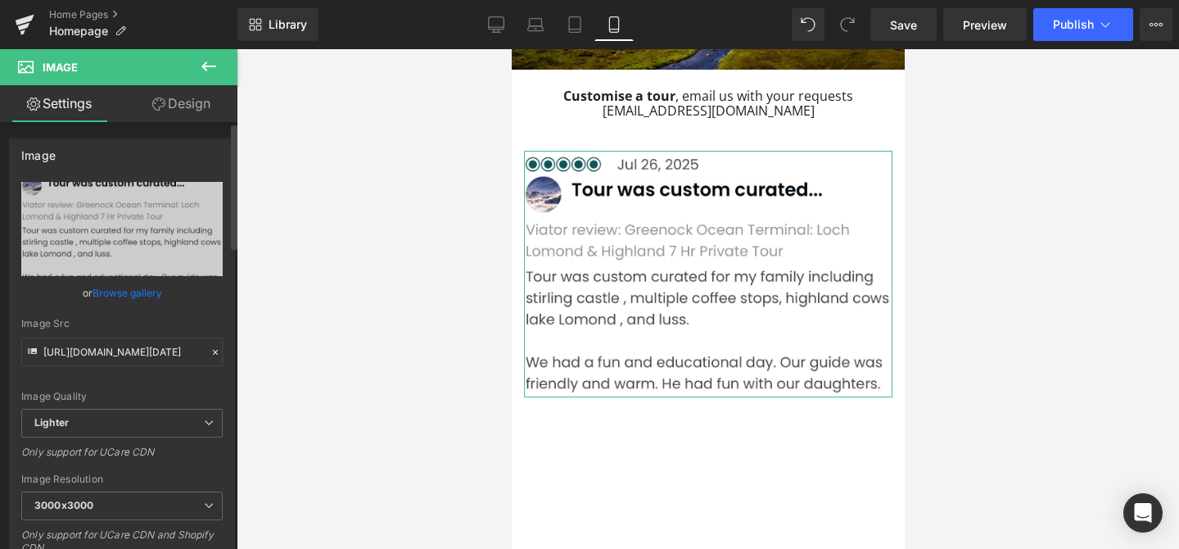
click at [133, 291] on link "Browse gallery" at bounding box center [128, 292] width 70 height 29
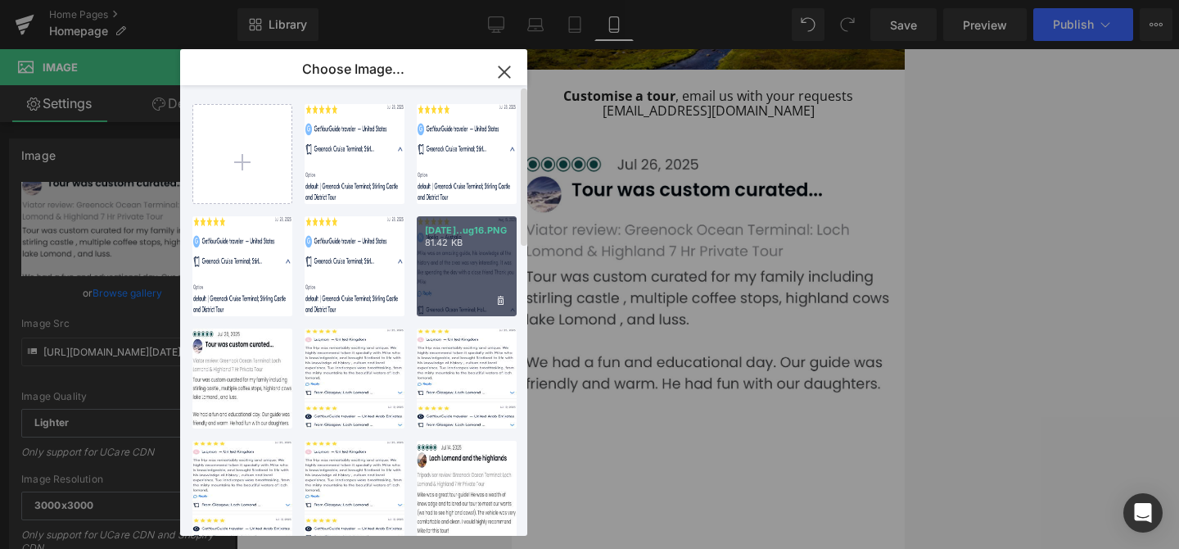
click at [459, 258] on div "[DATE]..ug16.PNG 81.42 KB" at bounding box center [467, 266] width 100 height 100
type input "[URL][DOMAIN_NAME][DATE]"
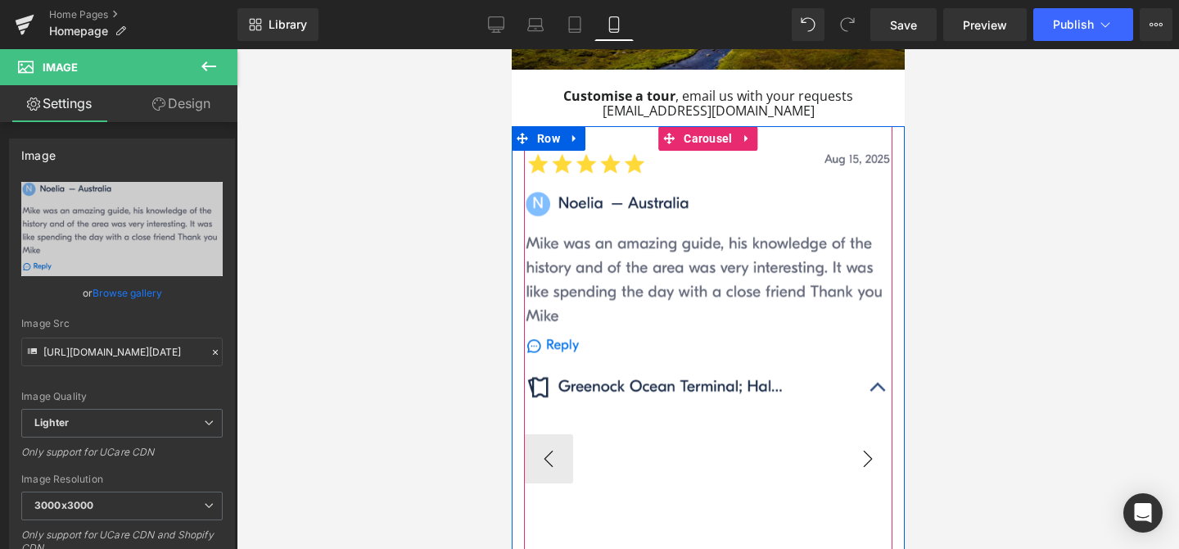
click at [874, 434] on button "›" at bounding box center [867, 458] width 49 height 49
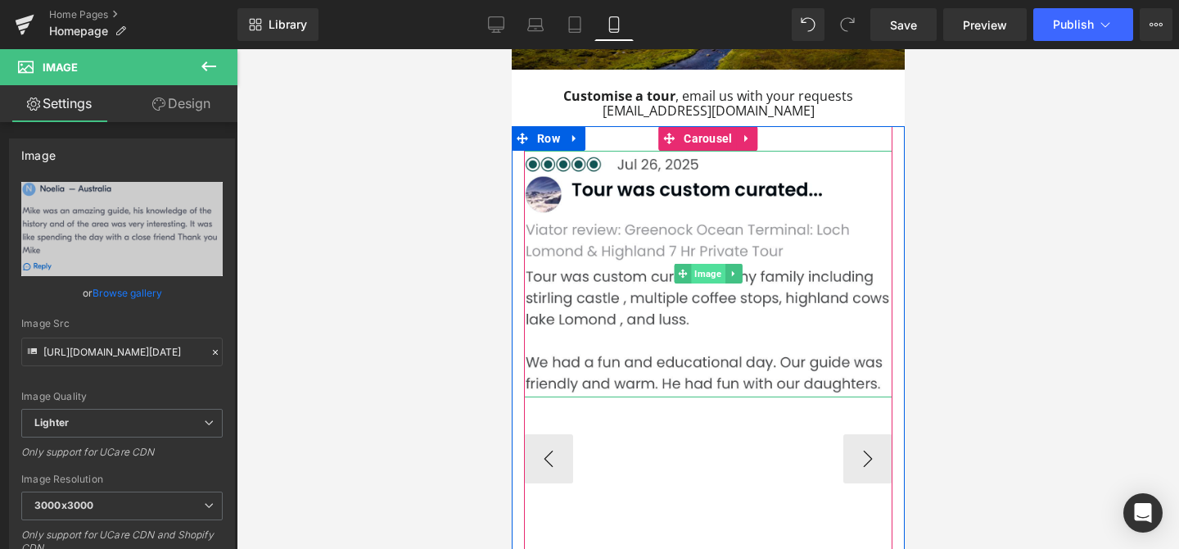
click at [707, 264] on span "Image" at bounding box center [707, 274] width 34 height 20
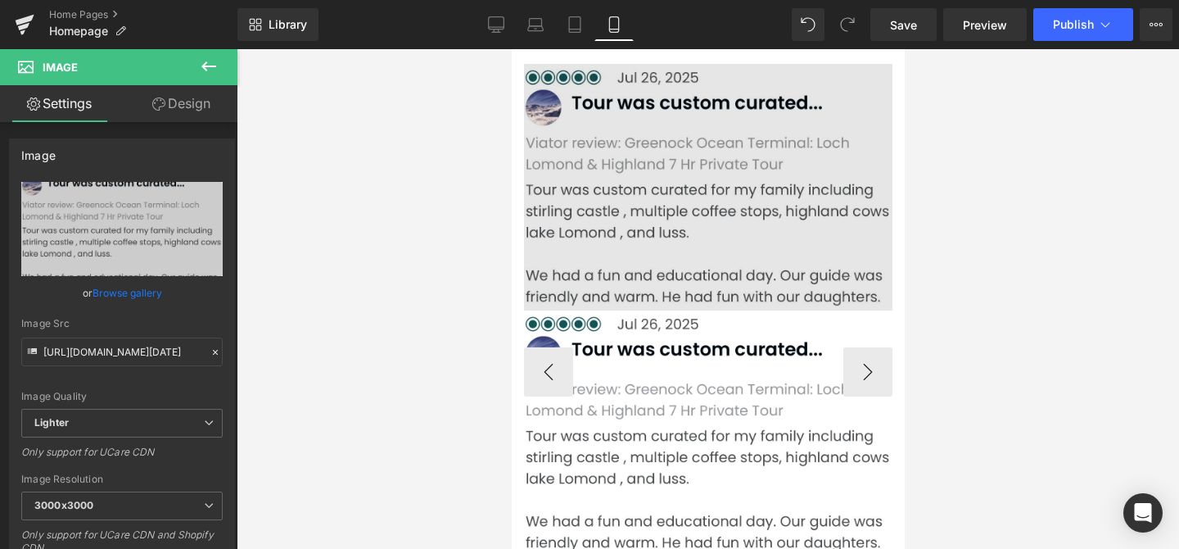
scroll to position [1658, 0]
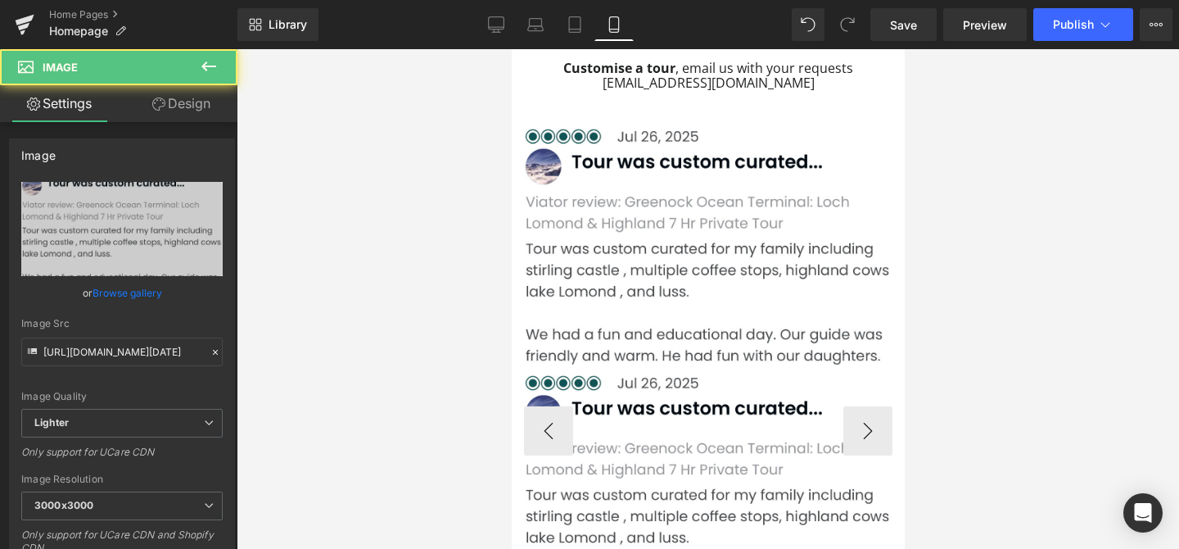
click at [709, 185] on div "Image" at bounding box center [707, 246] width 369 height 246
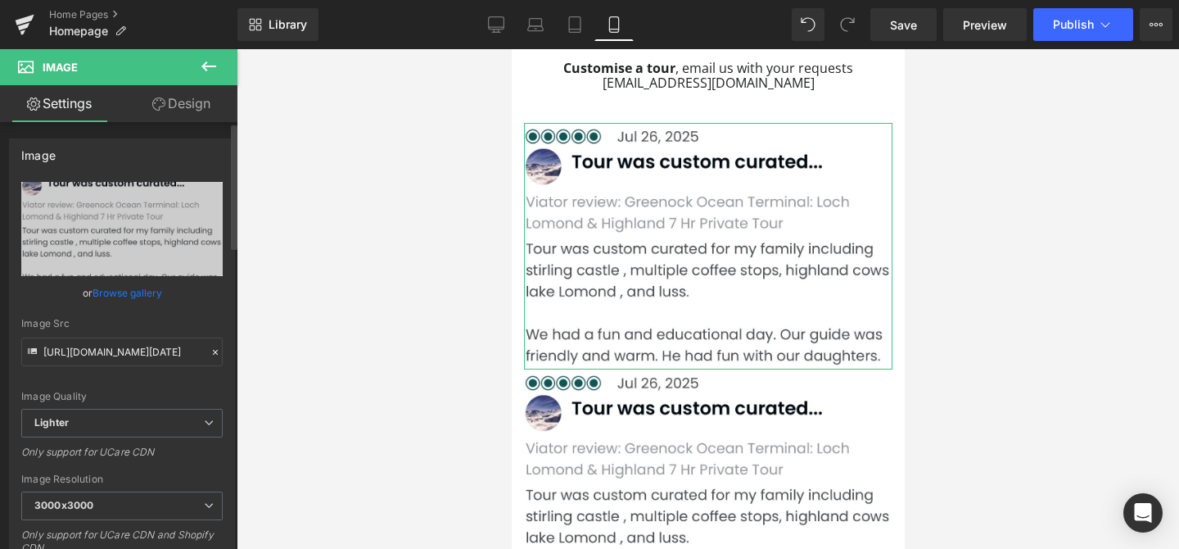
click at [140, 302] on link "Browse gallery" at bounding box center [128, 292] width 70 height 29
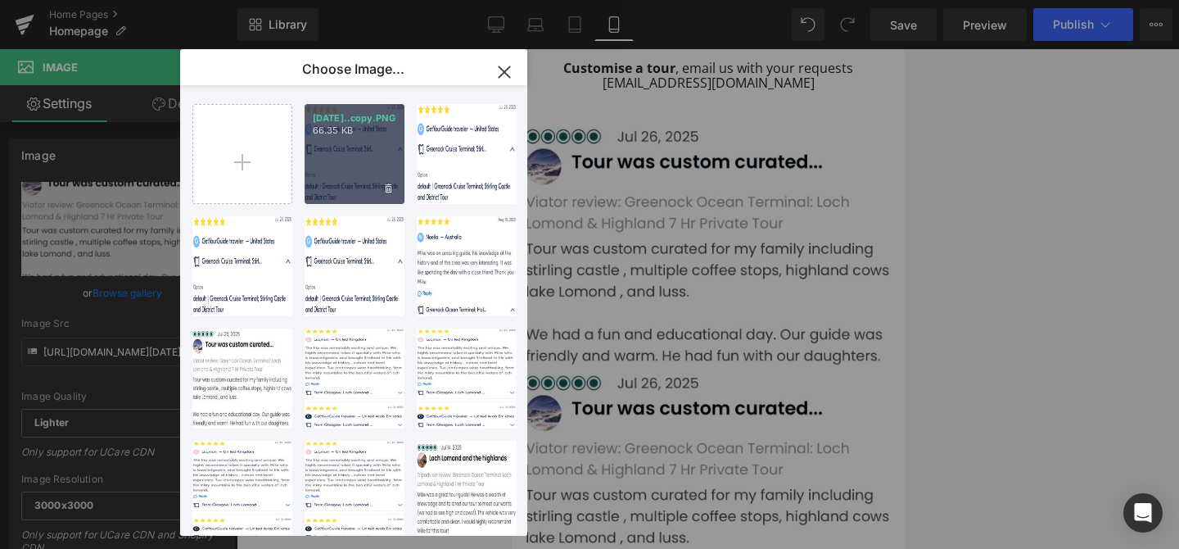
click at [351, 121] on p "[DATE]..copy.PNG" at bounding box center [355, 118] width 84 height 12
type input "[URL][DOMAIN_NAME][DATE]"
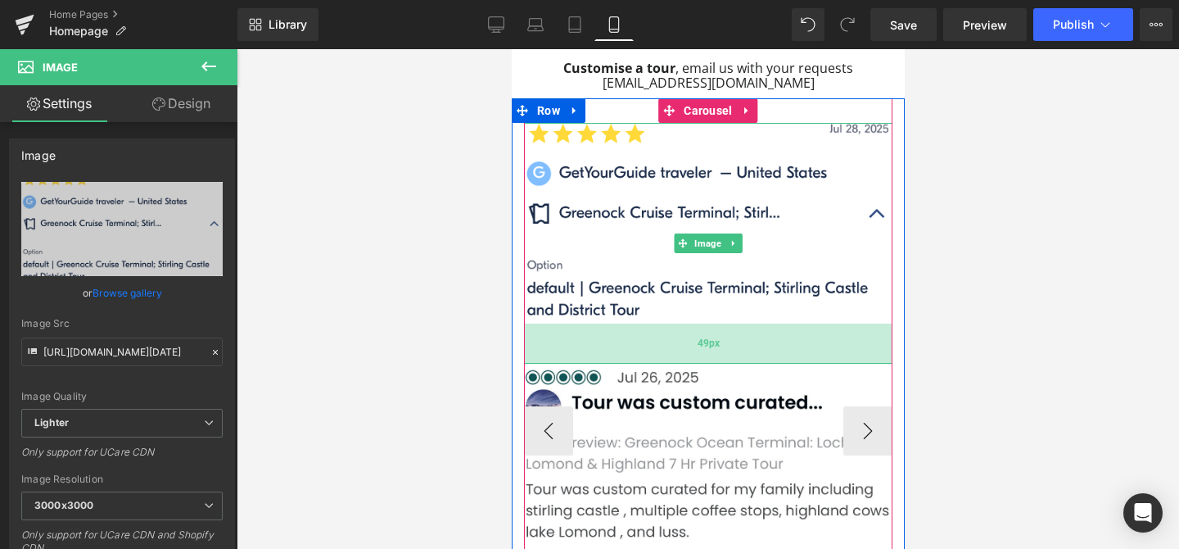
drag, startPoint x: 780, startPoint y: 269, endPoint x: 784, endPoint y: 310, distance: 41.1
click at [784, 323] on div "49px" at bounding box center [707, 343] width 369 height 40
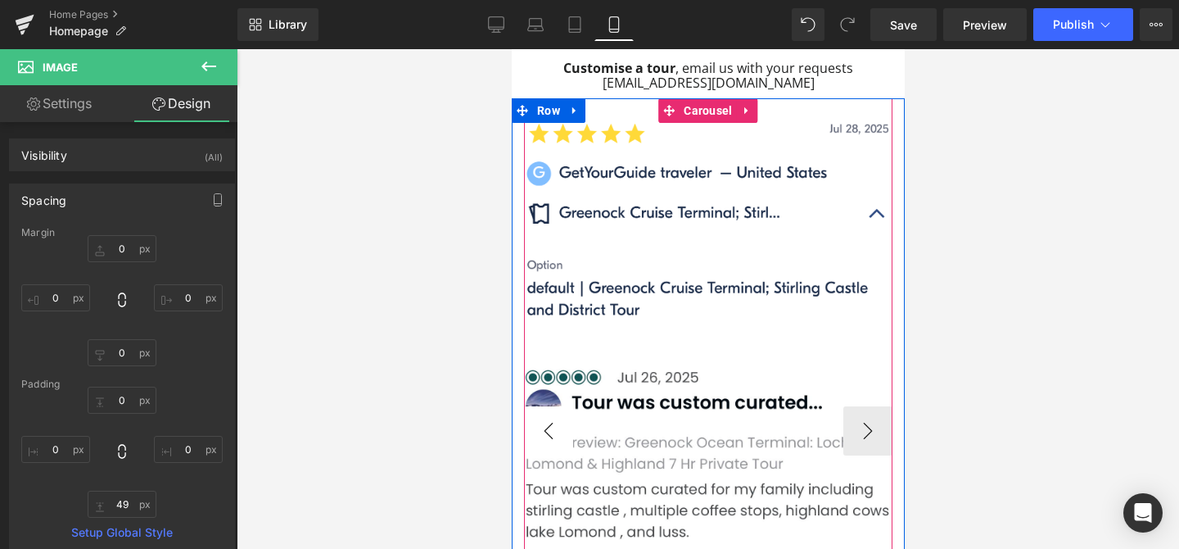
click at [552, 406] on button "‹" at bounding box center [547, 430] width 49 height 49
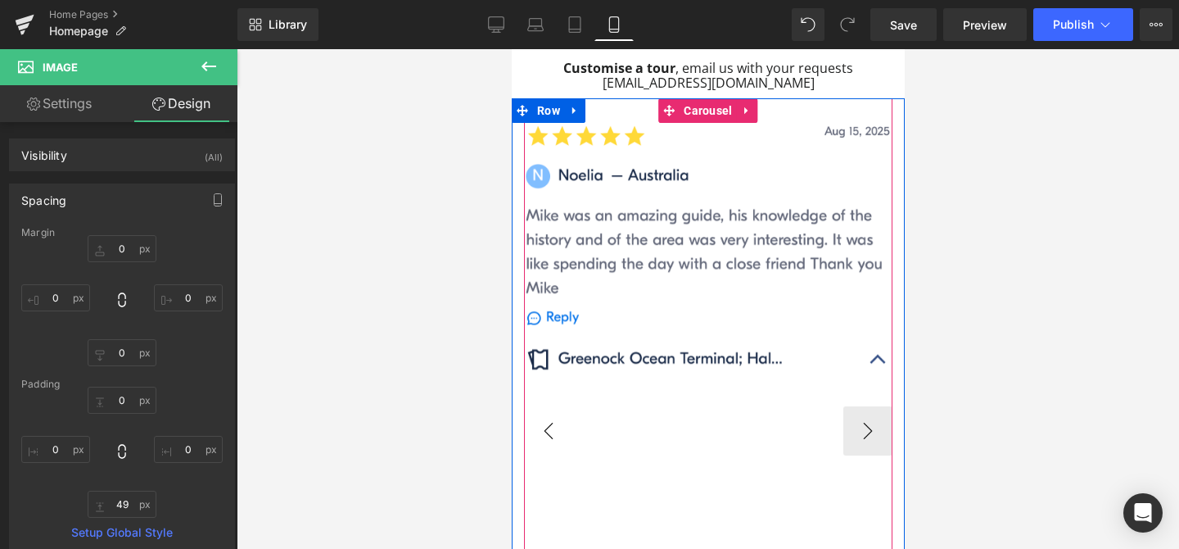
click at [552, 406] on button "‹" at bounding box center [547, 430] width 49 height 49
click at [543, 406] on button "‹" at bounding box center [547, 430] width 49 height 49
click at [879, 406] on button "›" at bounding box center [867, 430] width 49 height 49
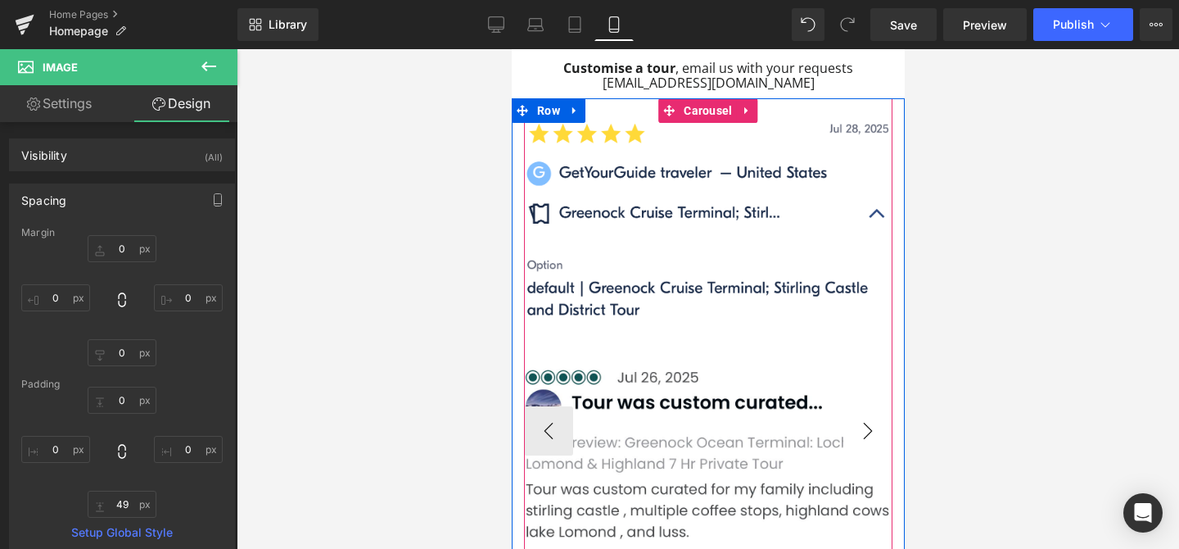
click at [879, 406] on button "›" at bounding box center [867, 430] width 49 height 49
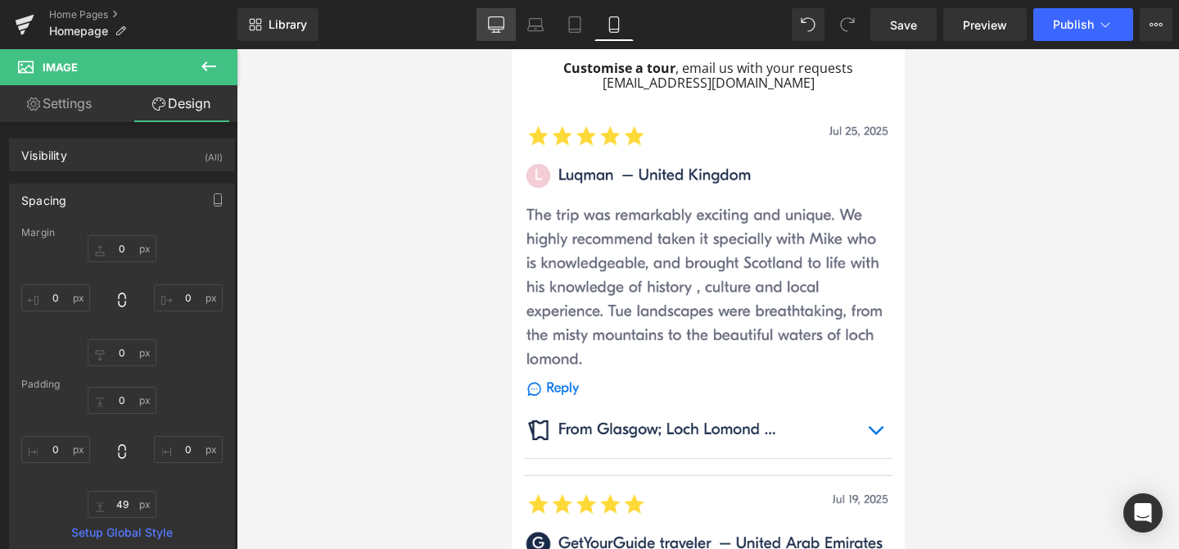
click at [504, 23] on icon at bounding box center [496, 24] width 16 height 16
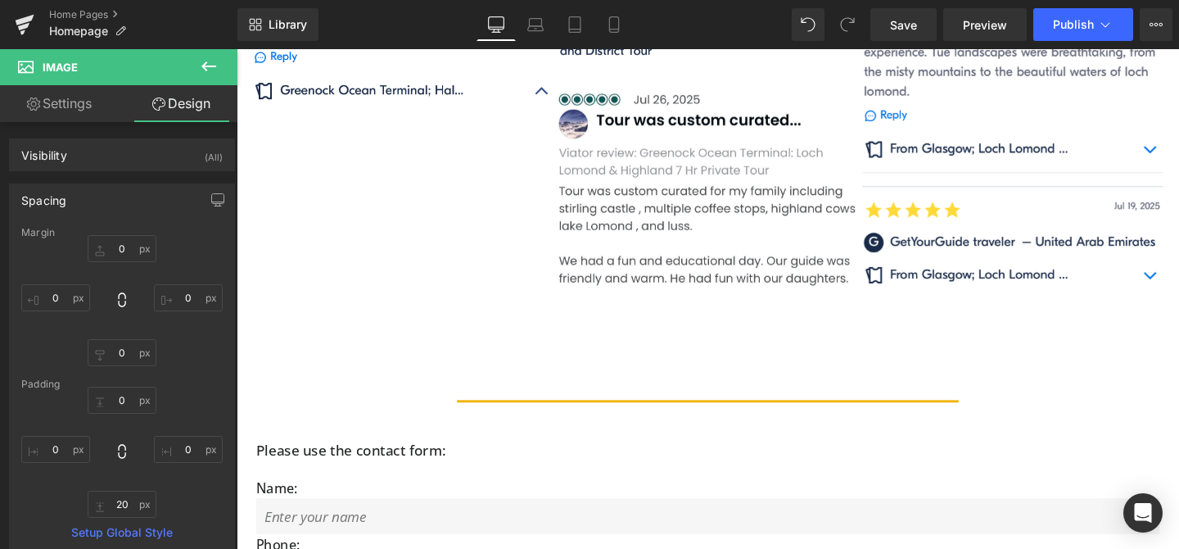
type input "0"
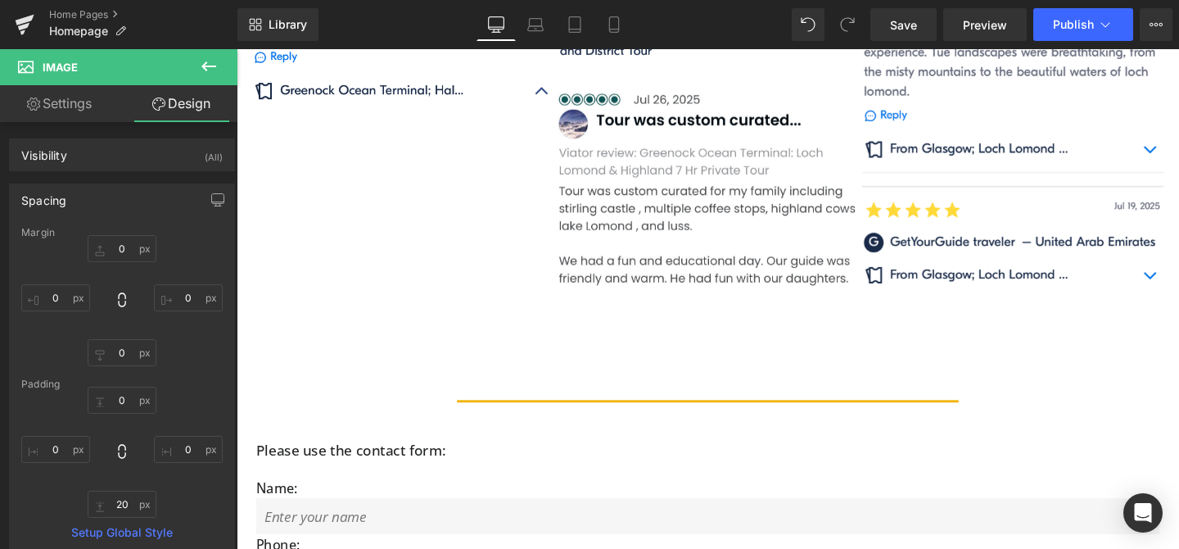
type input "0"
type input "20"
type input "0"
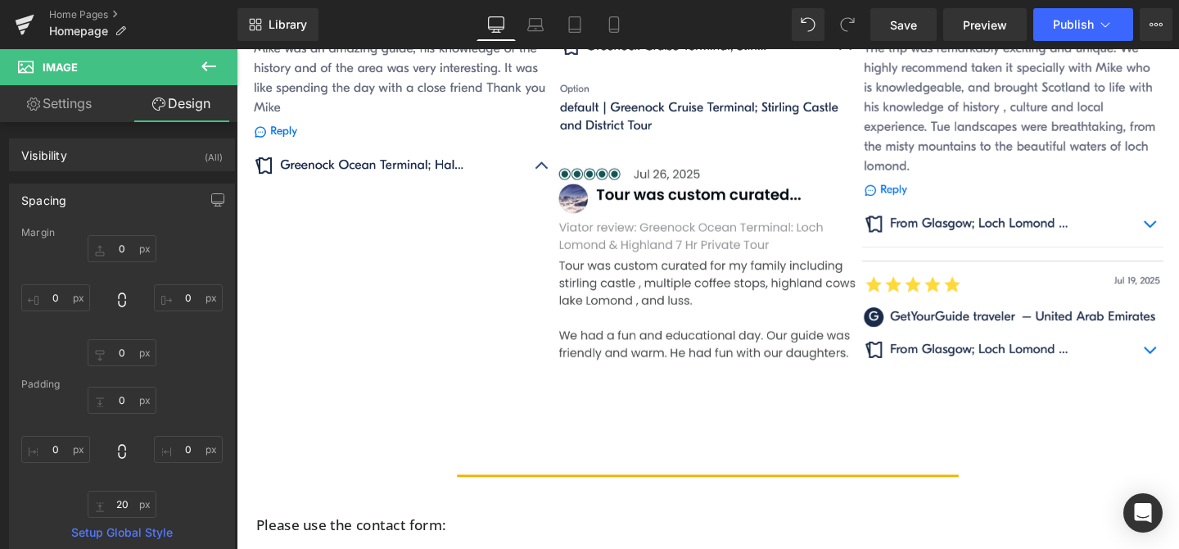
scroll to position [1567, 0]
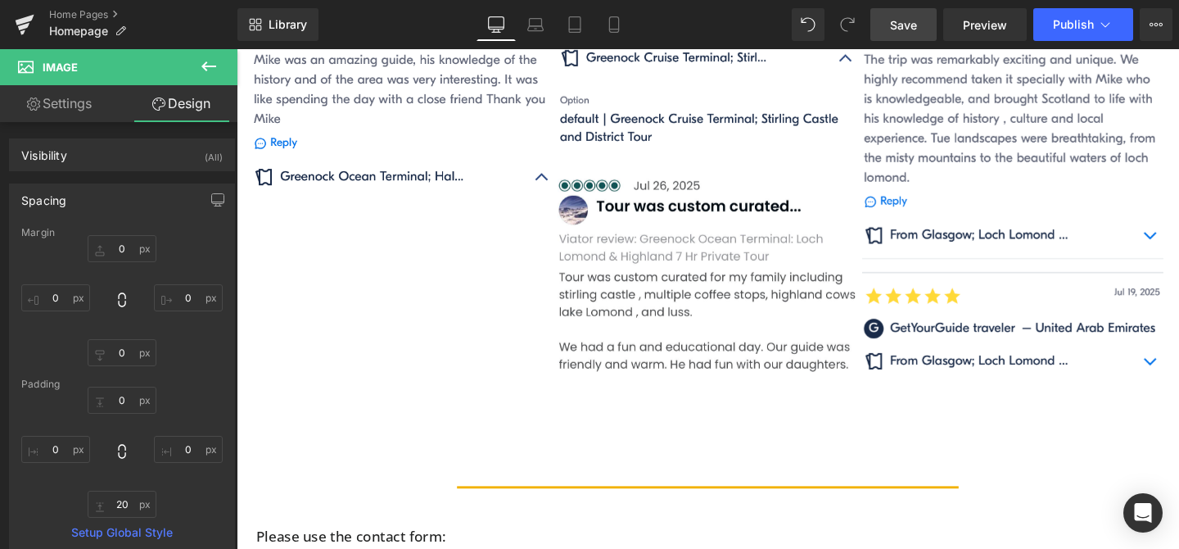
click at [914, 28] on span "Save" at bounding box center [903, 24] width 27 height 17
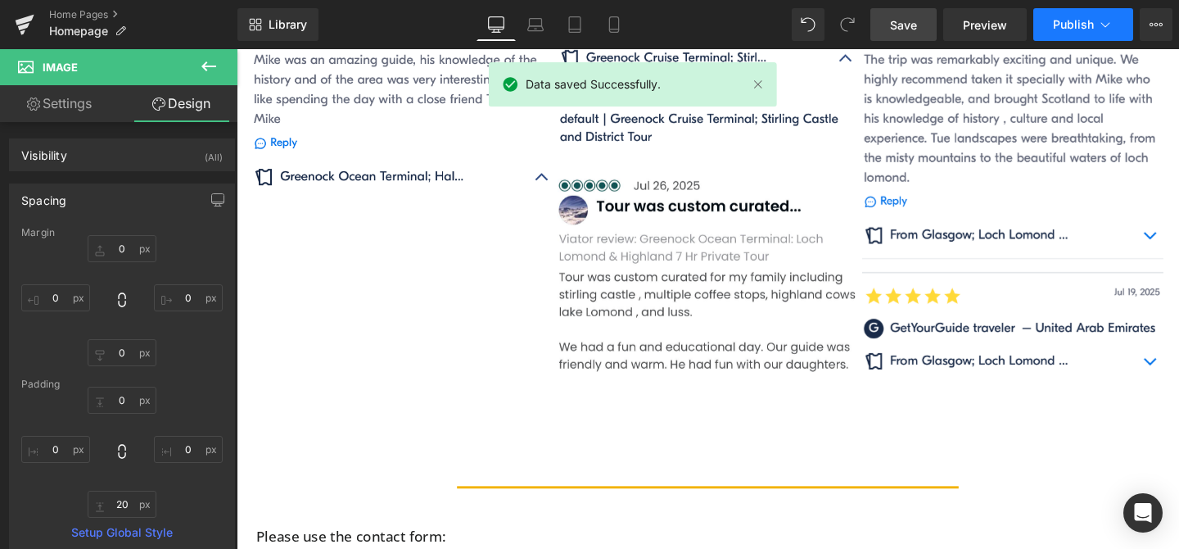
click at [1074, 26] on span "Publish" at bounding box center [1073, 24] width 41 height 13
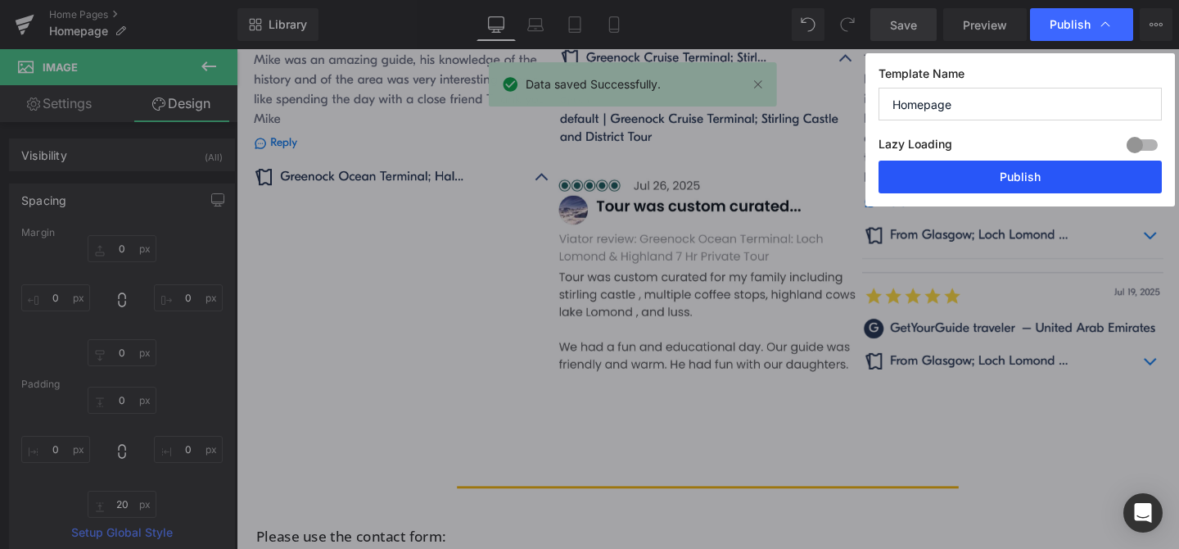
click at [1029, 171] on button "Publish" at bounding box center [1020, 177] width 283 height 33
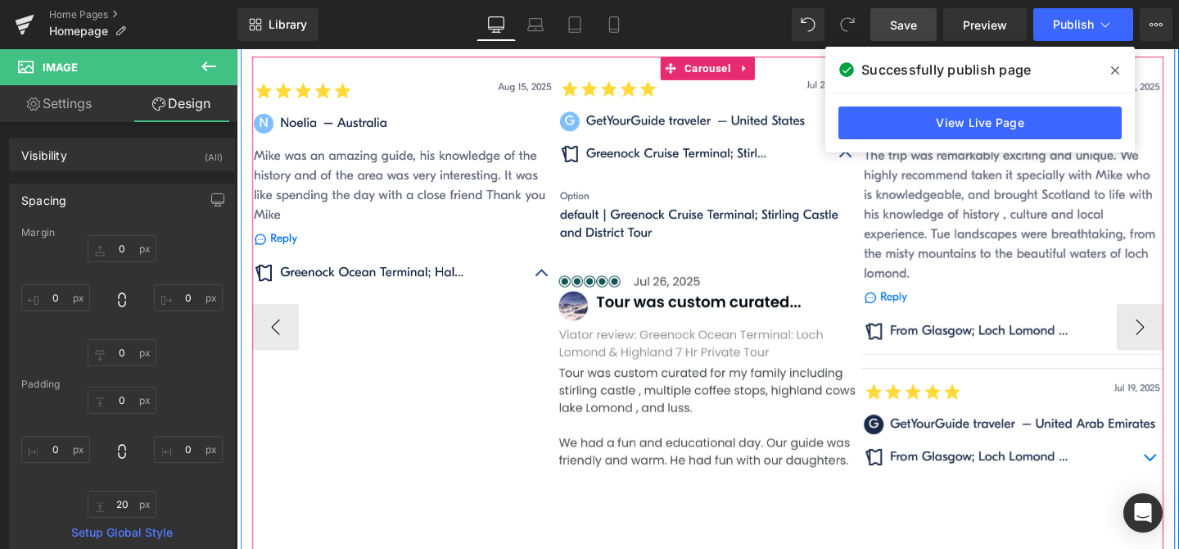
scroll to position [1462, 0]
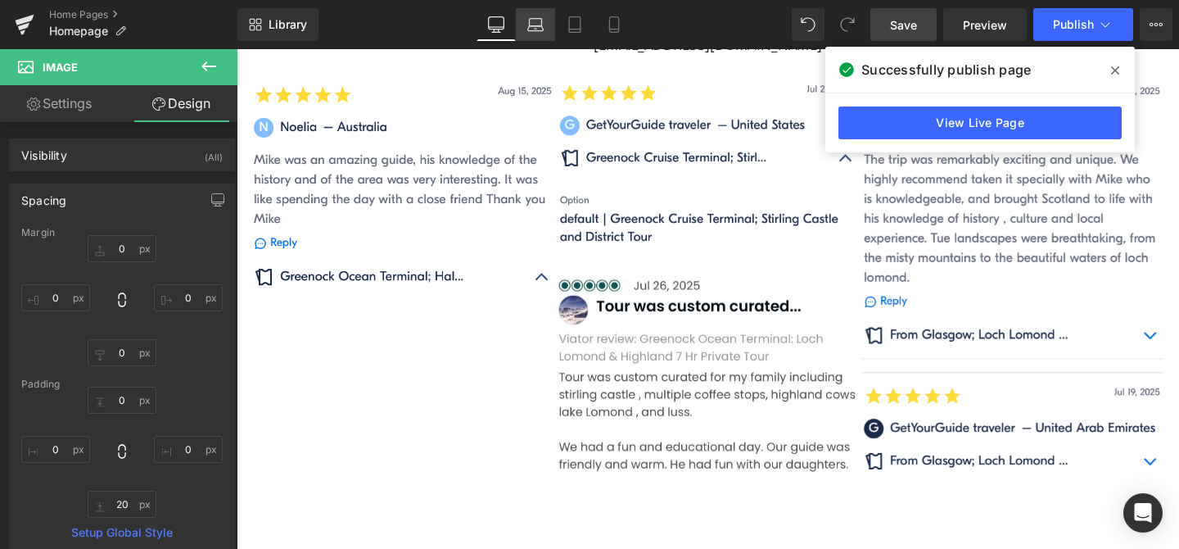
click at [534, 26] on icon at bounding box center [536, 28] width 16 height 5
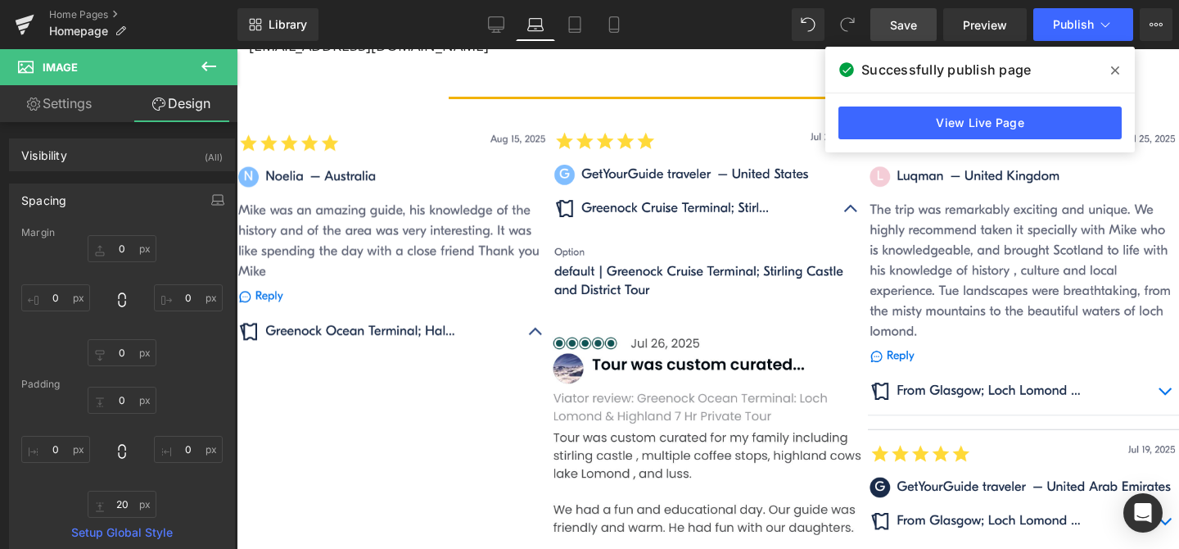
type input "0"
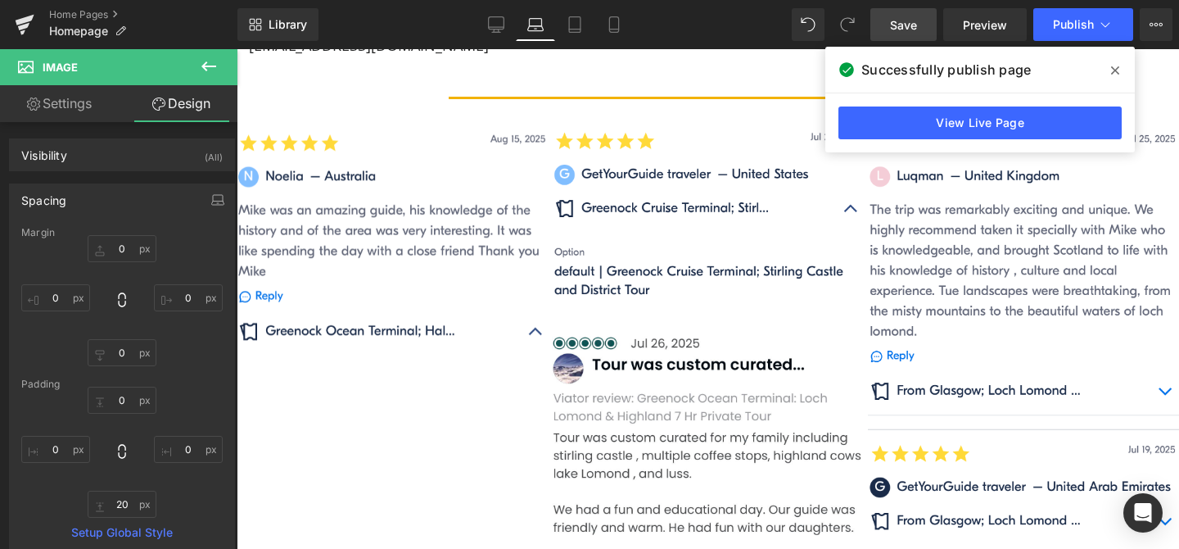
type input "0"
type input "20"
type input "0"
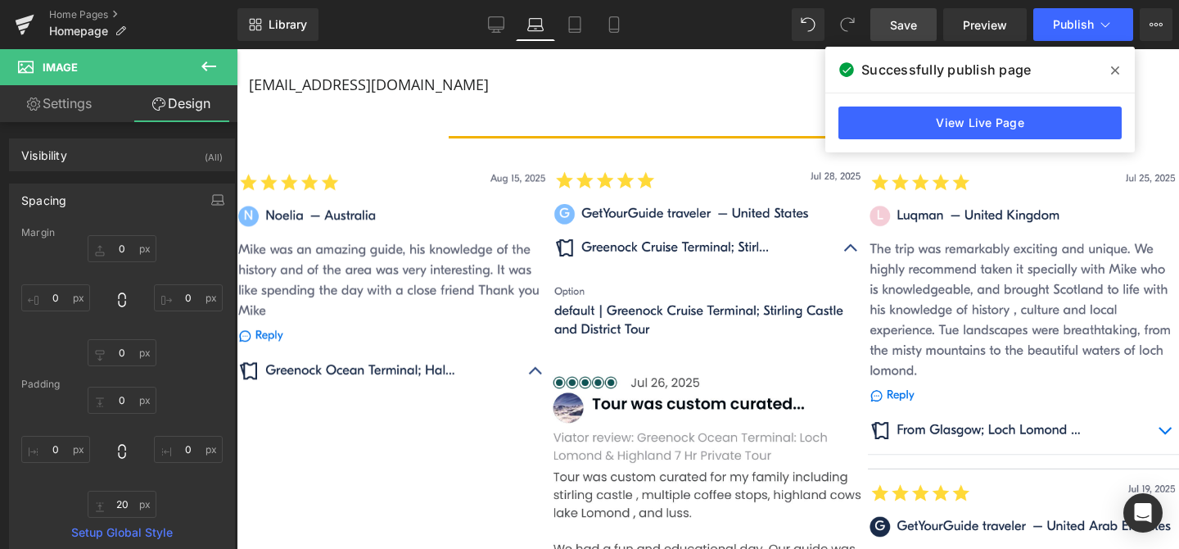
scroll to position [1456, 0]
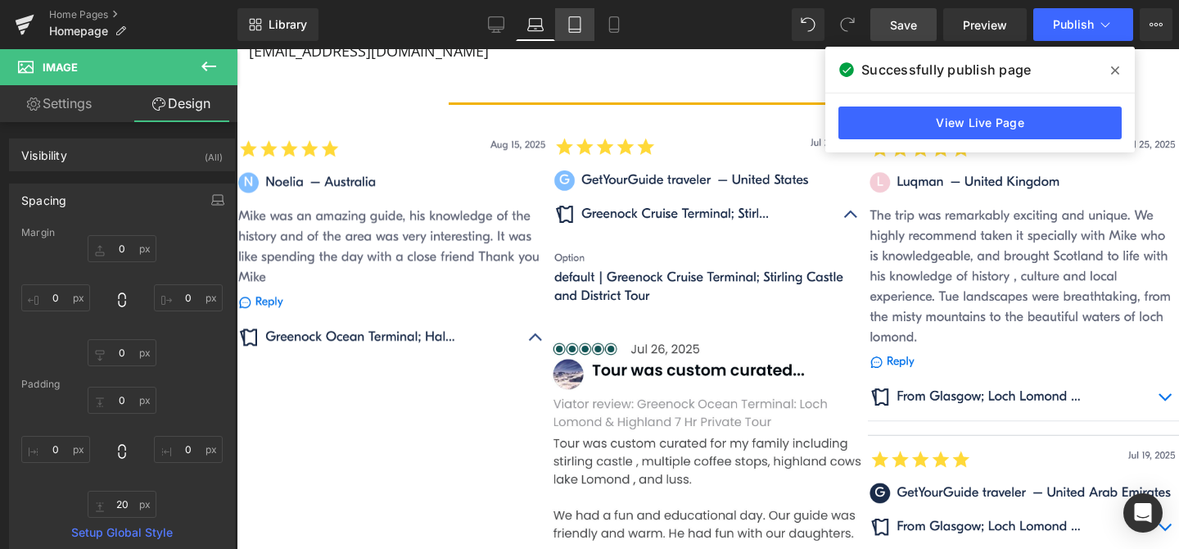
click at [571, 30] on icon at bounding box center [575, 24] width 16 height 16
type input "0"
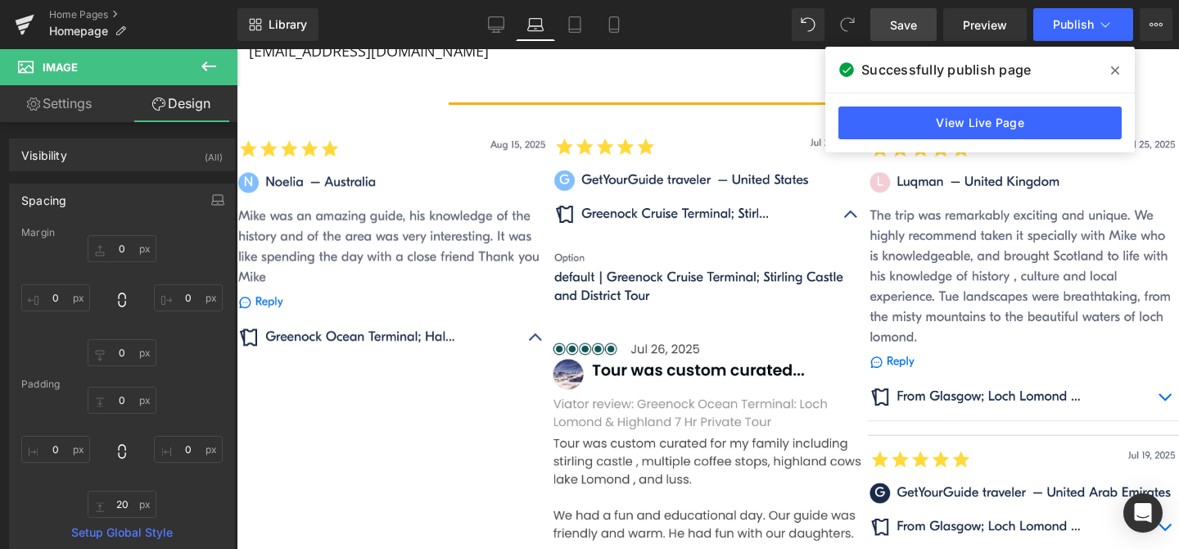
type input "0"
type input "20"
type input "0"
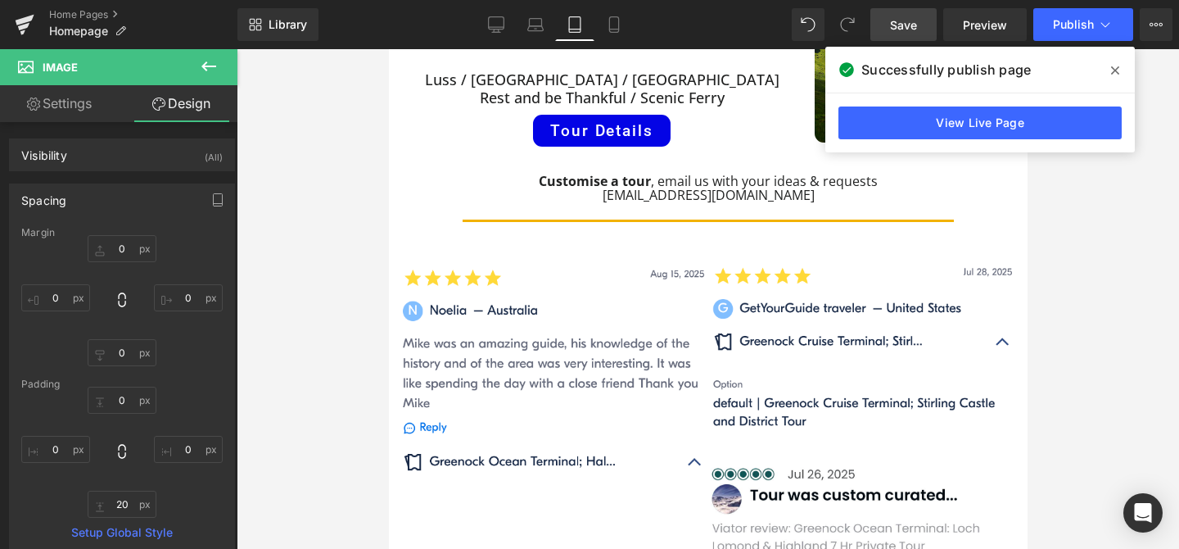
scroll to position [1150, 0]
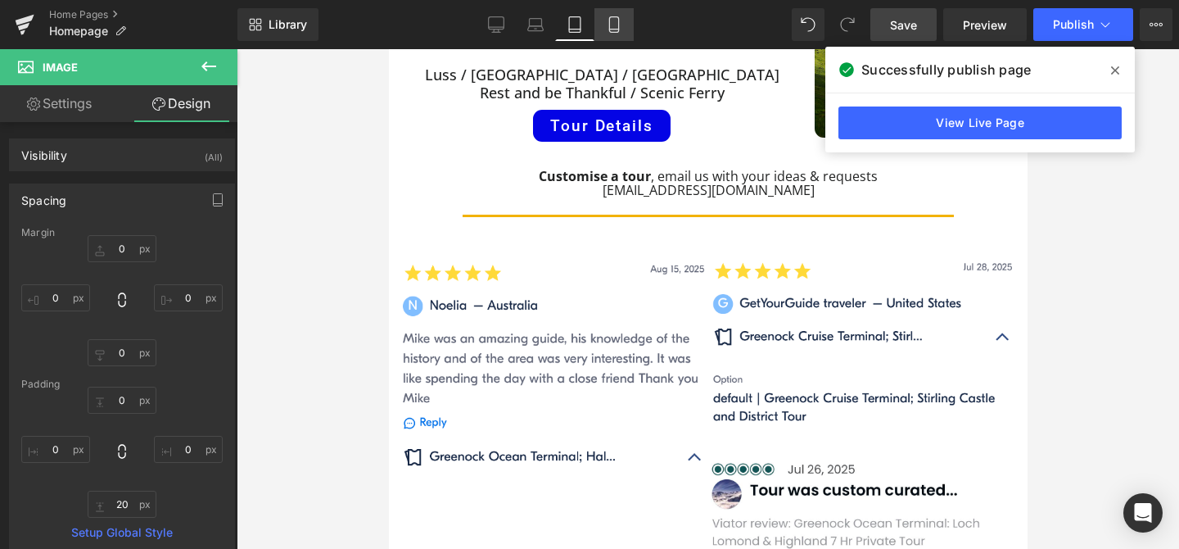
click at [617, 24] on icon at bounding box center [614, 24] width 16 height 16
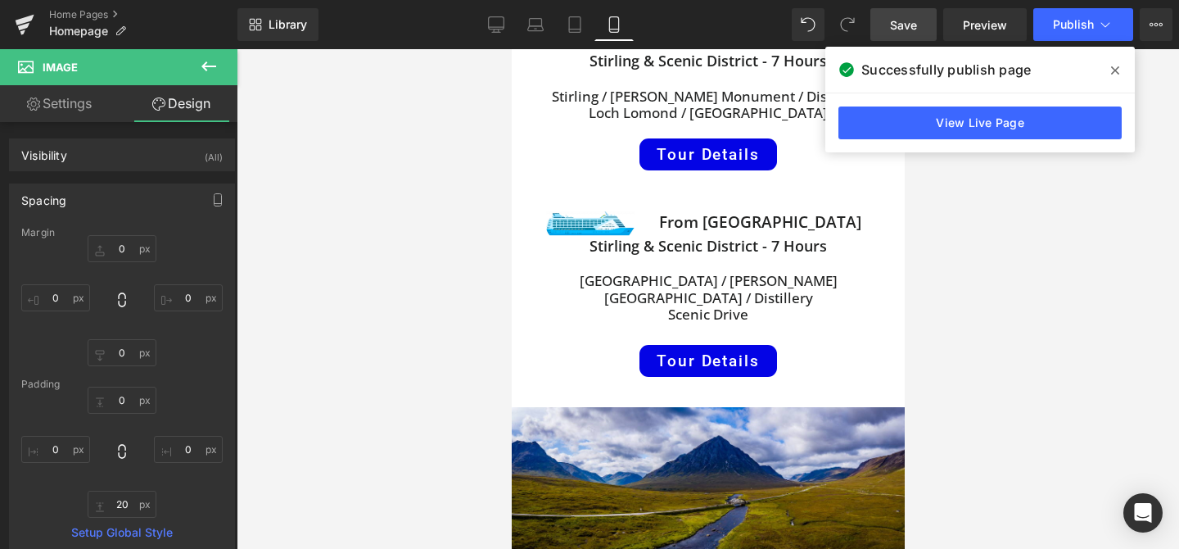
type input "0"
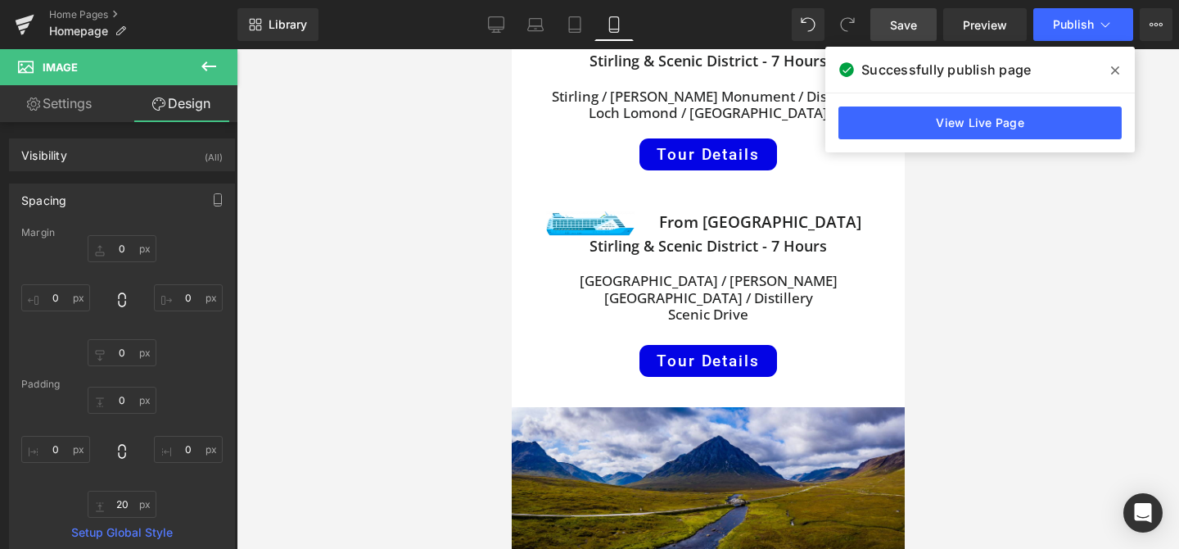
type input "0"
type input "49"
type input "0"
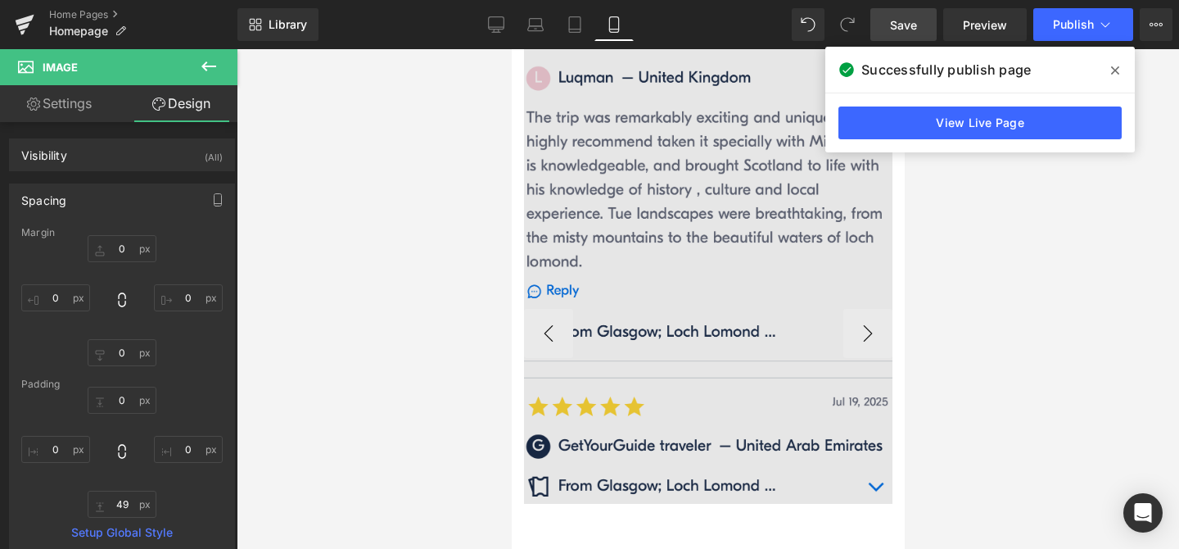
scroll to position [1722, 0]
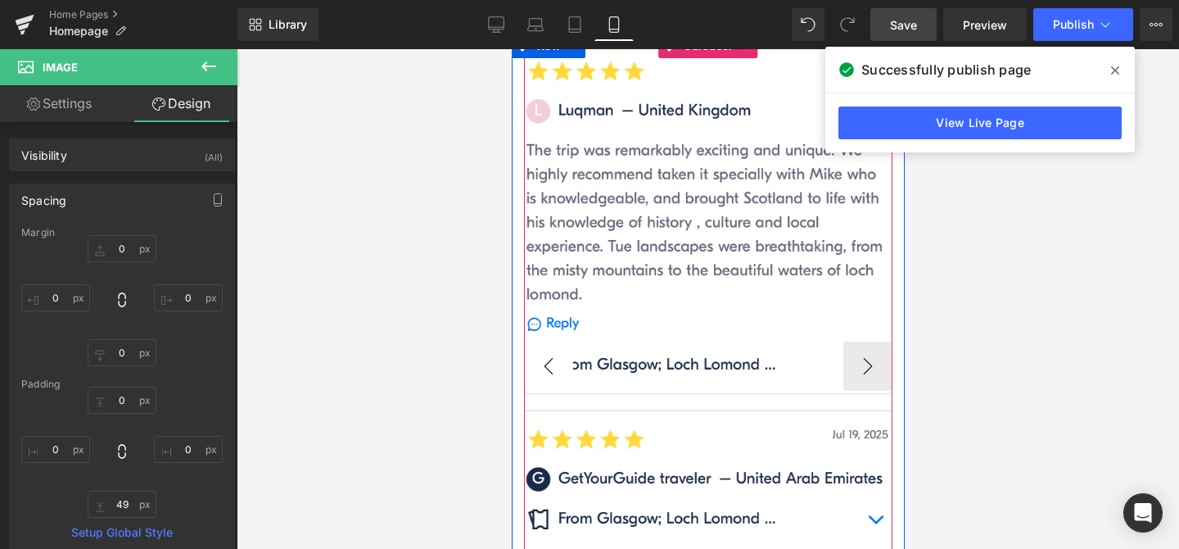
click at [554, 342] on button "‹" at bounding box center [547, 366] width 49 height 49
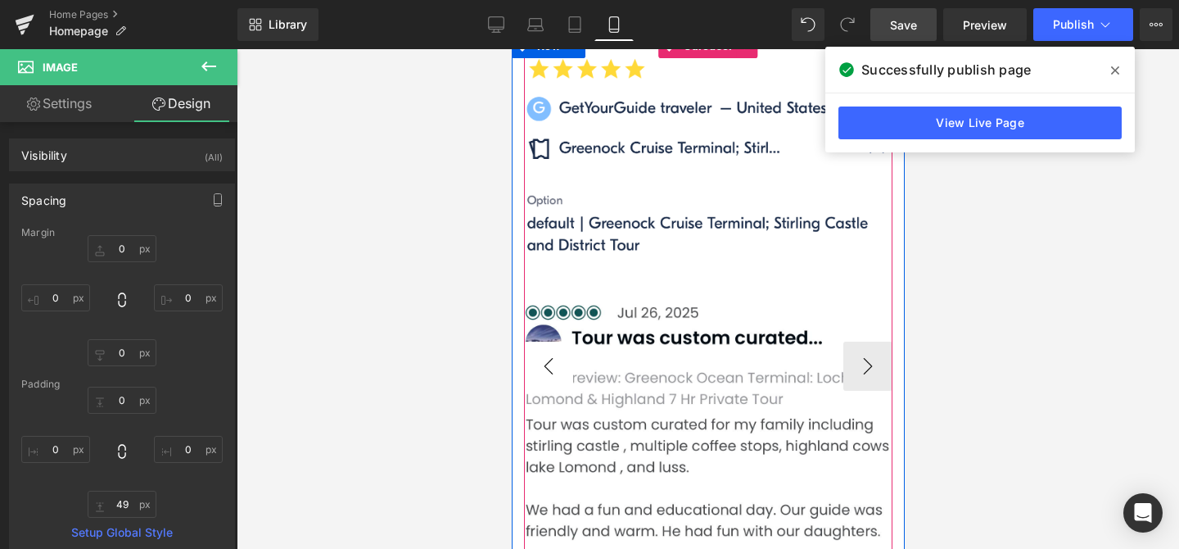
click at [563, 342] on button "‹" at bounding box center [547, 366] width 49 height 49
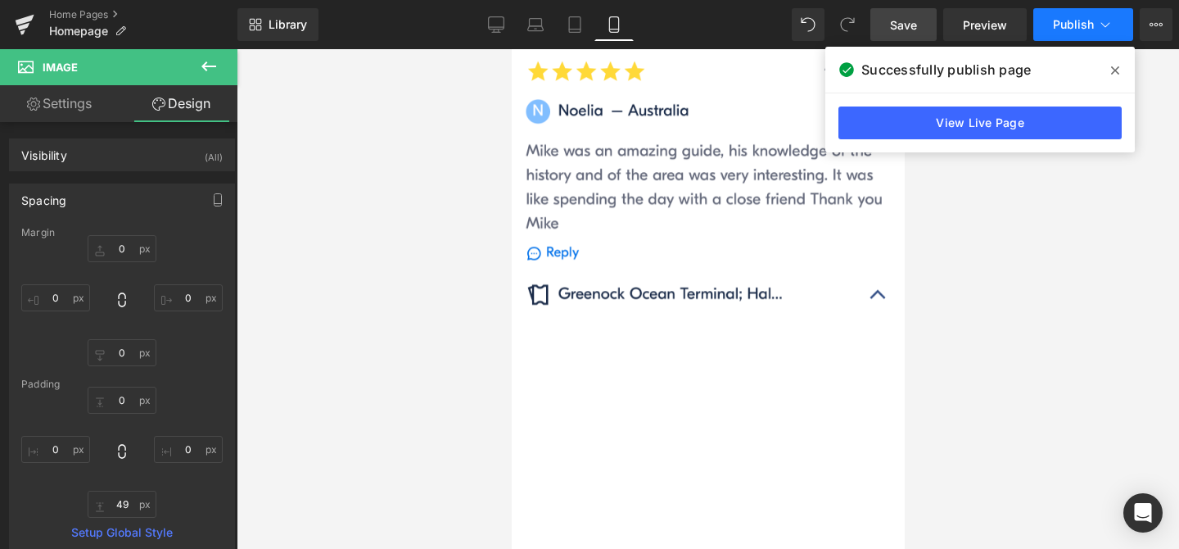
click at [1089, 16] on button "Publish" at bounding box center [1084, 24] width 100 height 33
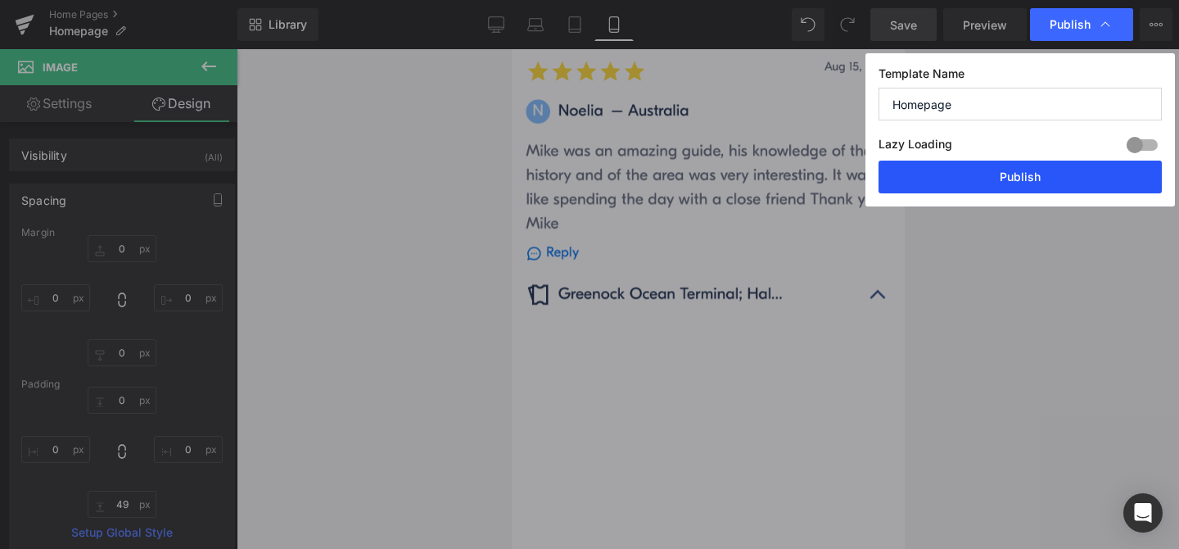
click at [1036, 178] on button "Publish" at bounding box center [1020, 177] width 283 height 33
